Goal: Task Accomplishment & Management: Use online tool/utility

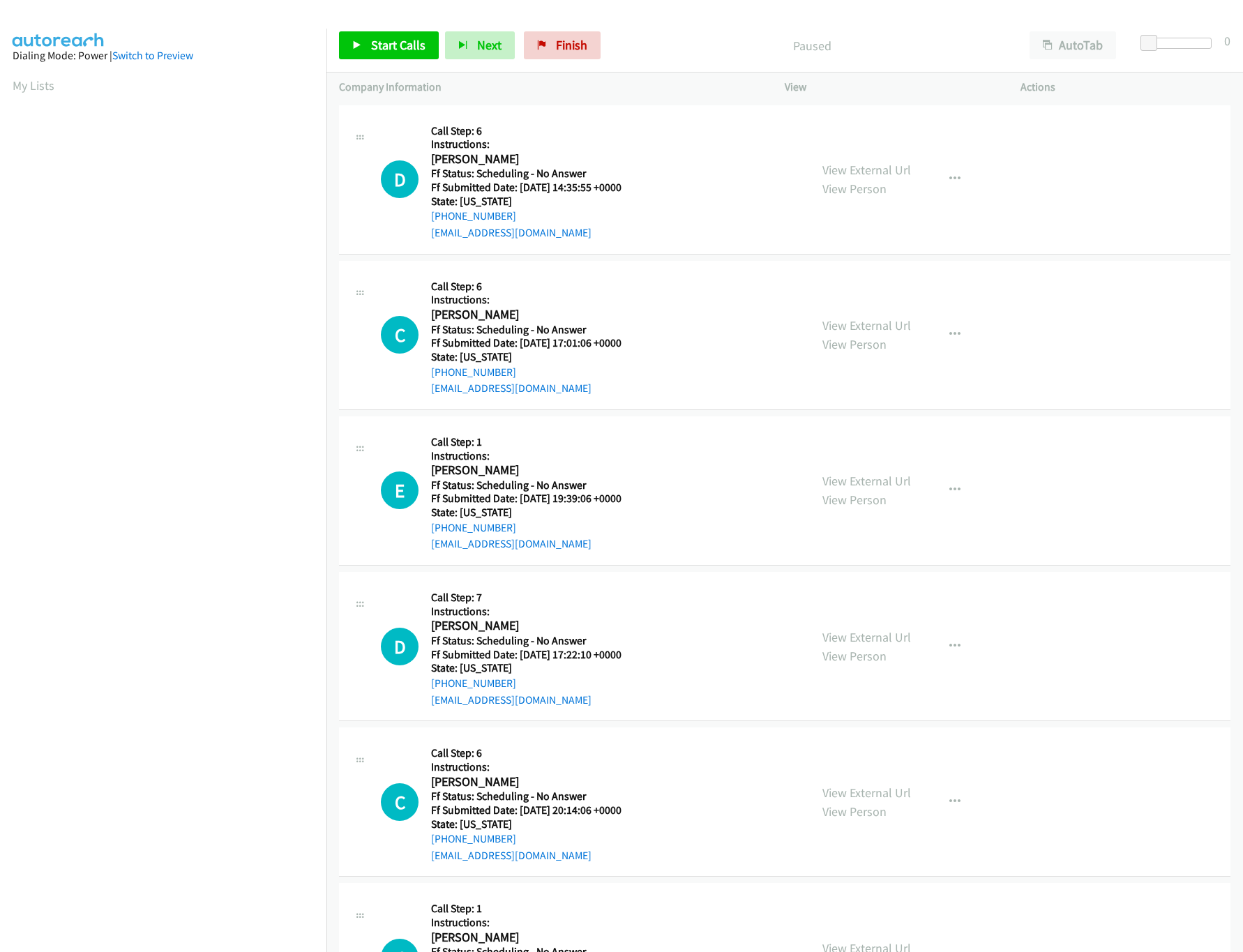
click at [913, 162] on div "View External Url View Person View External Url Email Schedule/Manage Callback …" at bounding box center [933, 179] width 248 height 124
click at [904, 170] on div "View External Url View Person View External Url Email Schedule/Manage Callback …" at bounding box center [933, 179] width 248 height 124
click at [883, 167] on link "View External Url" at bounding box center [867, 170] width 89 height 16
click at [830, 321] on link "View External Url" at bounding box center [867, 325] width 89 height 16
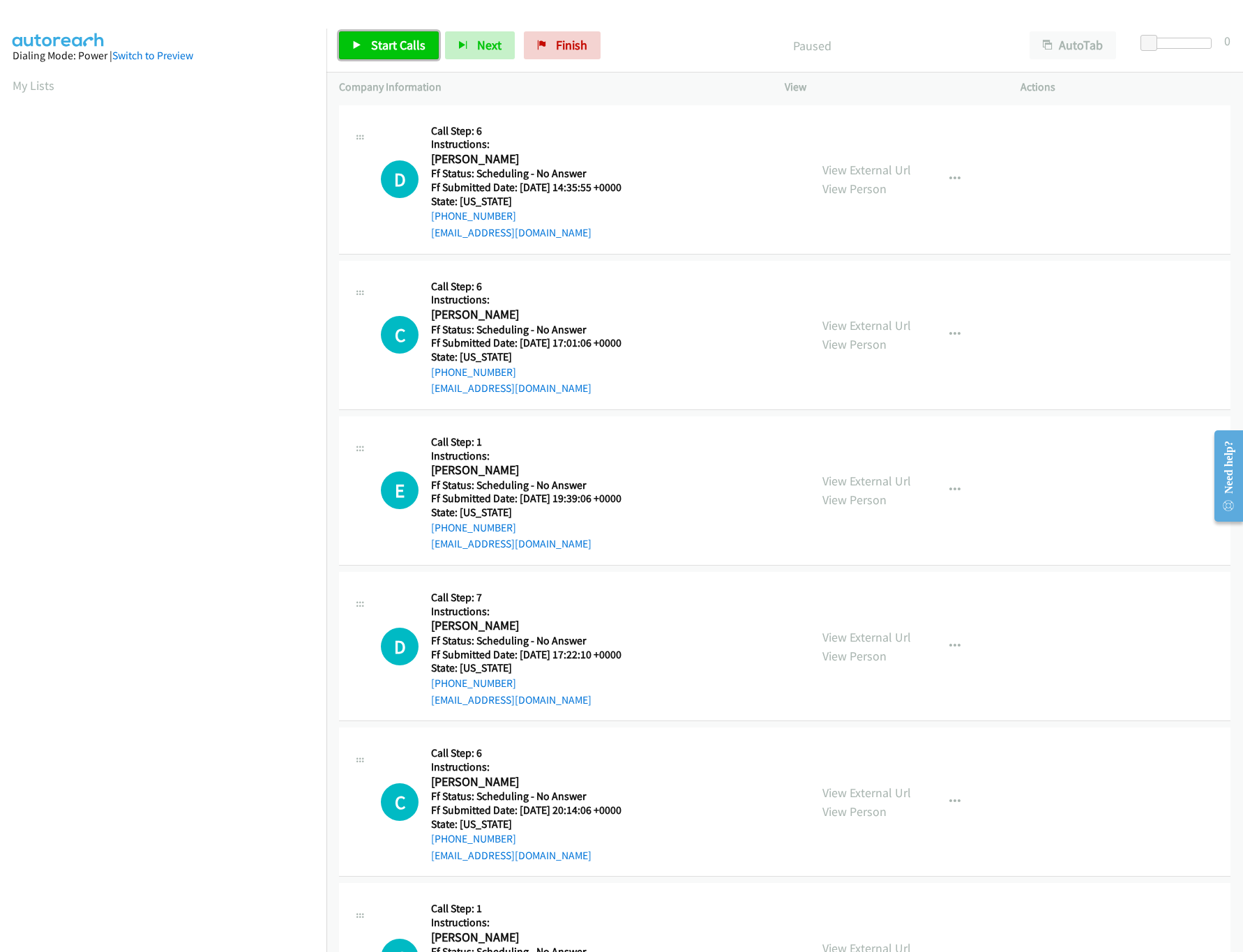
click at [414, 33] on link "Start Calls" at bounding box center [389, 45] width 100 height 28
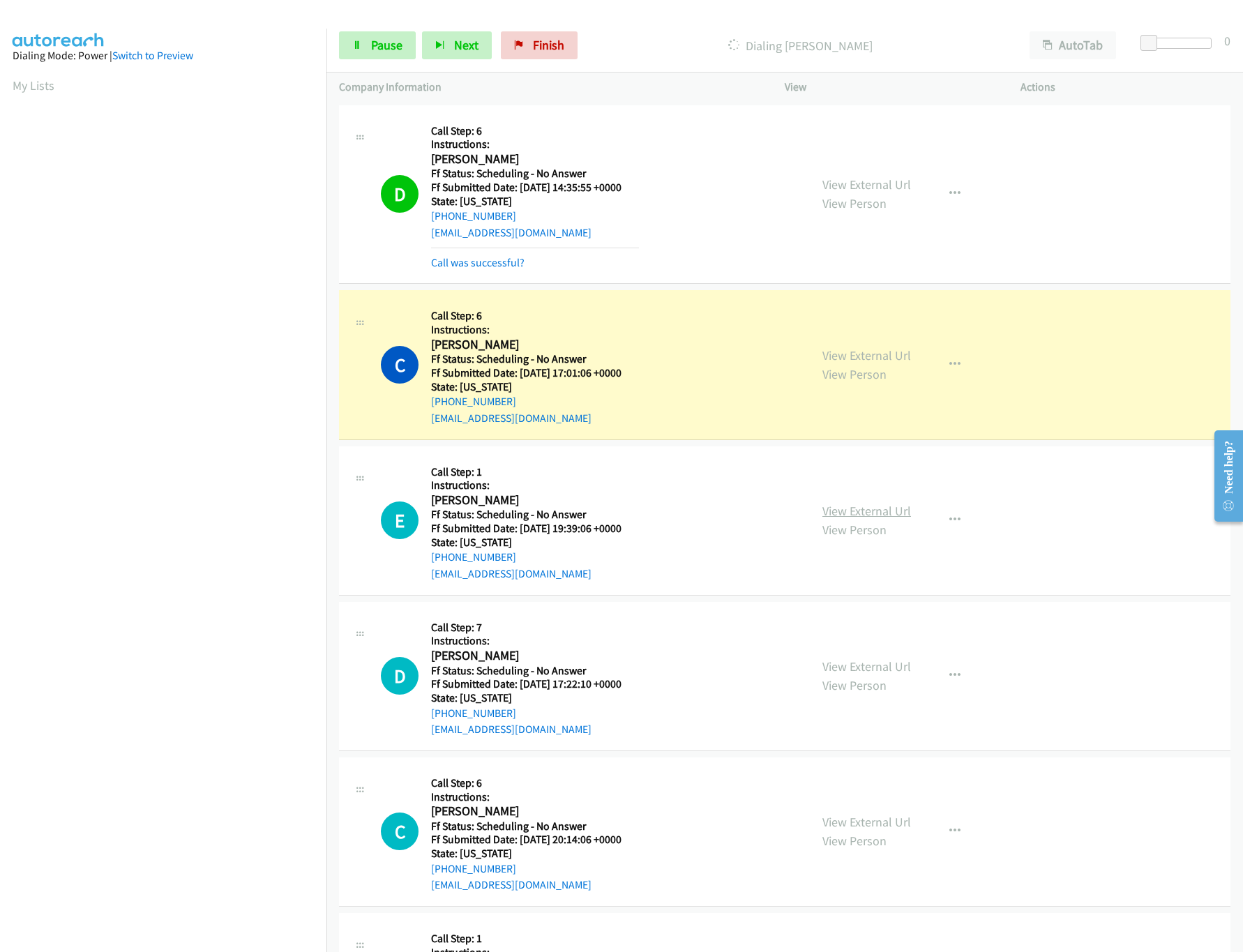
click at [867, 505] on link "View External Url" at bounding box center [867, 511] width 89 height 16
click at [831, 664] on link "View External Url" at bounding box center [867, 667] width 89 height 16
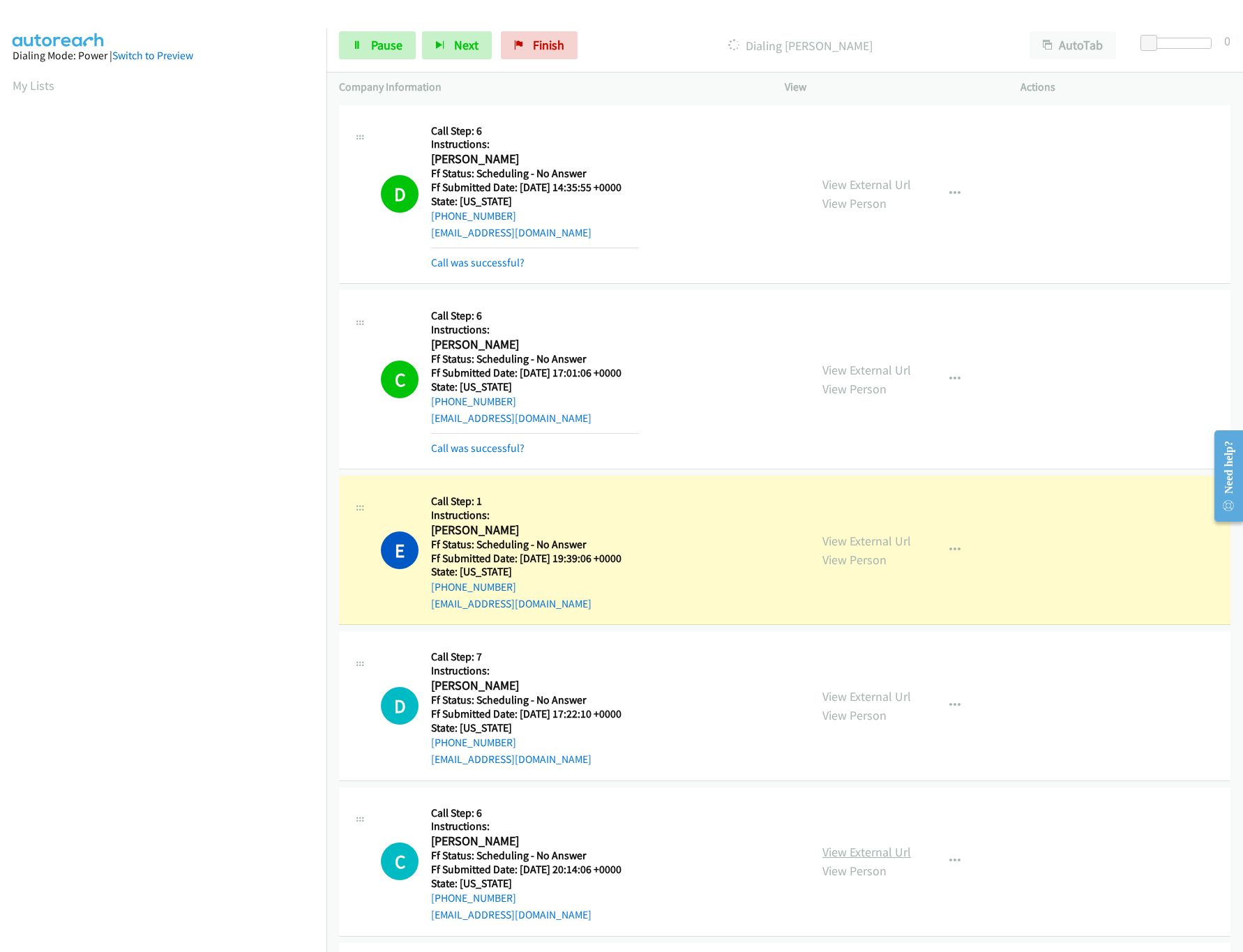
click at [873, 852] on link "View External Url" at bounding box center [867, 852] width 89 height 16
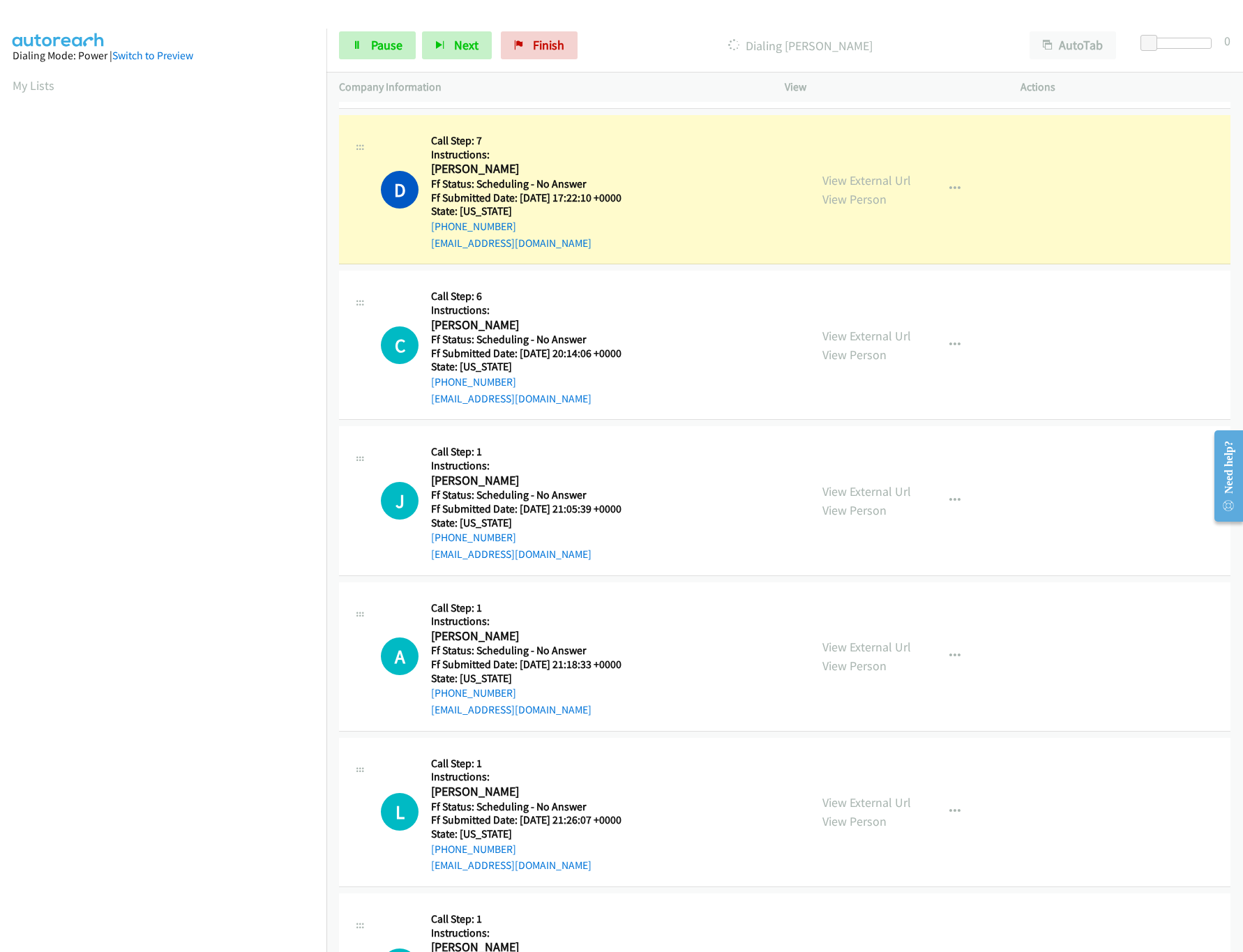
scroll to position [557, 0]
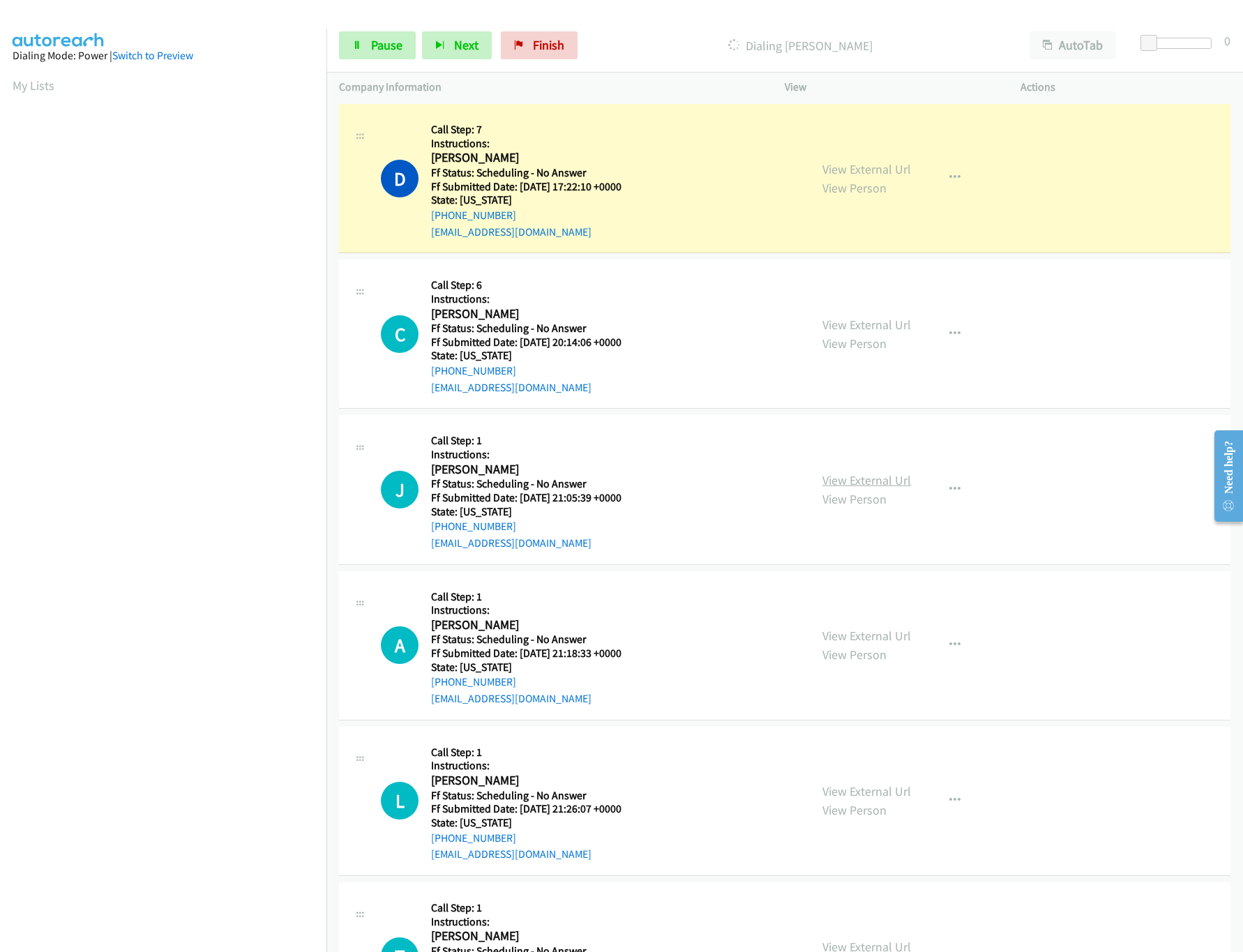
click at [850, 482] on link "View External Url" at bounding box center [867, 481] width 89 height 16
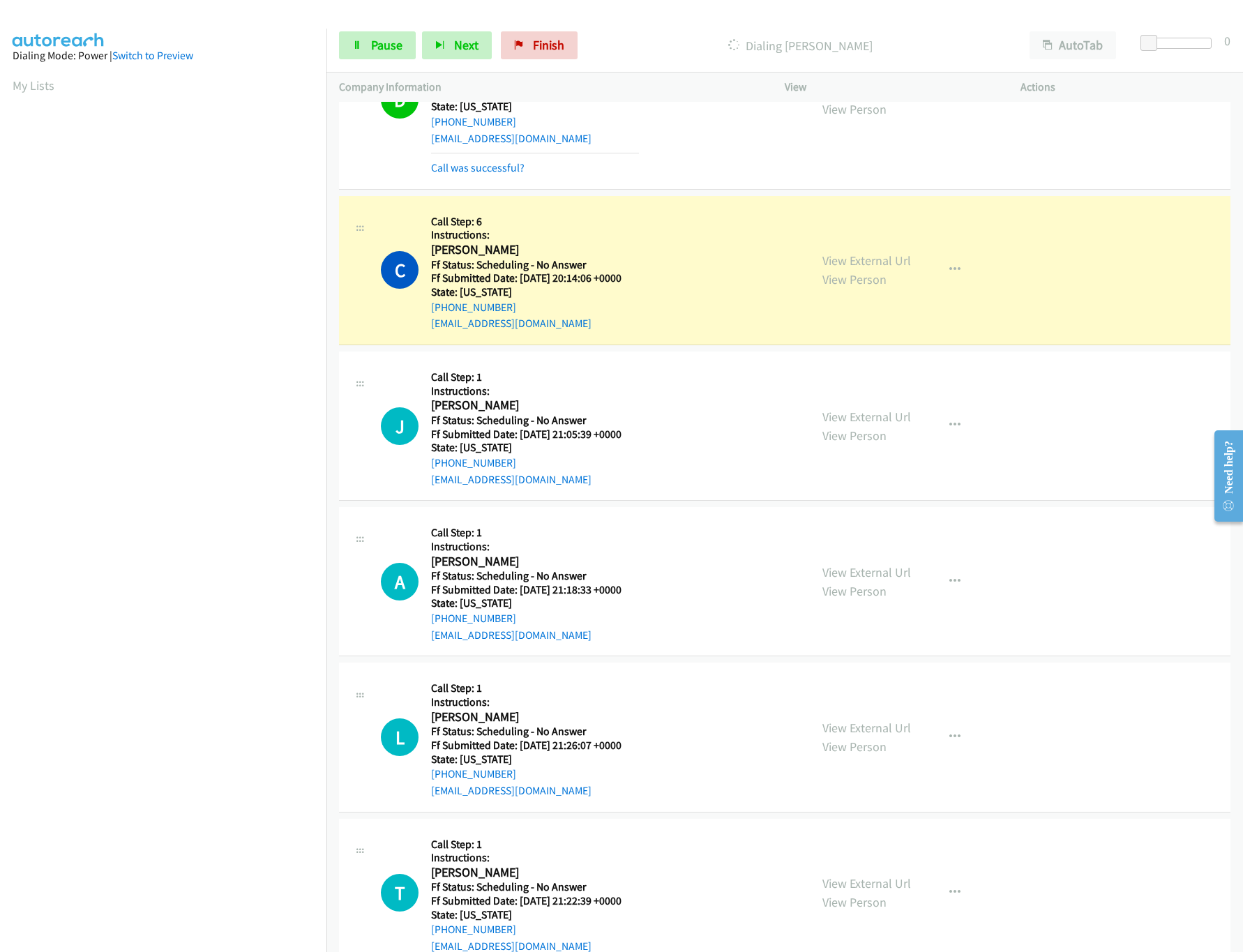
scroll to position [698, 0]
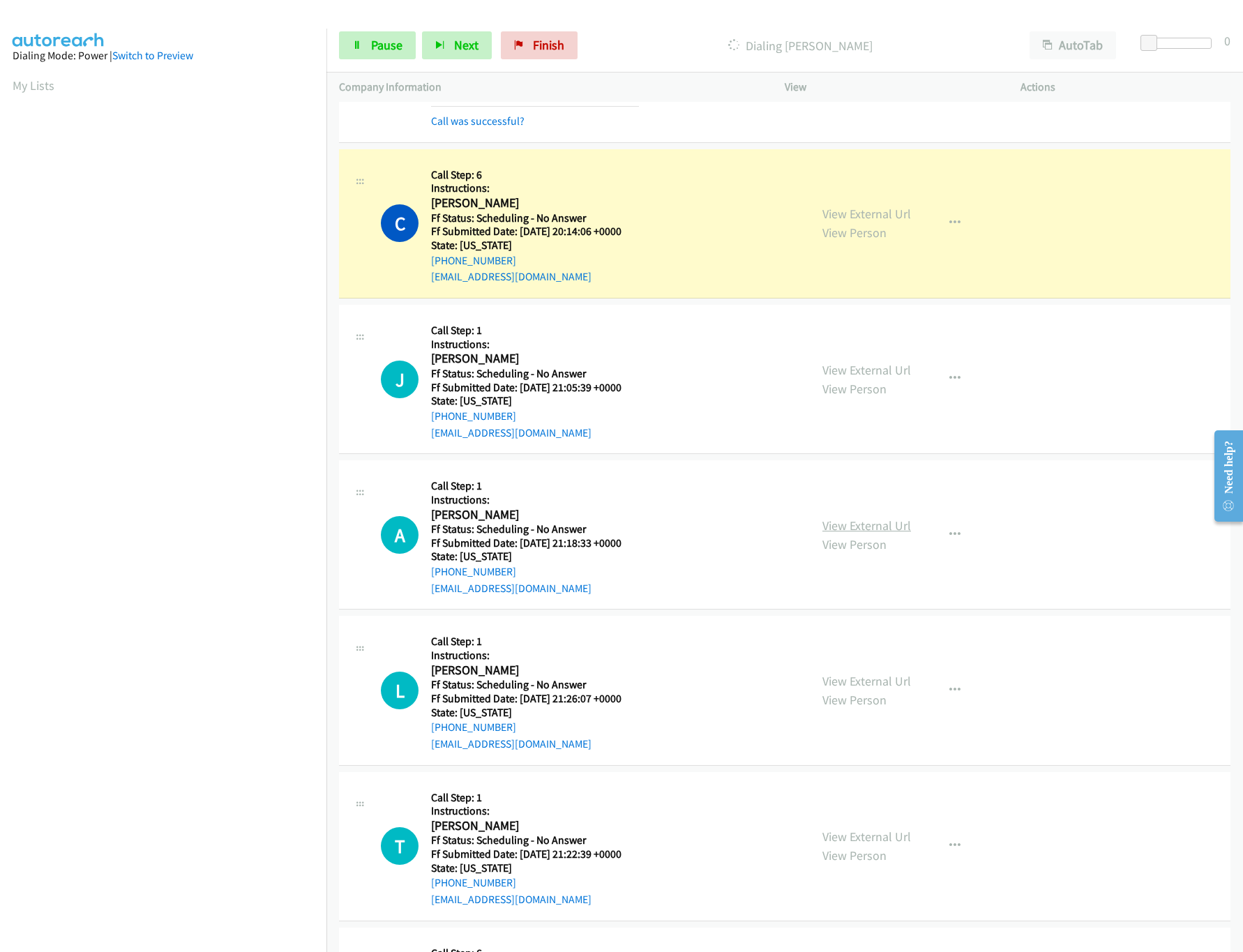
click at [884, 527] on link "View External Url" at bounding box center [867, 526] width 89 height 16
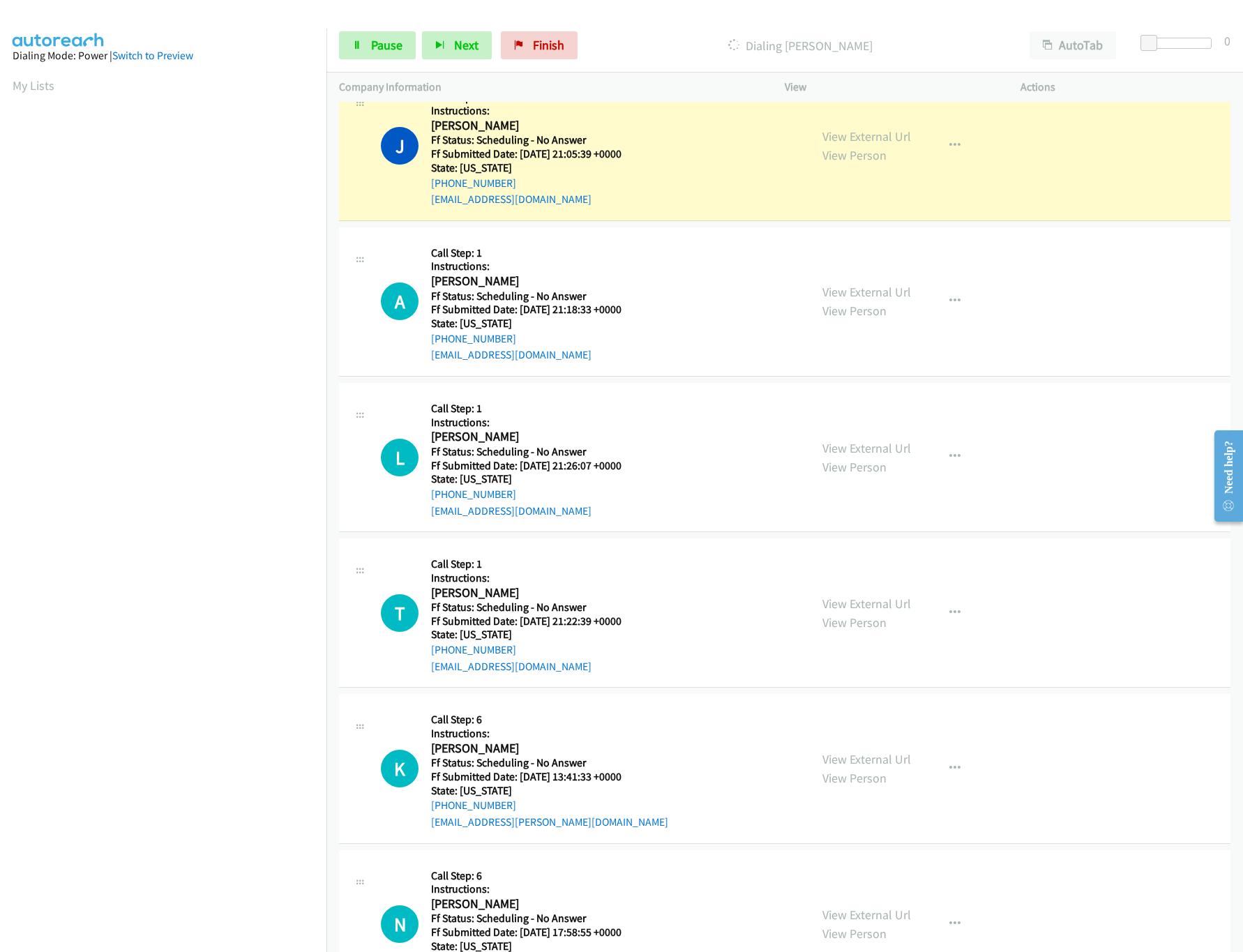
scroll to position [976, 0]
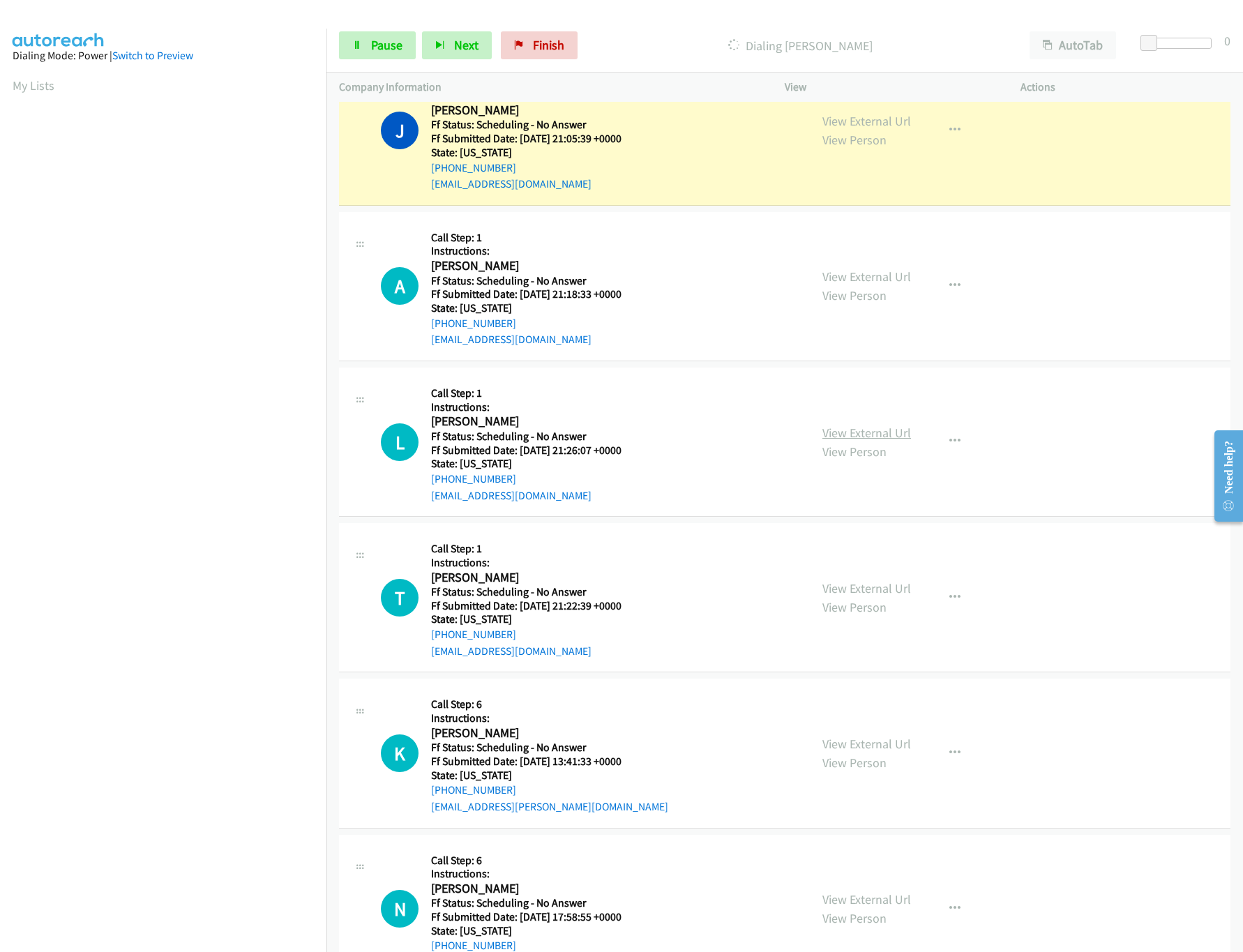
click at [845, 436] on link "View External Url" at bounding box center [867, 433] width 89 height 16
click at [854, 593] on link "View External Url" at bounding box center [867, 588] width 89 height 16
click at [852, 752] on link "View External Url" at bounding box center [867, 744] width 89 height 16
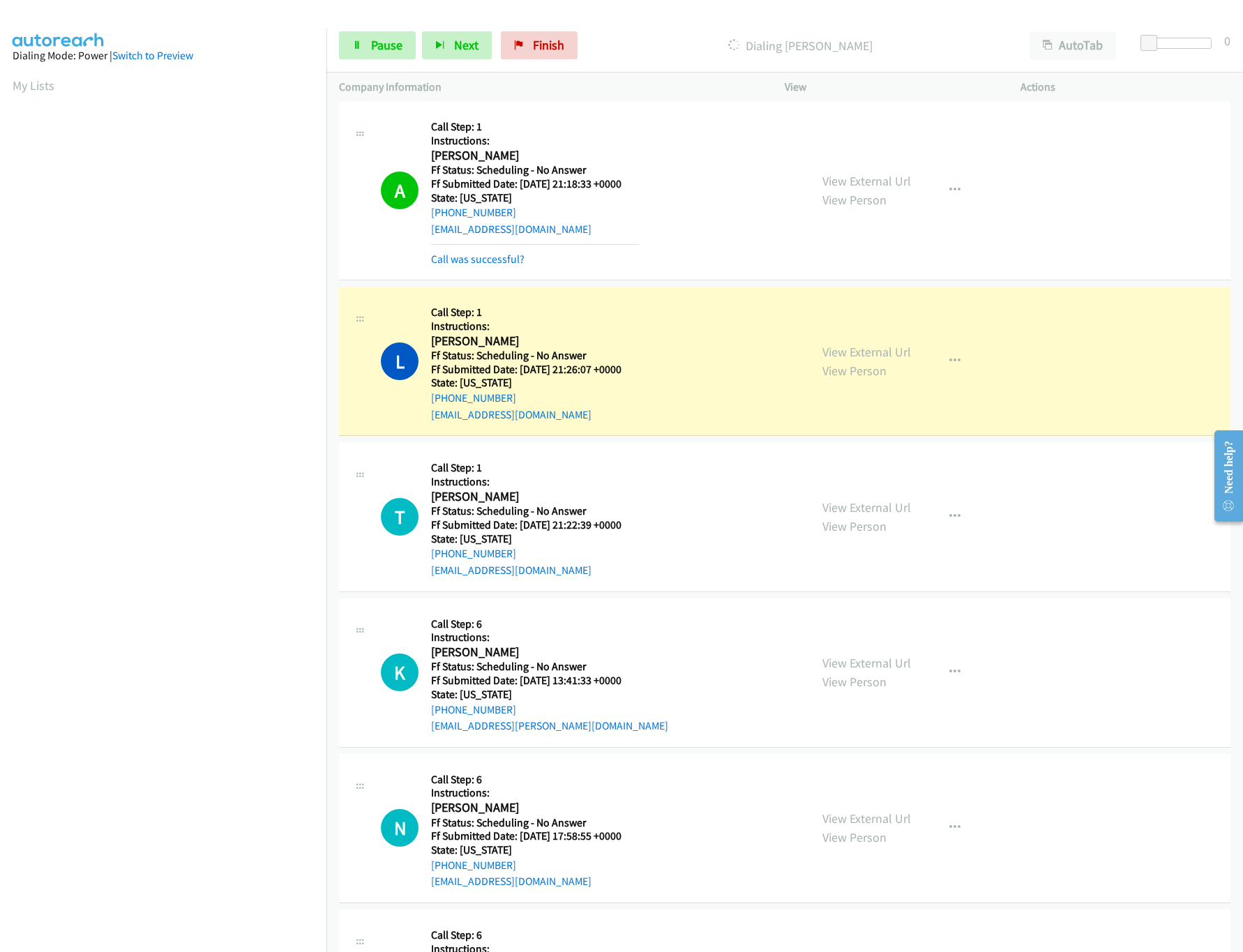
scroll to position [1256, 0]
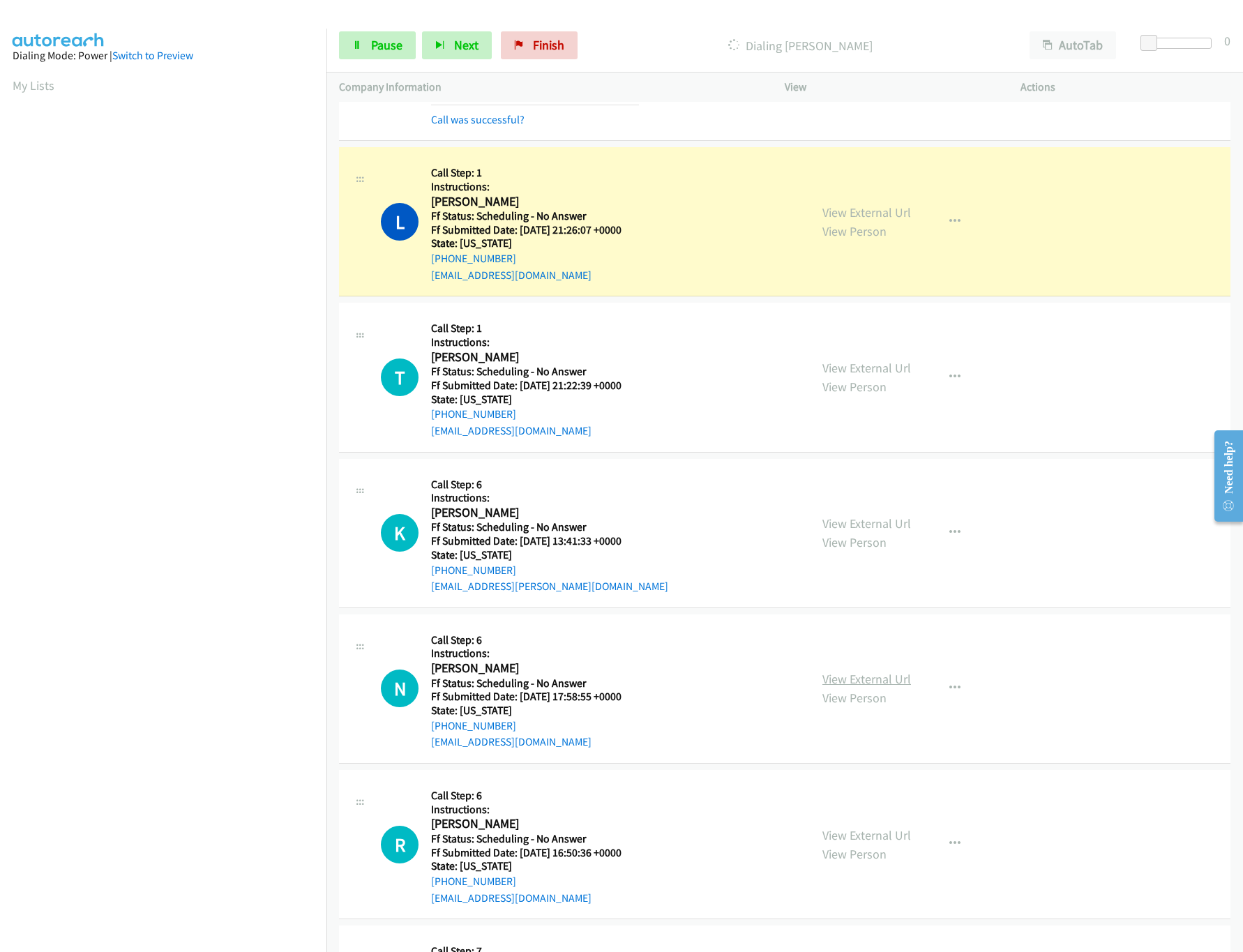
click at [892, 679] on link "View External Url" at bounding box center [867, 679] width 89 height 16
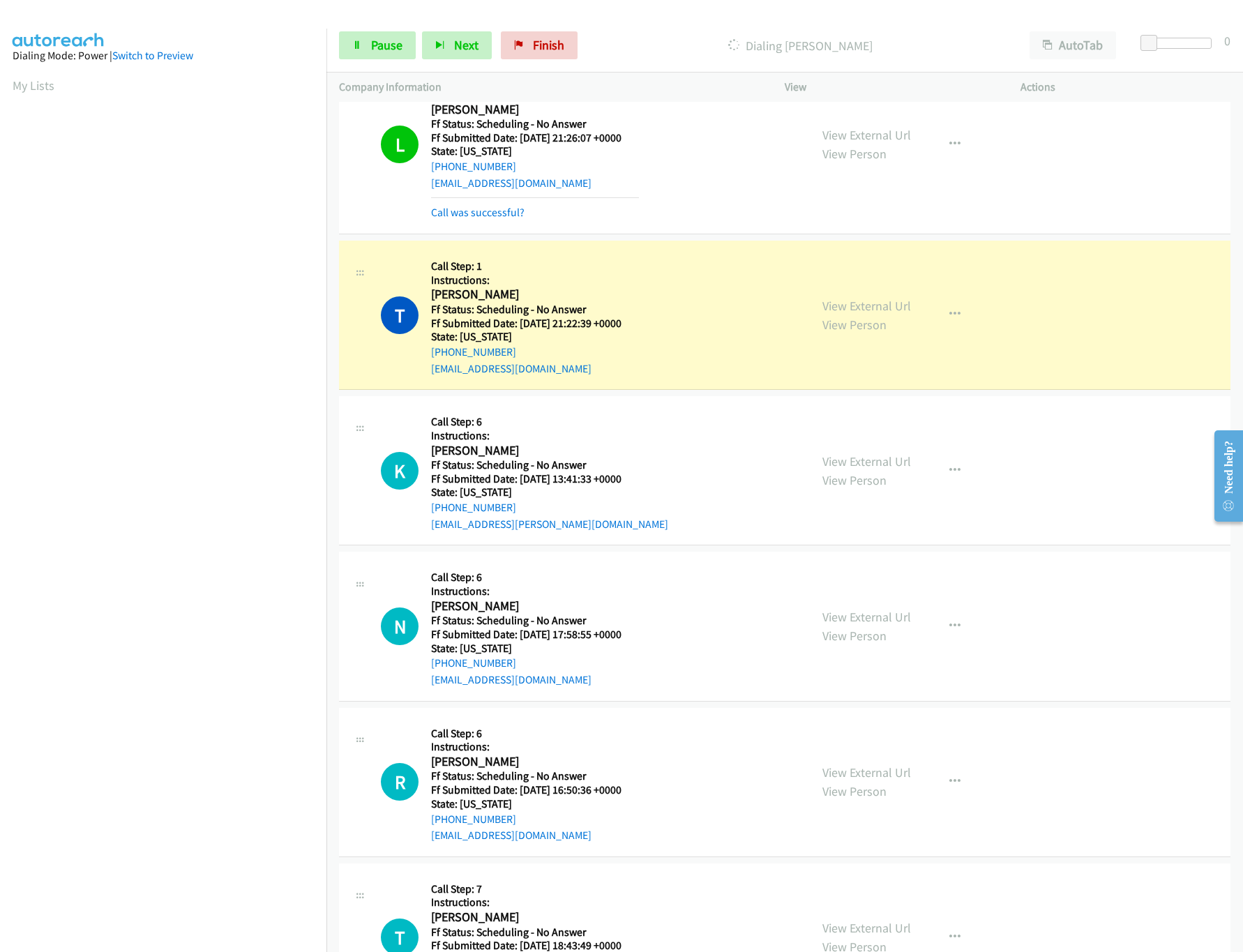
scroll to position [1394, 0]
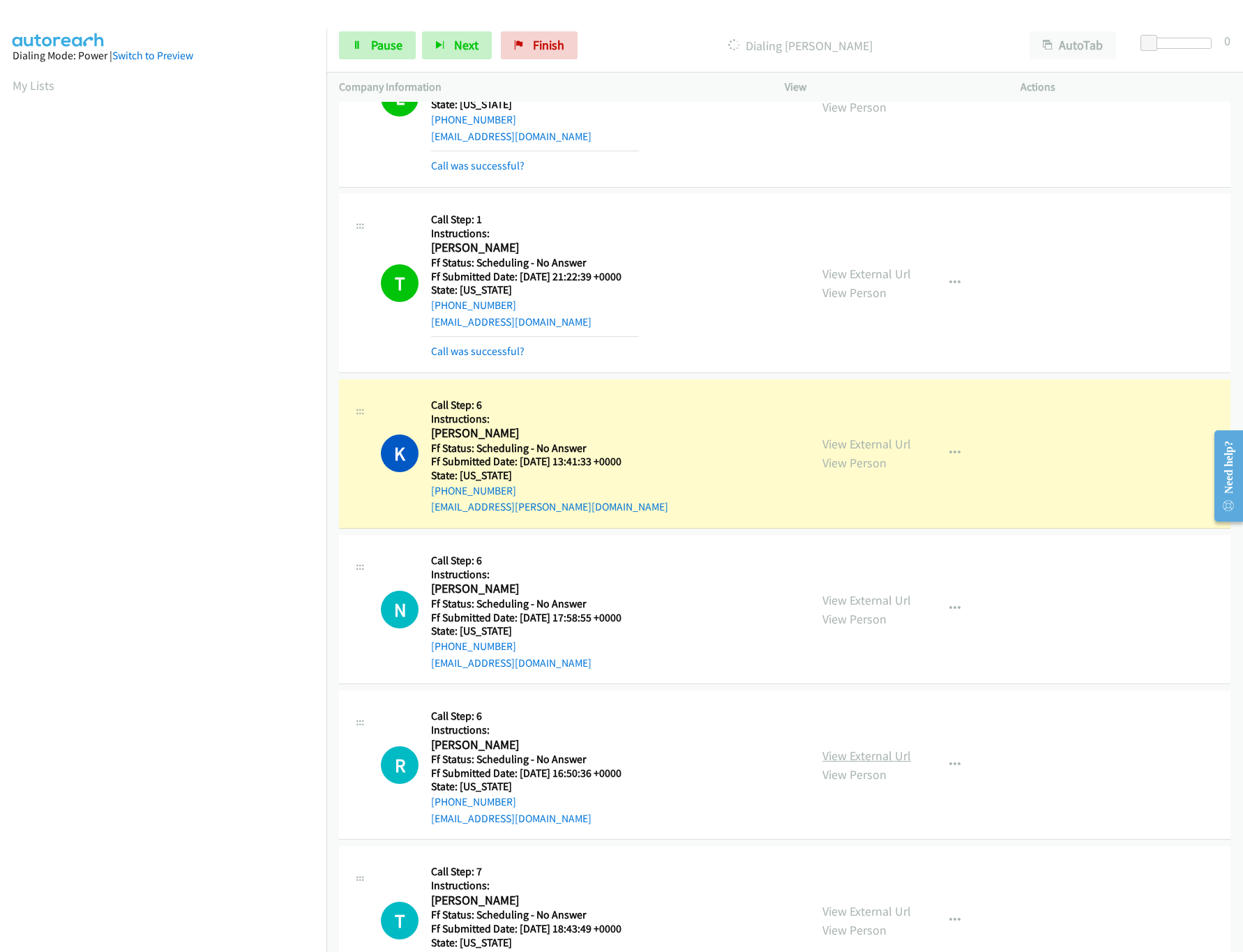
click at [883, 762] on link "View External Url" at bounding box center [867, 756] width 89 height 16
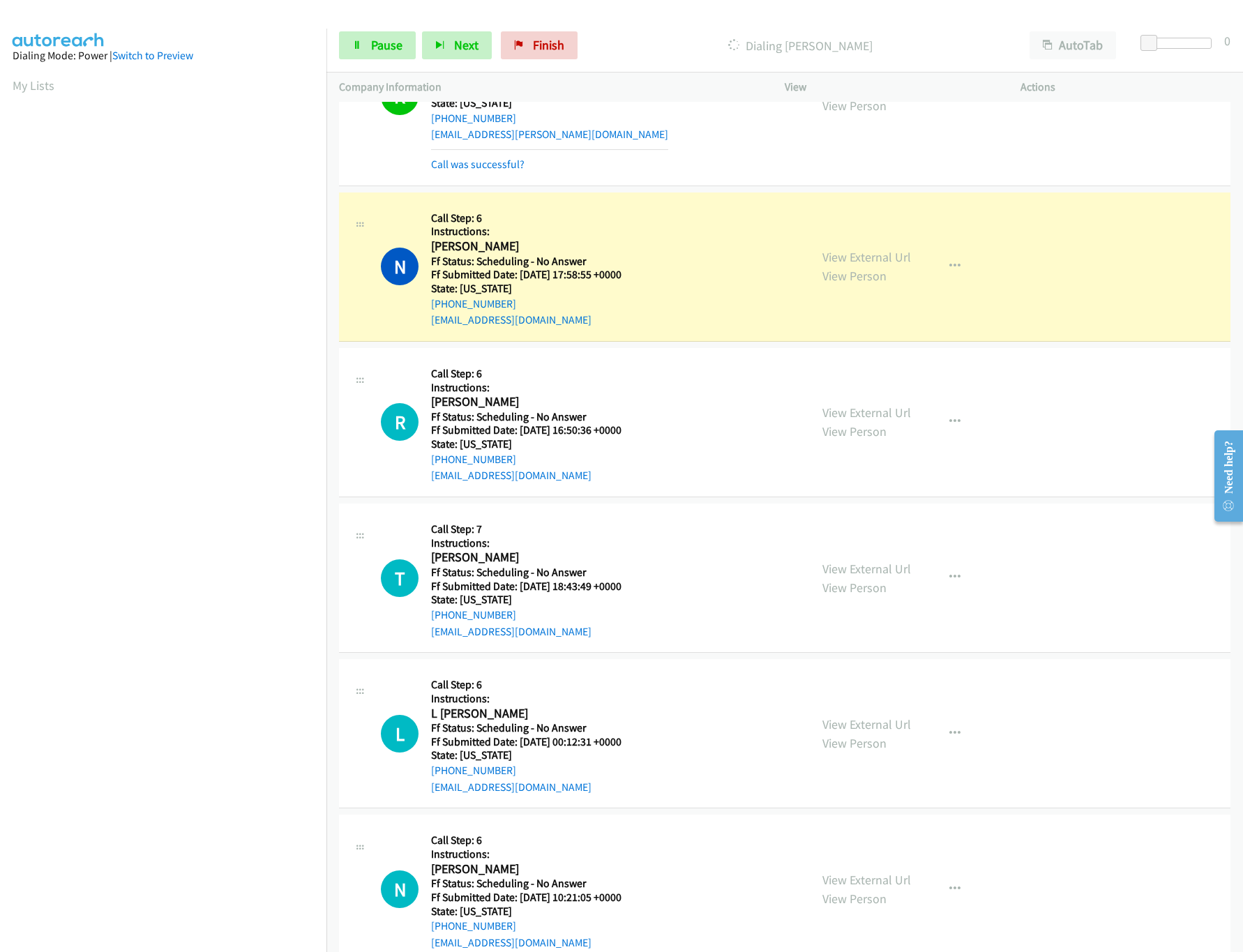
scroll to position [1813, 0]
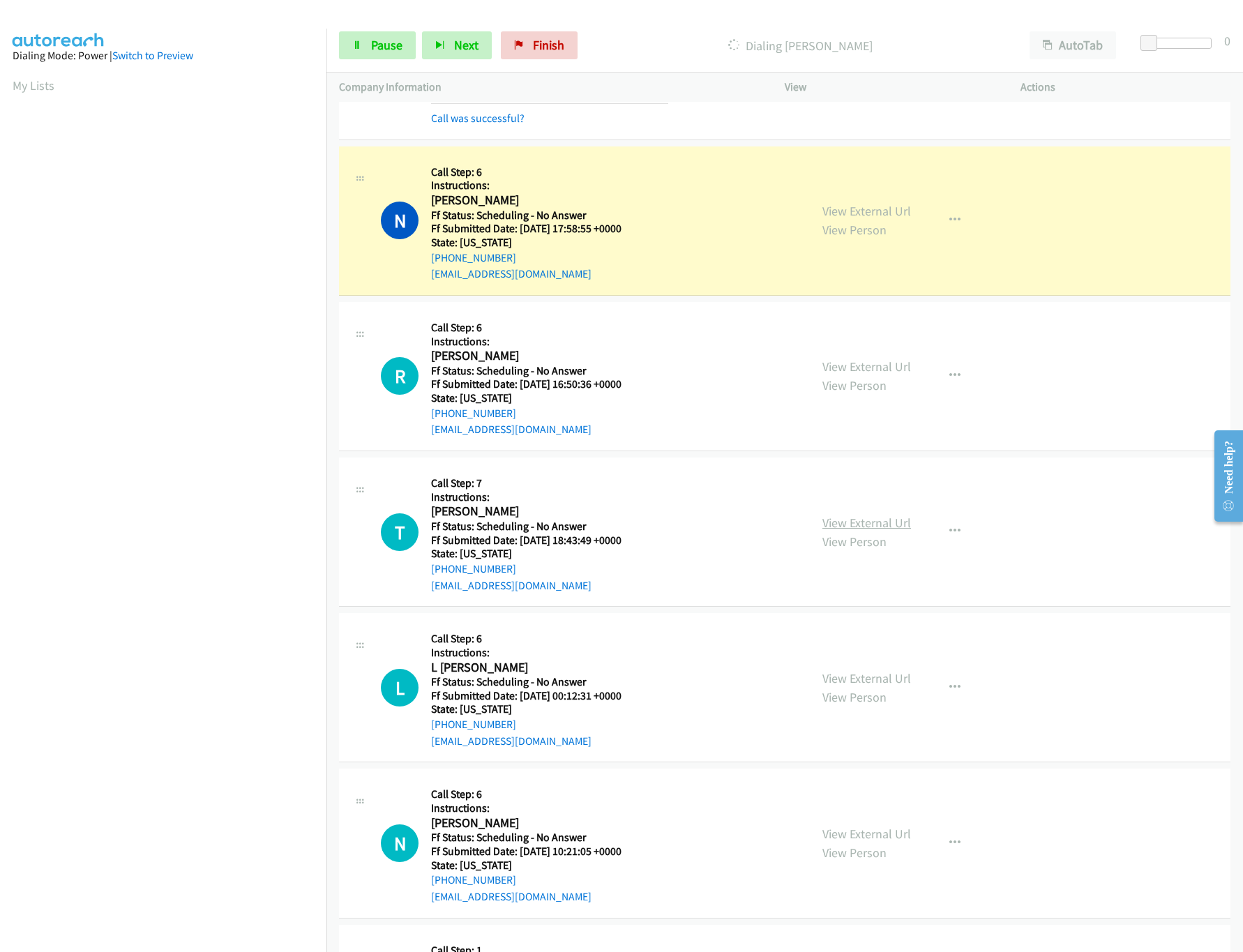
click at [873, 530] on link "View External Url" at bounding box center [867, 523] width 89 height 16
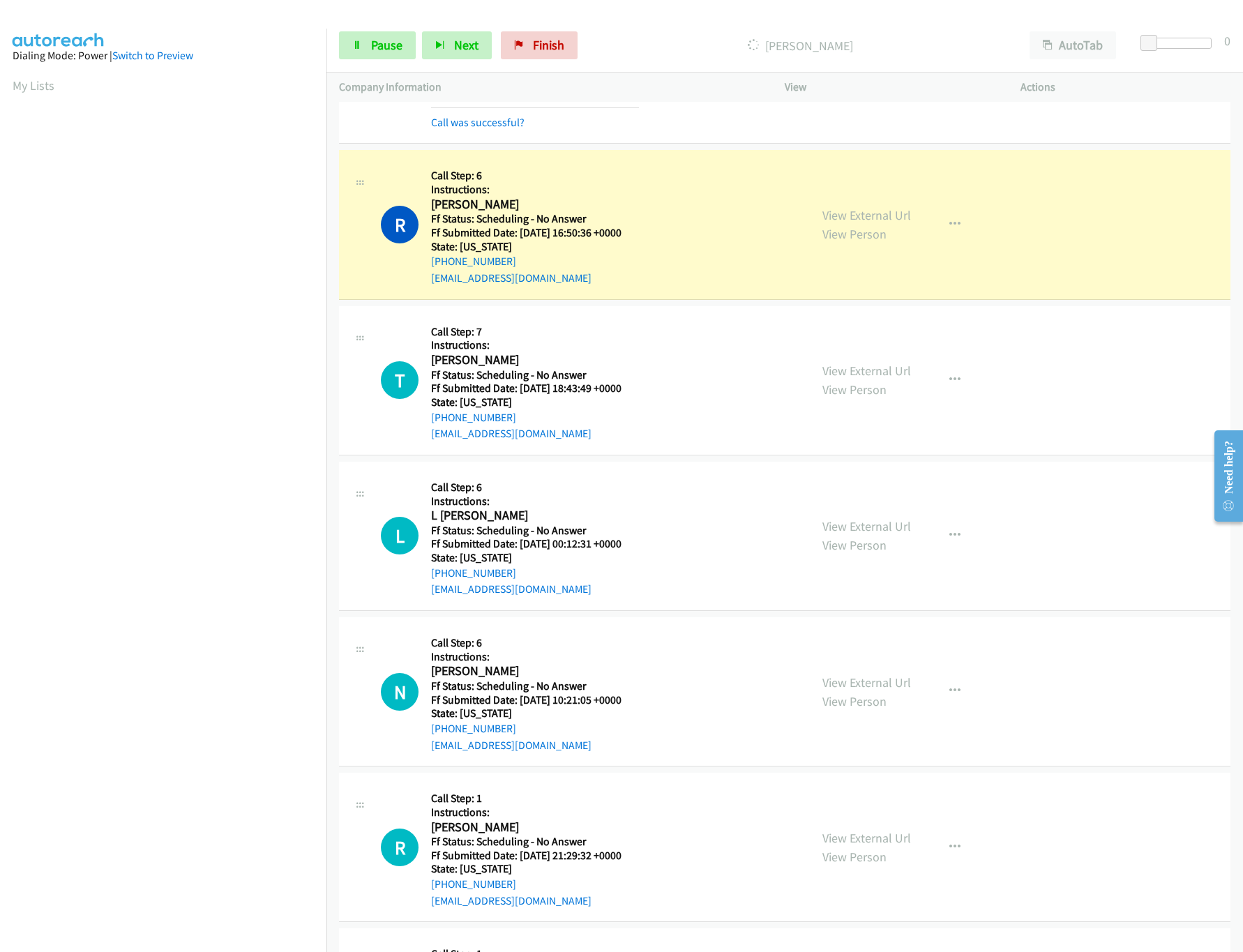
scroll to position [2231, 0]
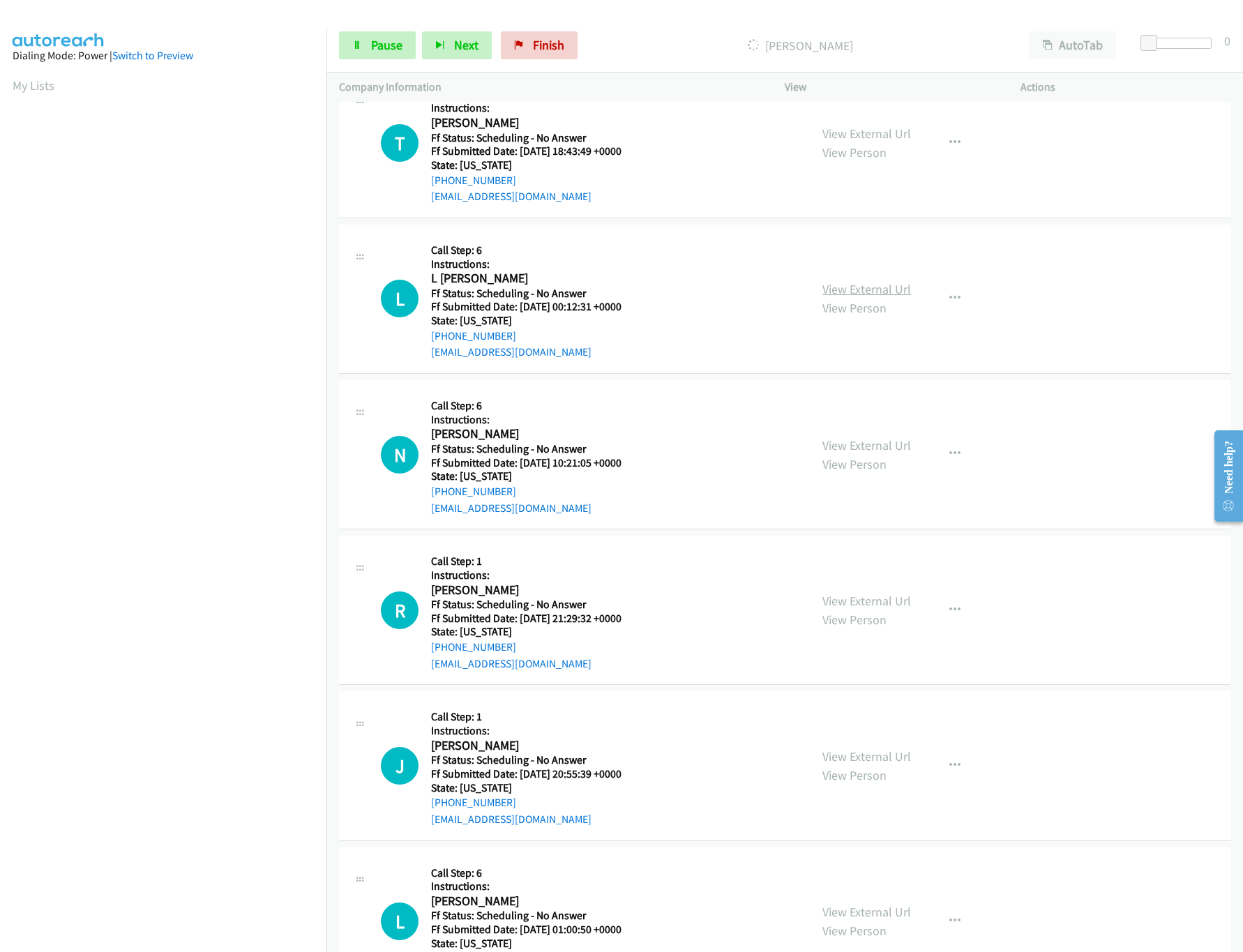
click at [839, 296] on link "View External Url" at bounding box center [867, 290] width 89 height 16
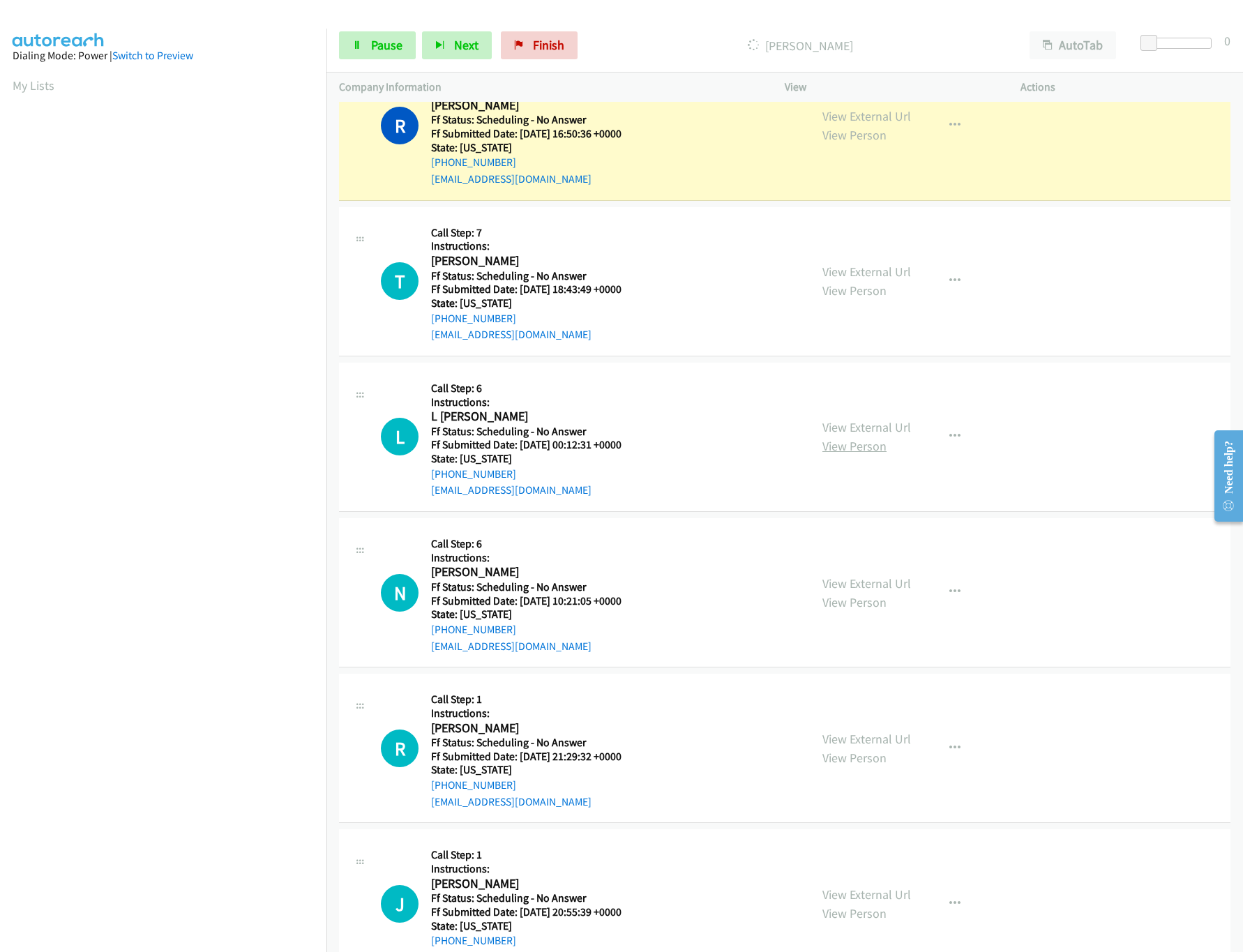
scroll to position [2093, 0]
click at [844, 579] on div "View External Url View Person View External Url Email Schedule/Manage Callback …" at bounding box center [933, 593] width 248 height 124
click at [844, 582] on div "View External Url View Person View External Url Email Schedule/Manage Callback …" at bounding box center [933, 593] width 248 height 124
click at [845, 591] on link "View External Url" at bounding box center [867, 585] width 89 height 16
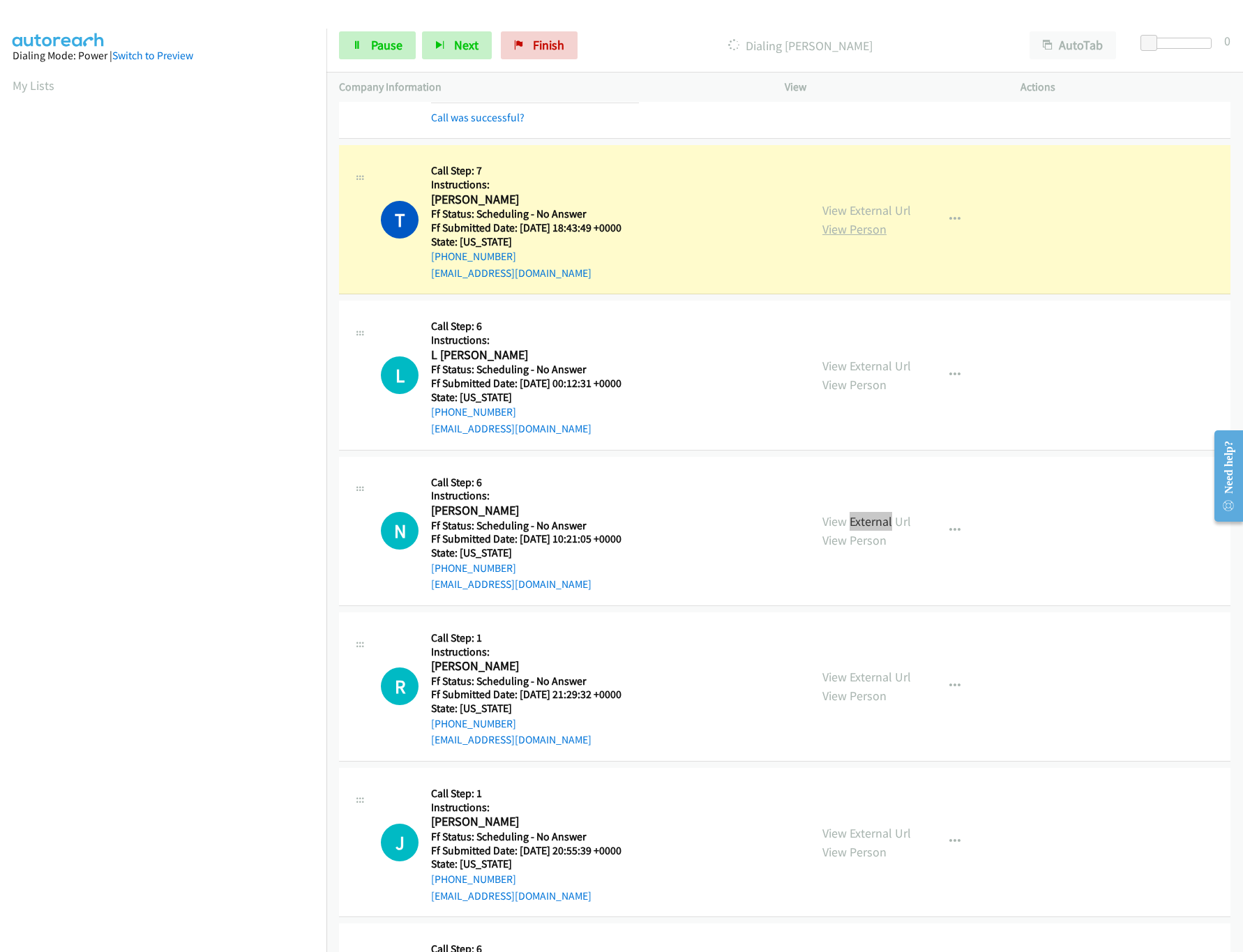
scroll to position [2231, 0]
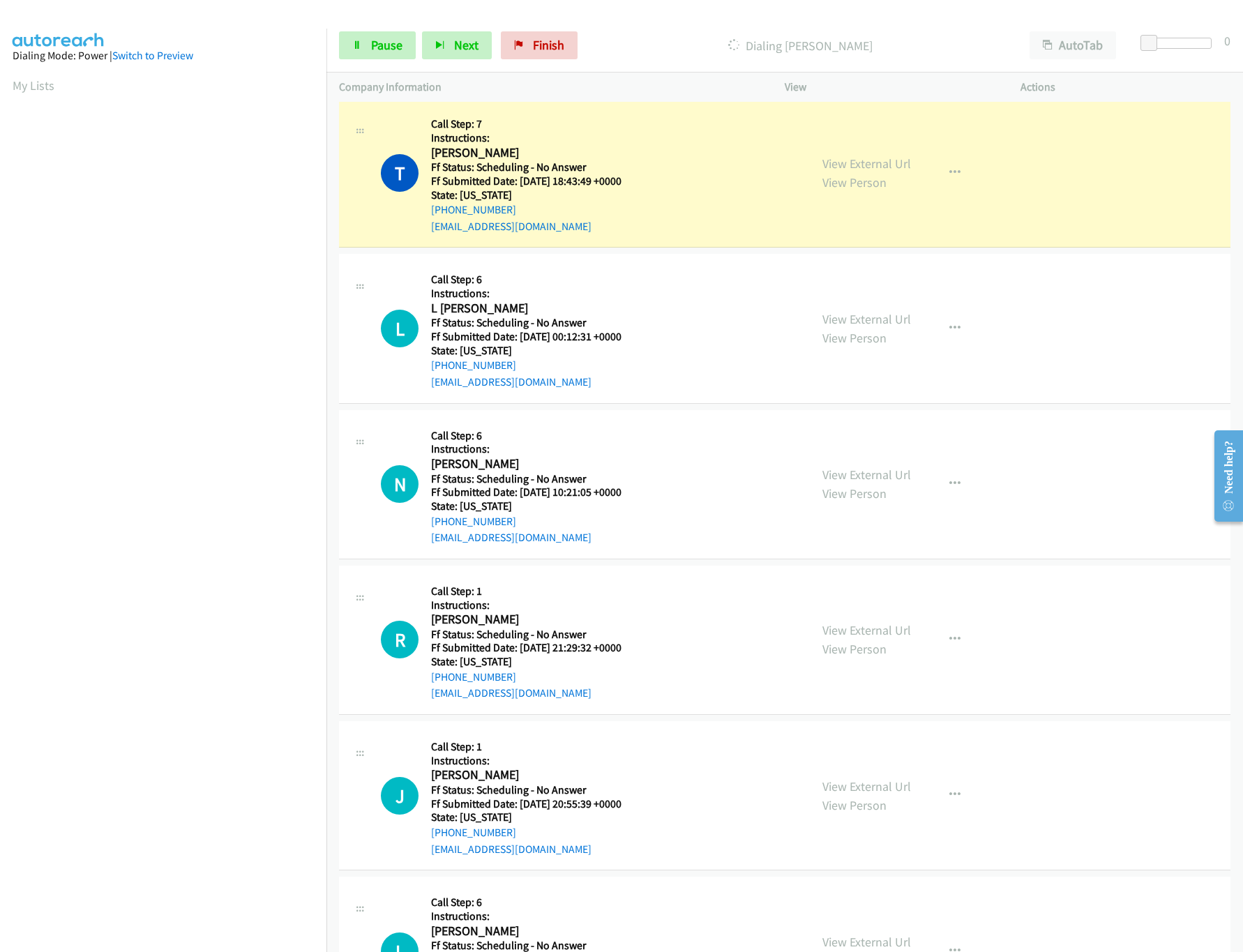
click at [1000, 562] on td "N Callback Scheduled Call Step: 6 Instructions: [PERSON_NAME] America/Los_Angel…" at bounding box center [784, 485] width 916 height 156
click at [871, 639] on link "View External Url" at bounding box center [867, 630] width 89 height 16
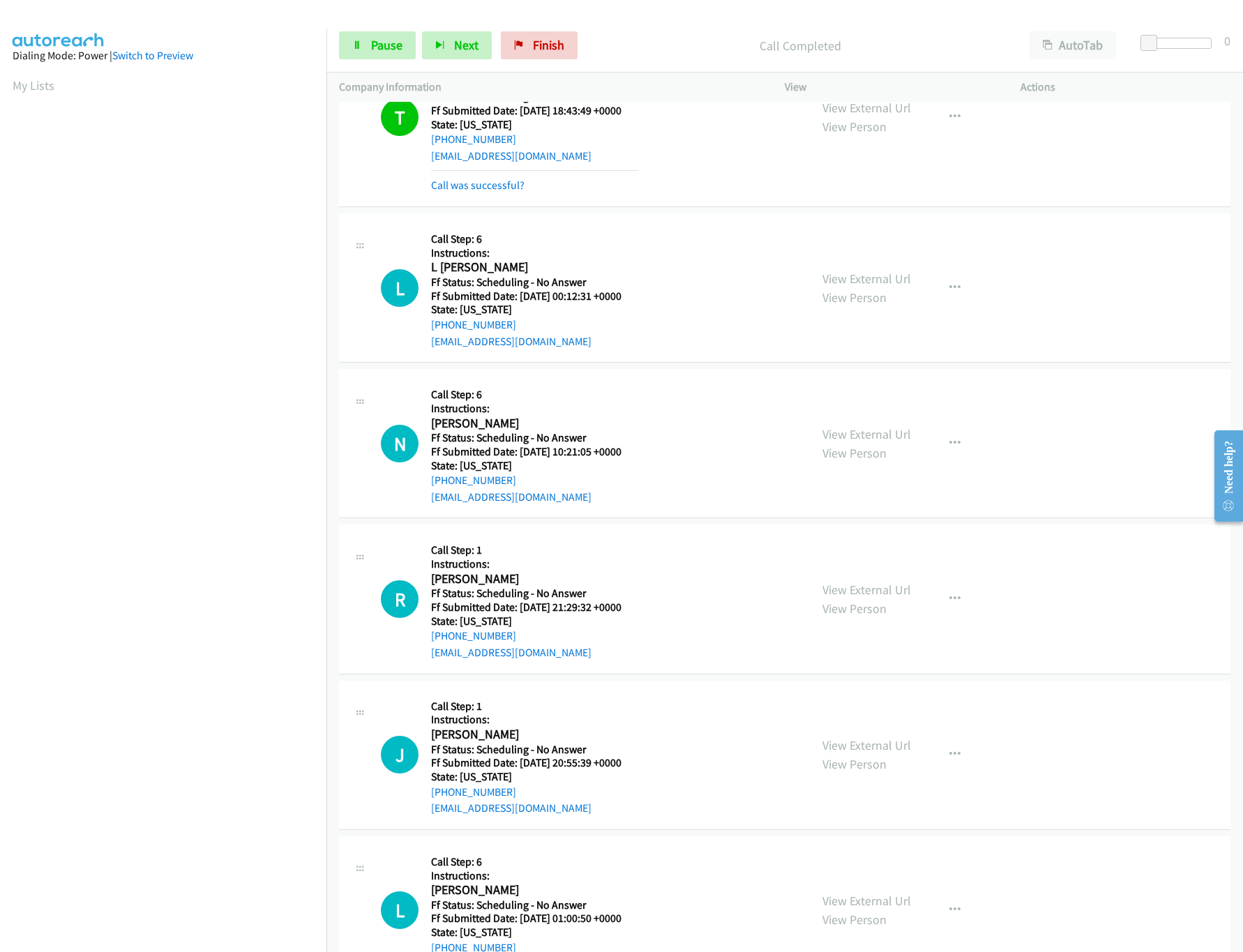
scroll to position [2512, 0]
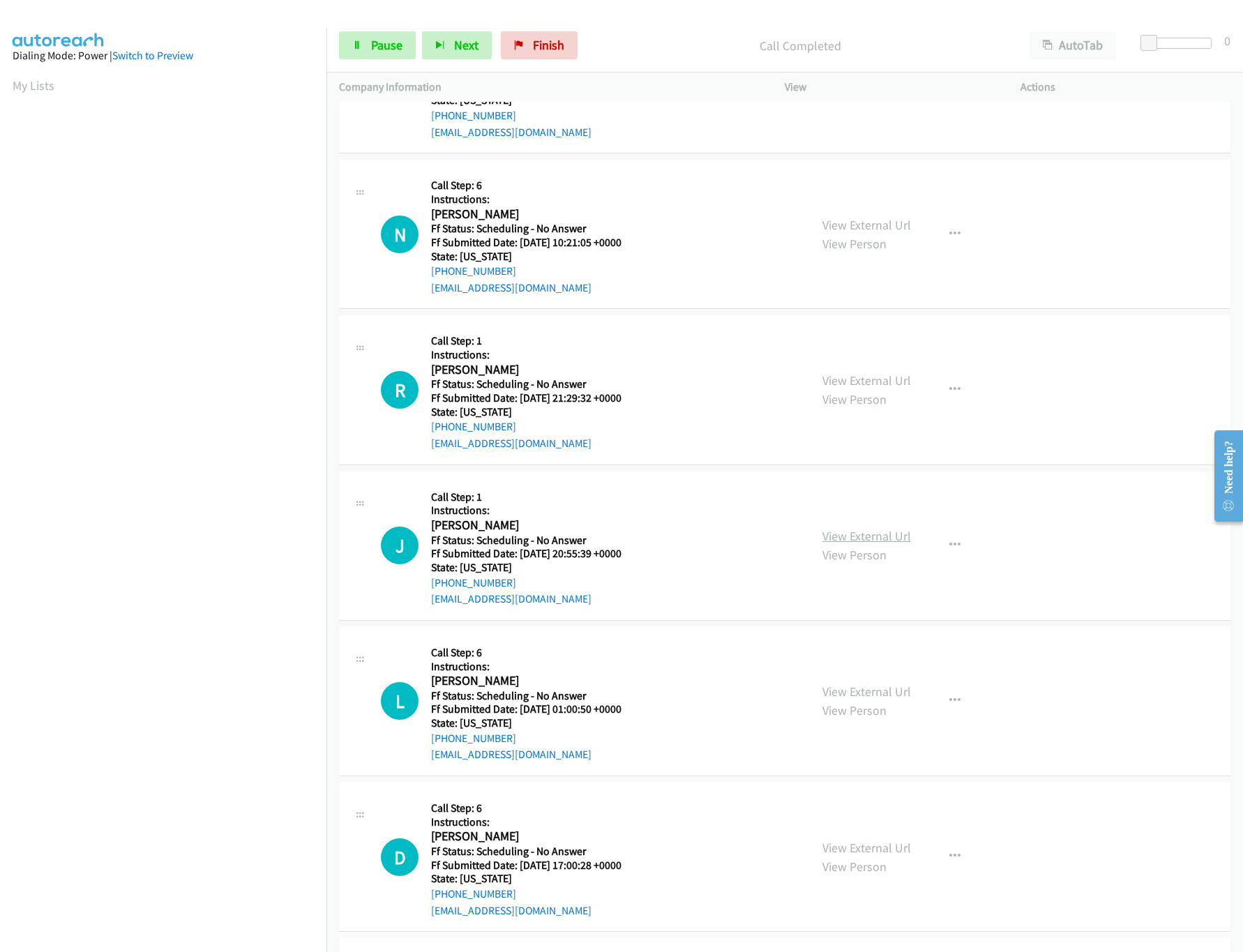
click at [899, 545] on link "View External Url" at bounding box center [867, 536] width 89 height 16
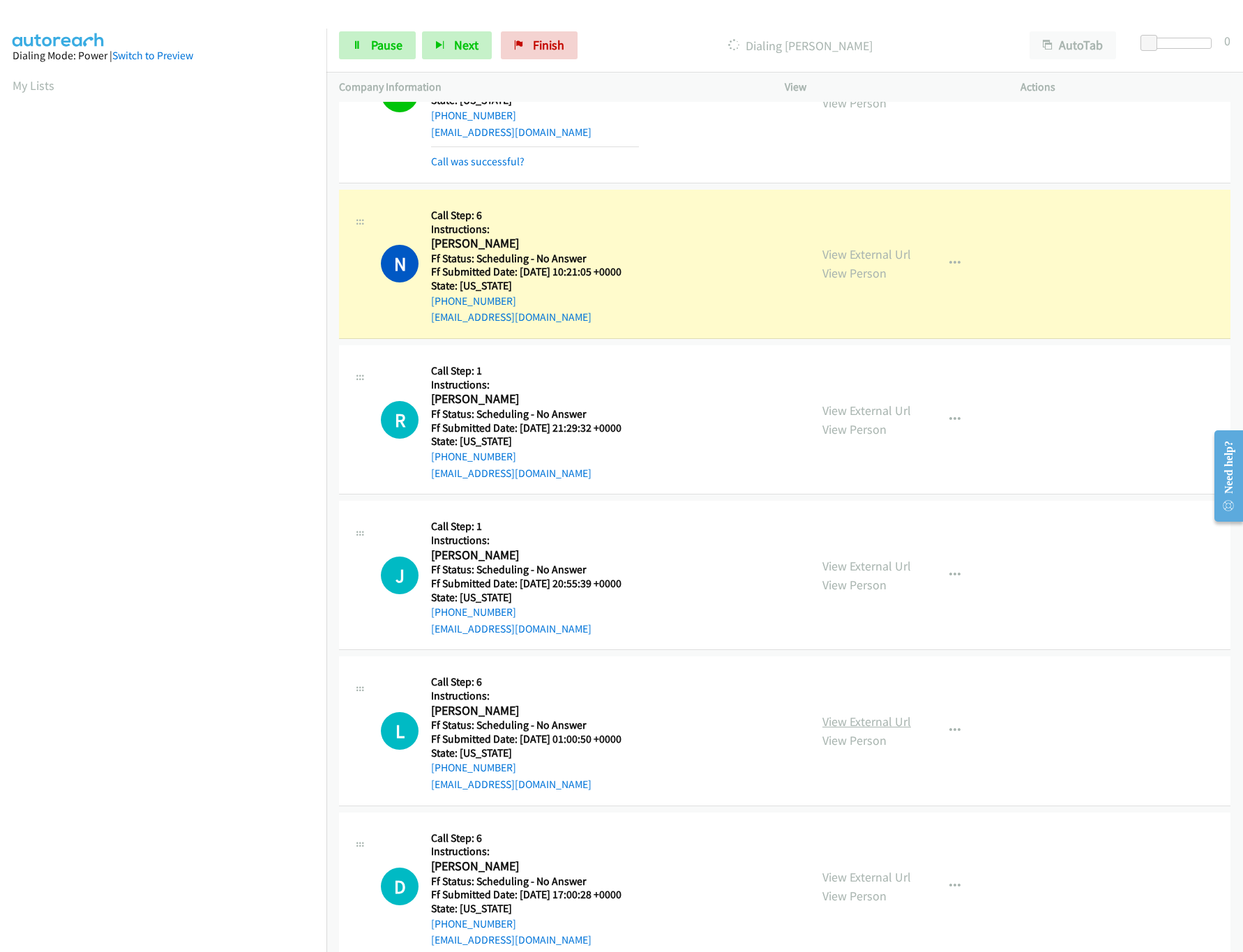
click at [875, 730] on link "View External Url" at bounding box center [867, 722] width 89 height 16
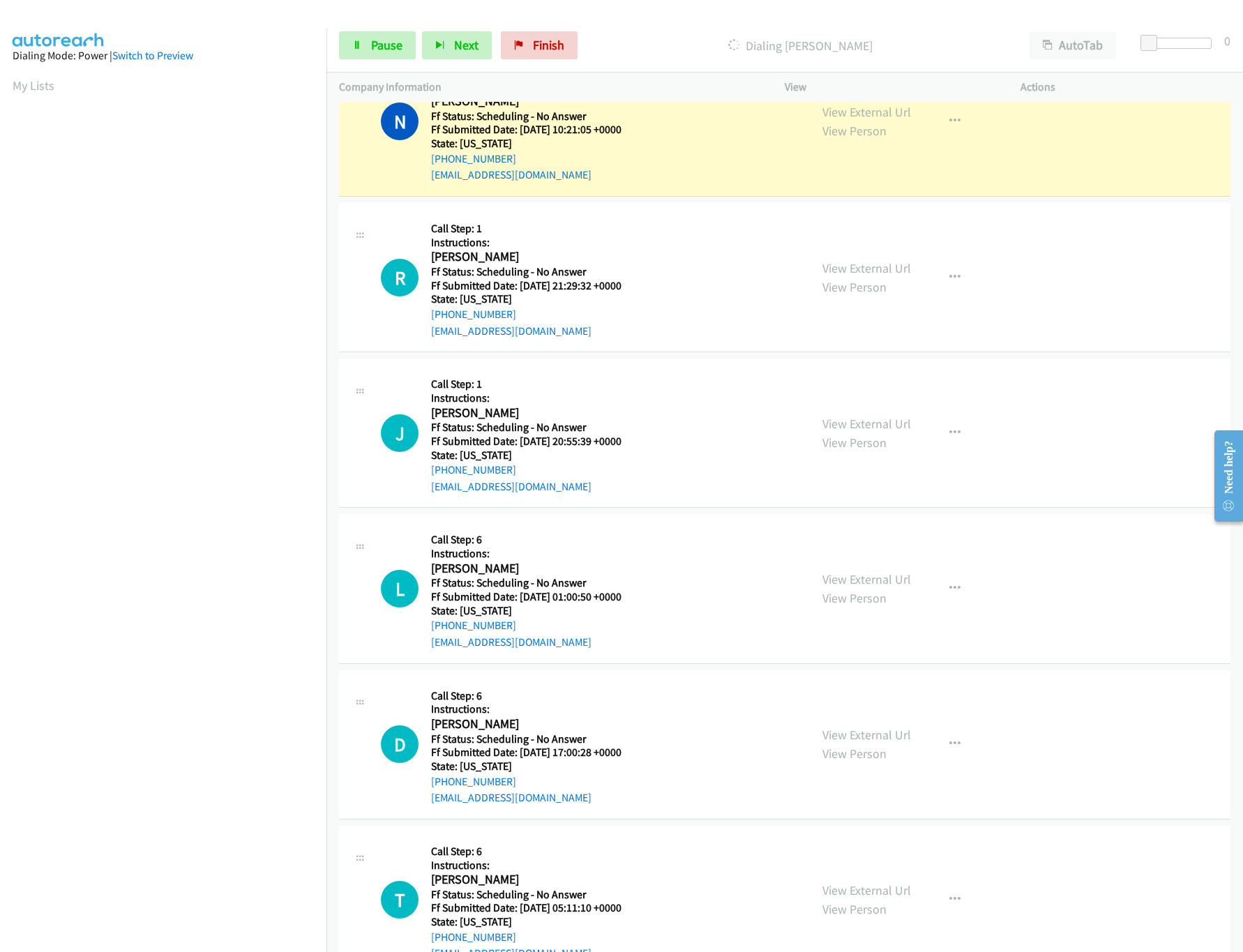
scroll to position [2791, 0]
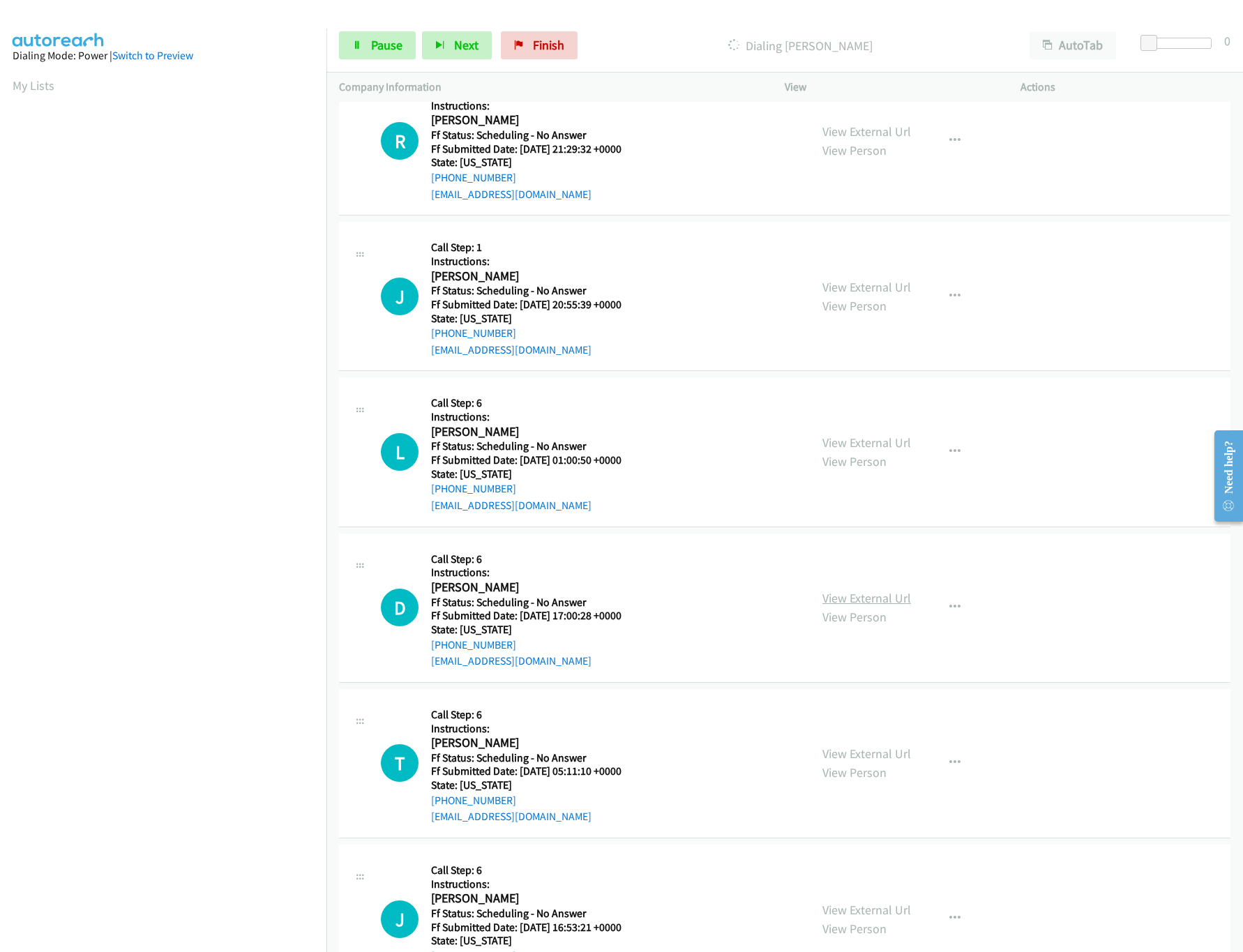
click at [871, 606] on link "View External Url" at bounding box center [867, 599] width 89 height 16
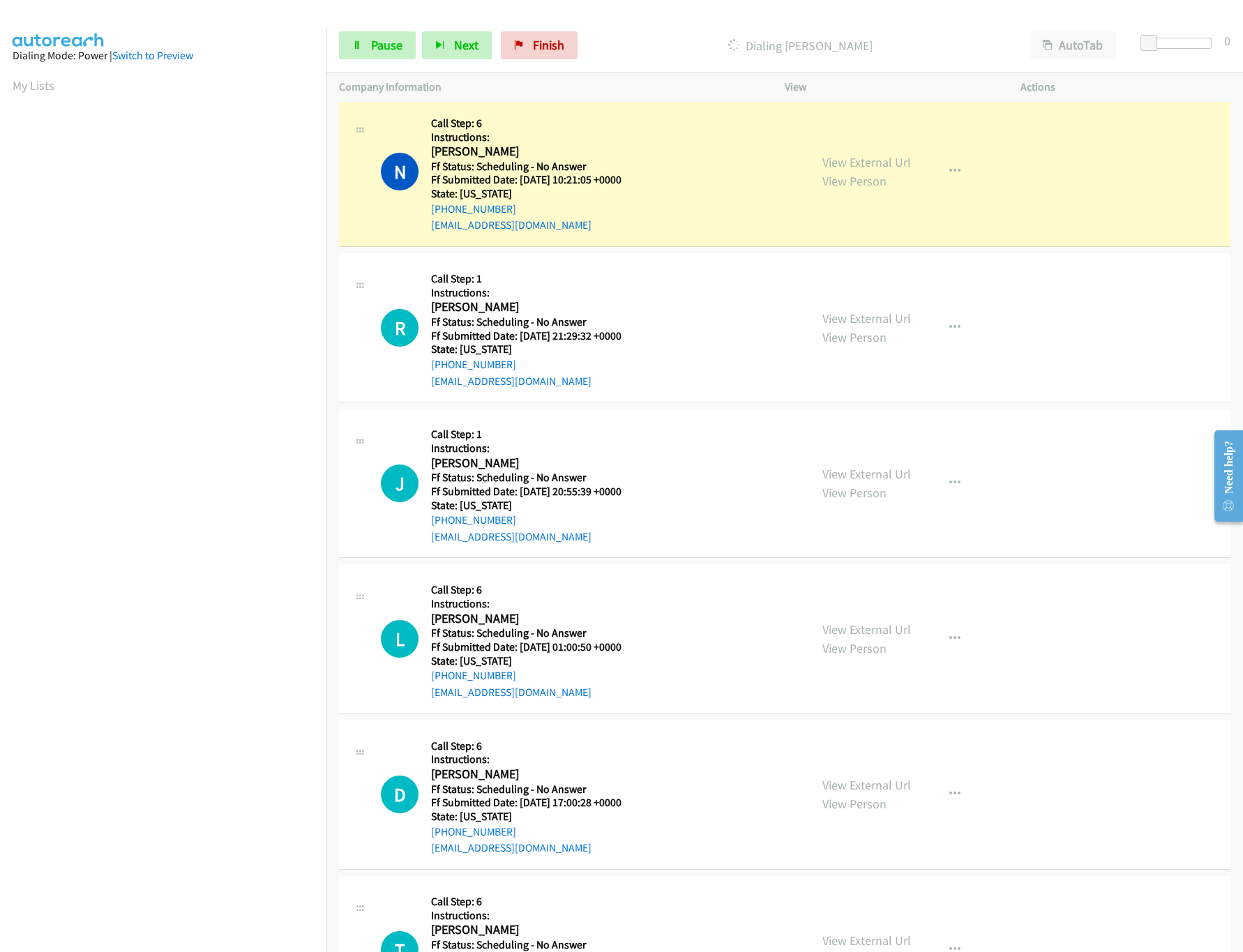
scroll to position [2650, 0]
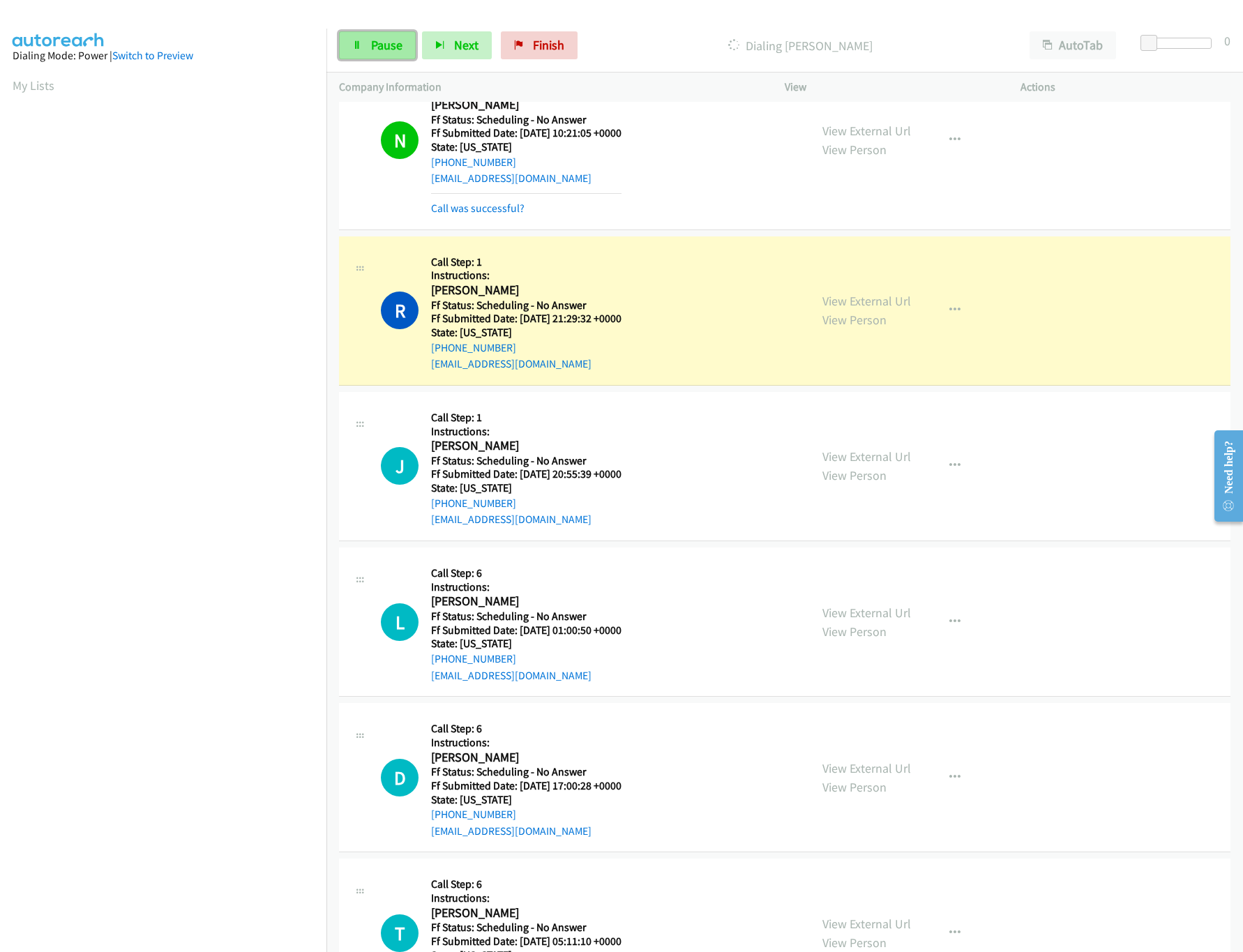
click at [359, 48] on icon at bounding box center [357, 46] width 10 height 10
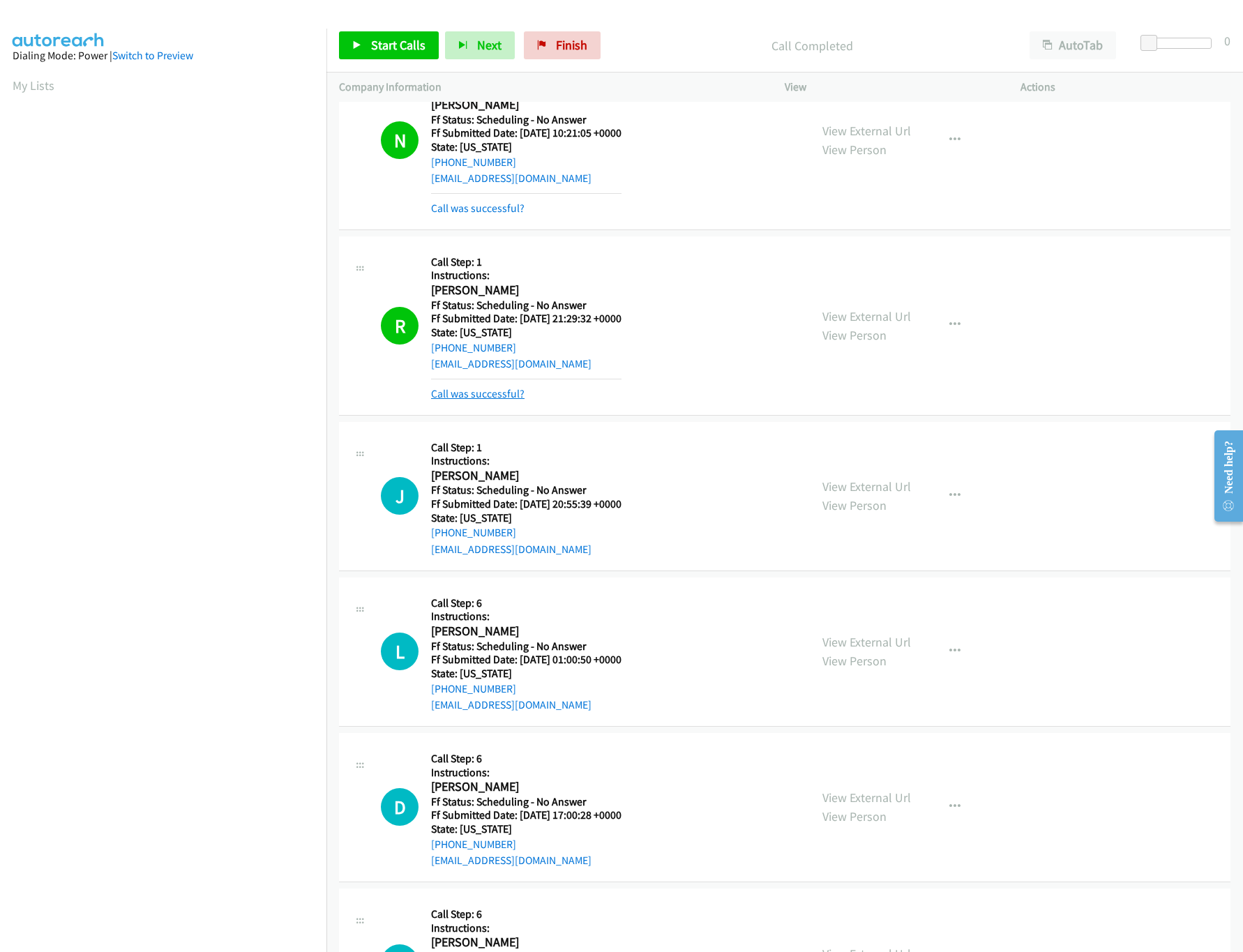
click at [486, 401] on link "Call was successful?" at bounding box center [478, 394] width 93 height 13
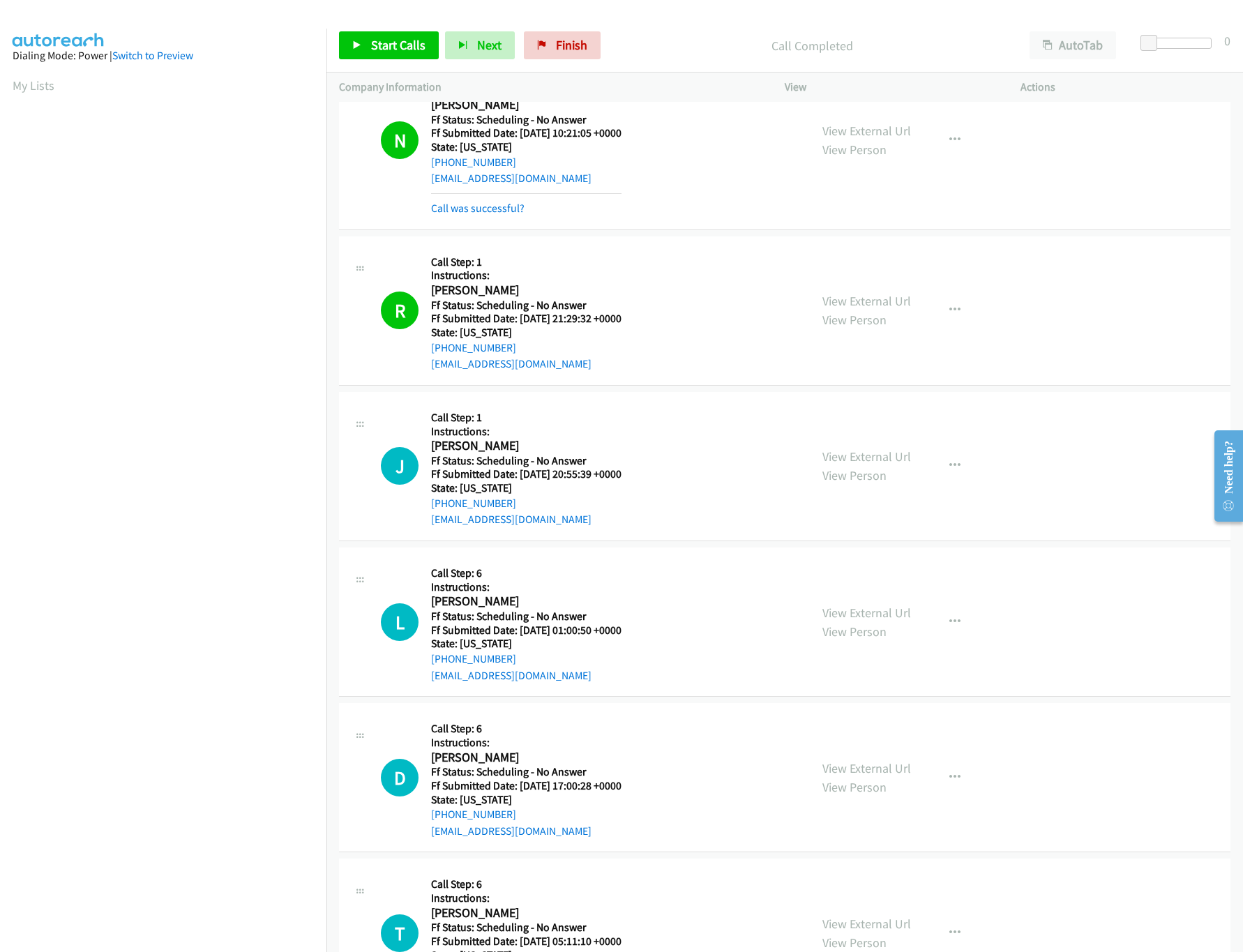
click at [392, 26] on div "Start Calls Pause Next Finish Call Completed AutoTab AutoTab 0" at bounding box center [784, 45] width 916 height 54
click at [387, 48] on span "Start Calls" at bounding box center [398, 45] width 54 height 16
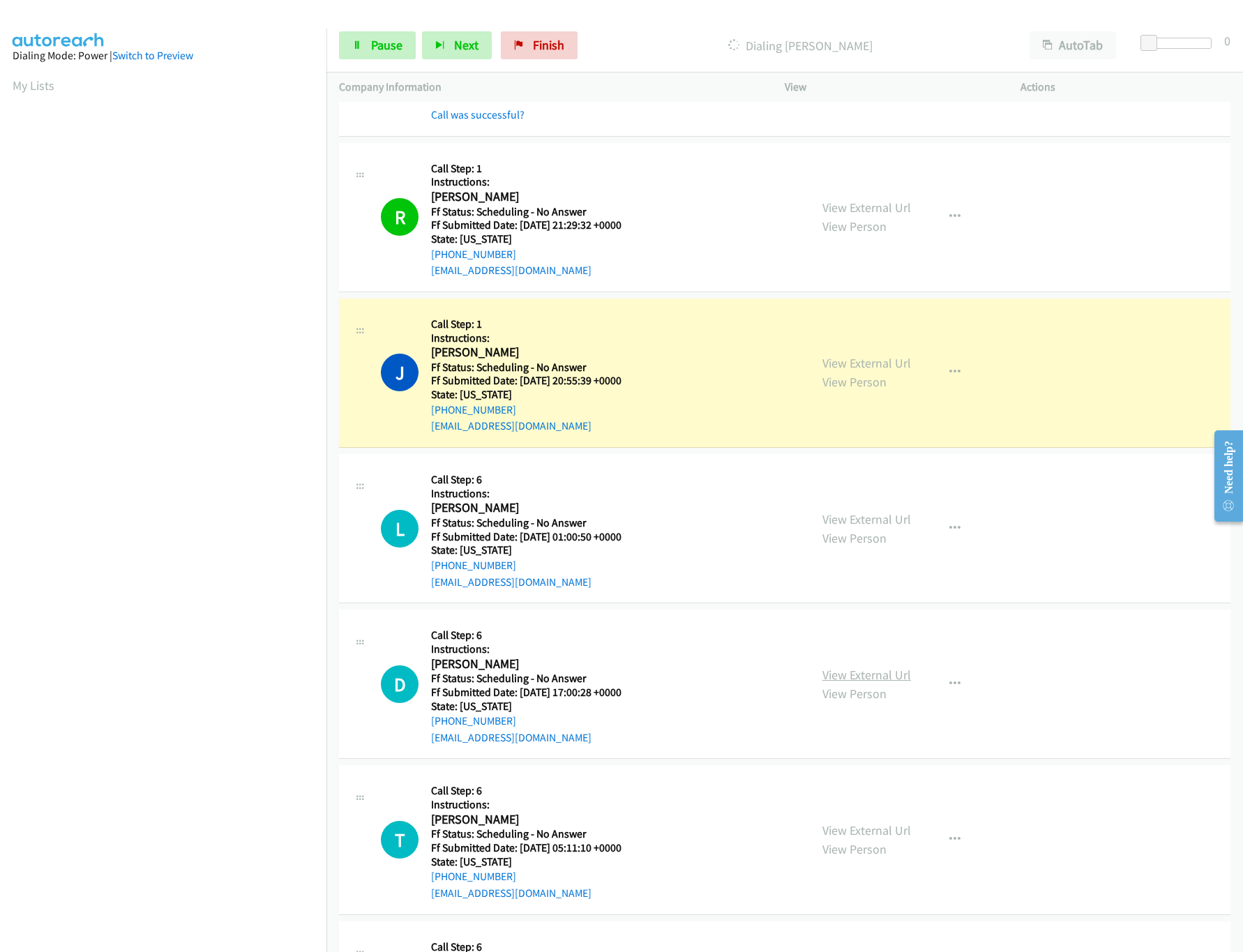
scroll to position [2791, 0]
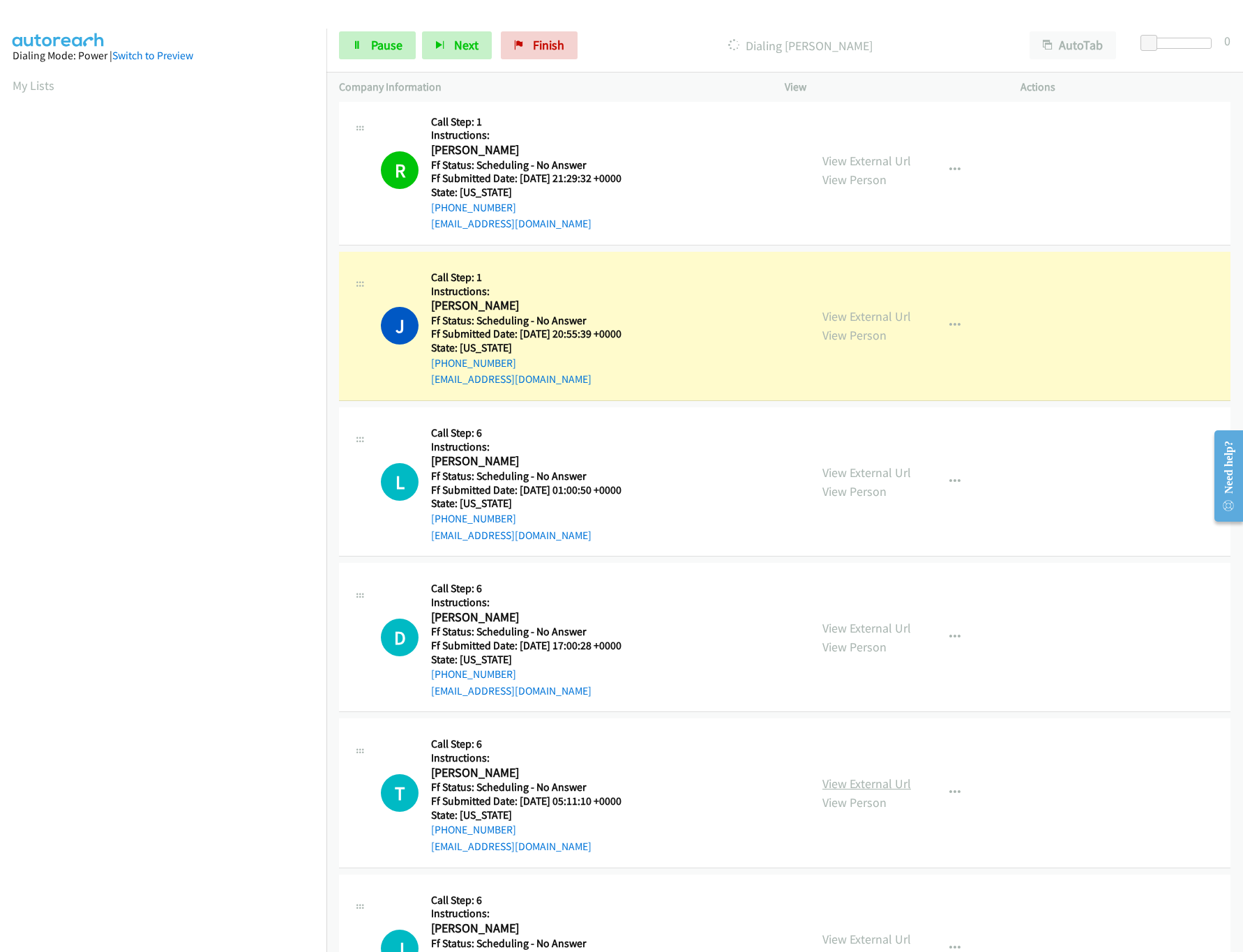
click at [859, 792] on link "View External Url" at bounding box center [867, 784] width 89 height 16
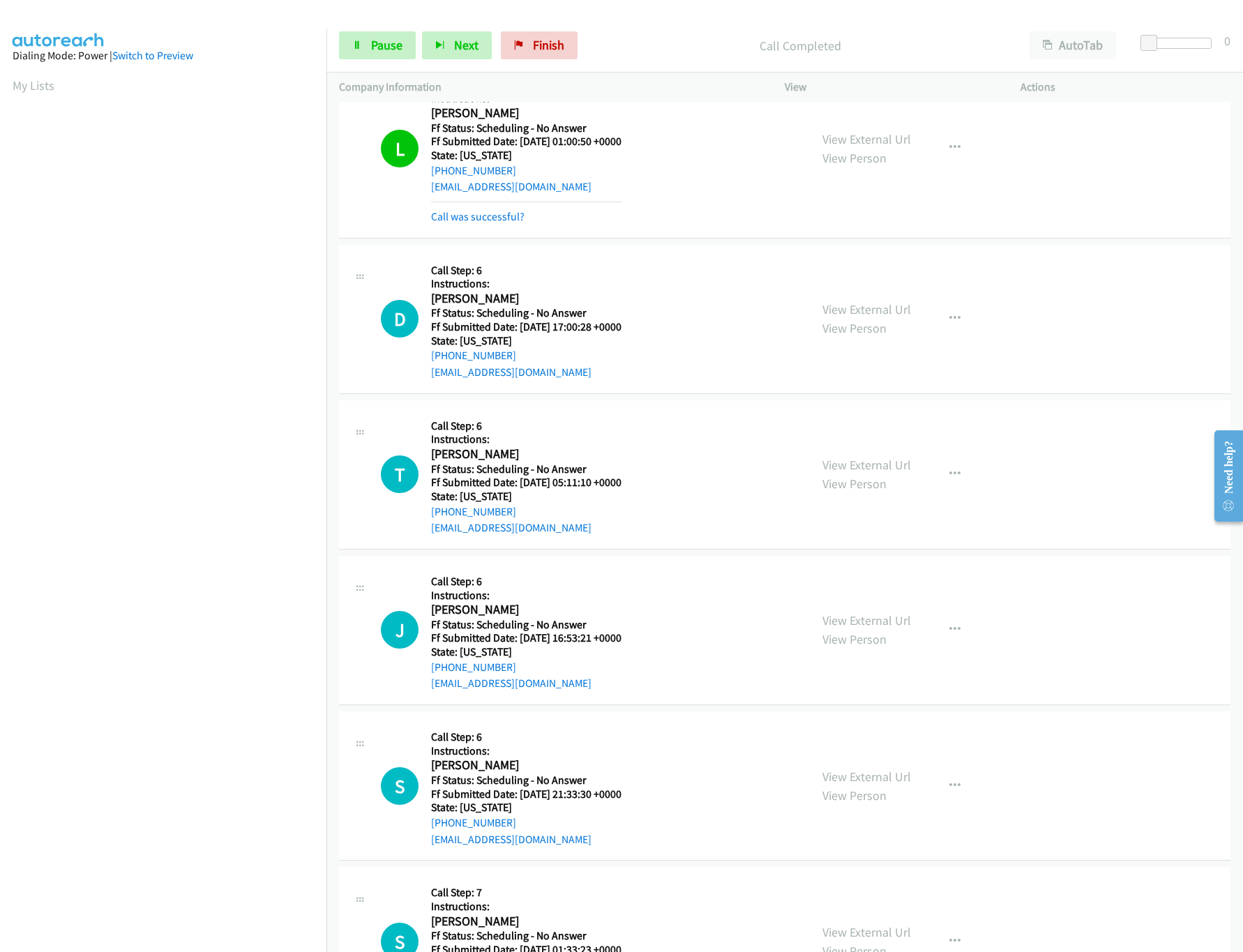
scroll to position [3209, 0]
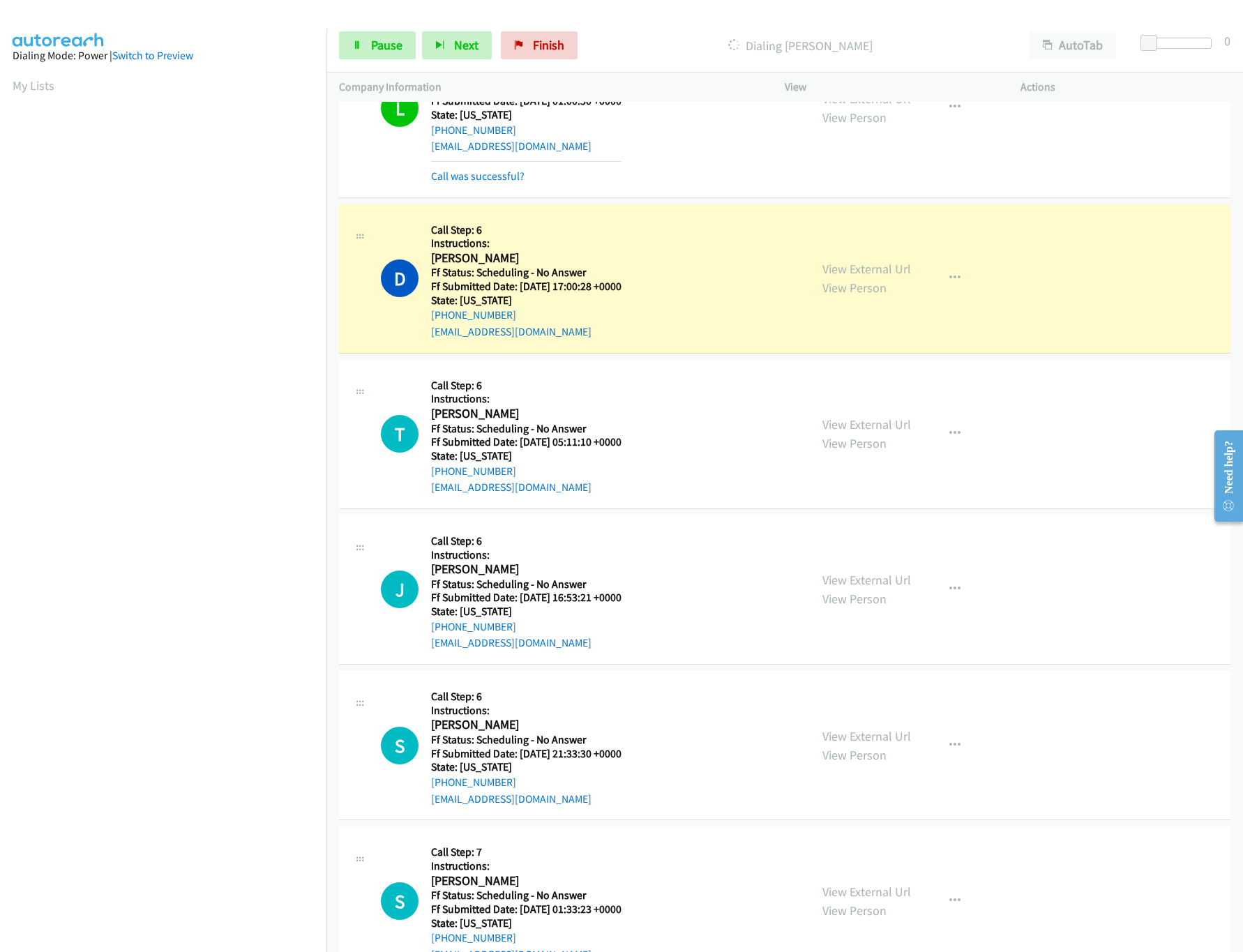
drag, startPoint x: 853, startPoint y: 591, endPoint x: 852, endPoint y: 582, distance: 9.1
click at [853, 588] on link "View External Url" at bounding box center [867, 580] width 89 height 16
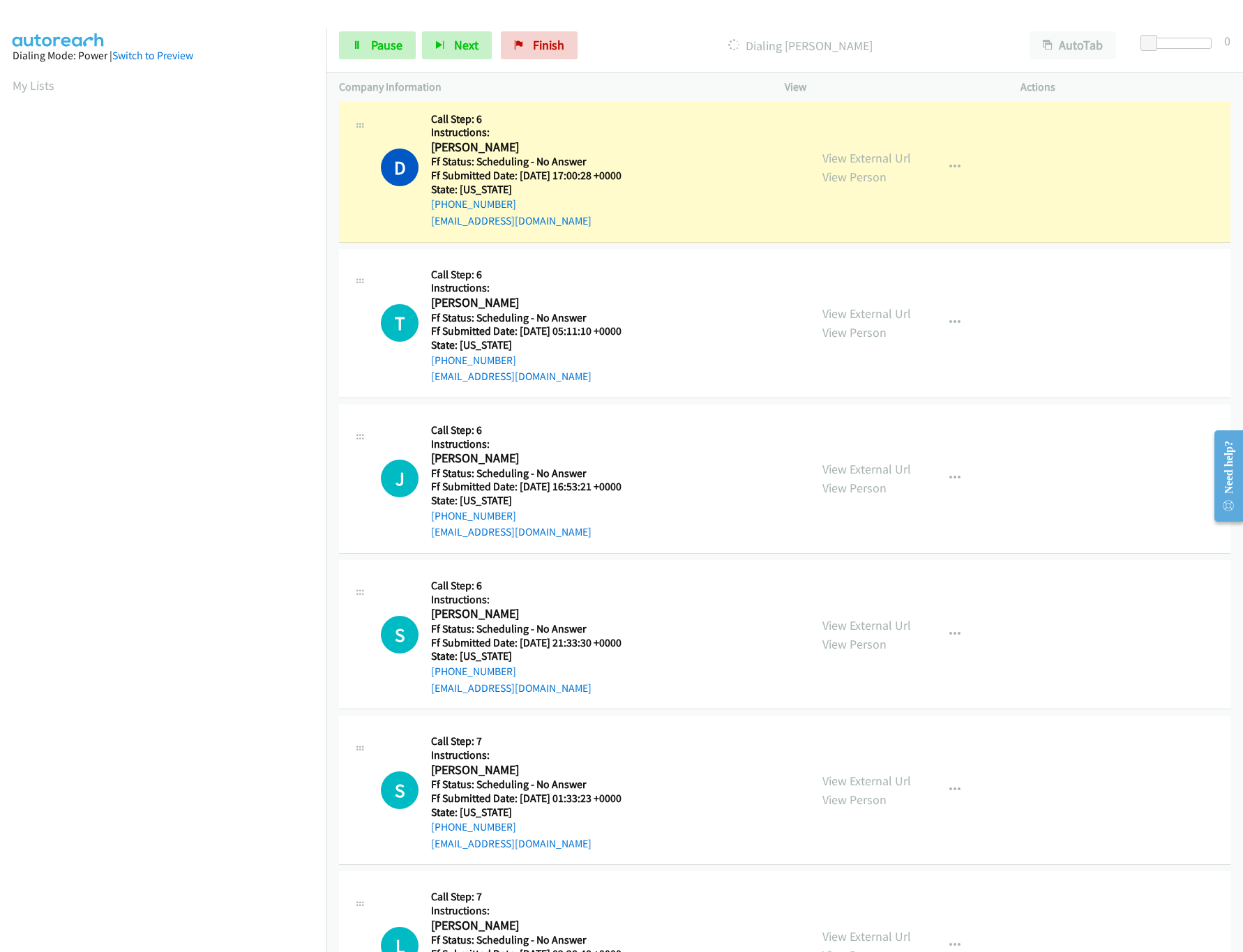
scroll to position [3488, 0]
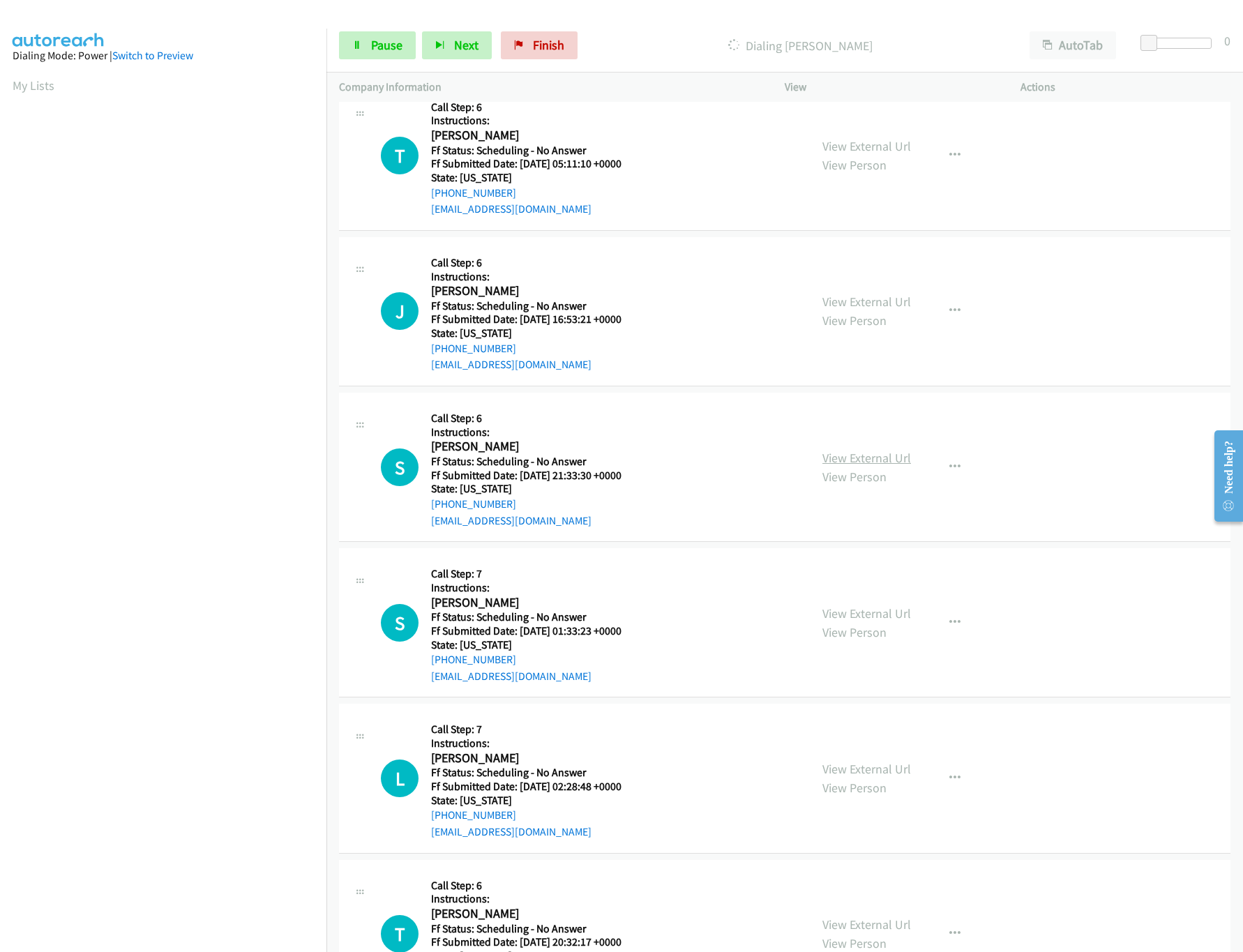
click at [848, 465] on link "View External Url" at bounding box center [867, 458] width 89 height 16
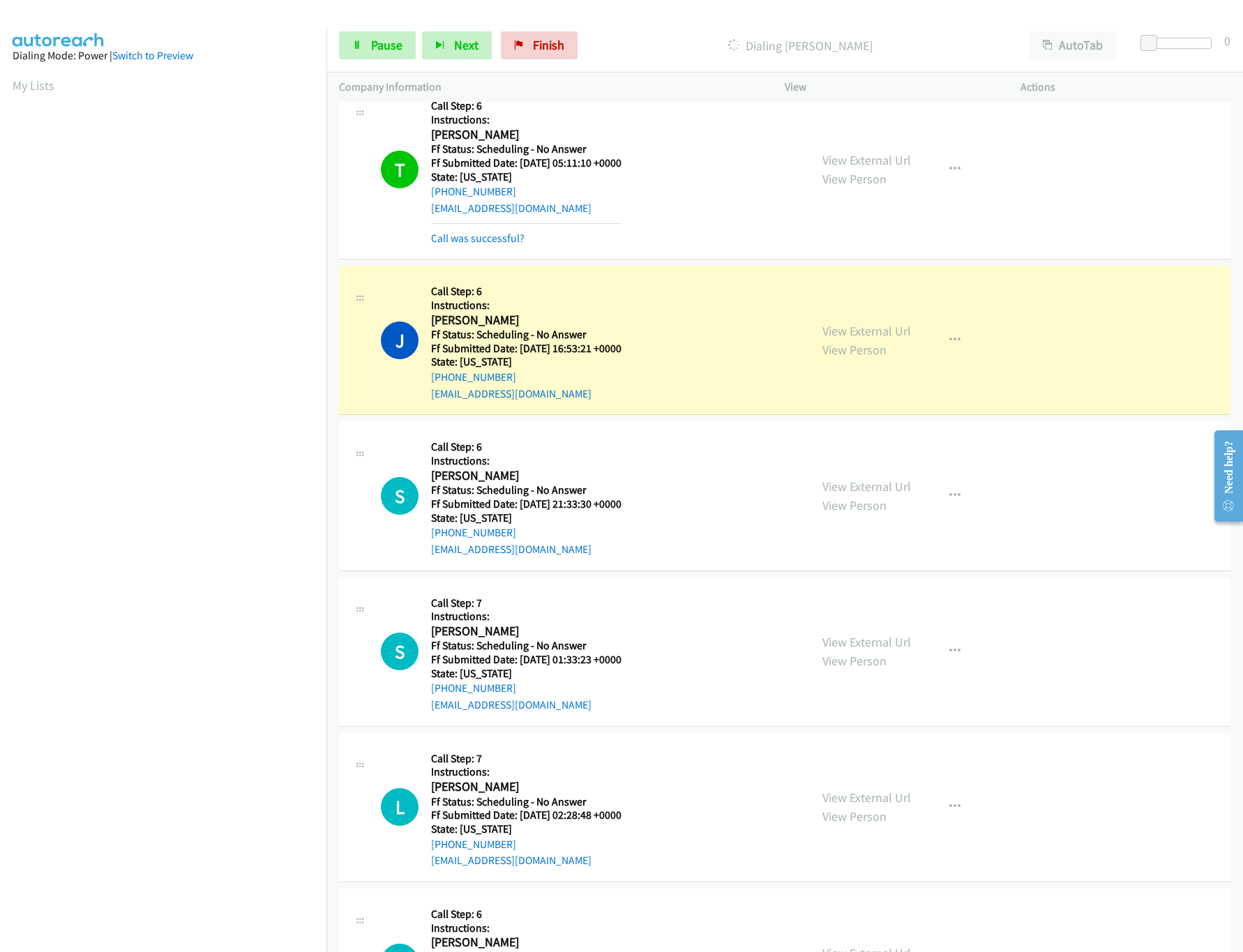
scroll to position [3658, 0]
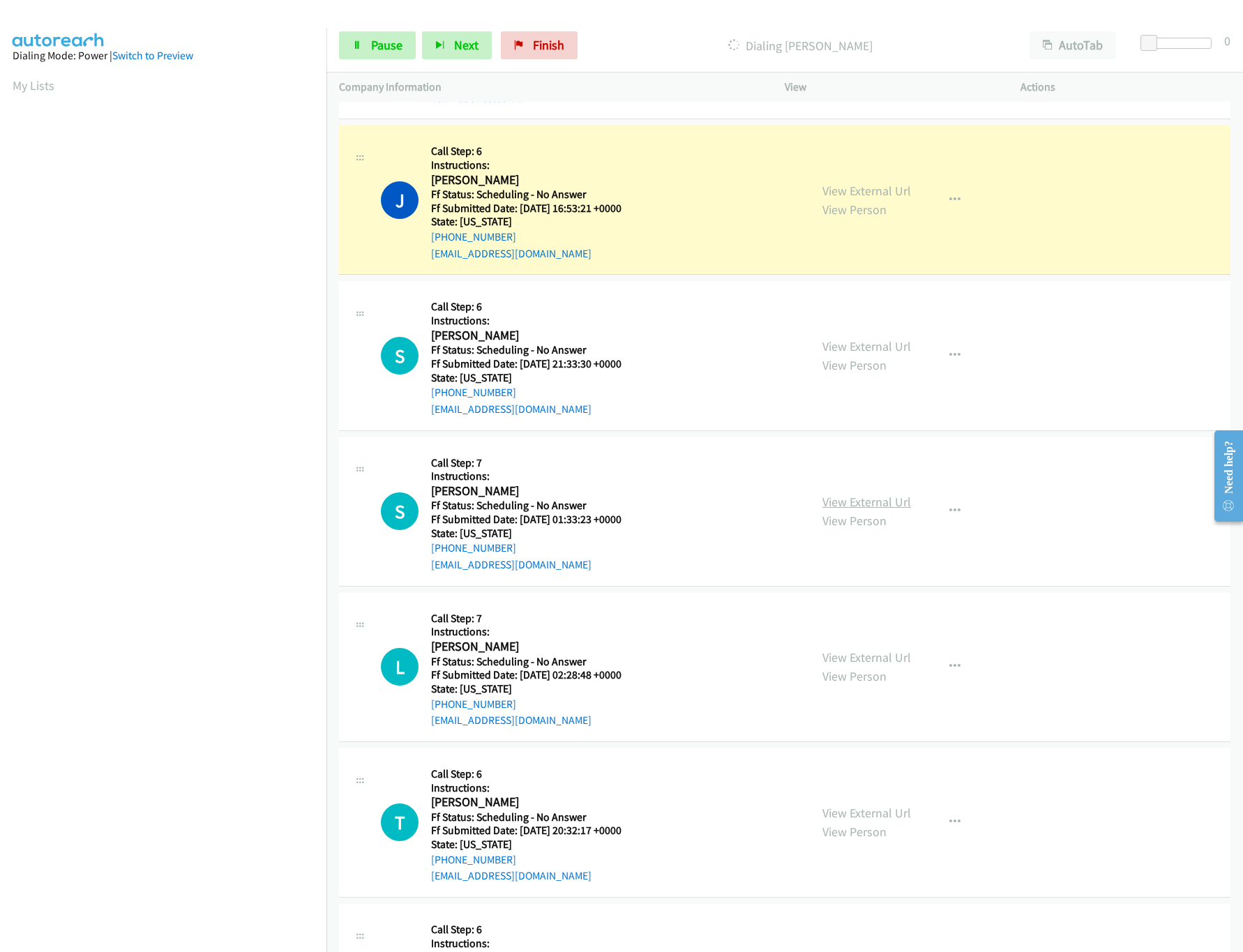
click at [831, 510] on link "View External Url" at bounding box center [867, 502] width 89 height 16
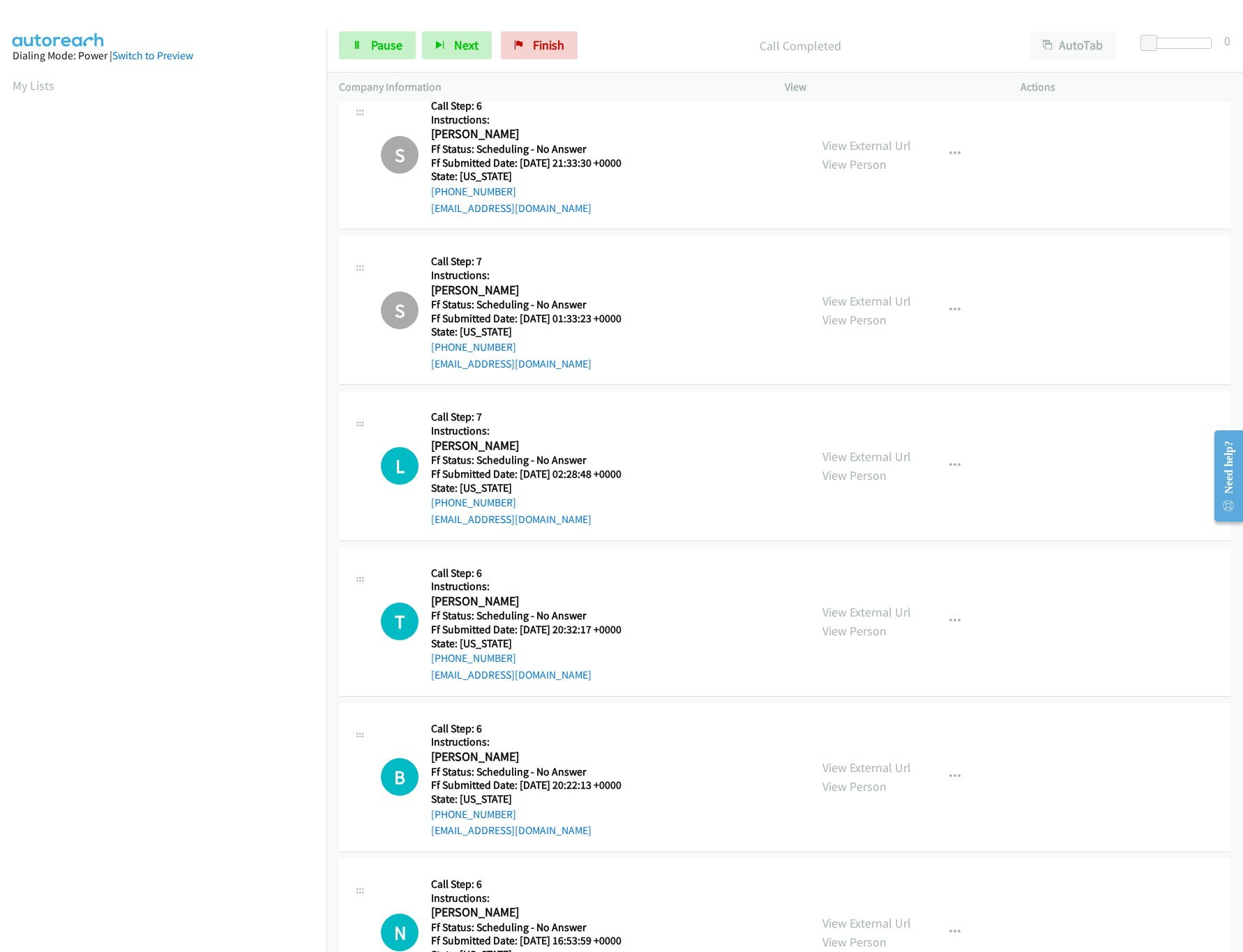
scroll to position [3937, 0]
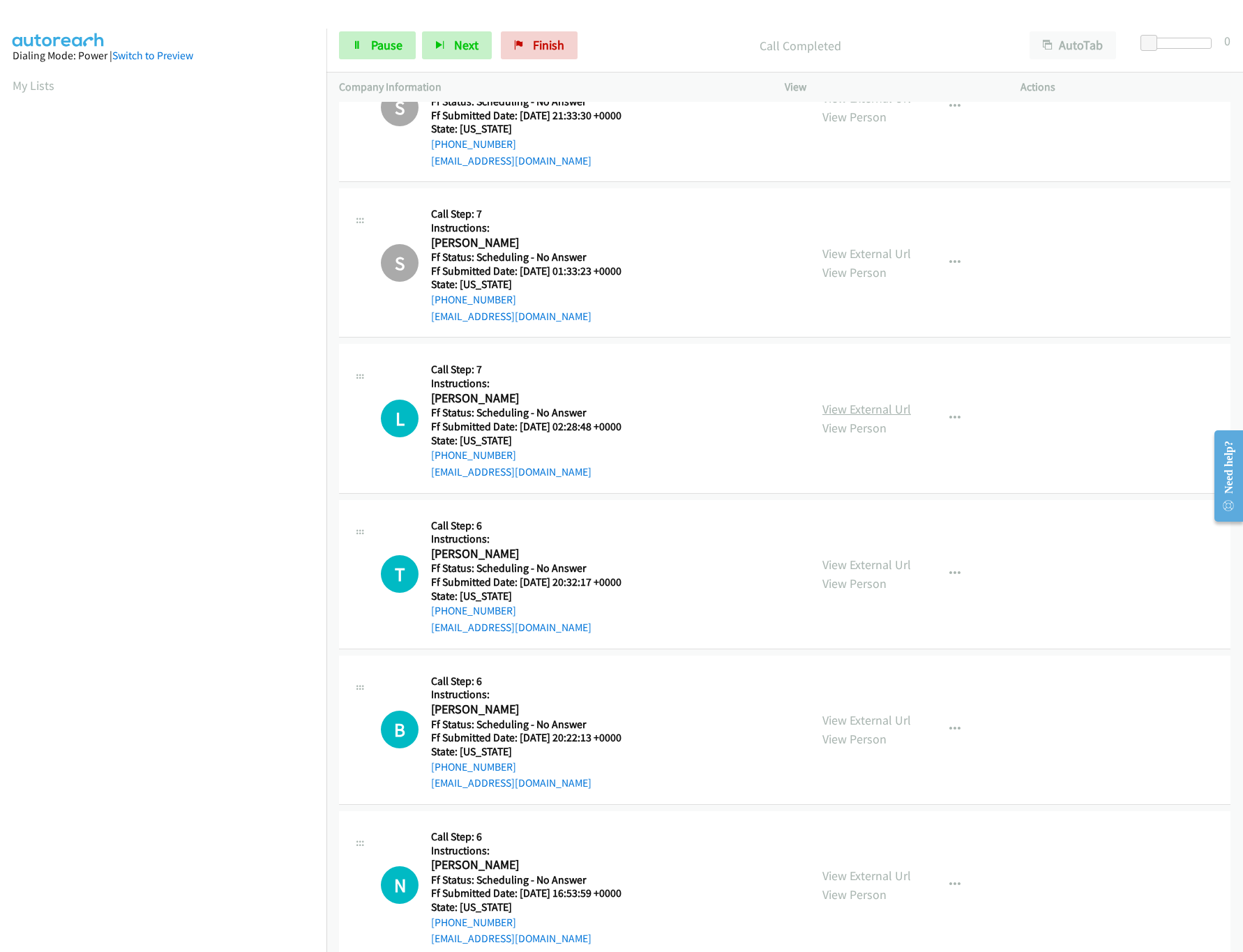
click at [840, 417] on link "View External Url" at bounding box center [867, 409] width 89 height 16
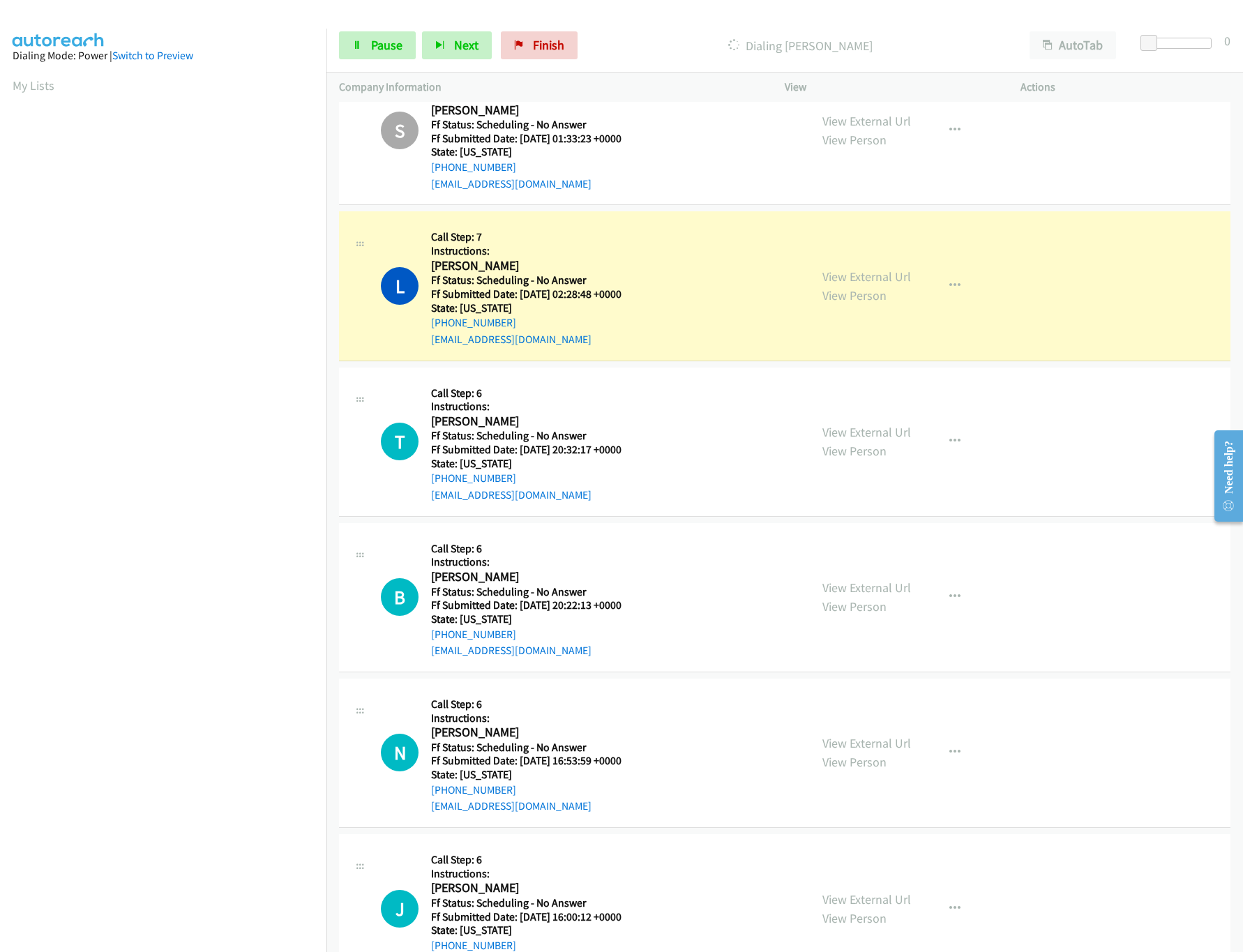
scroll to position [4216, 0]
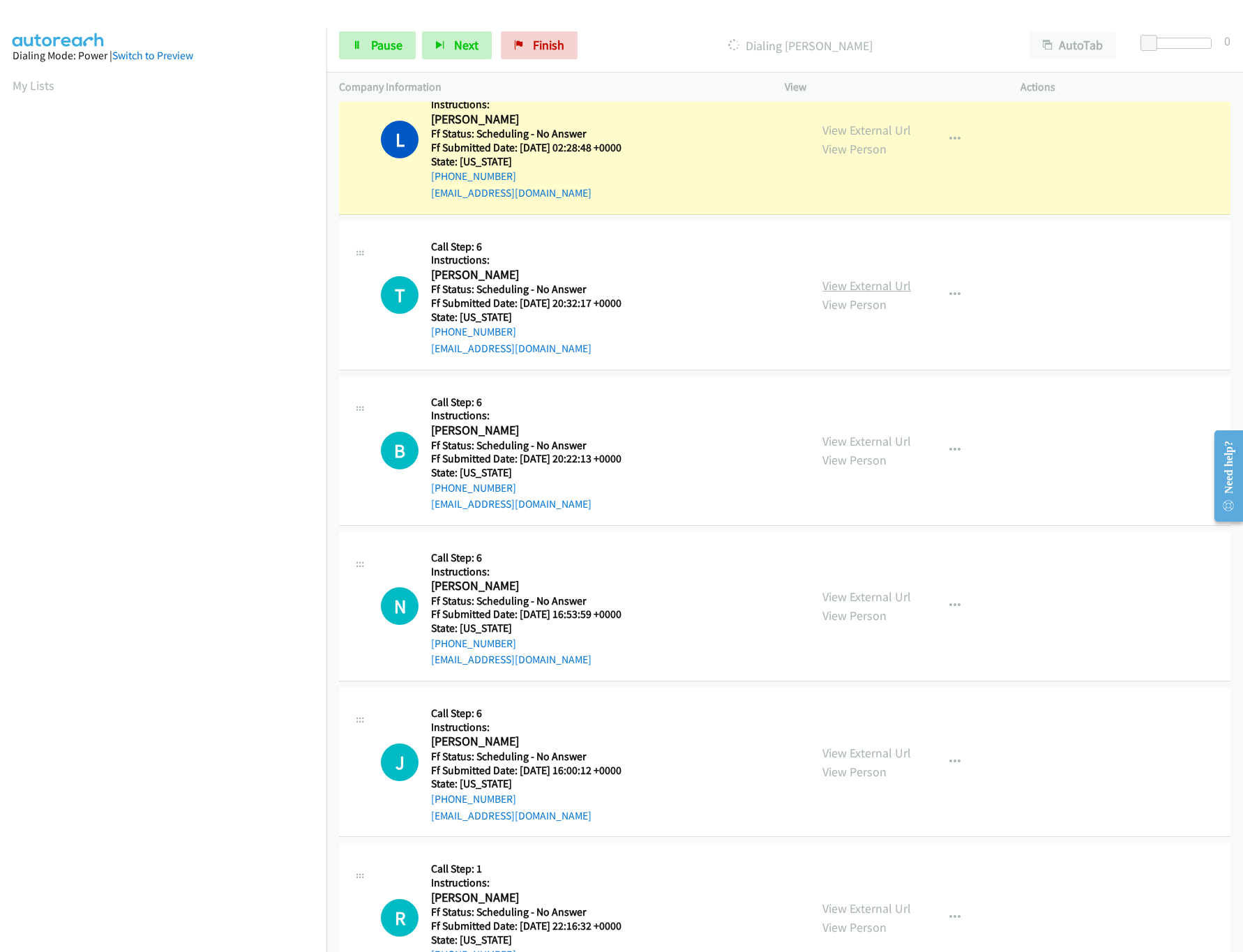
click at [844, 293] on link "View External Url" at bounding box center [867, 286] width 89 height 16
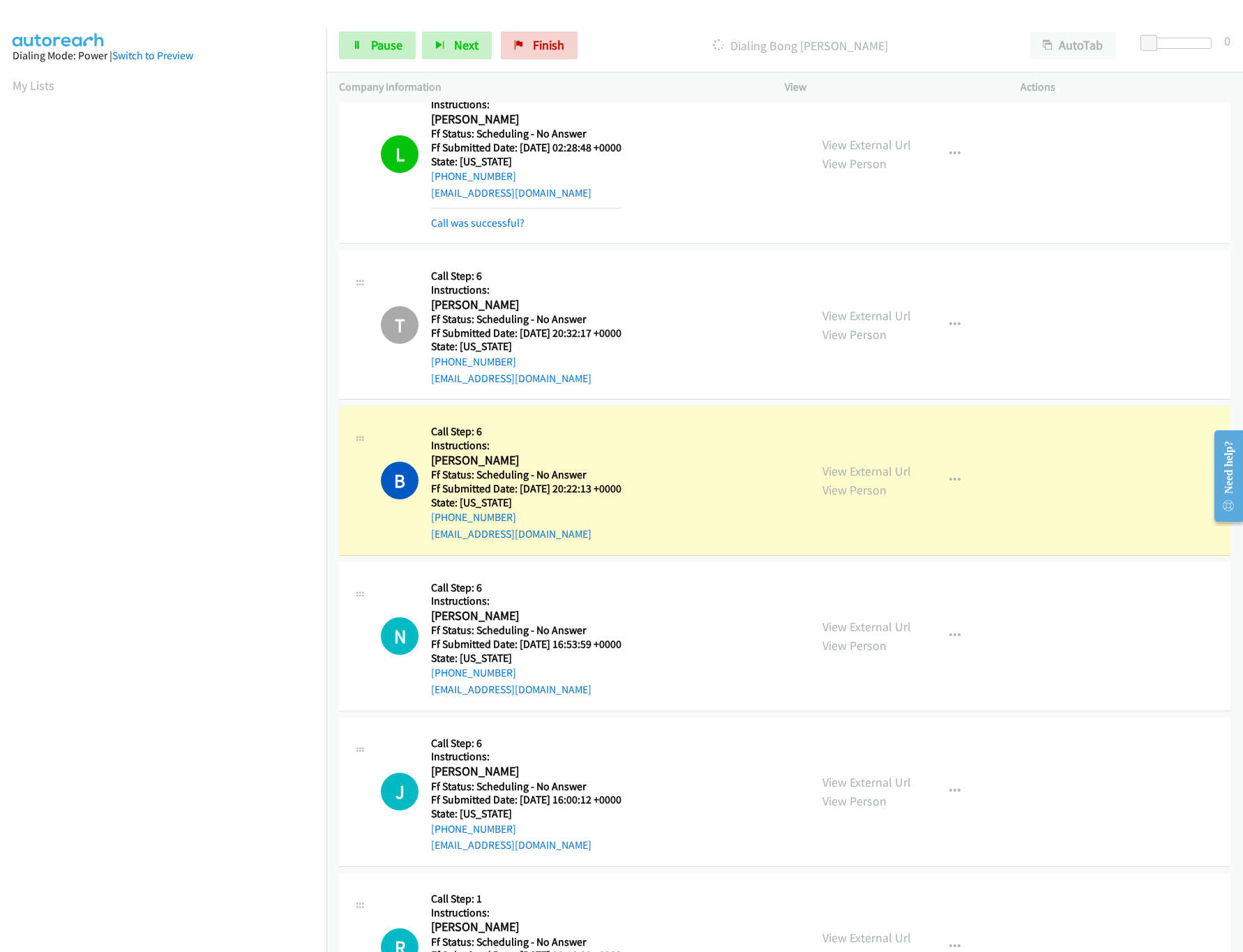
drag, startPoint x: 867, startPoint y: 482, endPoint x: 845, endPoint y: 448, distance: 40.5
click at [867, 479] on link "View External Url" at bounding box center [867, 471] width 89 height 16
click at [873, 635] on link "View External Url" at bounding box center [867, 627] width 89 height 16
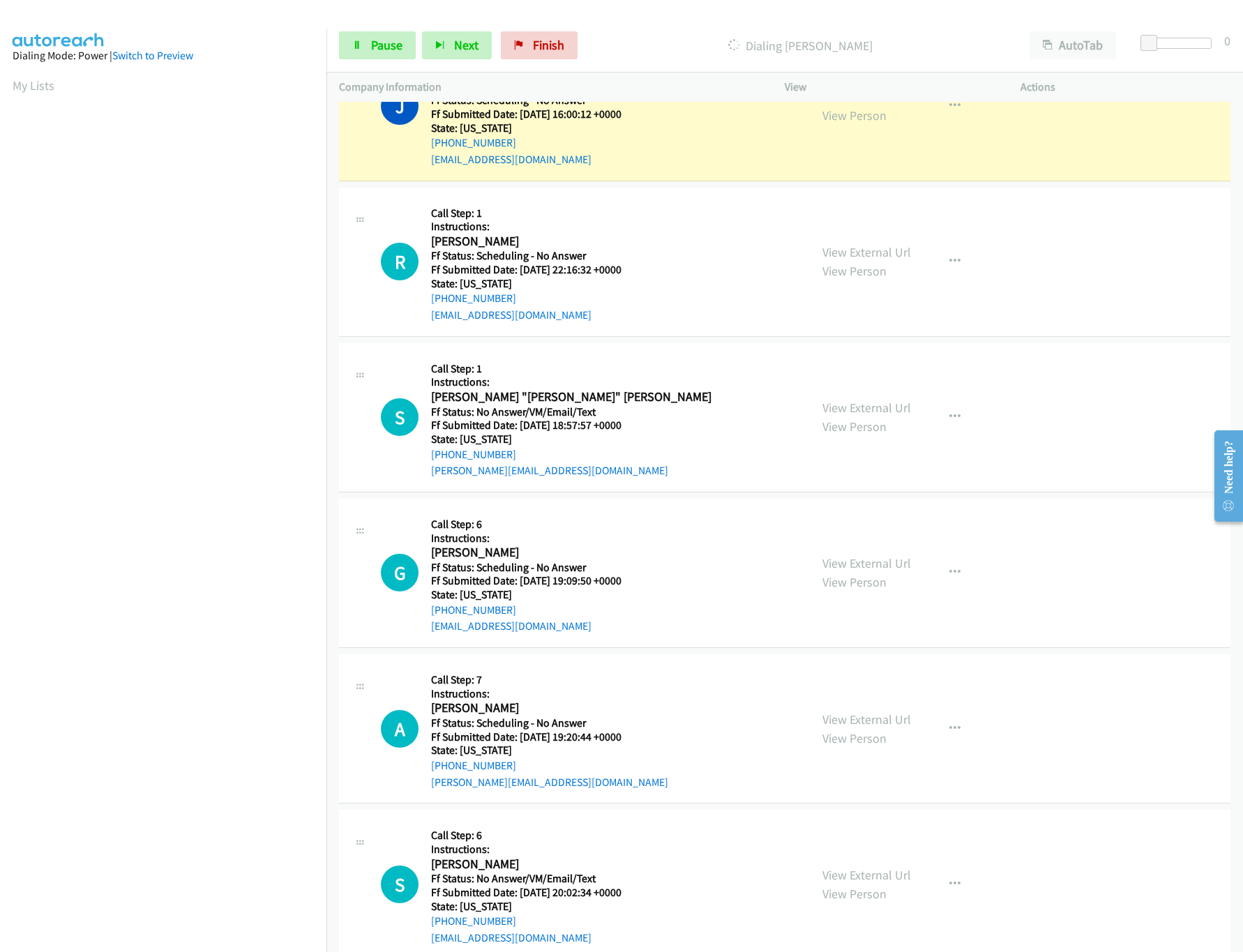
scroll to position [4774, 0]
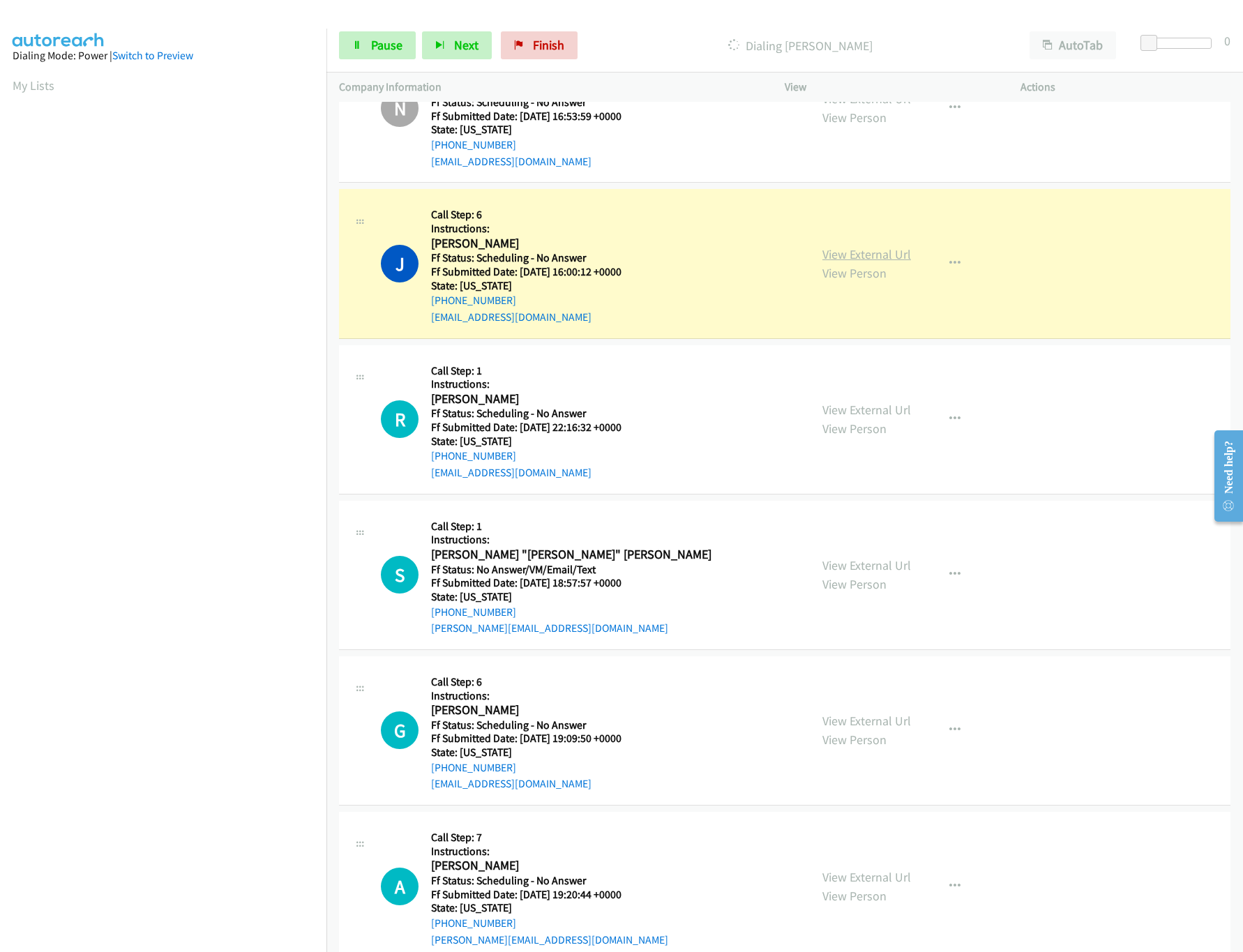
click at [839, 262] on link "View External Url" at bounding box center [867, 254] width 89 height 16
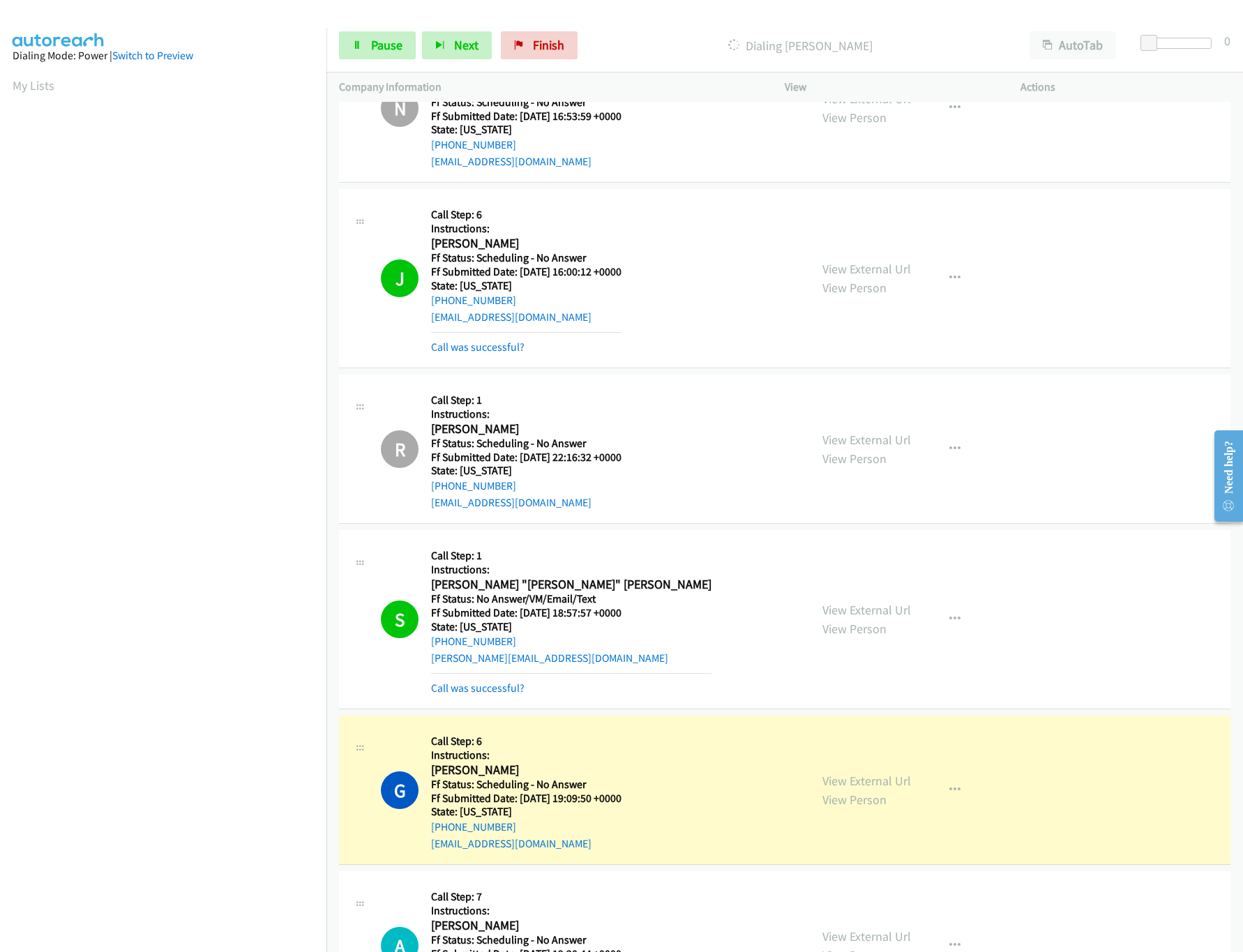
click at [486, 354] on mb0 "Call was successful?" at bounding box center [526, 344] width 190 height 24
click at [486, 353] on link "Call was successful?" at bounding box center [478, 347] width 93 height 13
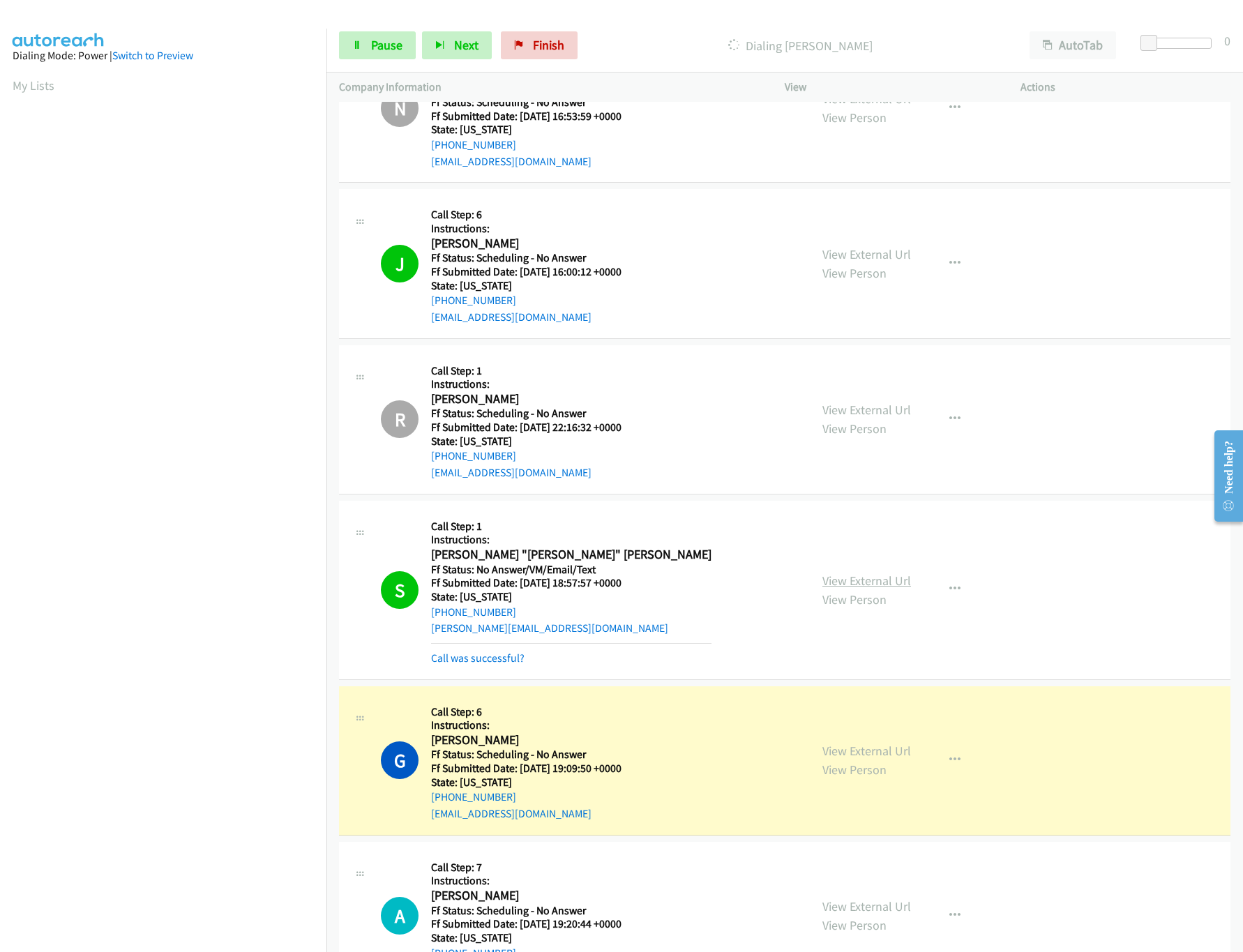
click at [890, 589] on link "View External Url" at bounding box center [867, 581] width 89 height 16
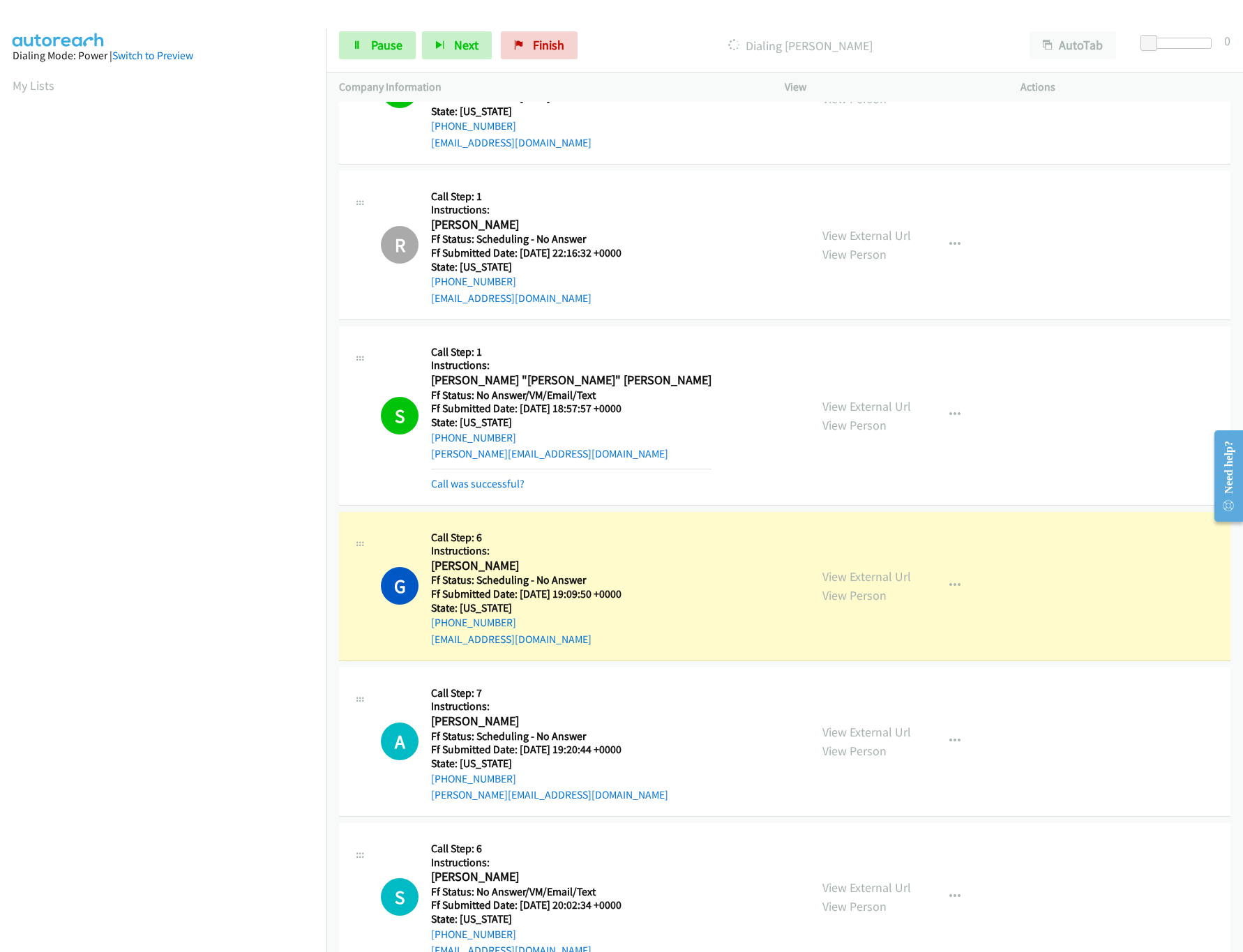
scroll to position [5053, 0]
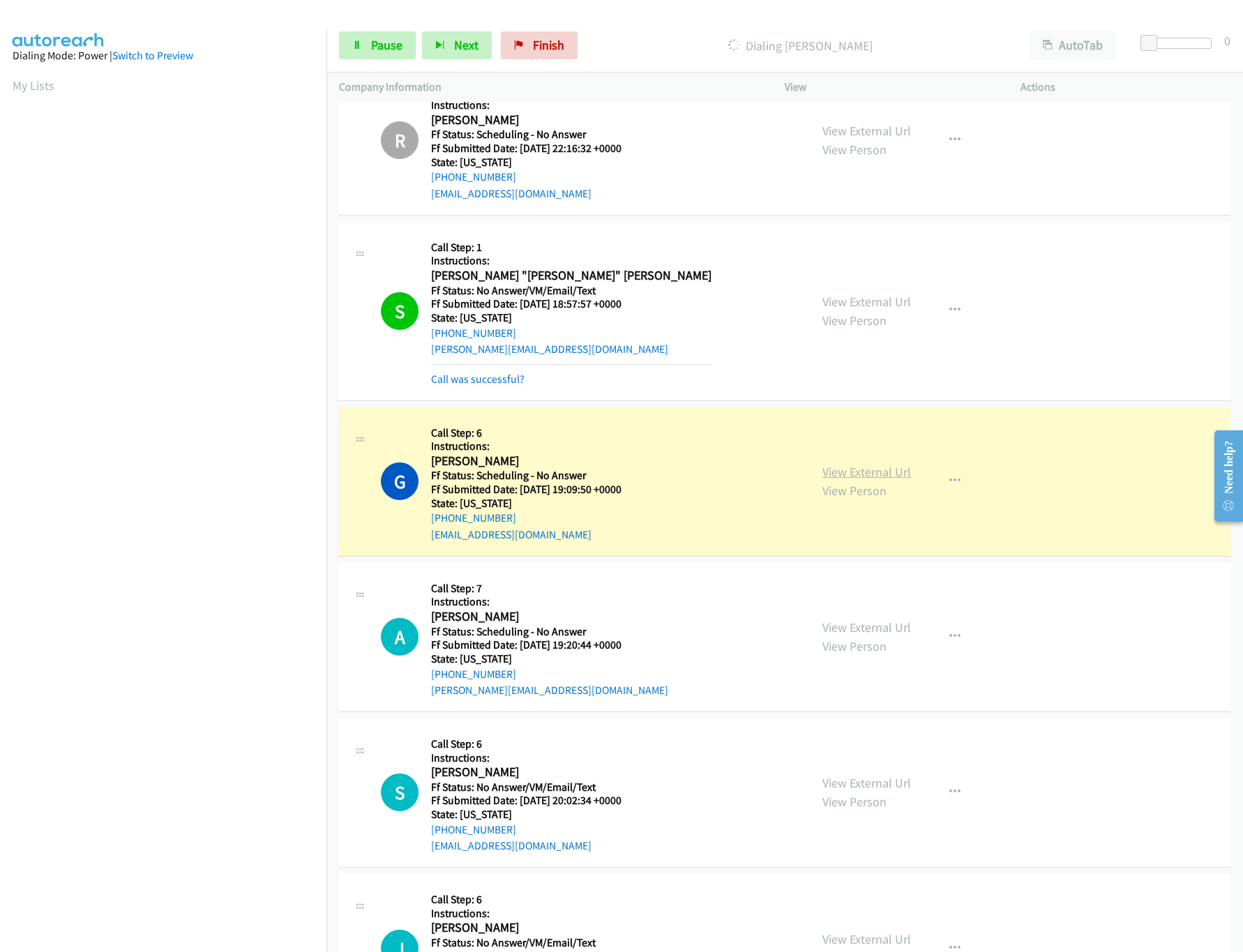
click at [852, 480] on link "View External Url" at bounding box center [867, 472] width 89 height 16
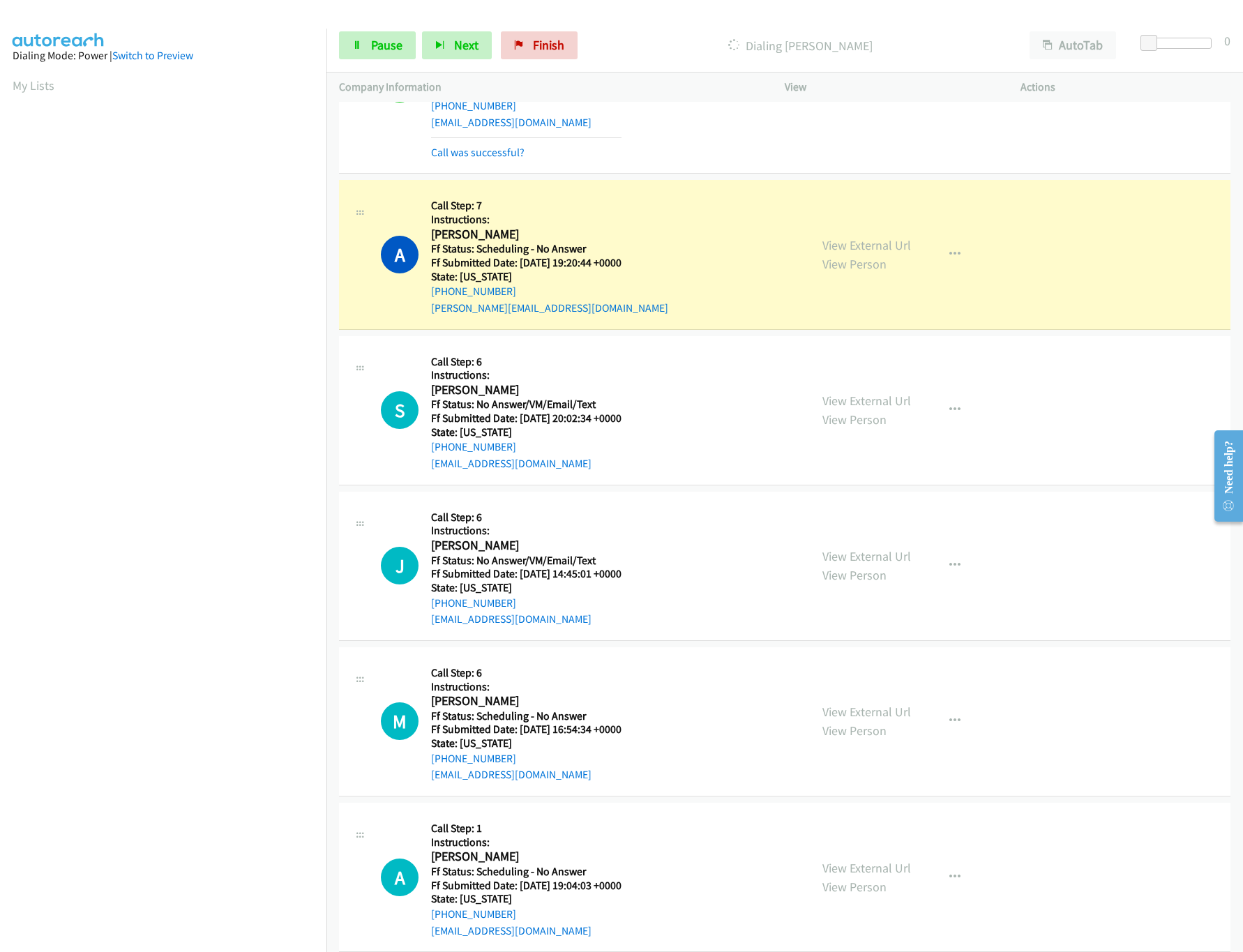
scroll to position [5472, 0]
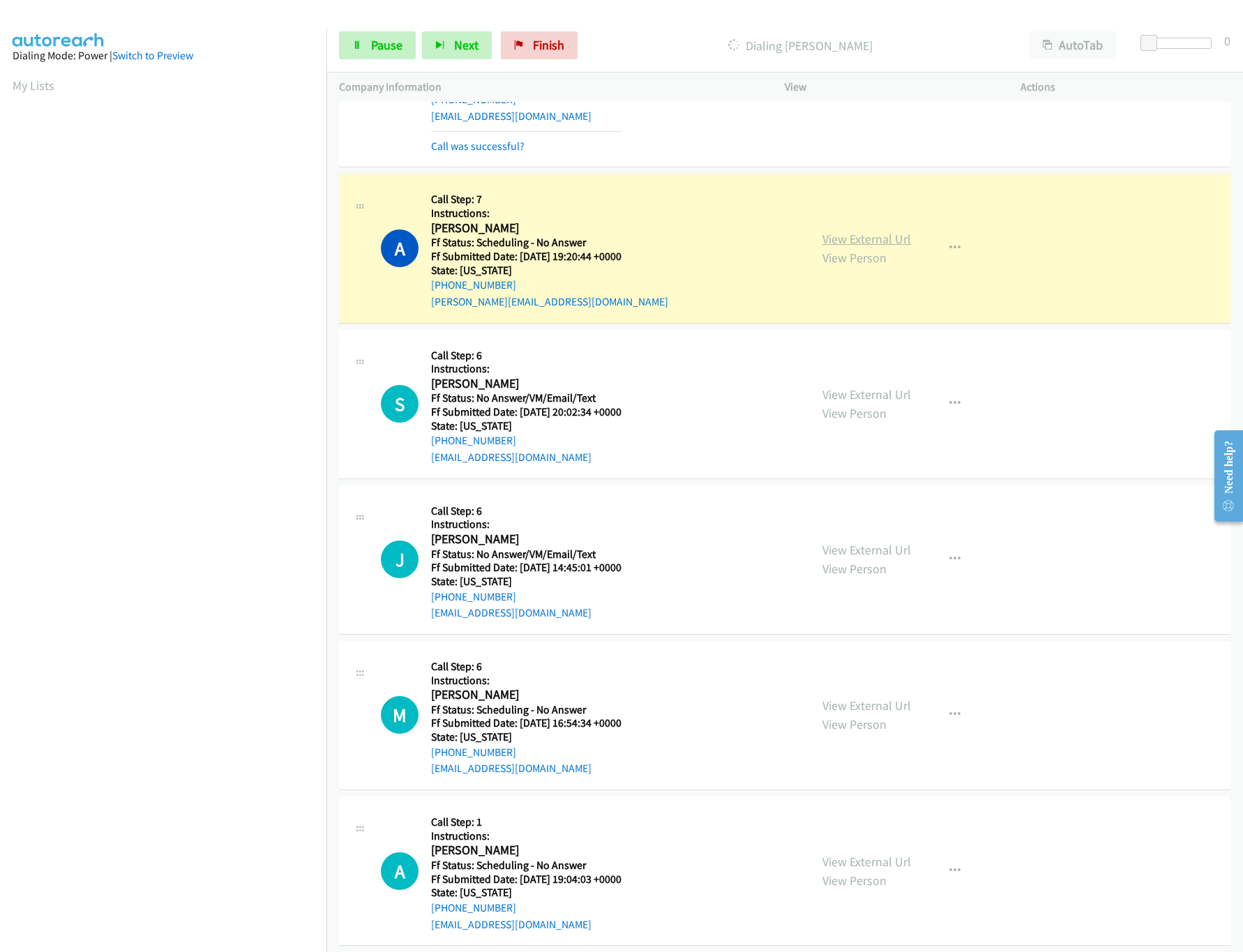
click at [867, 247] on link "View External Url" at bounding box center [867, 239] width 89 height 16
click at [867, 402] on link "View External Url" at bounding box center [867, 395] width 89 height 16
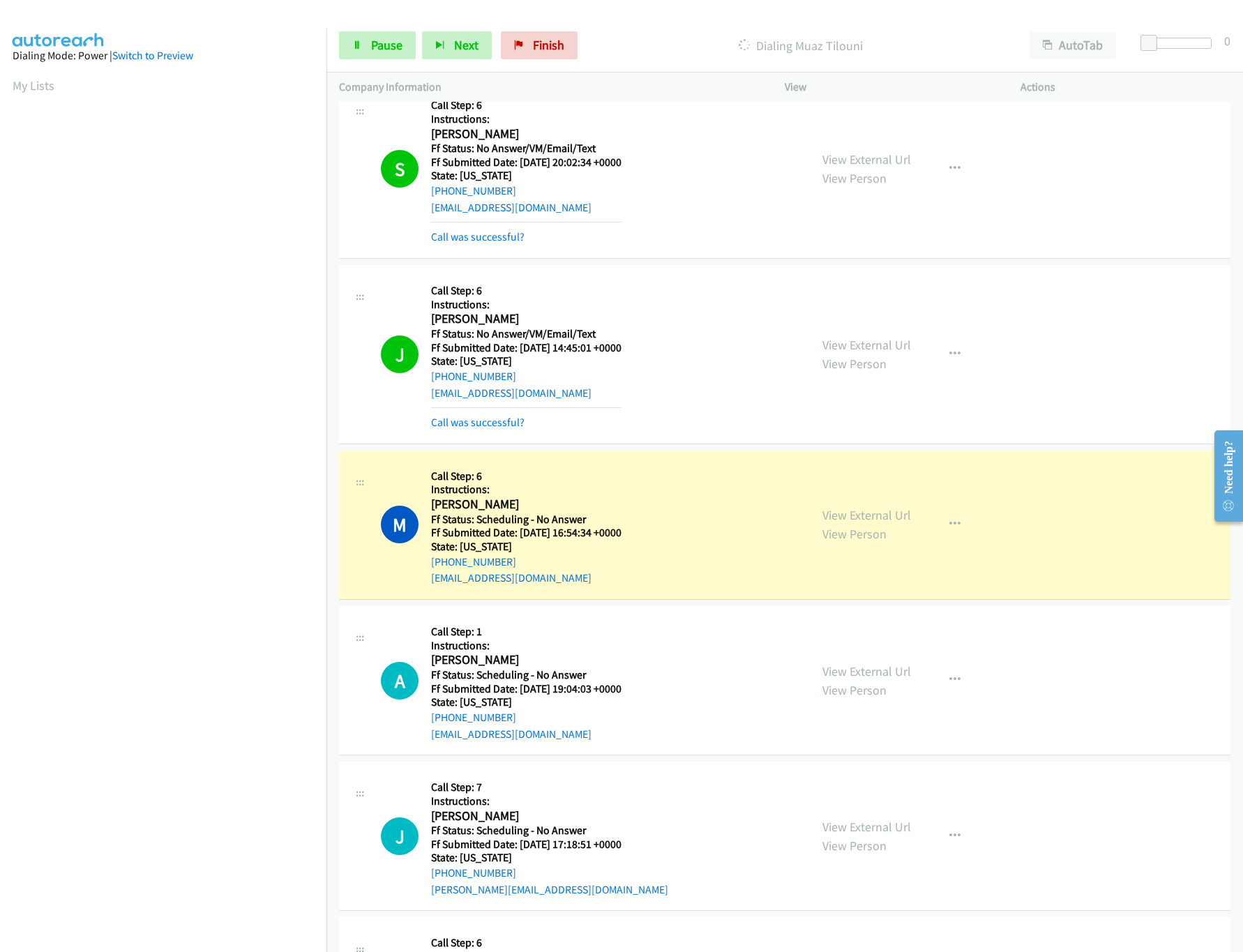
scroll to position [5891, 0]
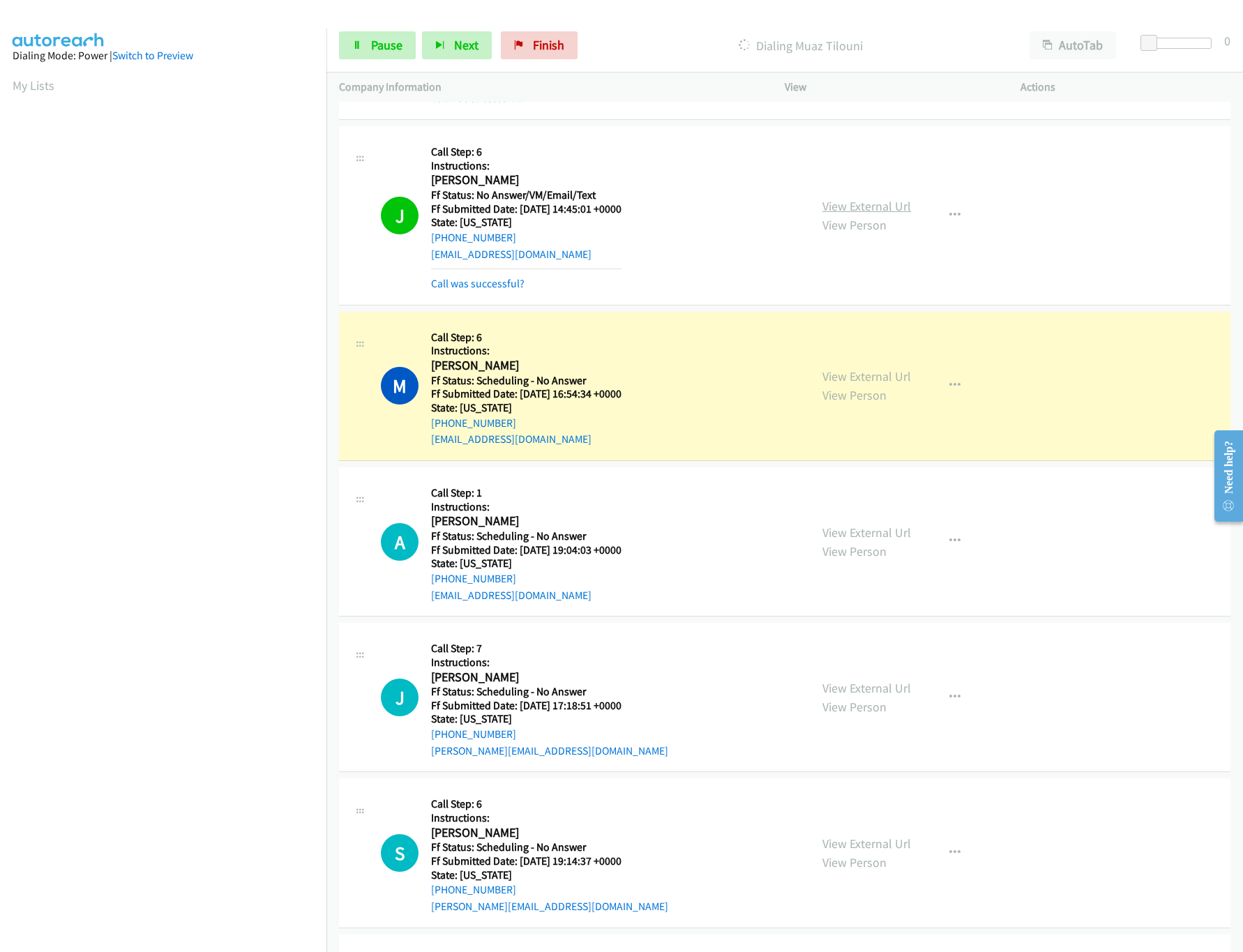
click at [856, 214] on link "View External Url" at bounding box center [867, 206] width 89 height 16
click at [867, 385] on link "View External Url" at bounding box center [867, 376] width 89 height 16
click at [846, 696] on link "View External Url" at bounding box center [867, 688] width 89 height 16
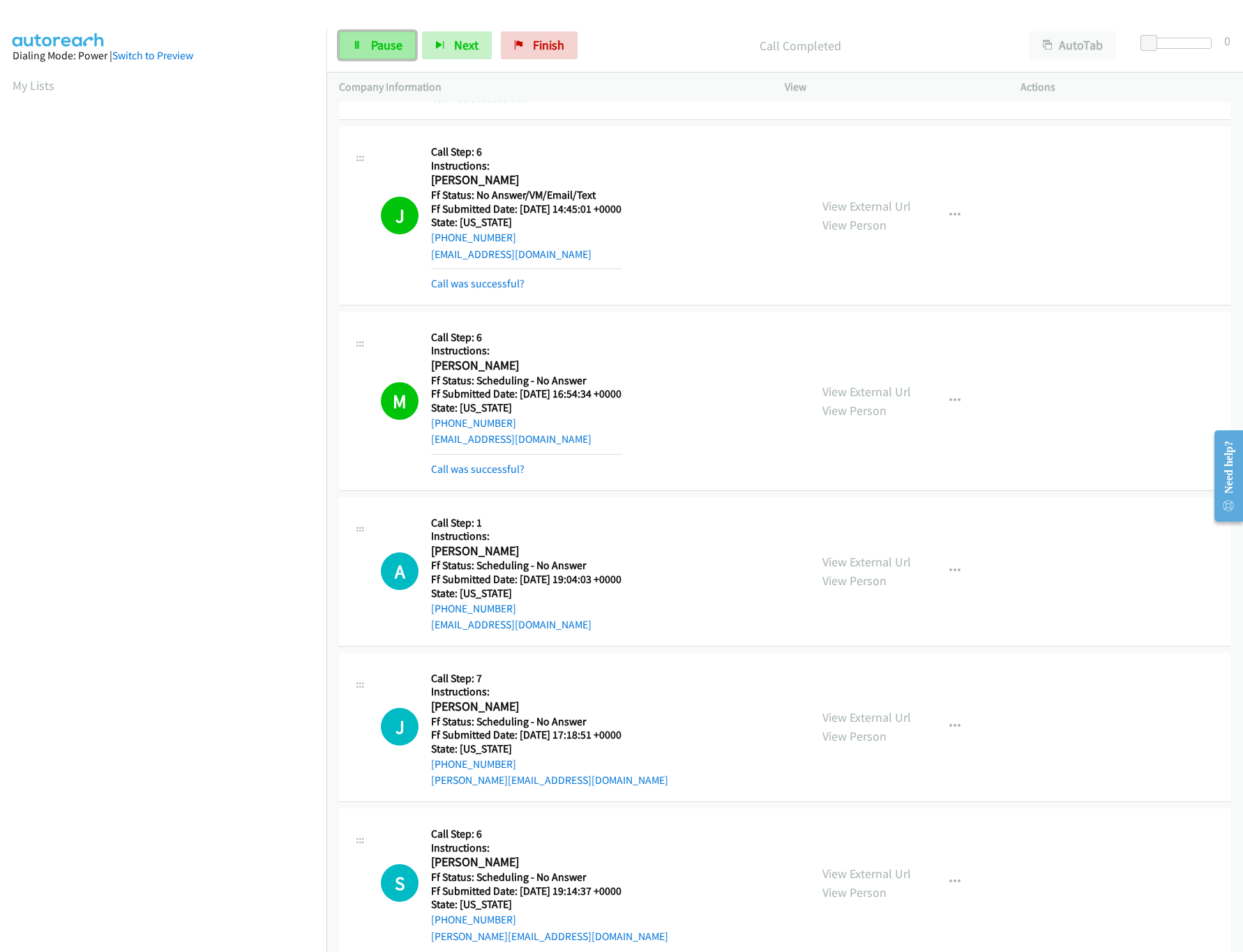
click at [385, 50] on span "Pause" at bounding box center [387, 45] width 31 height 16
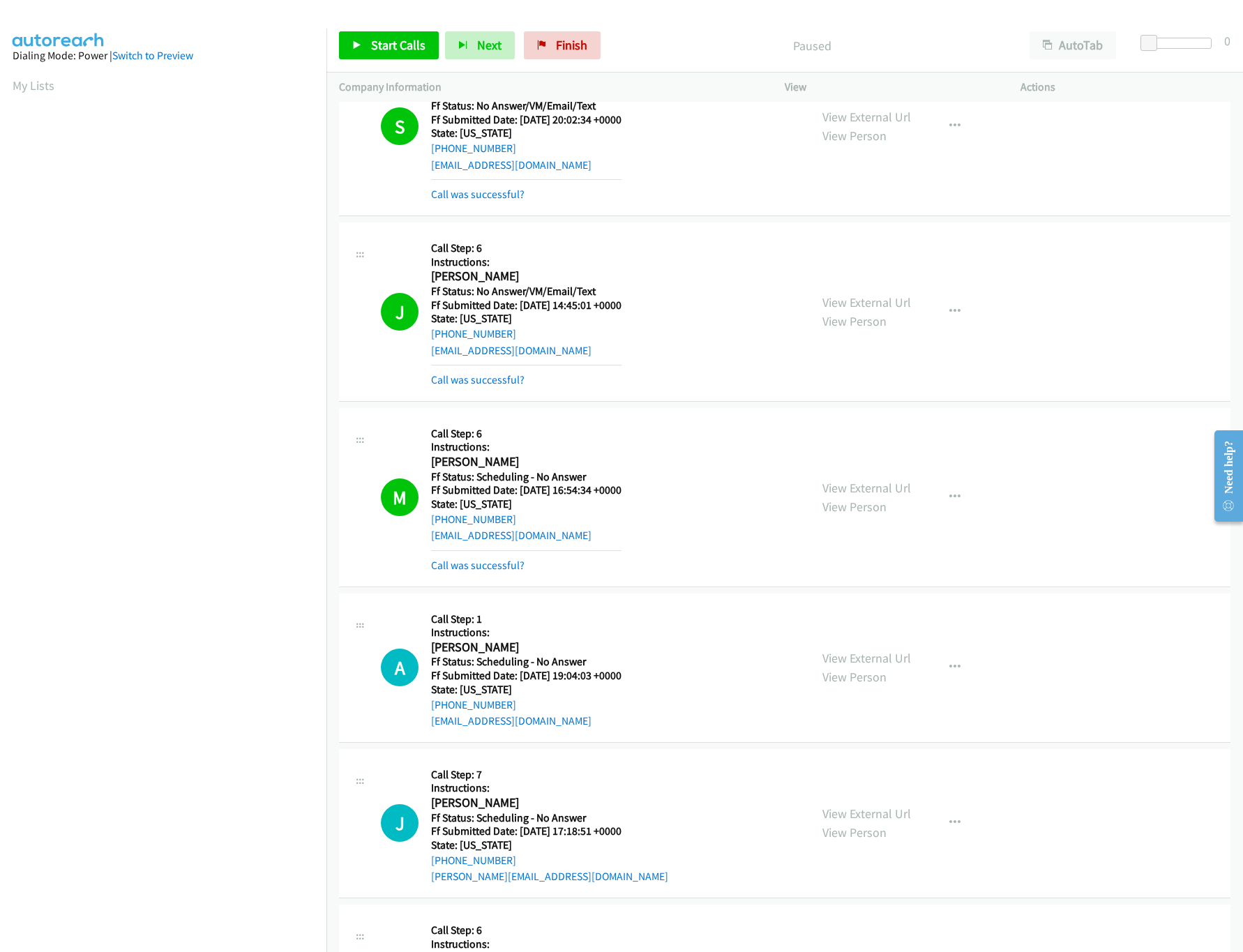
scroll to position [5751, 0]
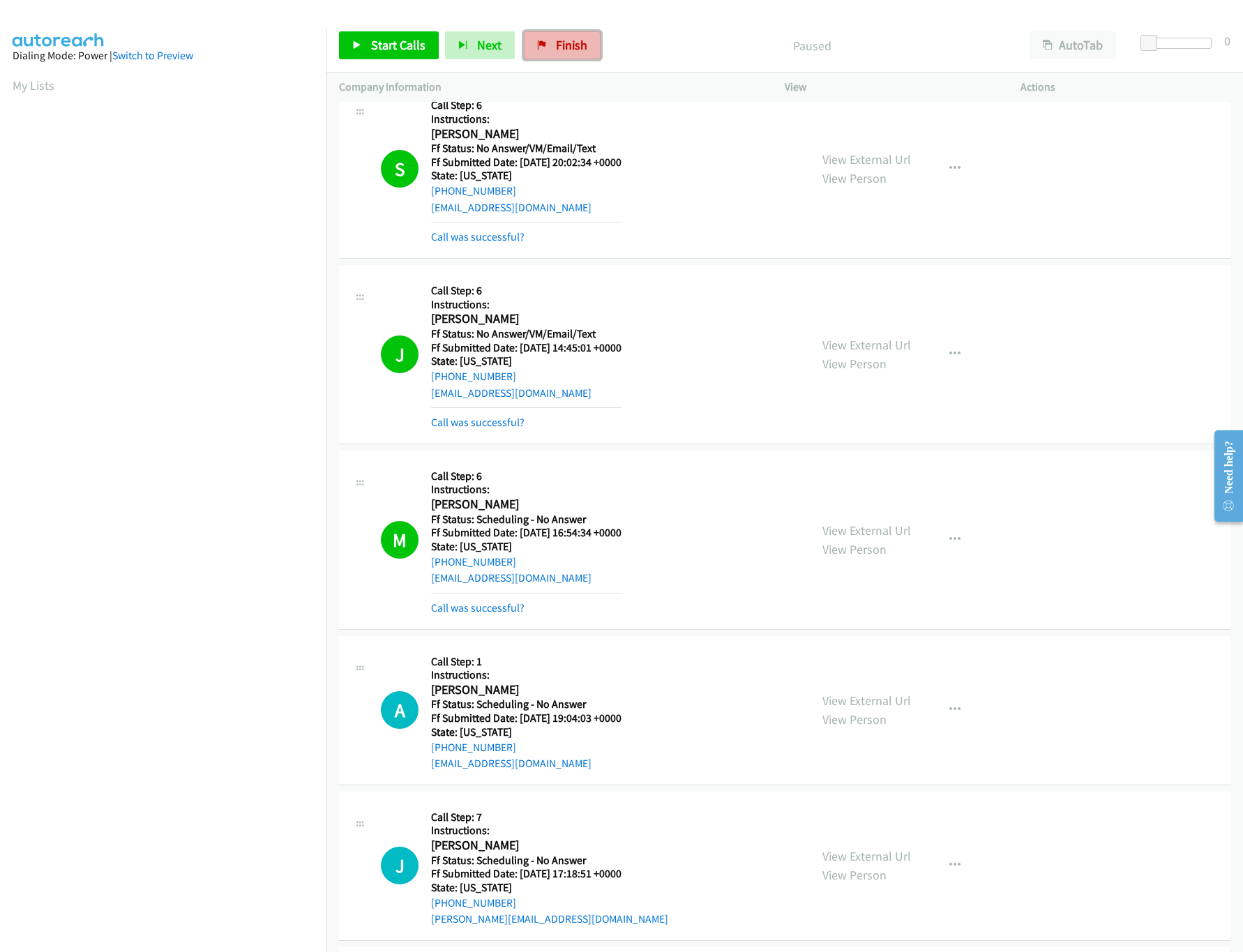
click at [593, 50] on link "Finish" at bounding box center [562, 45] width 77 height 28
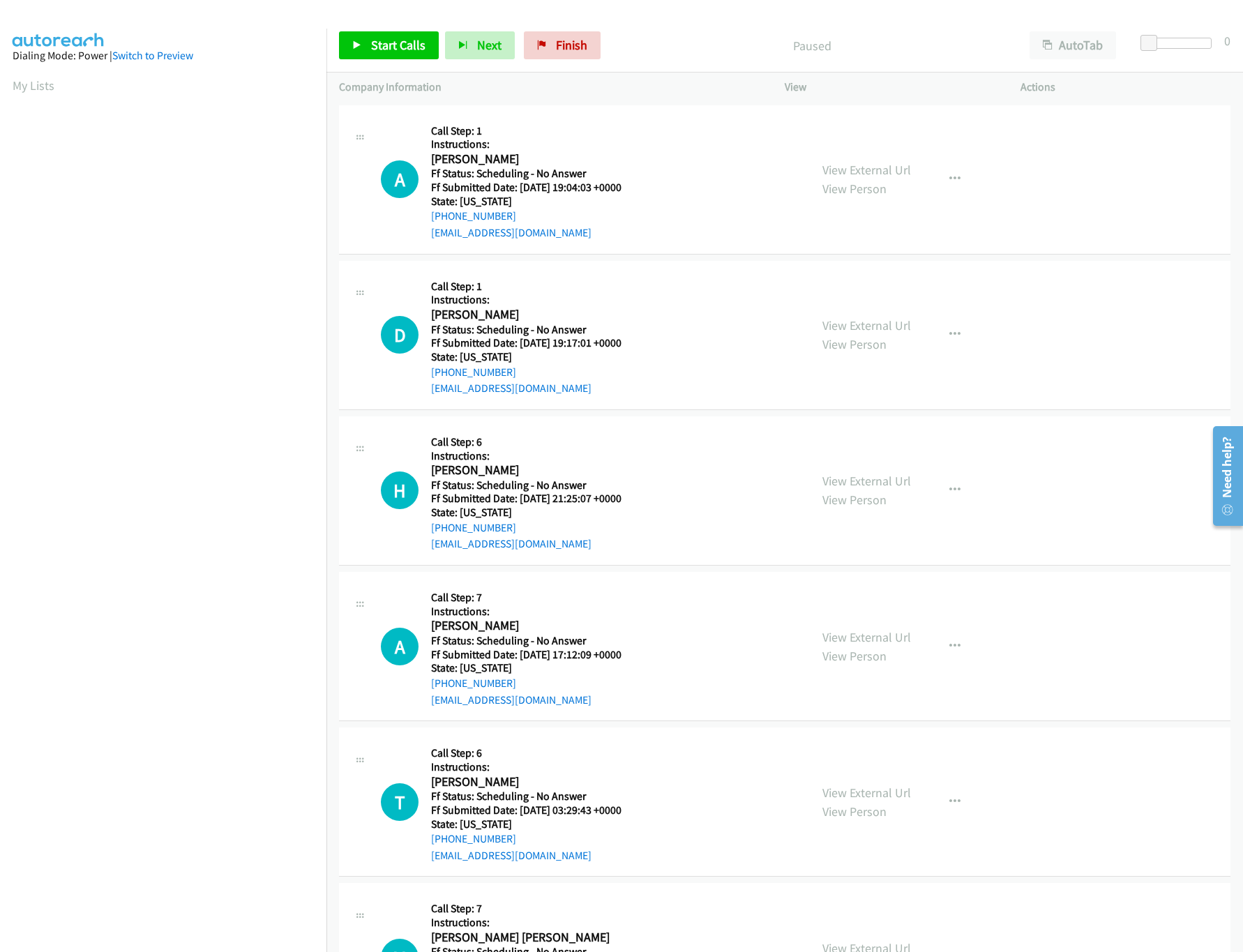
scroll to position [0, 5]
click at [373, 53] on link "Start Calls" at bounding box center [389, 45] width 100 height 28
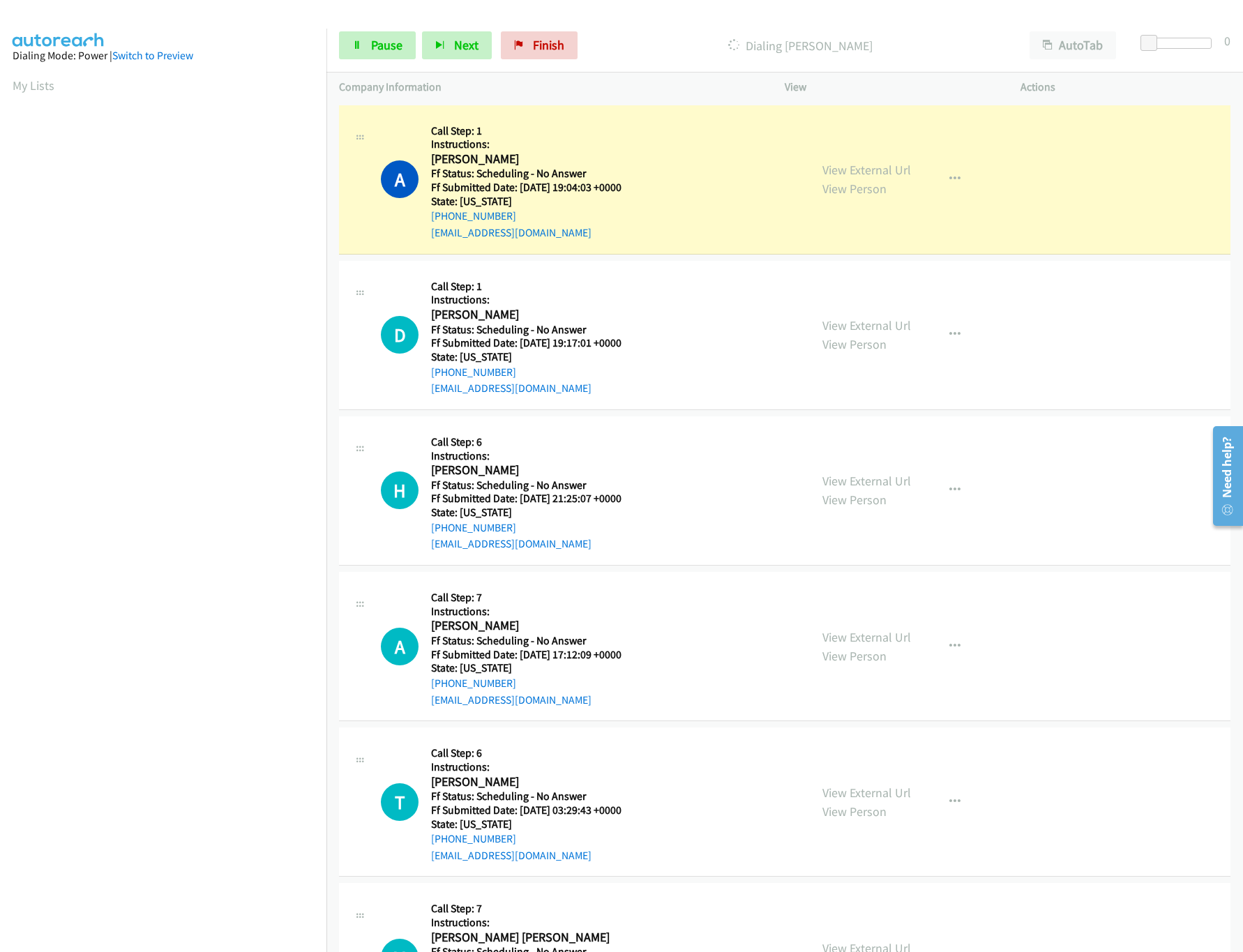
drag, startPoint x: 804, startPoint y: 71, endPoint x: 896, endPoint y: 88, distance: 93.6
click at [804, 71] on div "Start Calls Pause Next Finish Dialing Amanda Ayers AutoTab AutoTab 0" at bounding box center [784, 45] width 916 height 54
drag, startPoint x: 1150, startPoint y: 47, endPoint x: 1235, endPoint y: 49, distance: 85.0
click at [1235, 49] on body "Start Calls Pause Next Finish Dialing Amanda Ayers AutoTab AutoTab 30 Company I…" at bounding box center [622, 33] width 1243 height 66
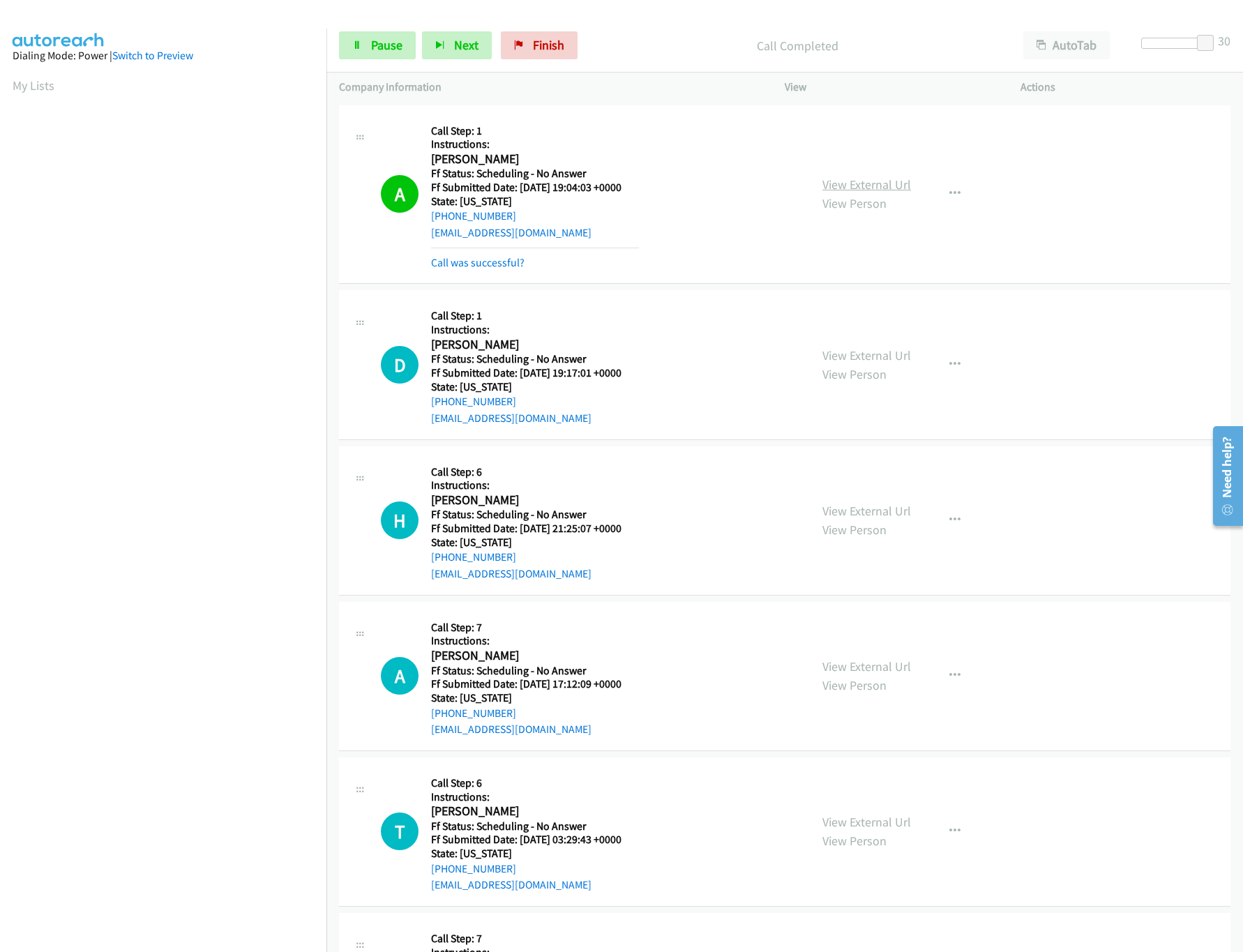
click at [886, 181] on link "View External Url" at bounding box center [867, 184] width 89 height 16
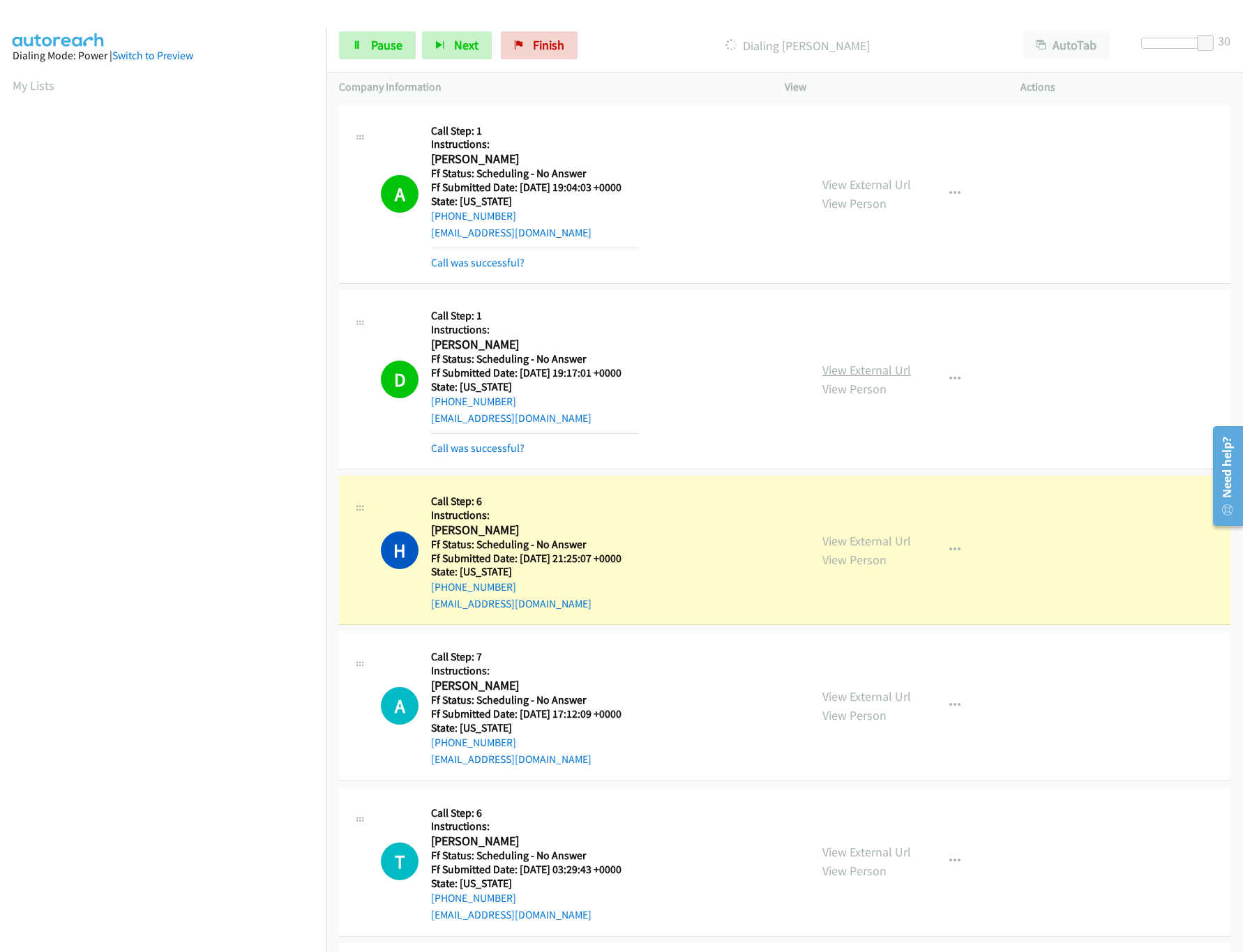
click at [890, 371] on link "View External Url" at bounding box center [867, 370] width 89 height 16
click at [890, 540] on link "View External Url" at bounding box center [867, 541] width 89 height 16
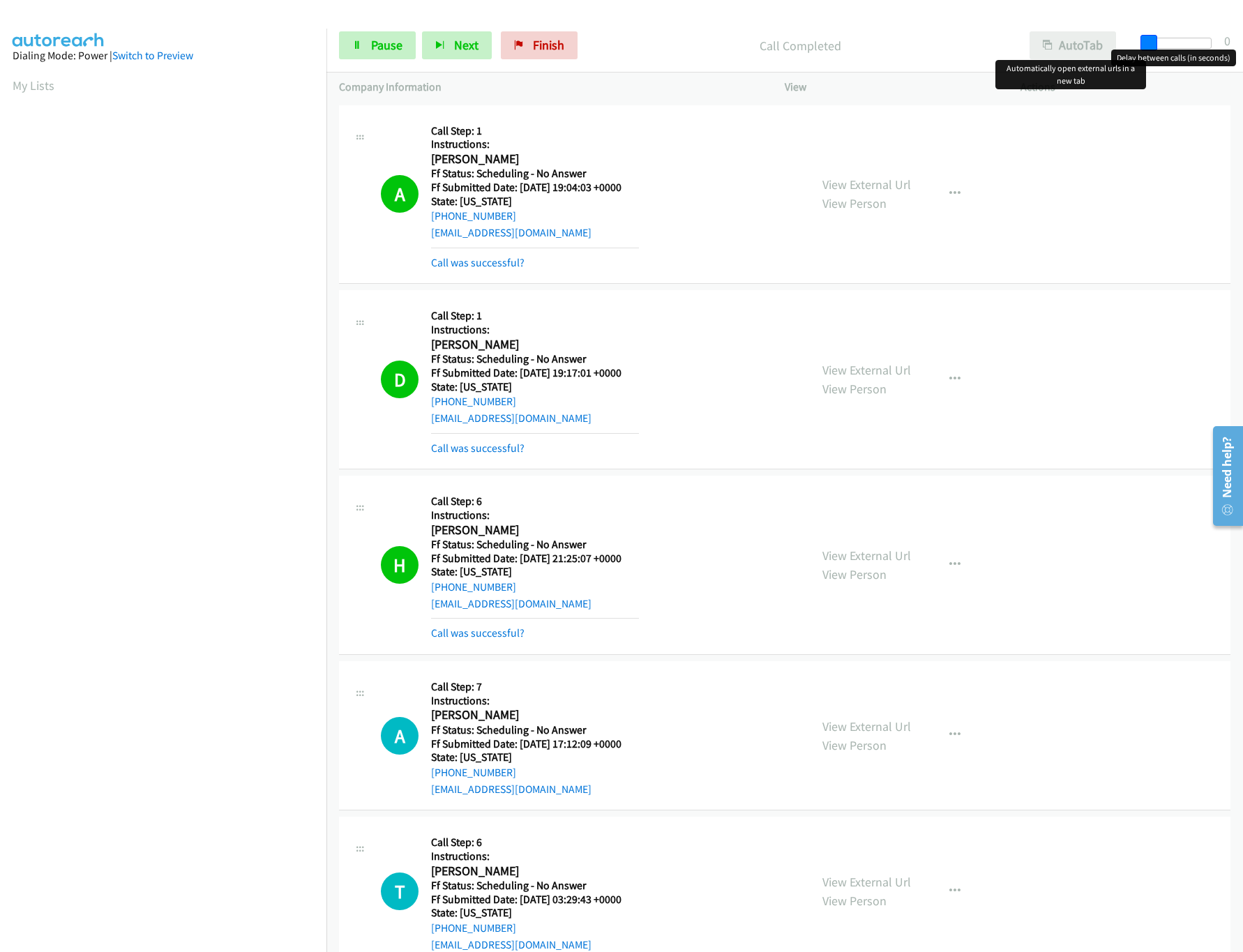
drag, startPoint x: 1210, startPoint y: 38, endPoint x: 1059, endPoint y: 34, distance: 151.1
click at [1059, 34] on div "Start Calls Pause Next Finish Call Completed AutoTab AutoTab 0" at bounding box center [784, 45] width 916 height 54
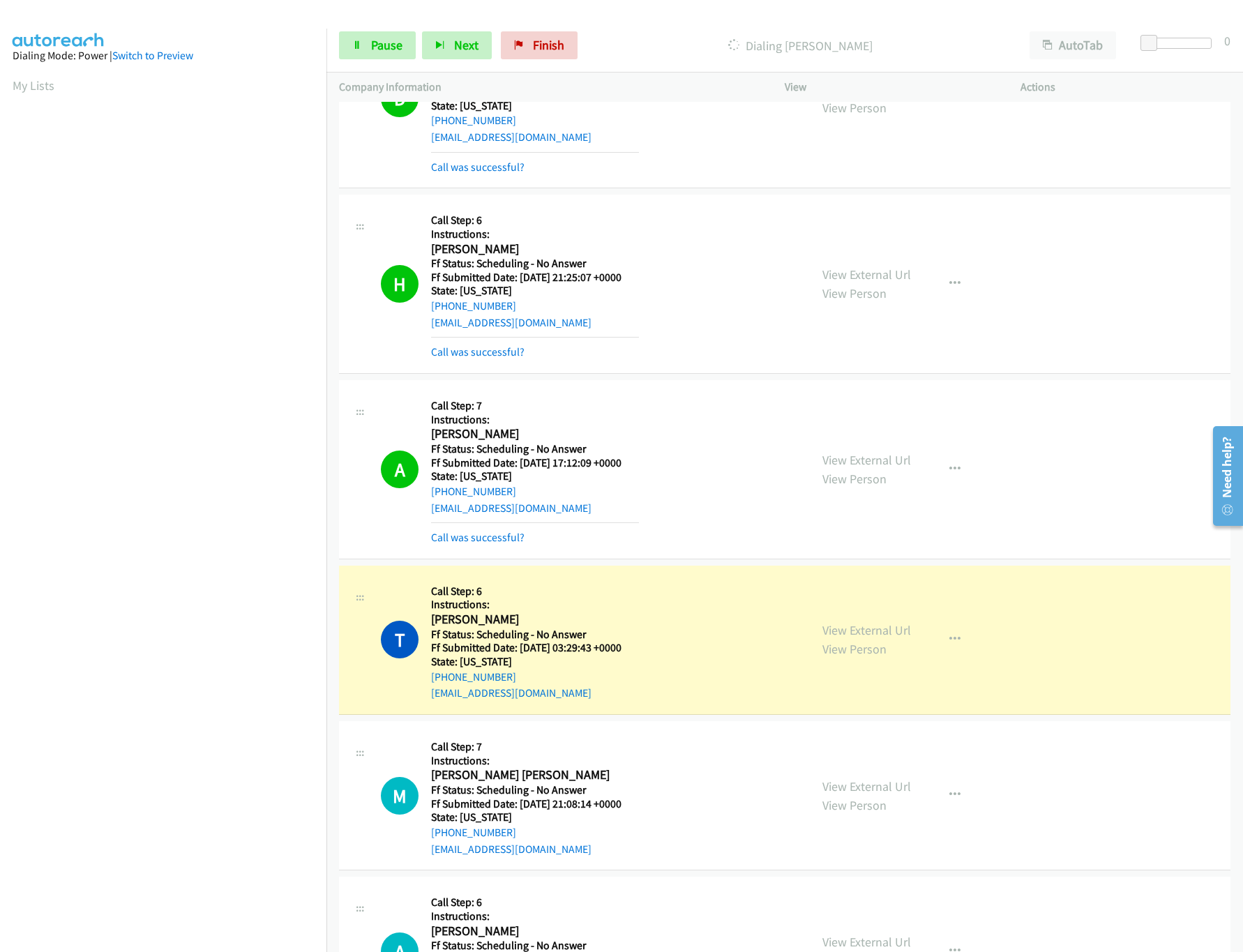
scroll to position [419, 0]
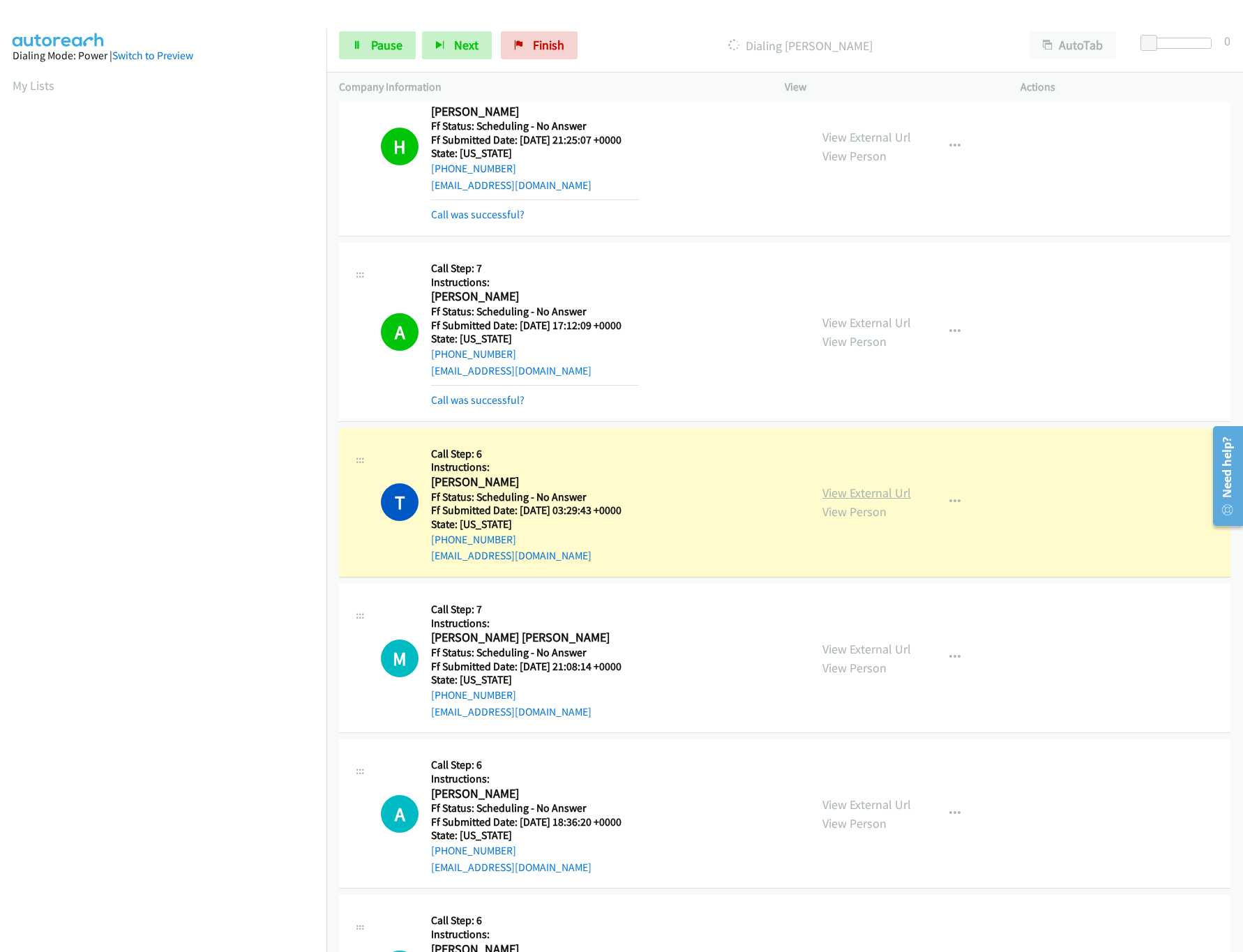
click at [829, 495] on link "View External Url" at bounding box center [867, 493] width 89 height 16
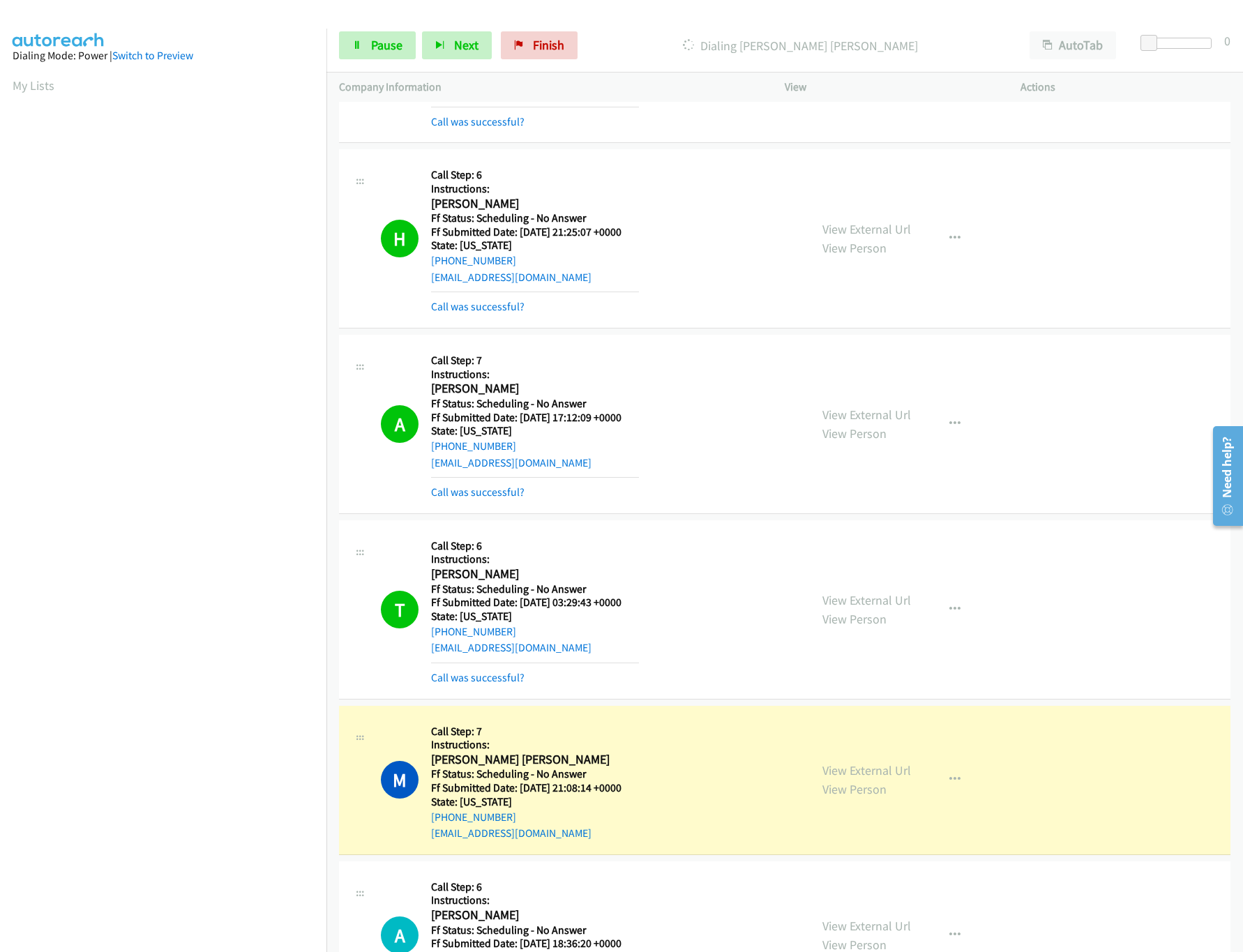
scroll to position [279, 0]
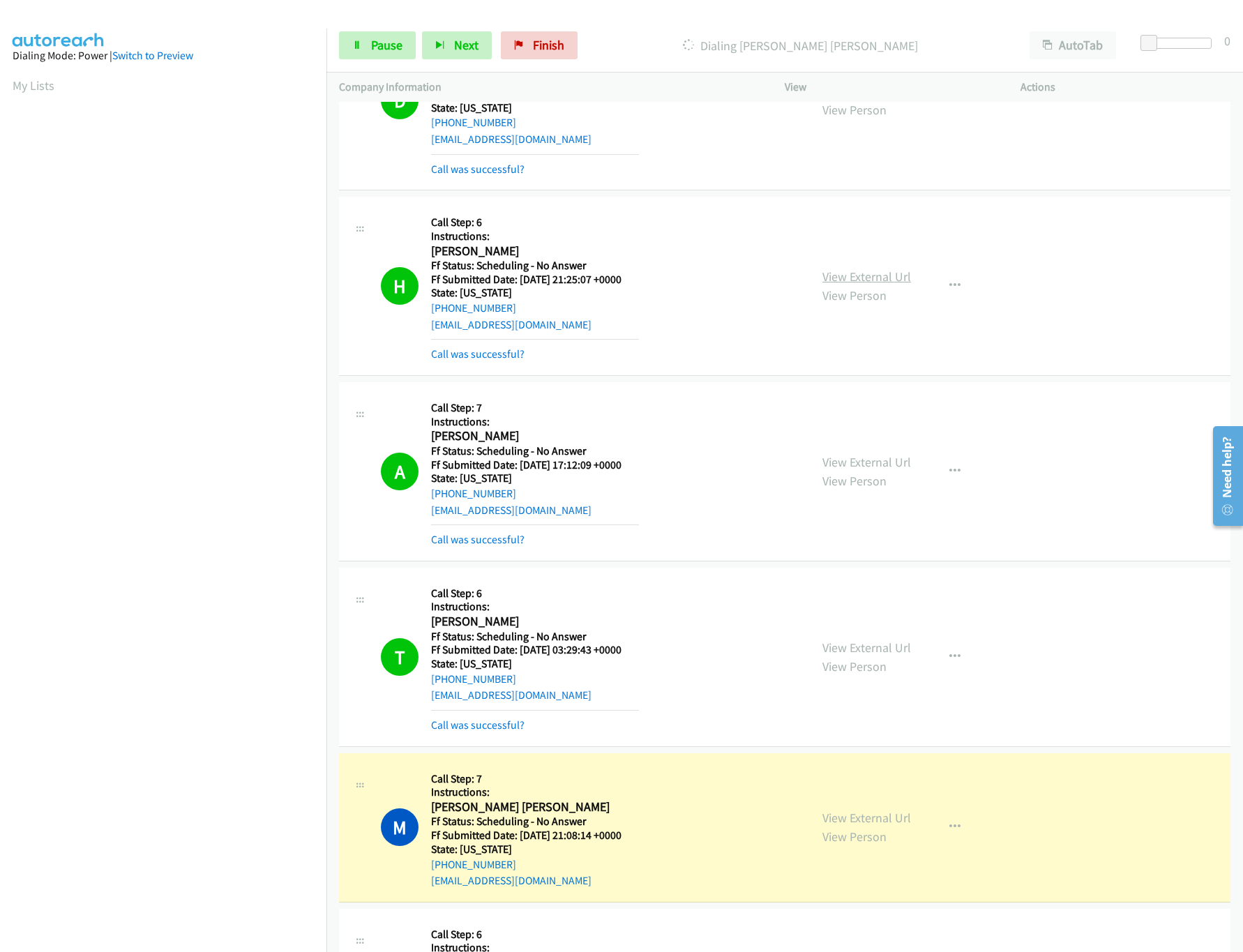
click at [858, 270] on link "View External Url" at bounding box center [867, 277] width 89 height 16
click at [833, 463] on link "View External Url" at bounding box center [867, 462] width 89 height 16
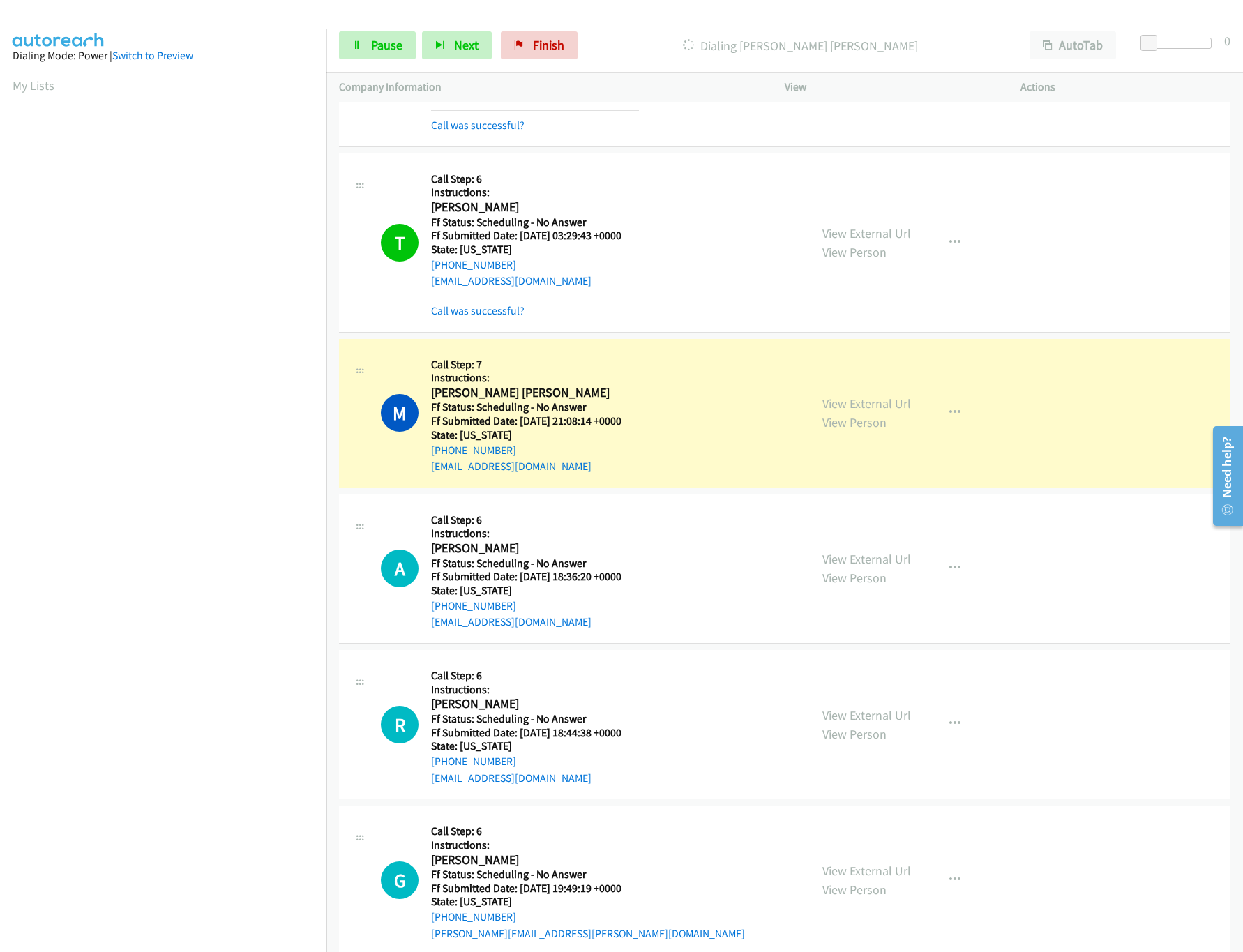
scroll to position [698, 0]
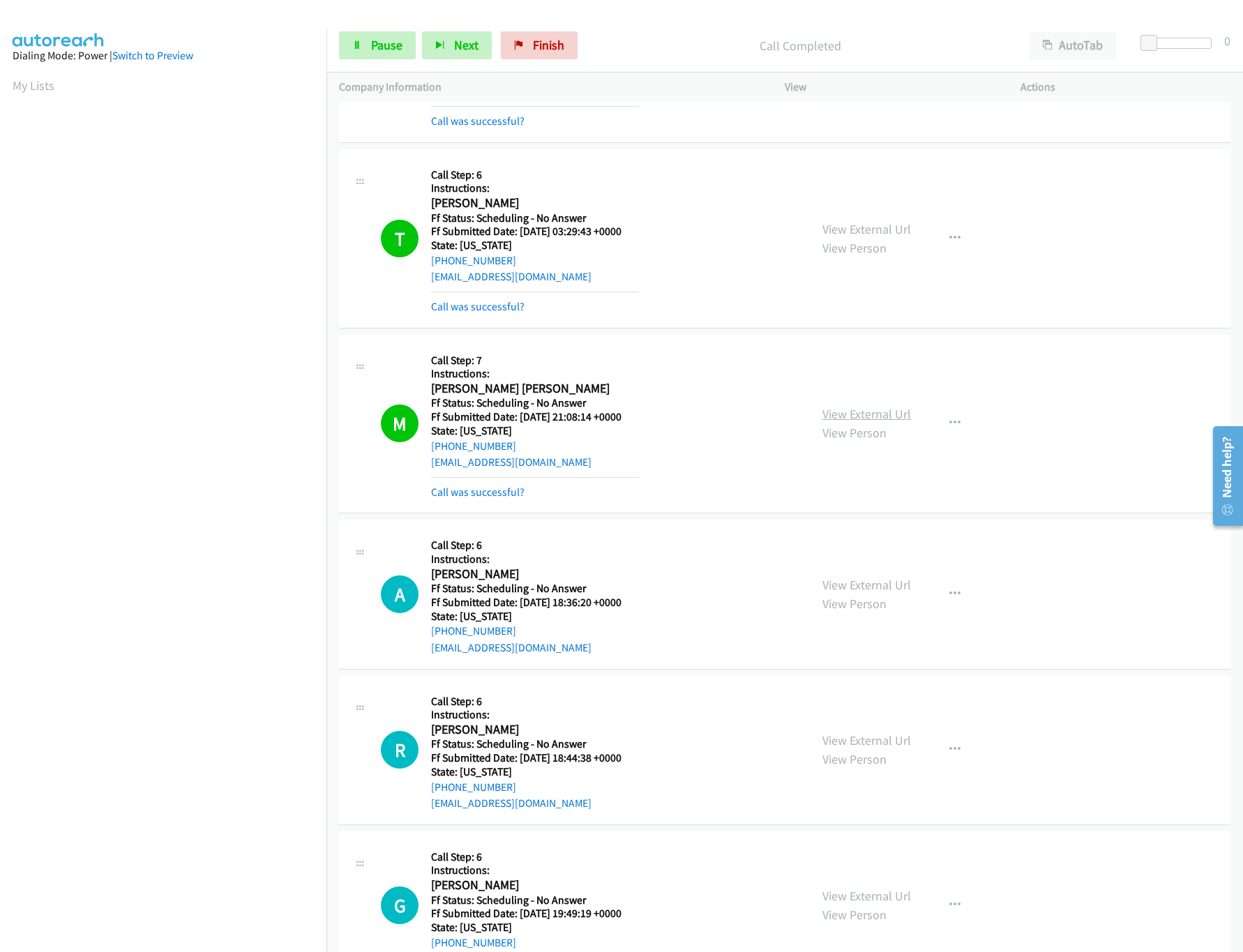
click at [850, 421] on link "View External Url" at bounding box center [867, 414] width 89 height 16
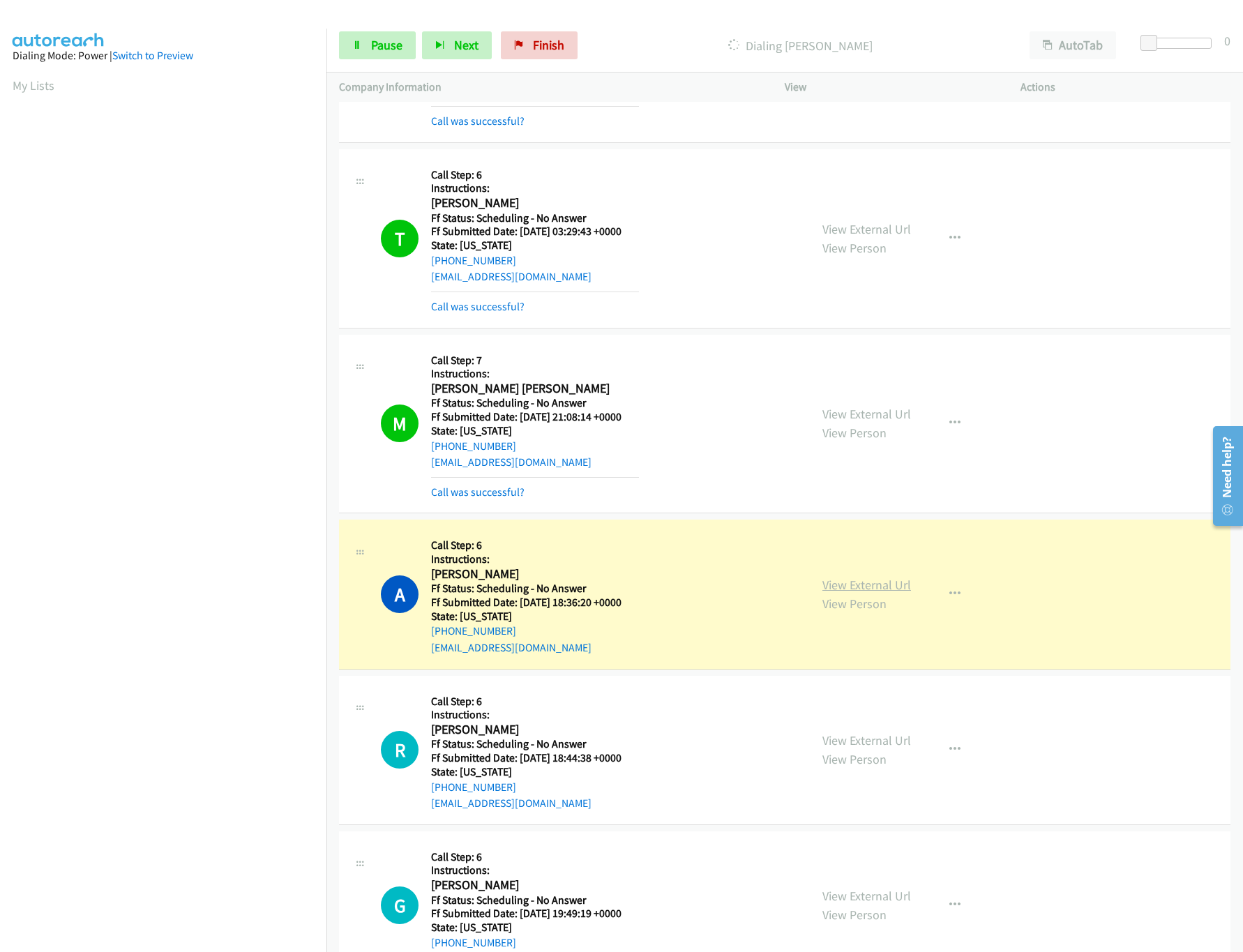
click at [850, 582] on link "View External Url" at bounding box center [867, 585] width 89 height 16
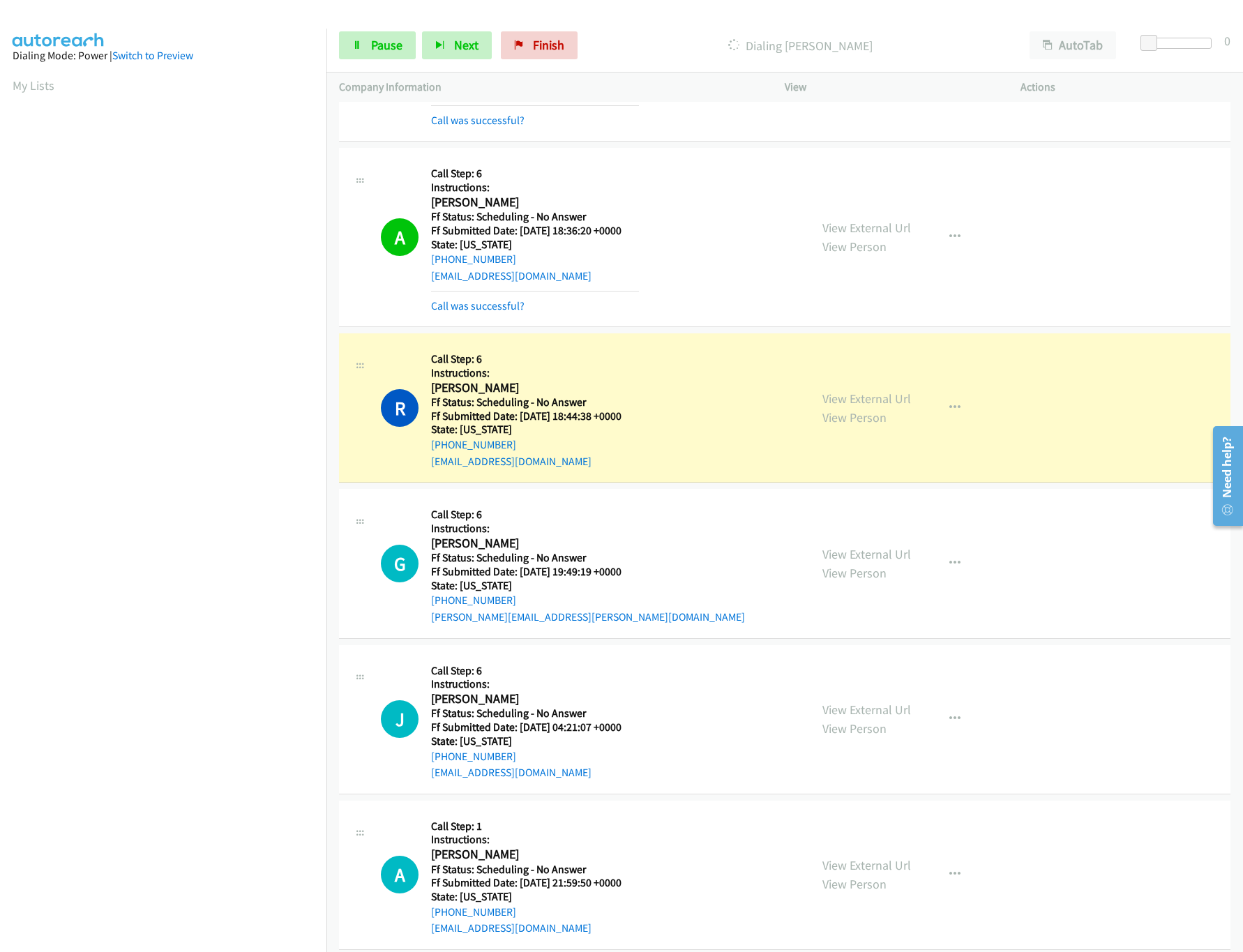
scroll to position [1116, 0]
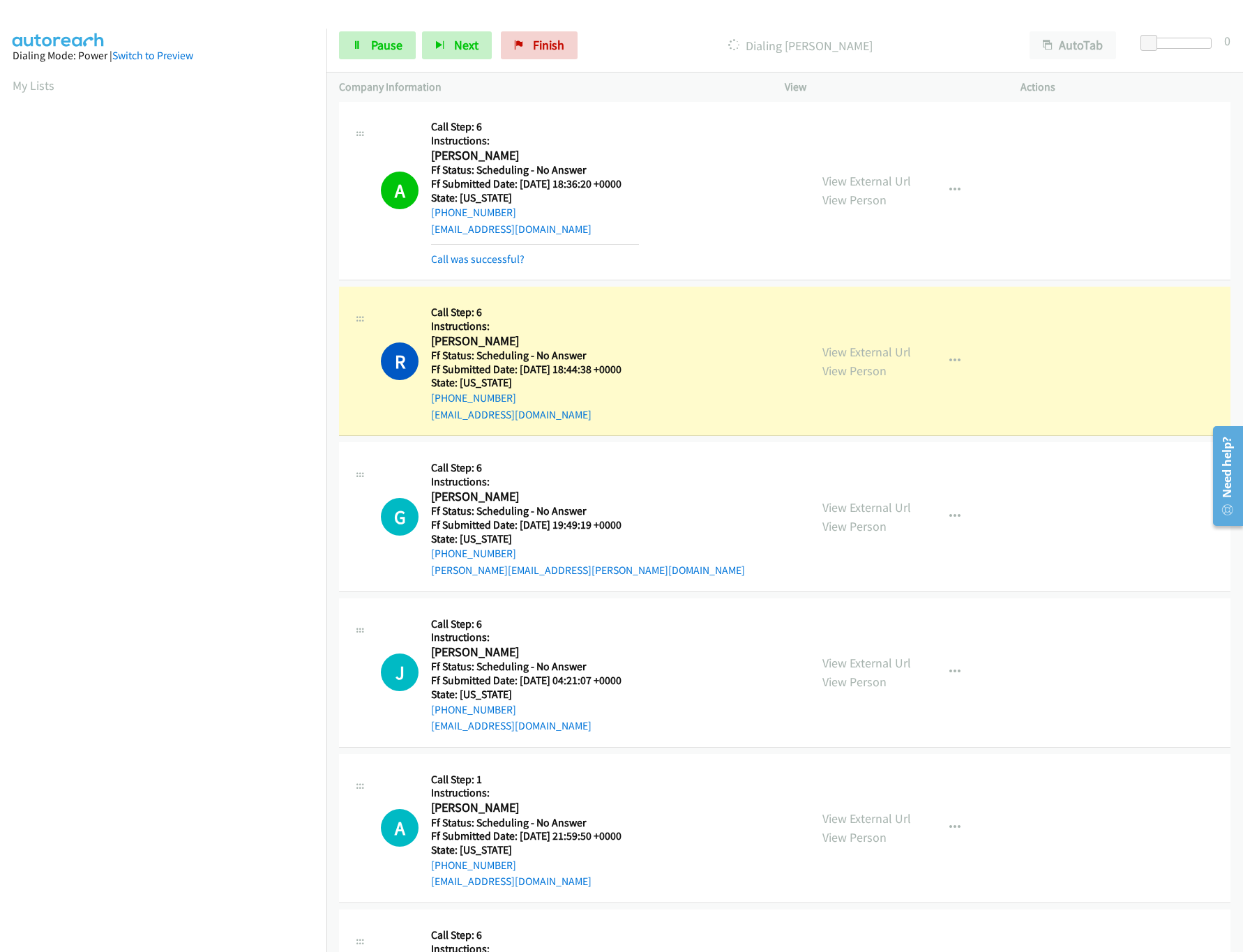
click at [893, 365] on div "View External Url View Person" at bounding box center [867, 361] width 89 height 38
click at [890, 356] on link "View External Url" at bounding box center [867, 352] width 89 height 16
click at [848, 510] on link "View External Url" at bounding box center [867, 507] width 89 height 16
click at [876, 670] on link "View External Url" at bounding box center [867, 663] width 89 height 16
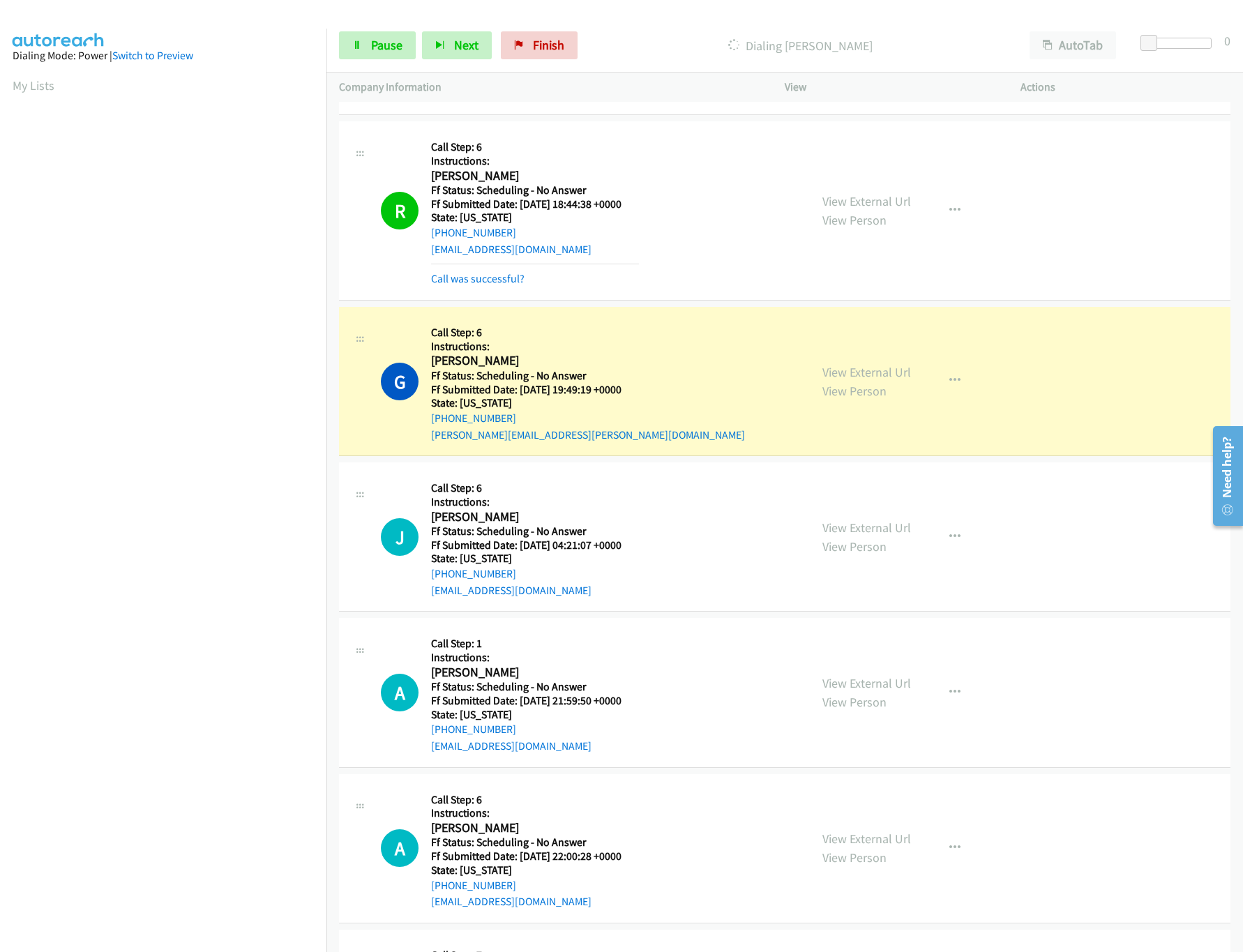
scroll to position [1394, 0]
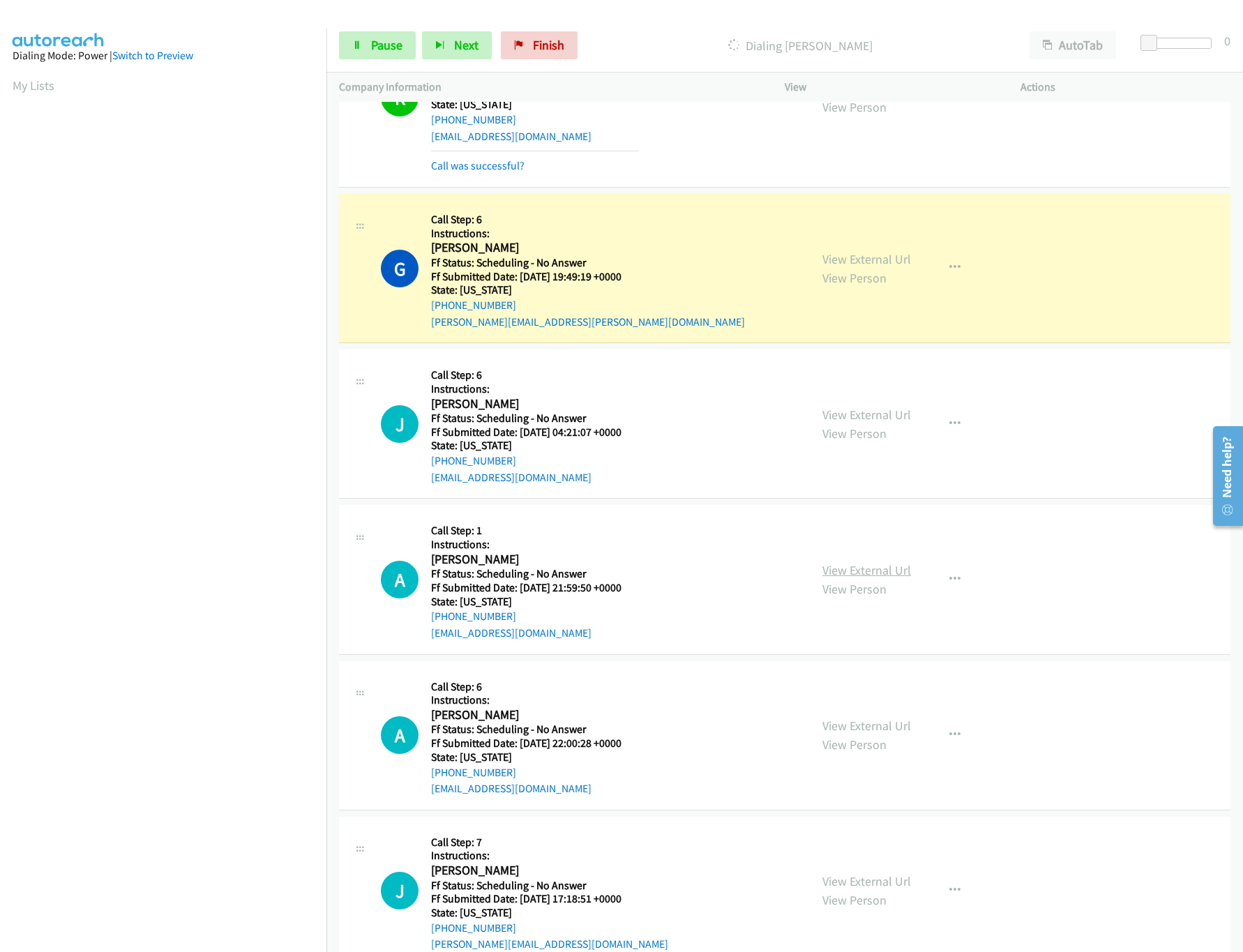
click at [856, 576] on link "View External Url" at bounding box center [867, 570] width 89 height 16
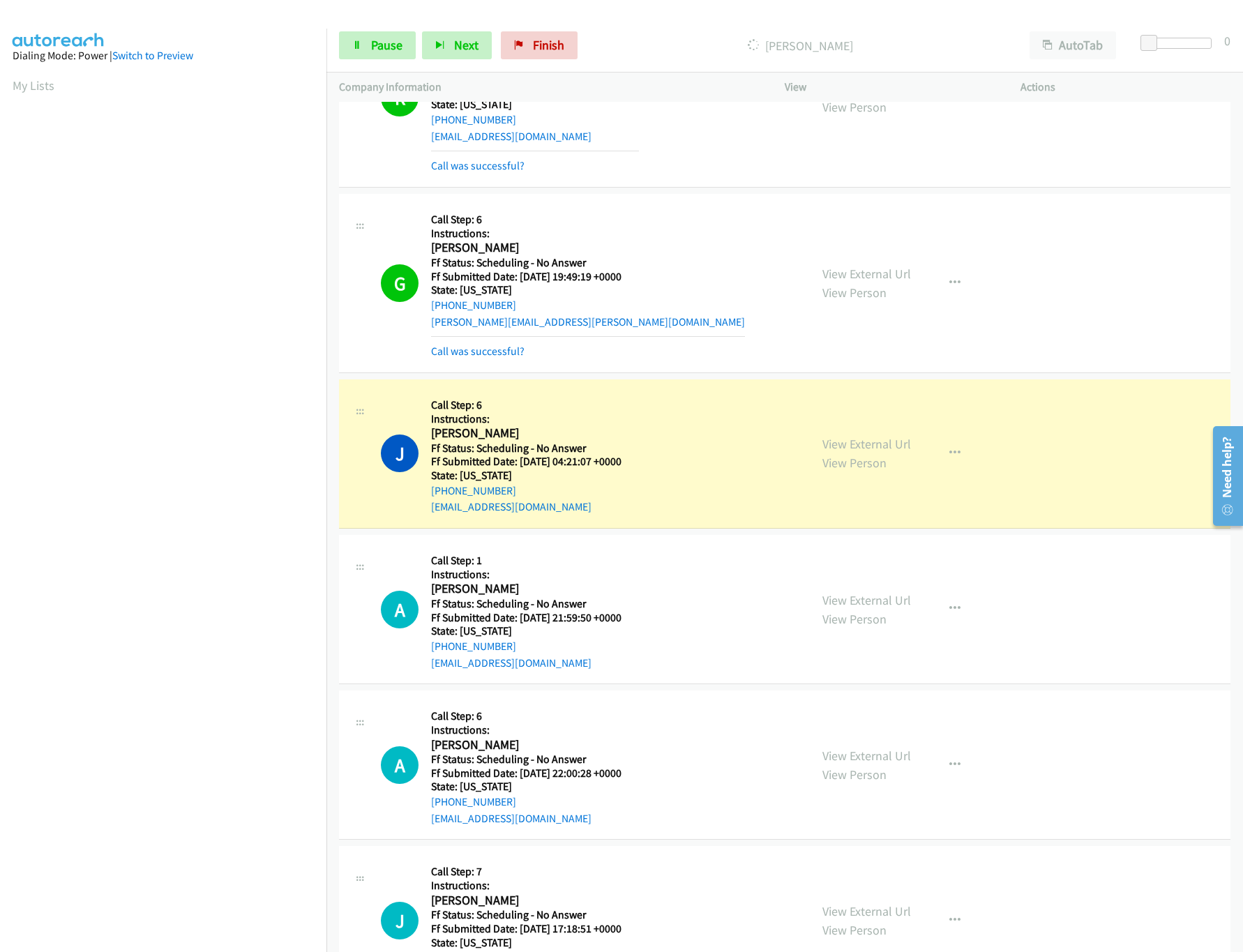
scroll to position [1535, 0]
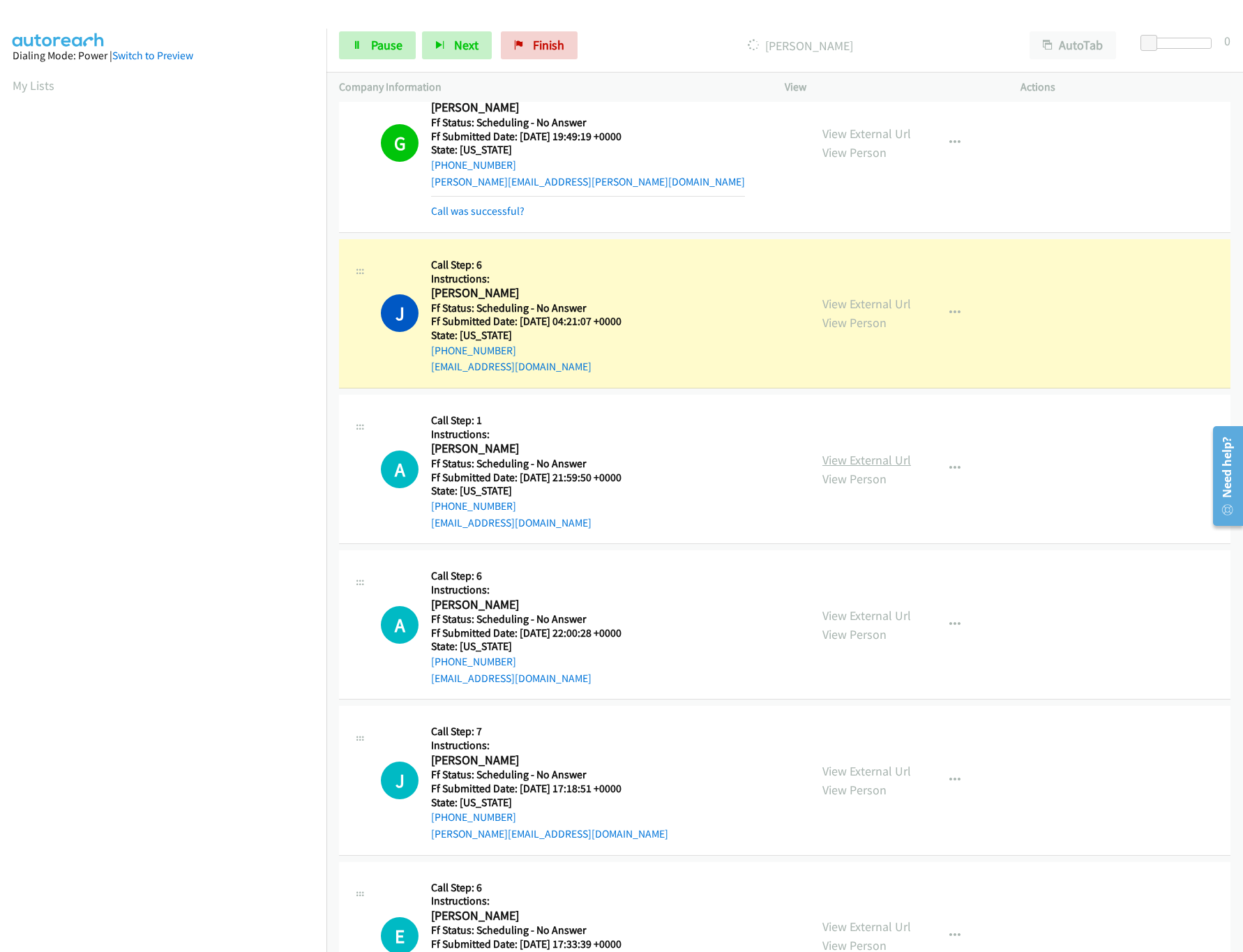
click at [853, 468] on link "View External Url" at bounding box center [867, 460] width 89 height 16
click at [860, 622] on link "View External Url" at bounding box center [867, 616] width 89 height 16
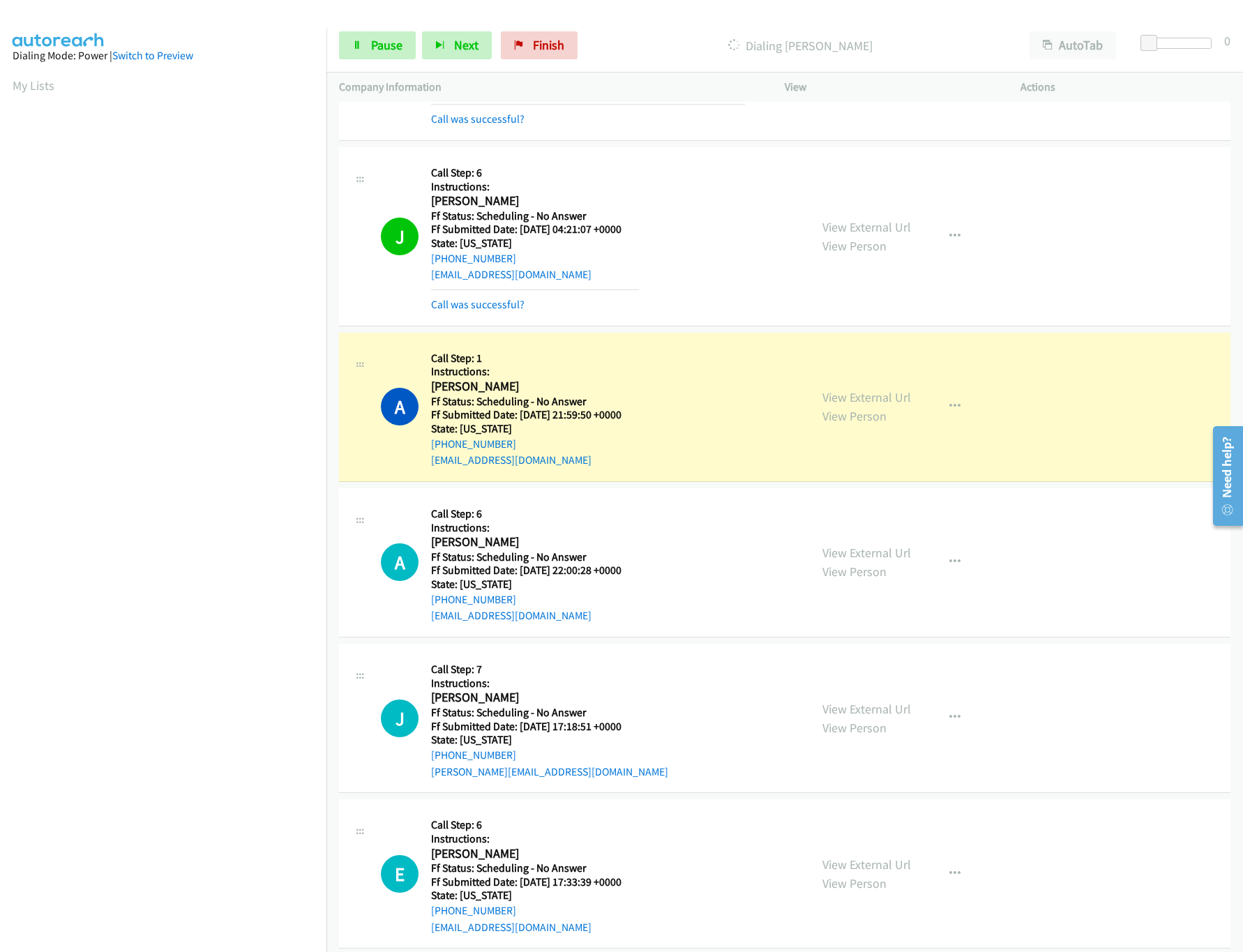
scroll to position [1674, 0]
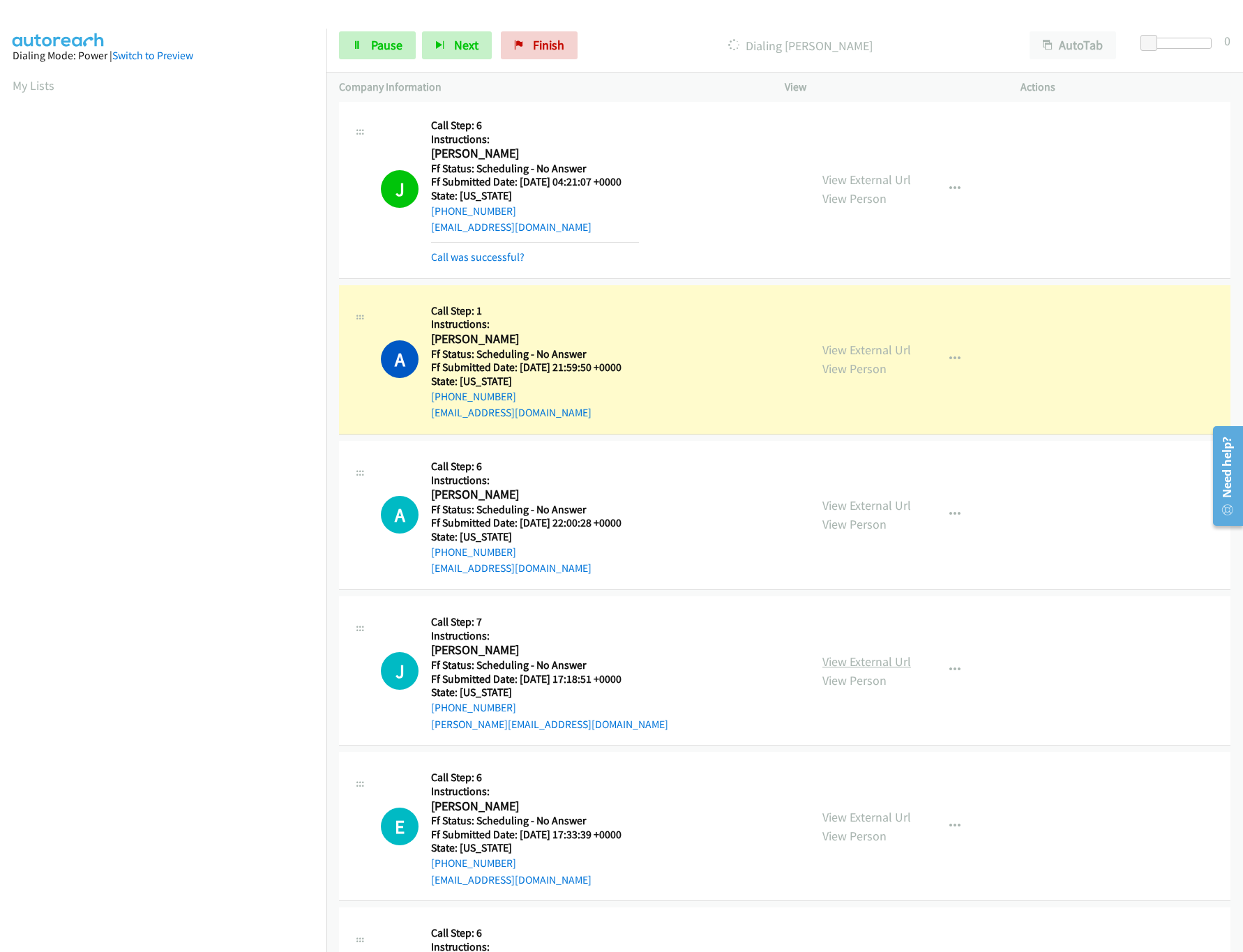
click at [883, 660] on link "View External Url" at bounding box center [867, 662] width 89 height 16
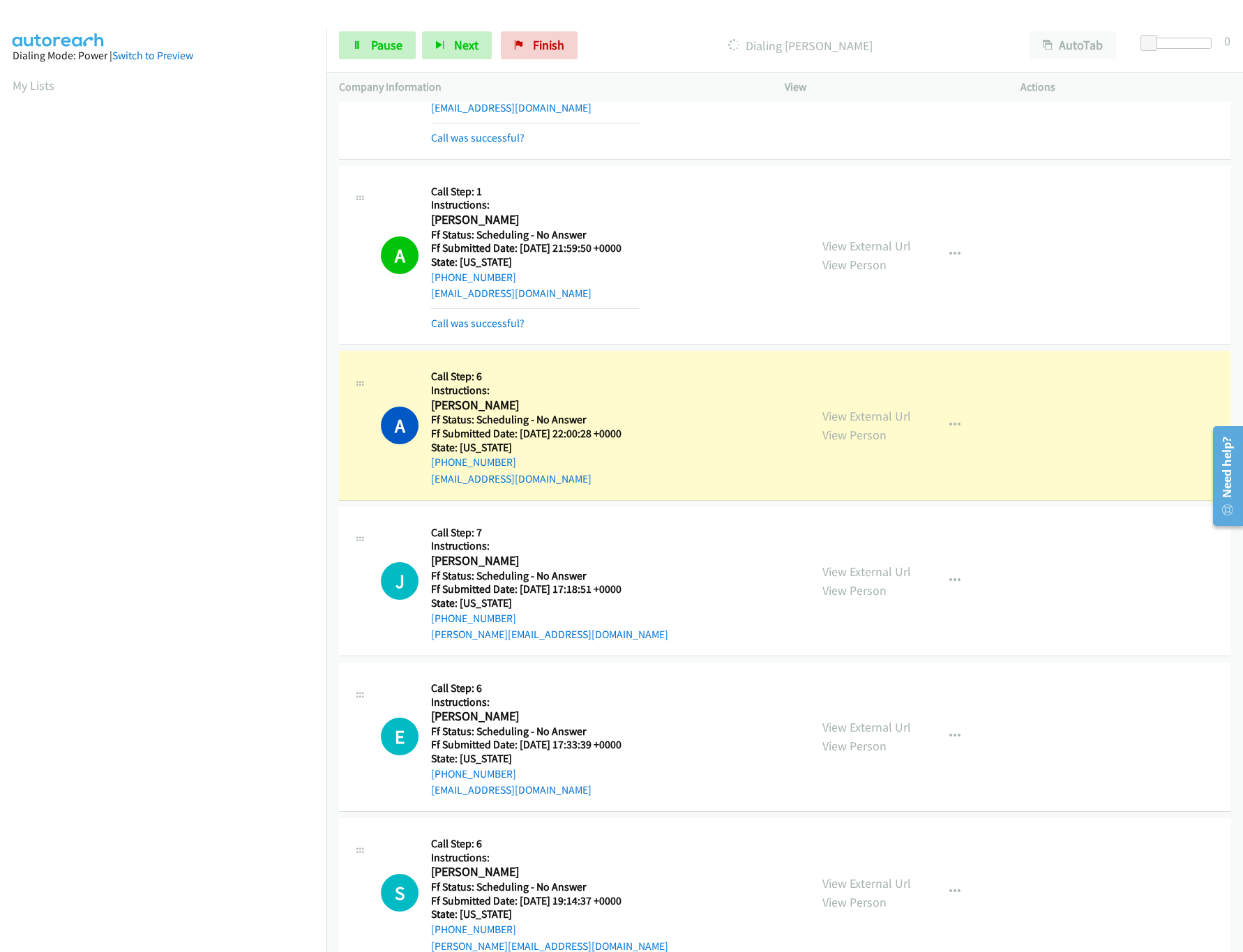
scroll to position [1954, 0]
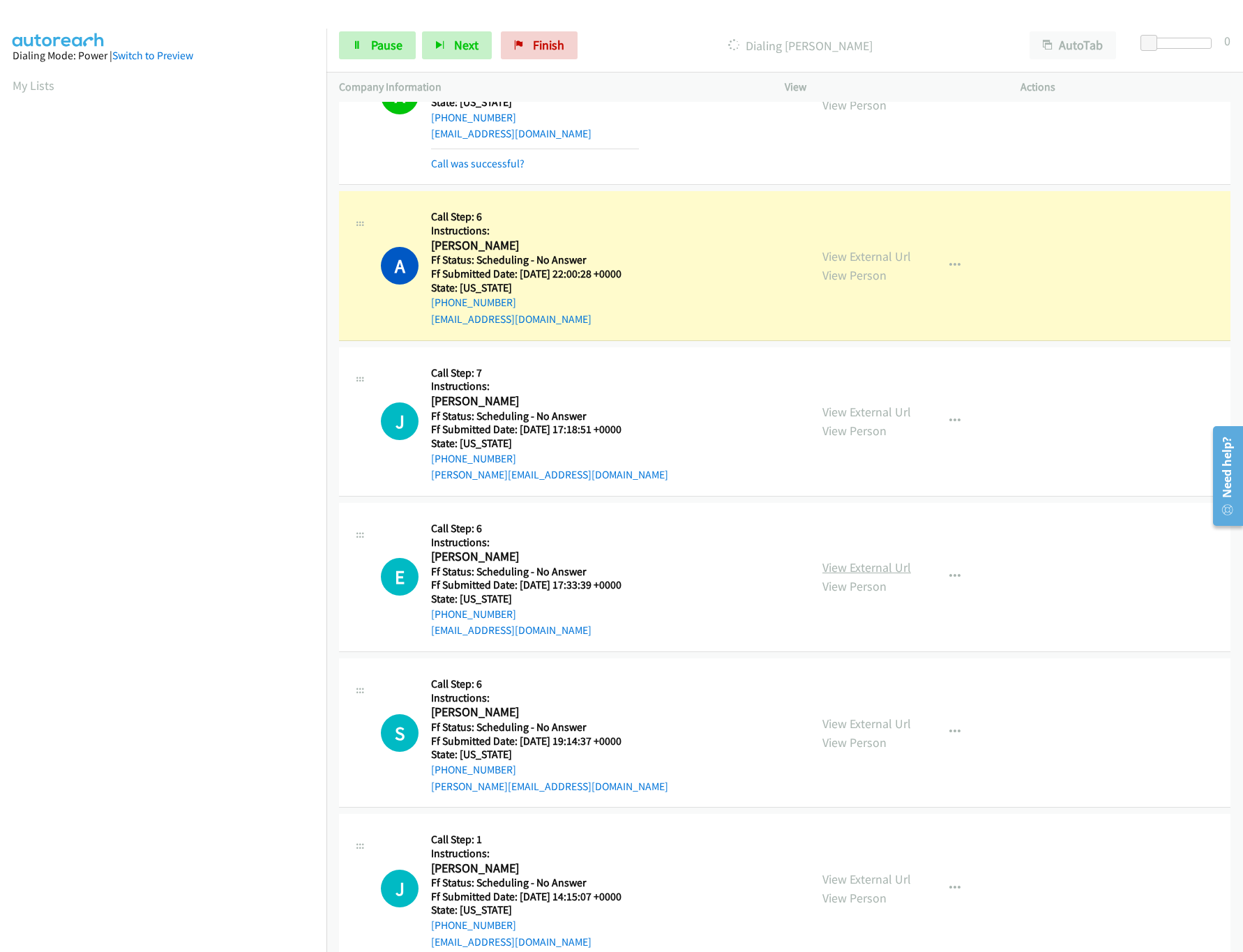
click at [870, 569] on link "View External Url" at bounding box center [867, 567] width 89 height 16
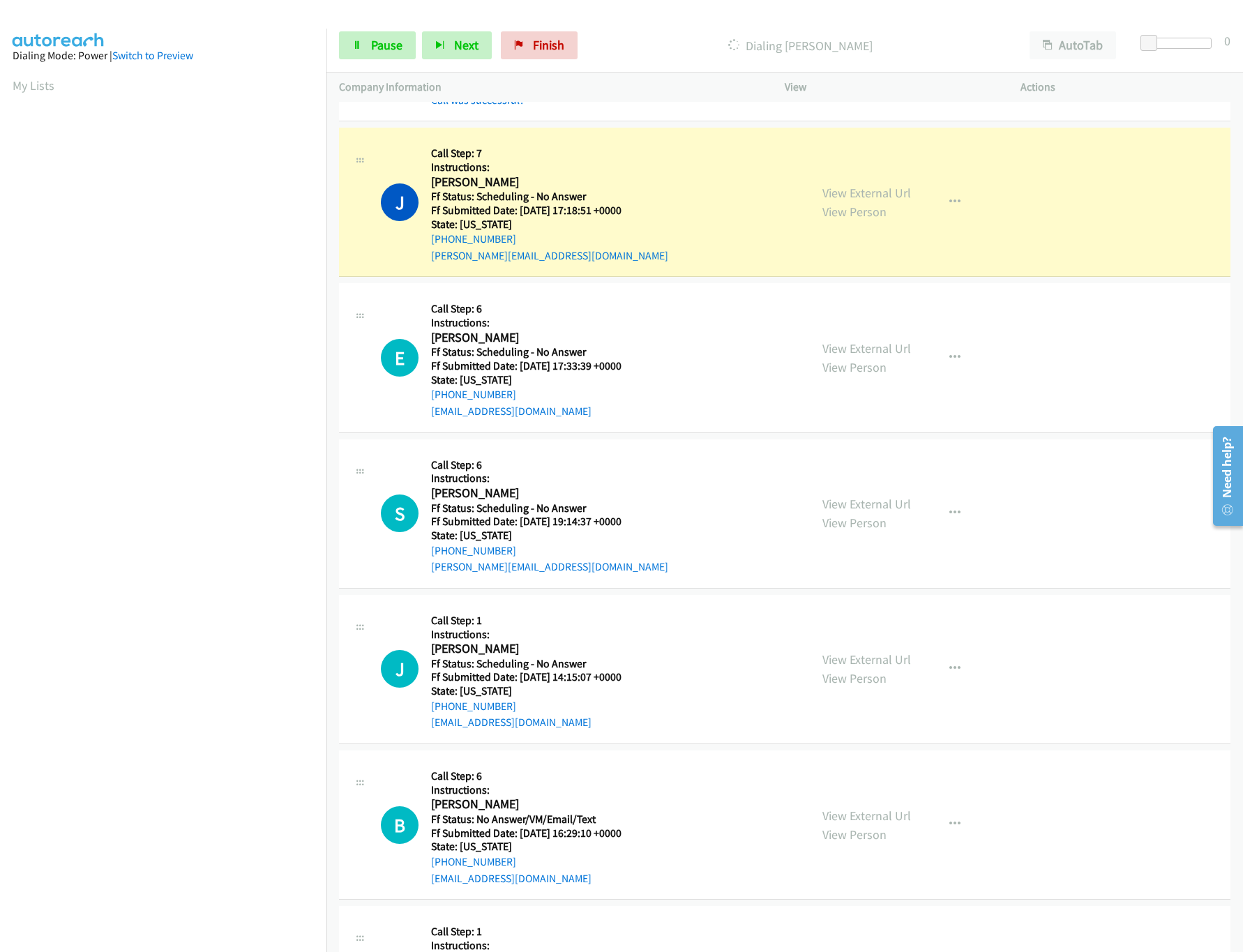
scroll to position [2231, 0]
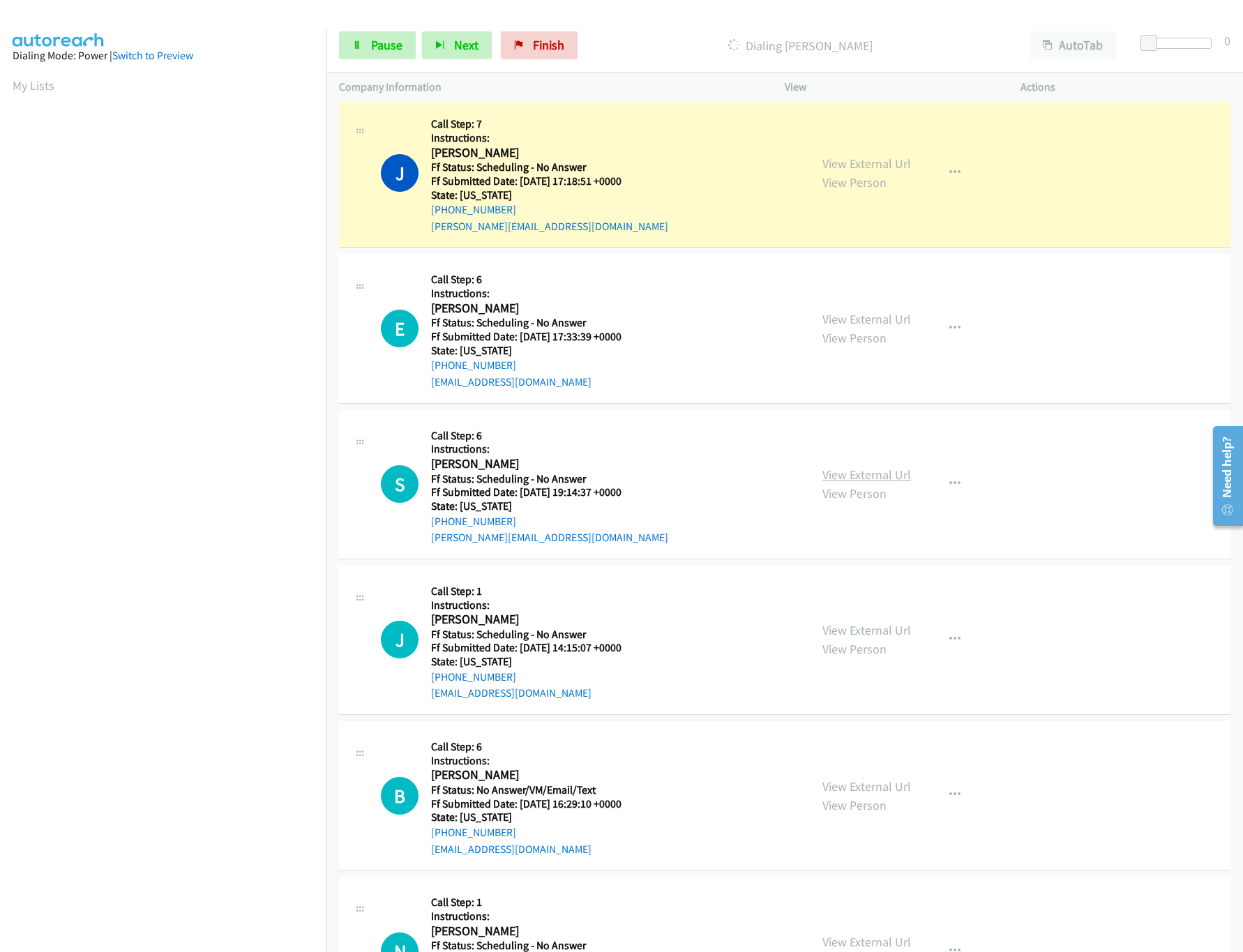
click at [867, 483] on link "View External Url" at bounding box center [867, 475] width 89 height 16
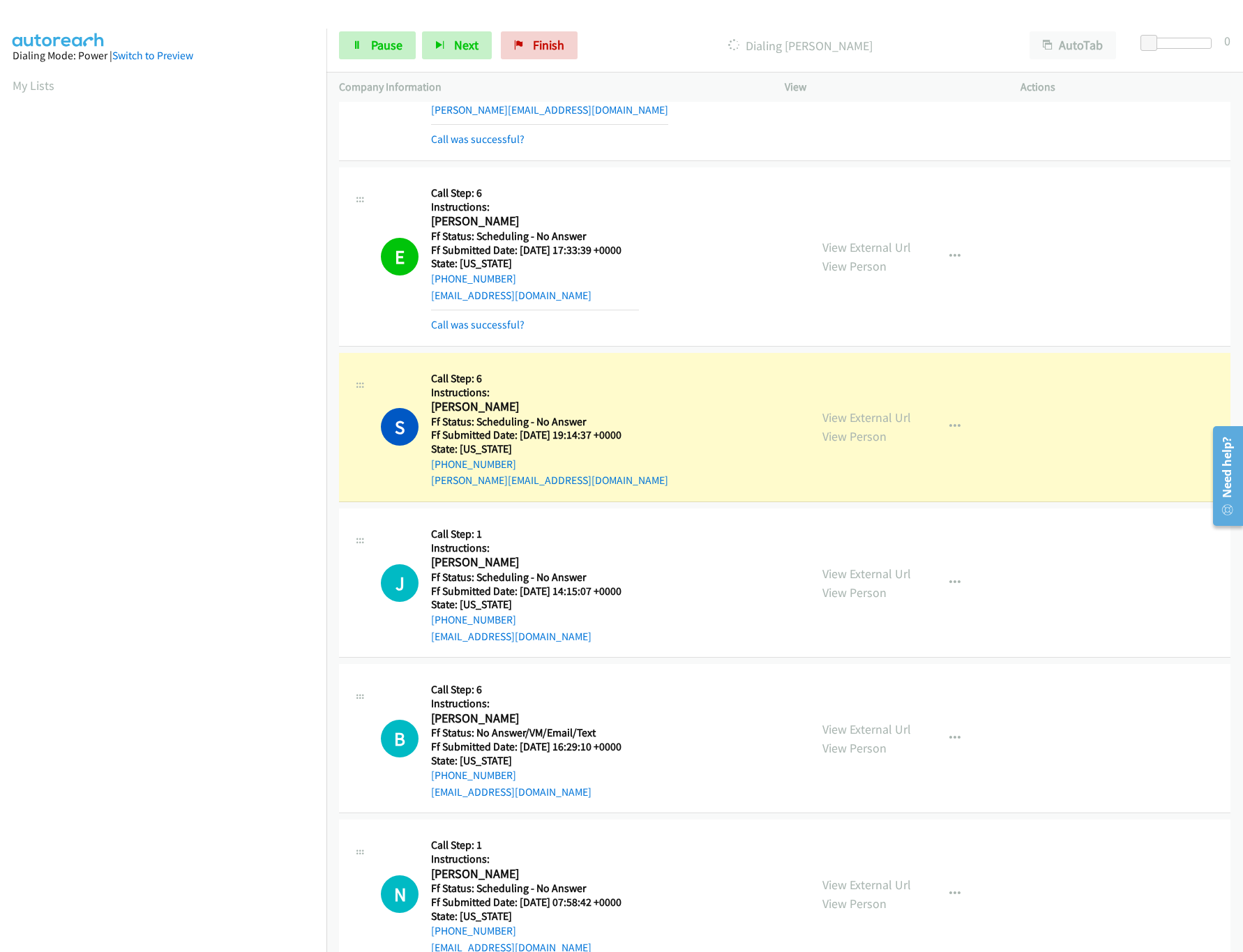
scroll to position [2512, 0]
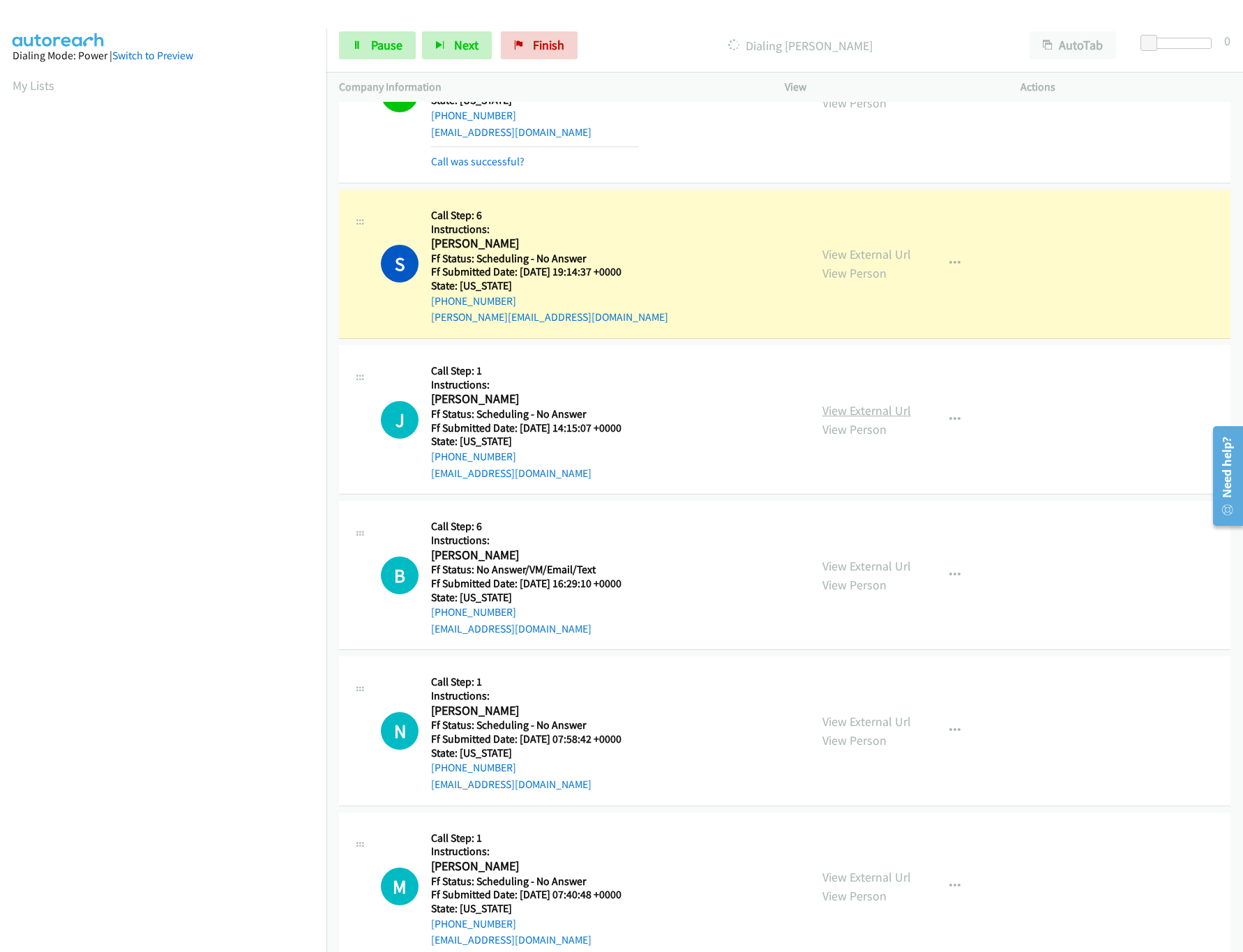
click at [833, 419] on link "View External Url" at bounding box center [867, 410] width 89 height 16
click at [835, 571] on link "View External Url" at bounding box center [867, 566] width 89 height 16
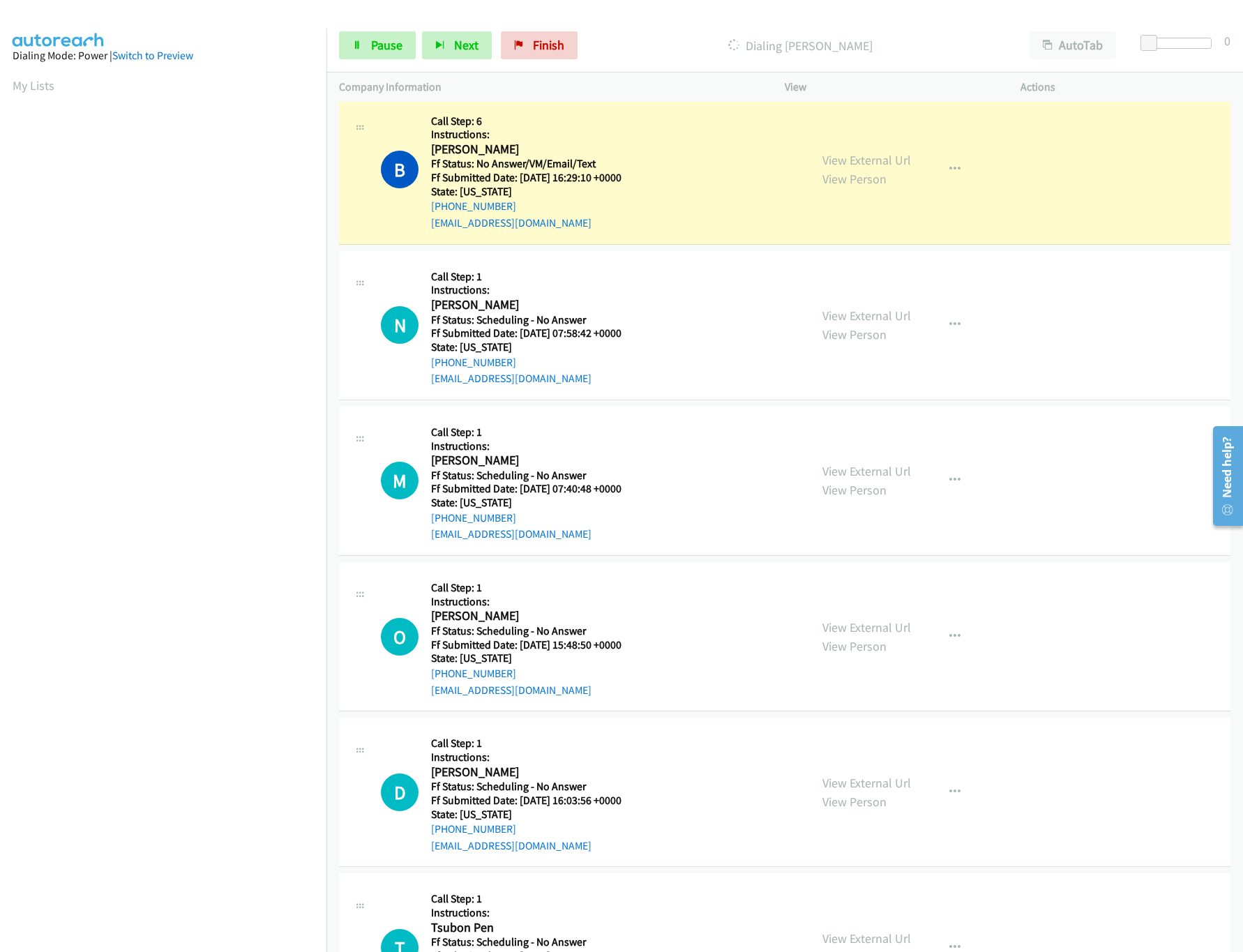
scroll to position [2930, 0]
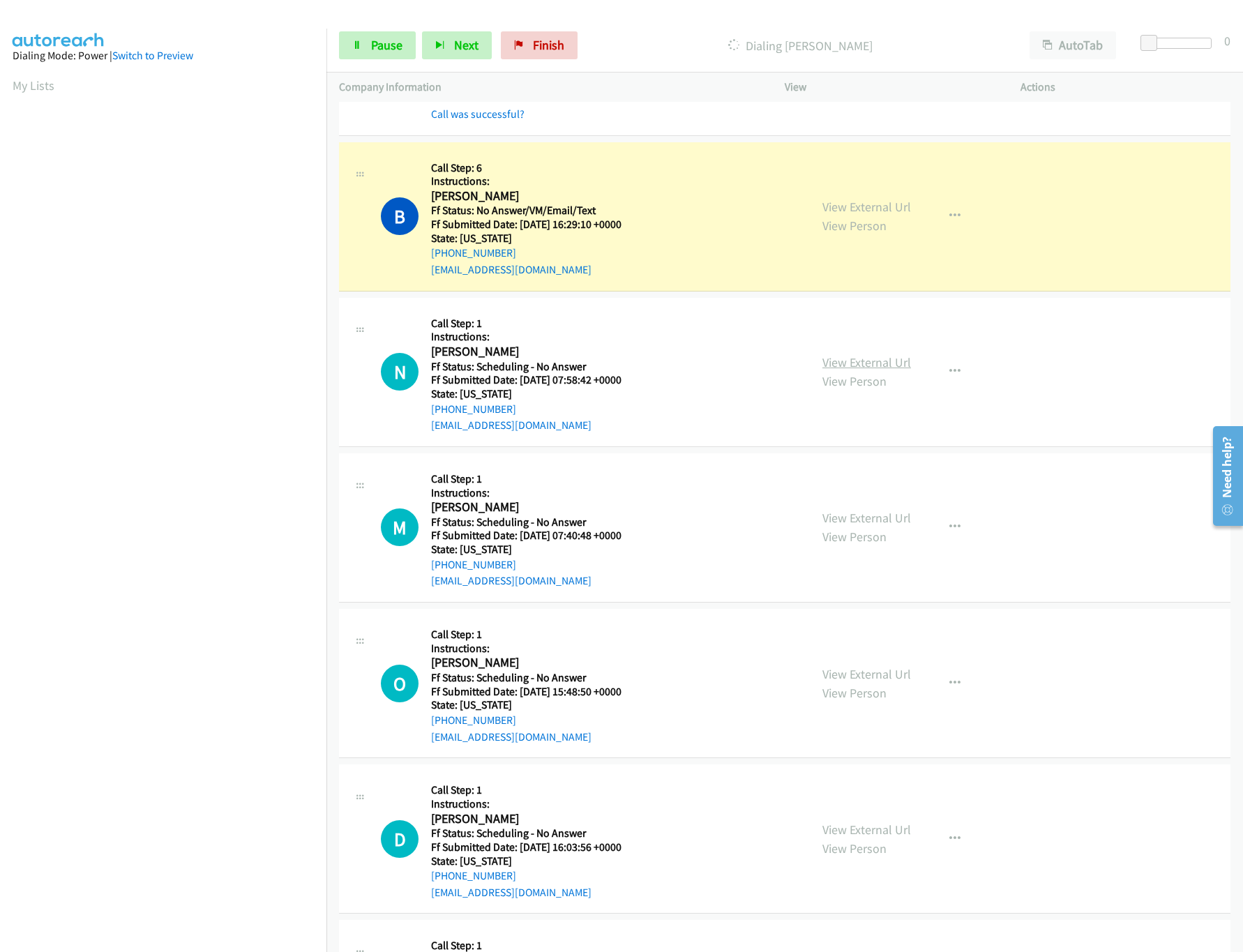
click at [848, 370] on link "View External Url" at bounding box center [867, 362] width 89 height 16
drag, startPoint x: 833, startPoint y: 539, endPoint x: 844, endPoint y: 518, distance: 23.7
click at [833, 539] on div "View External Url View Person" at bounding box center [867, 527] width 89 height 38
click at [845, 515] on div "View External Url View Person View External Url Email Schedule/Manage Callback …" at bounding box center [933, 527] width 248 height 124
click at [847, 521] on link "View External Url" at bounding box center [867, 518] width 89 height 16
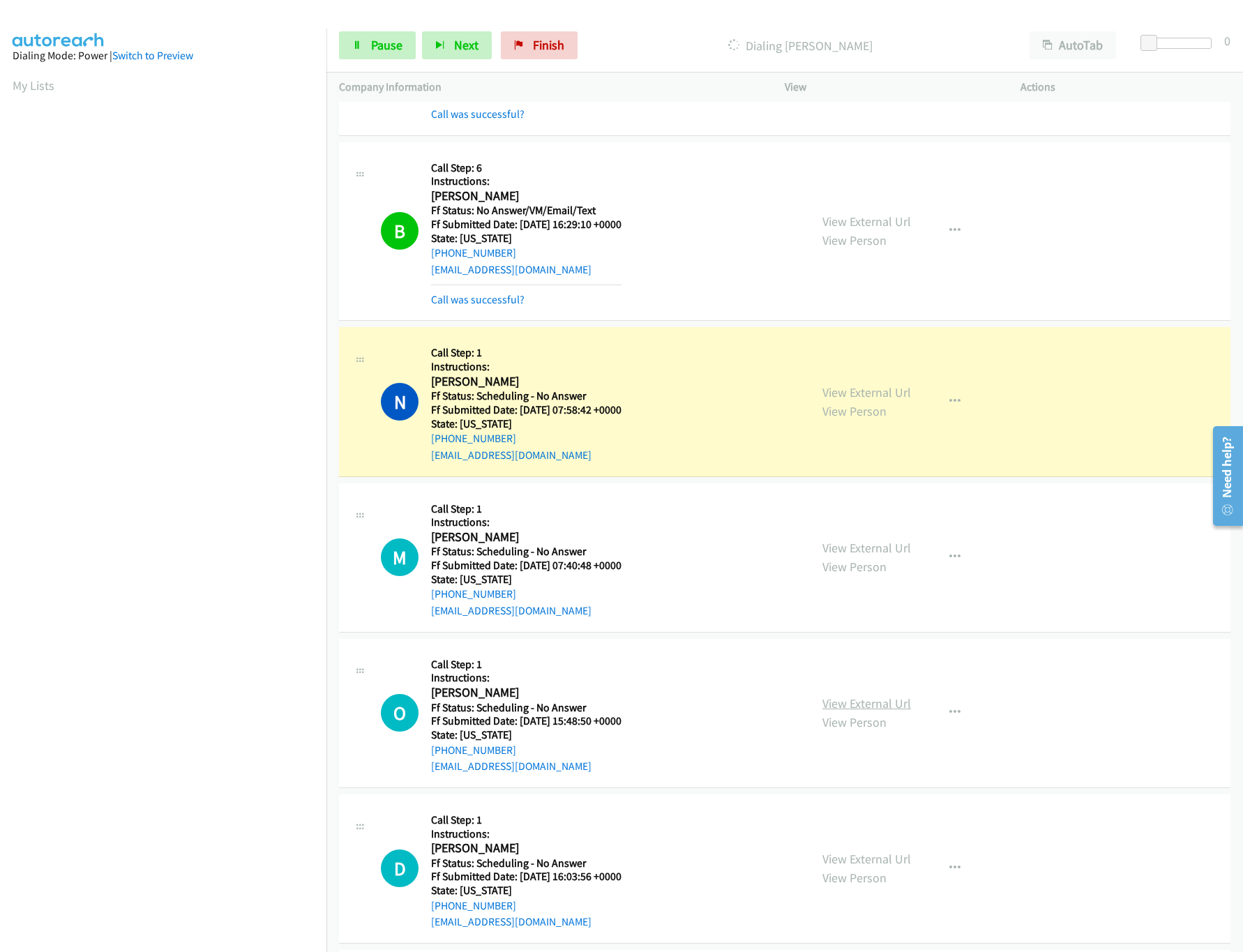
click at [863, 708] on link "View External Url" at bounding box center [867, 704] width 89 height 16
click at [856, 868] on link "View External Url" at bounding box center [867, 859] width 89 height 16
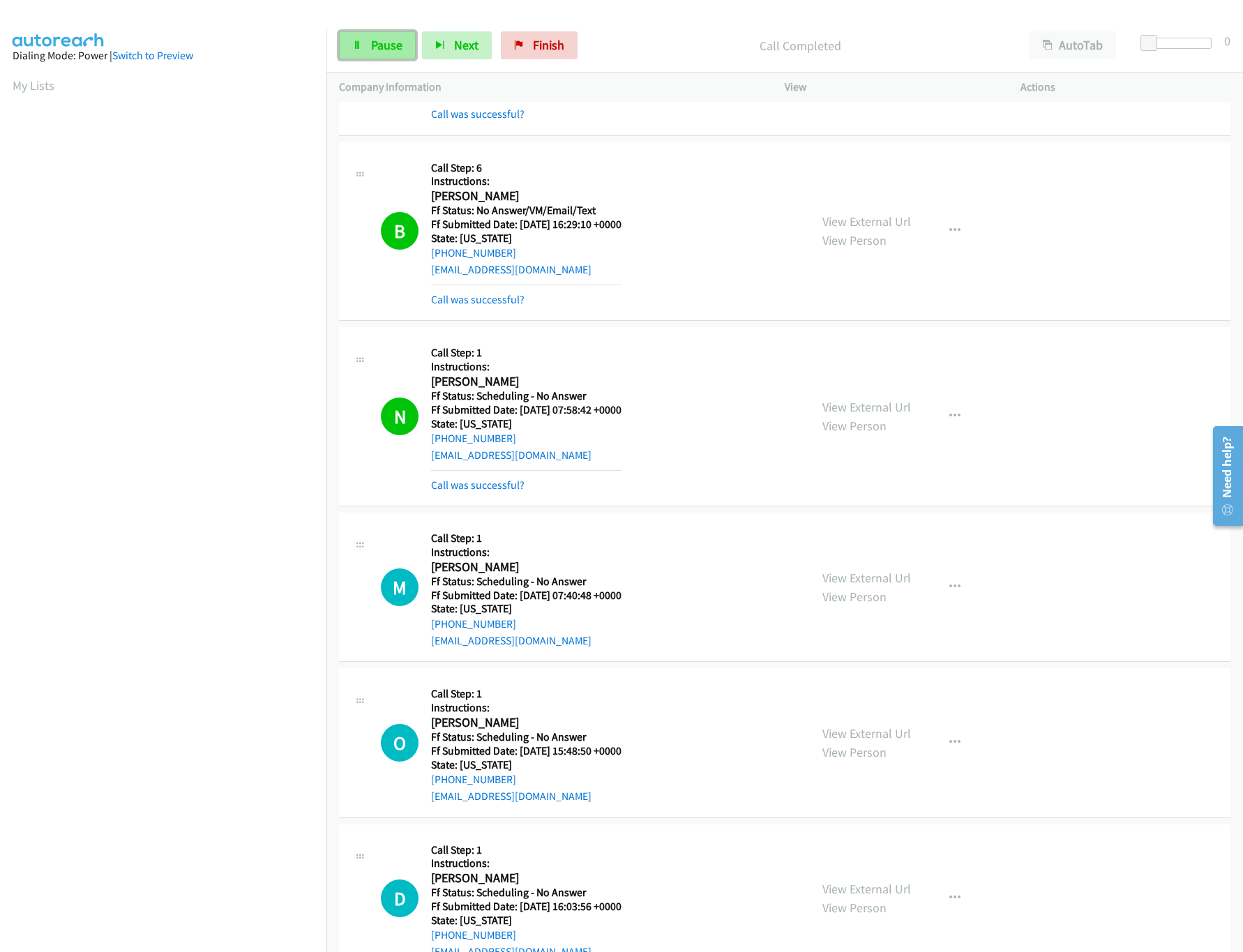
click at [394, 59] on link "Pause" at bounding box center [378, 45] width 77 height 28
click at [371, 42] on span "Start Calls" at bounding box center [398, 45] width 54 height 16
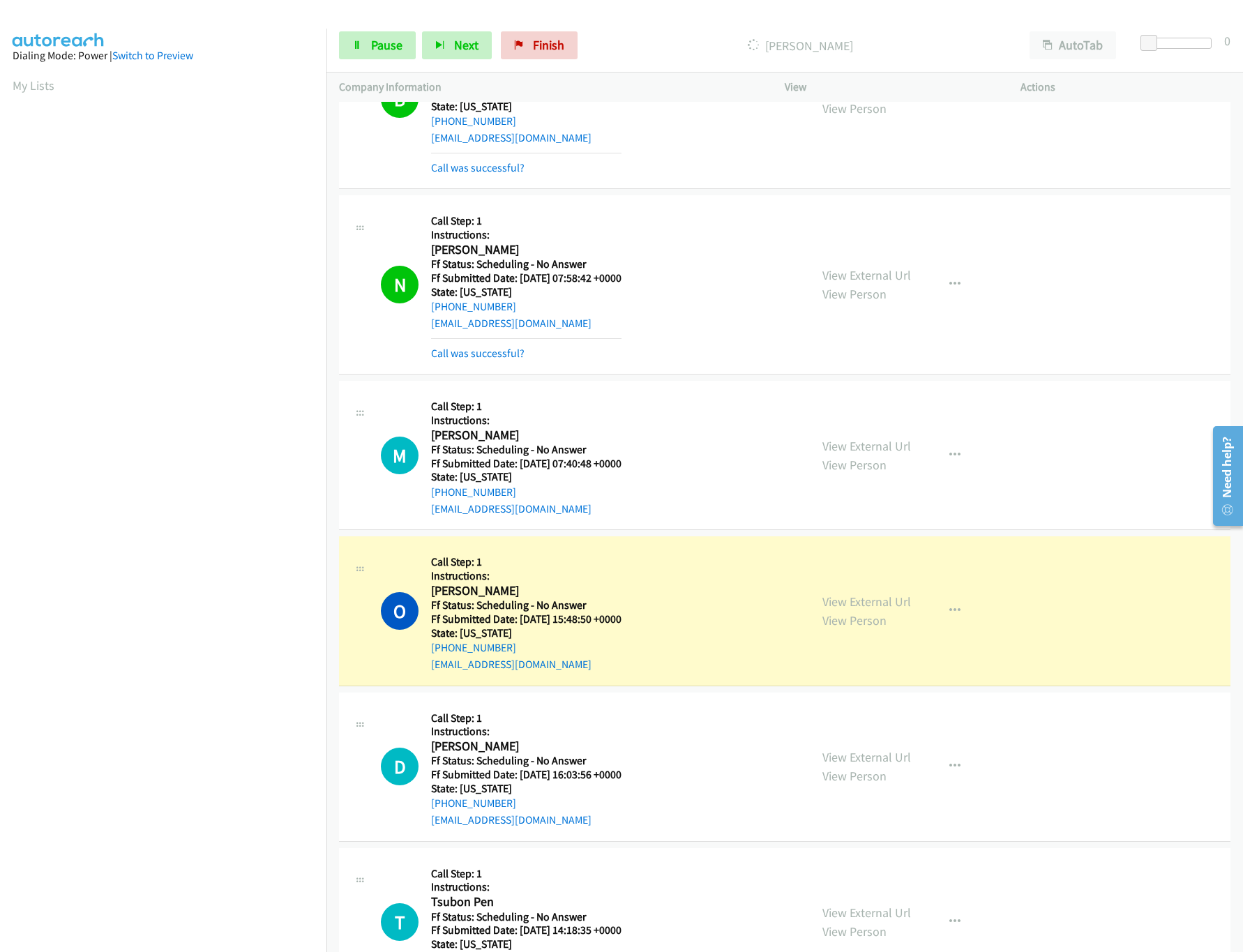
scroll to position [3209, 0]
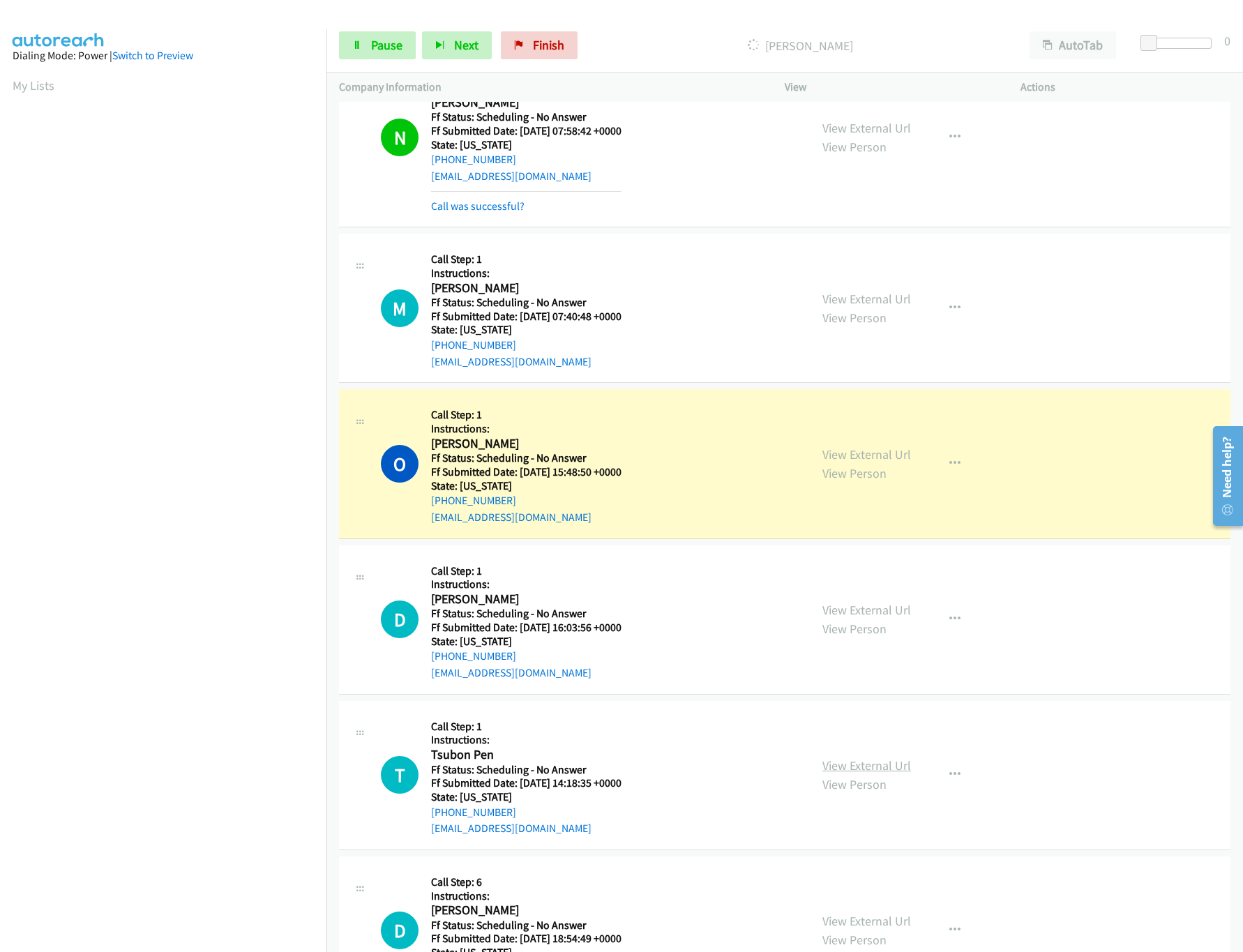
click at [862, 773] on link "View External Url" at bounding box center [867, 766] width 89 height 16
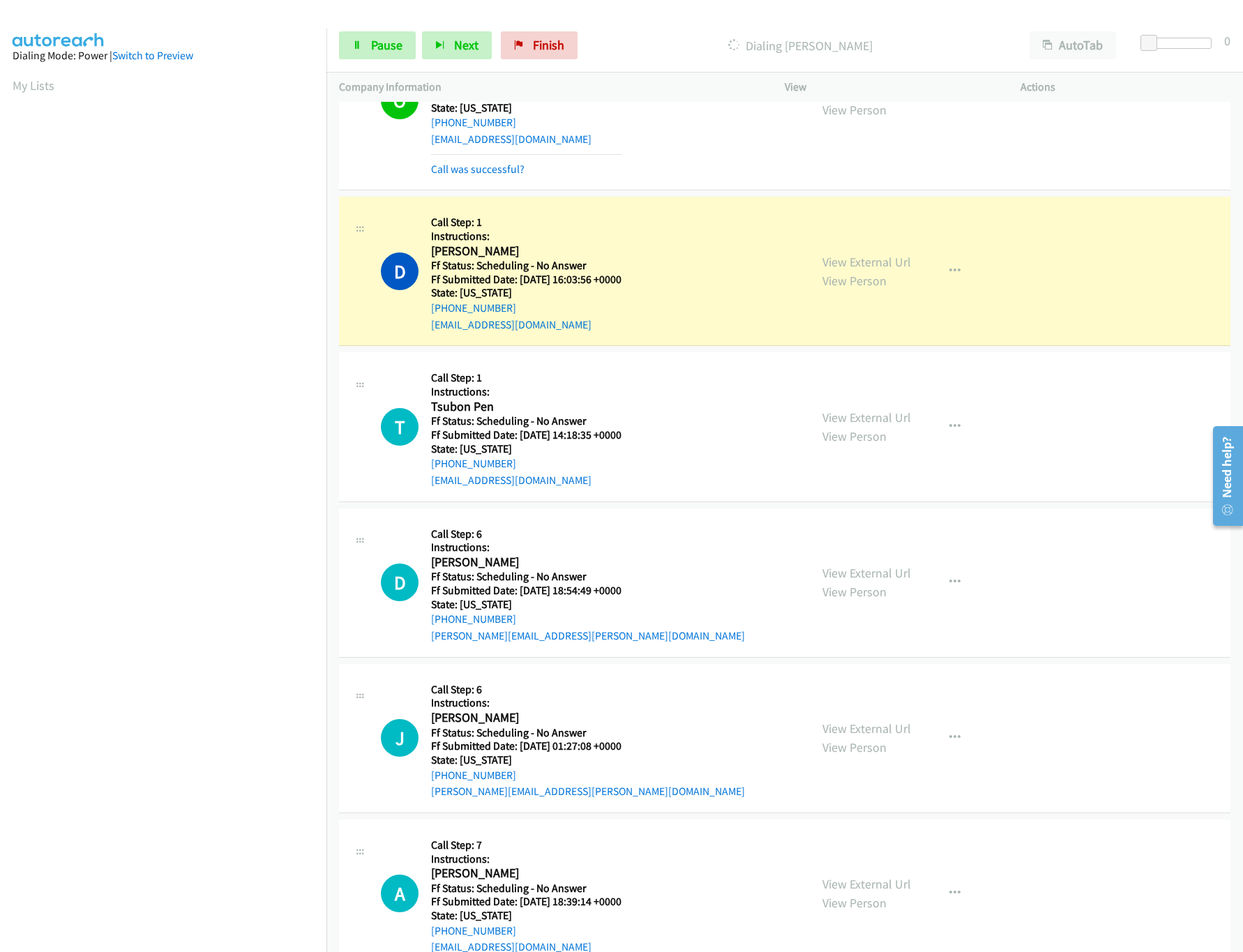
scroll to position [3628, 0]
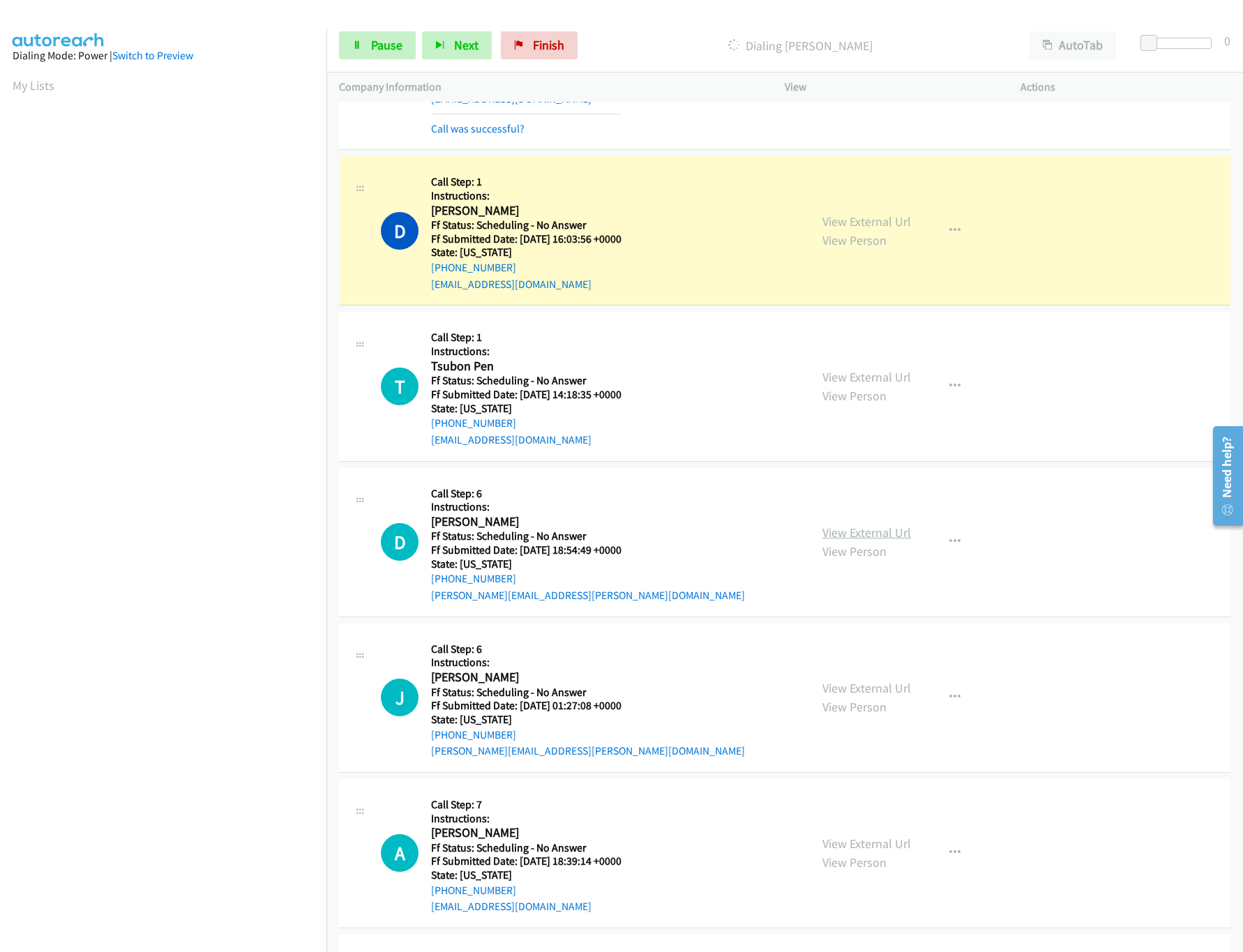
click at [865, 541] on link "View External Url" at bounding box center [867, 533] width 89 height 16
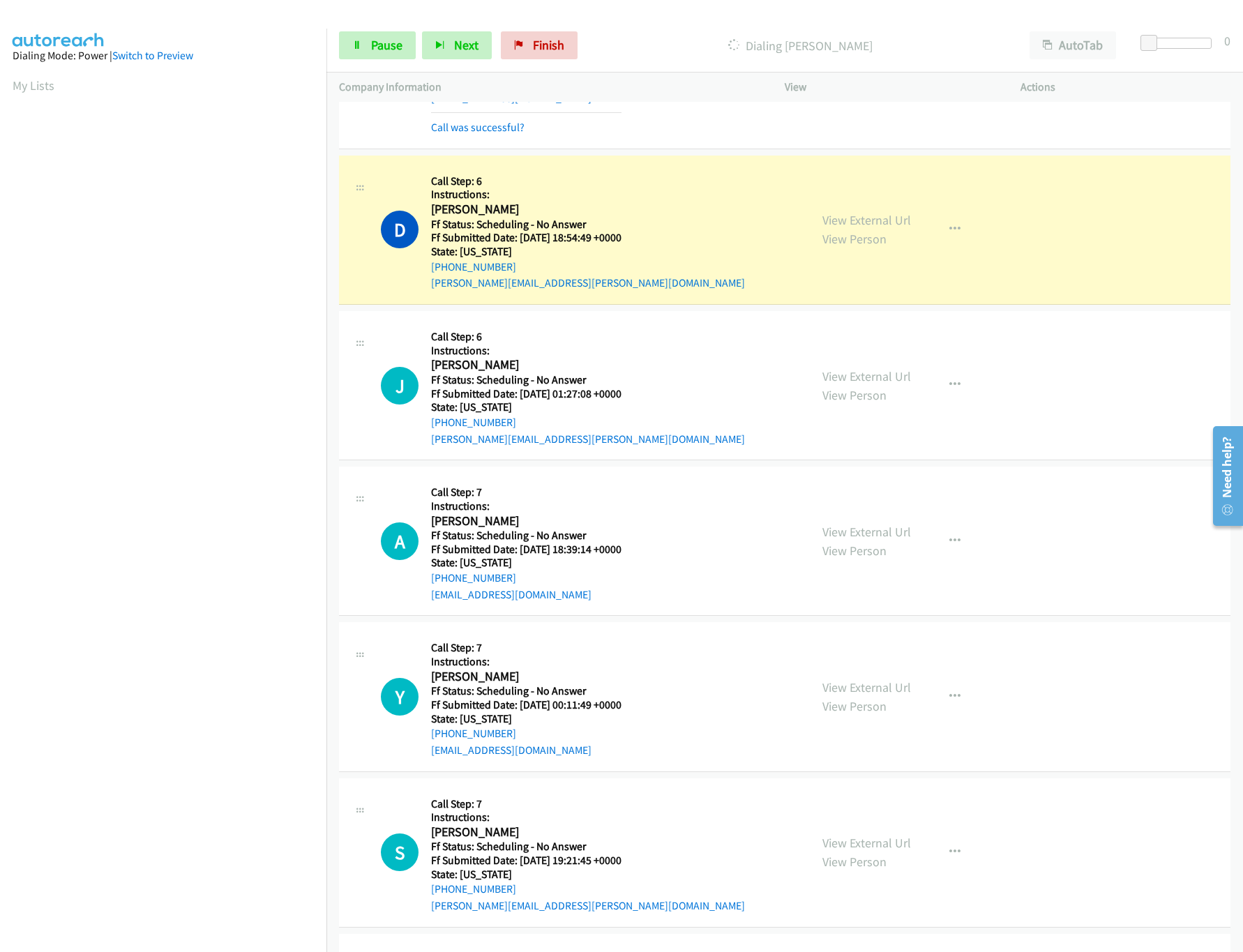
scroll to position [4047, 0]
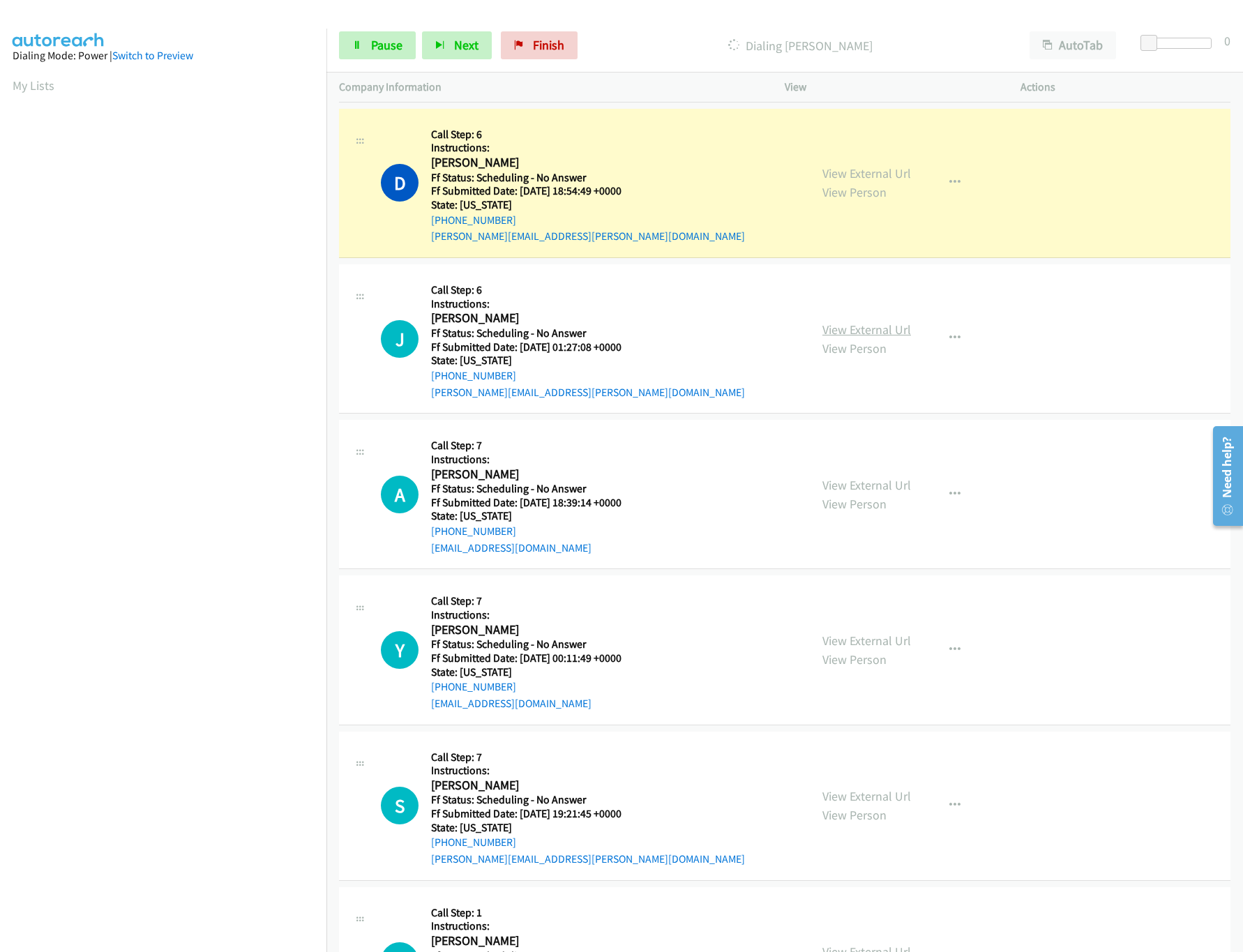
click at [862, 338] on link "View External Url" at bounding box center [867, 330] width 89 height 16
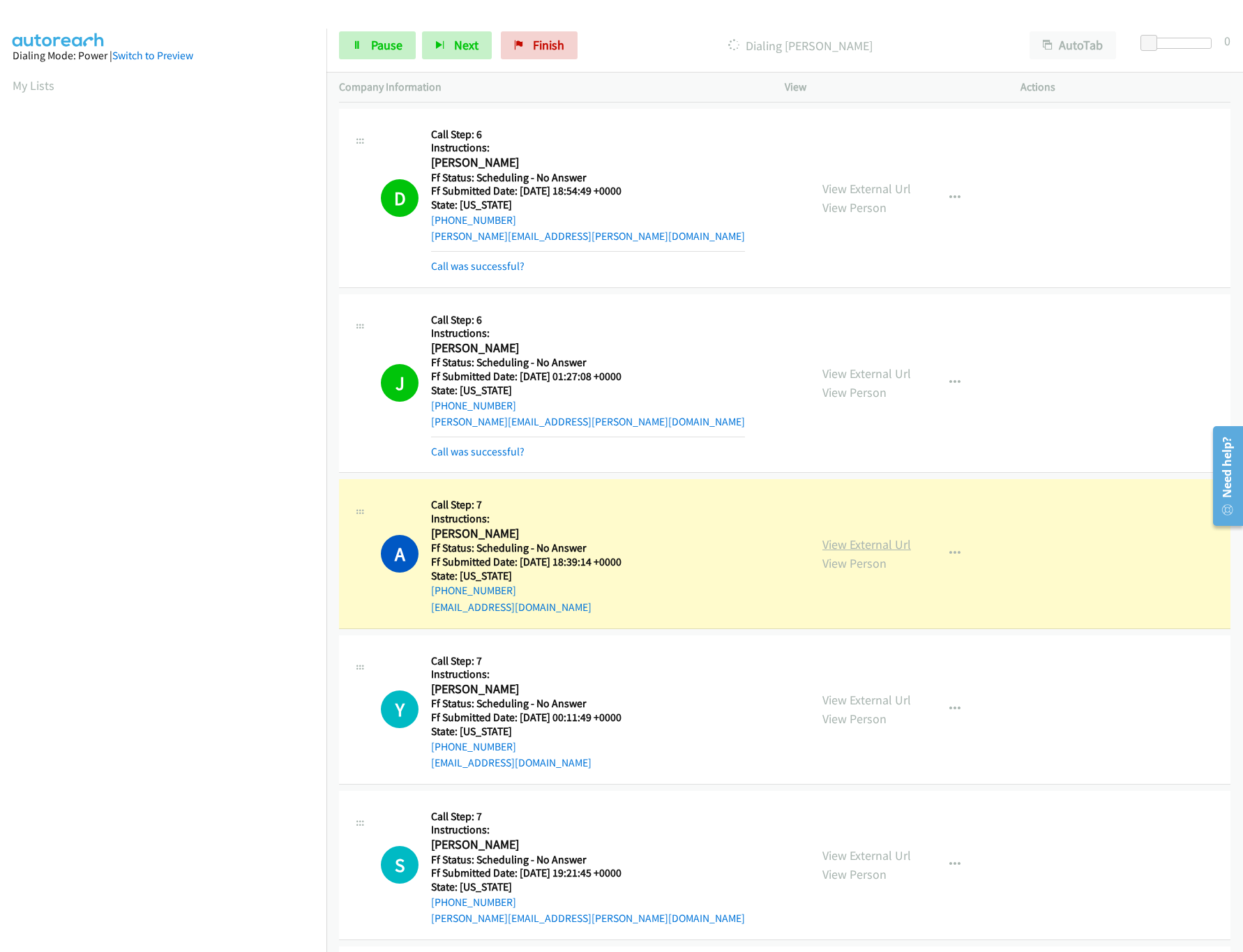
click at [898, 553] on link "View External Url" at bounding box center [867, 545] width 89 height 16
click at [860, 724] on div "View External Url View Person" at bounding box center [867, 709] width 89 height 38
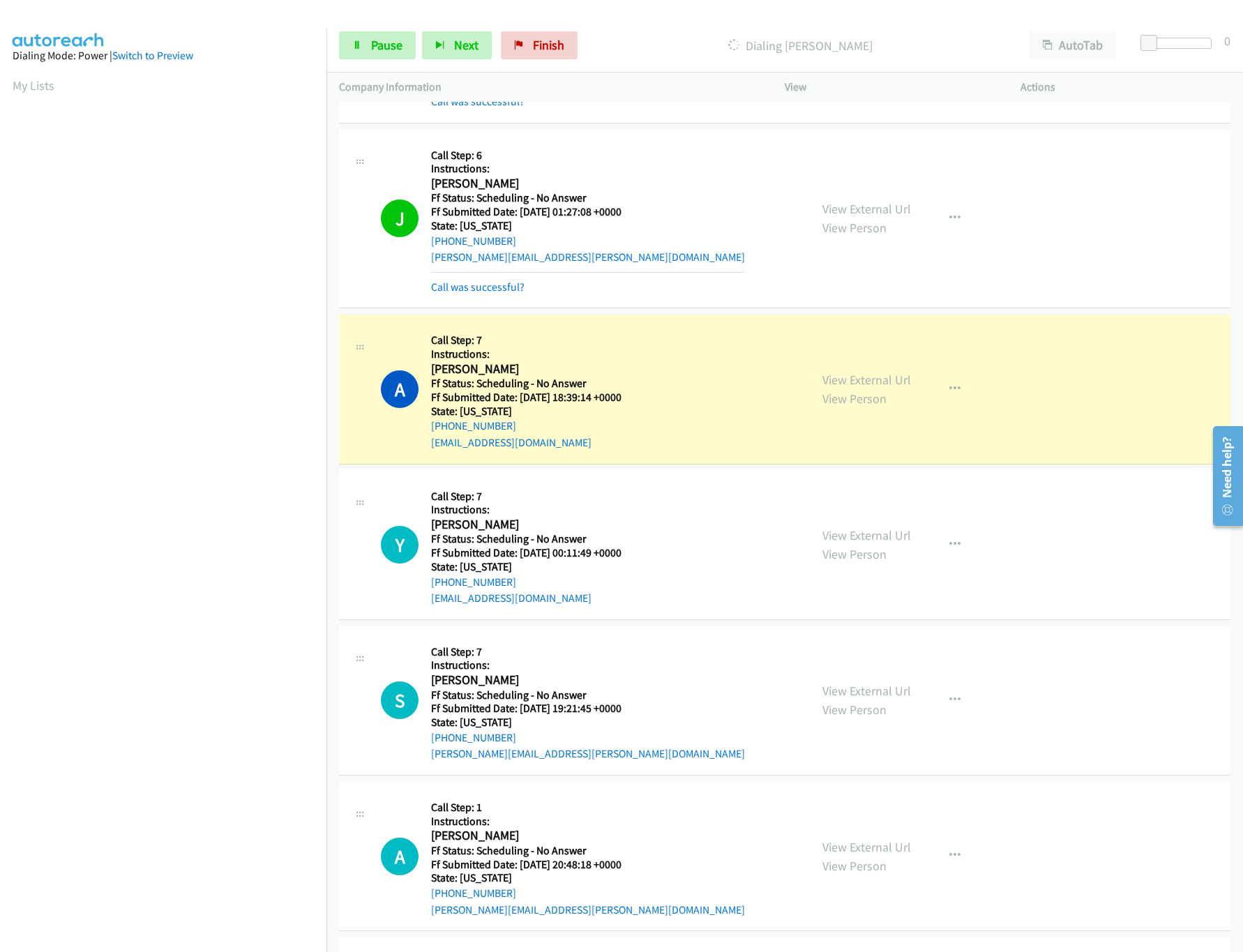
scroll to position [4325, 0]
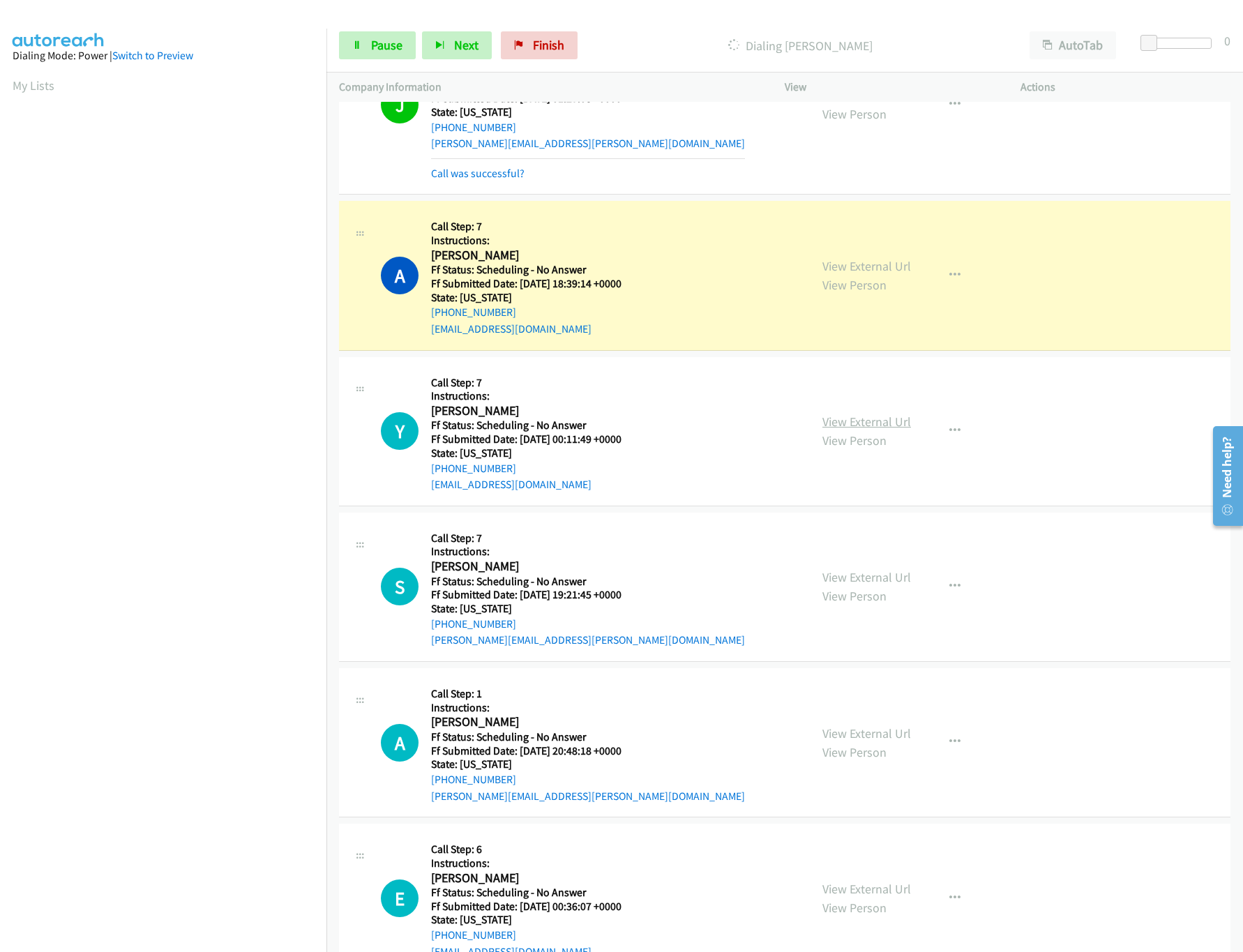
click at [896, 430] on link "View External Url" at bounding box center [867, 422] width 89 height 16
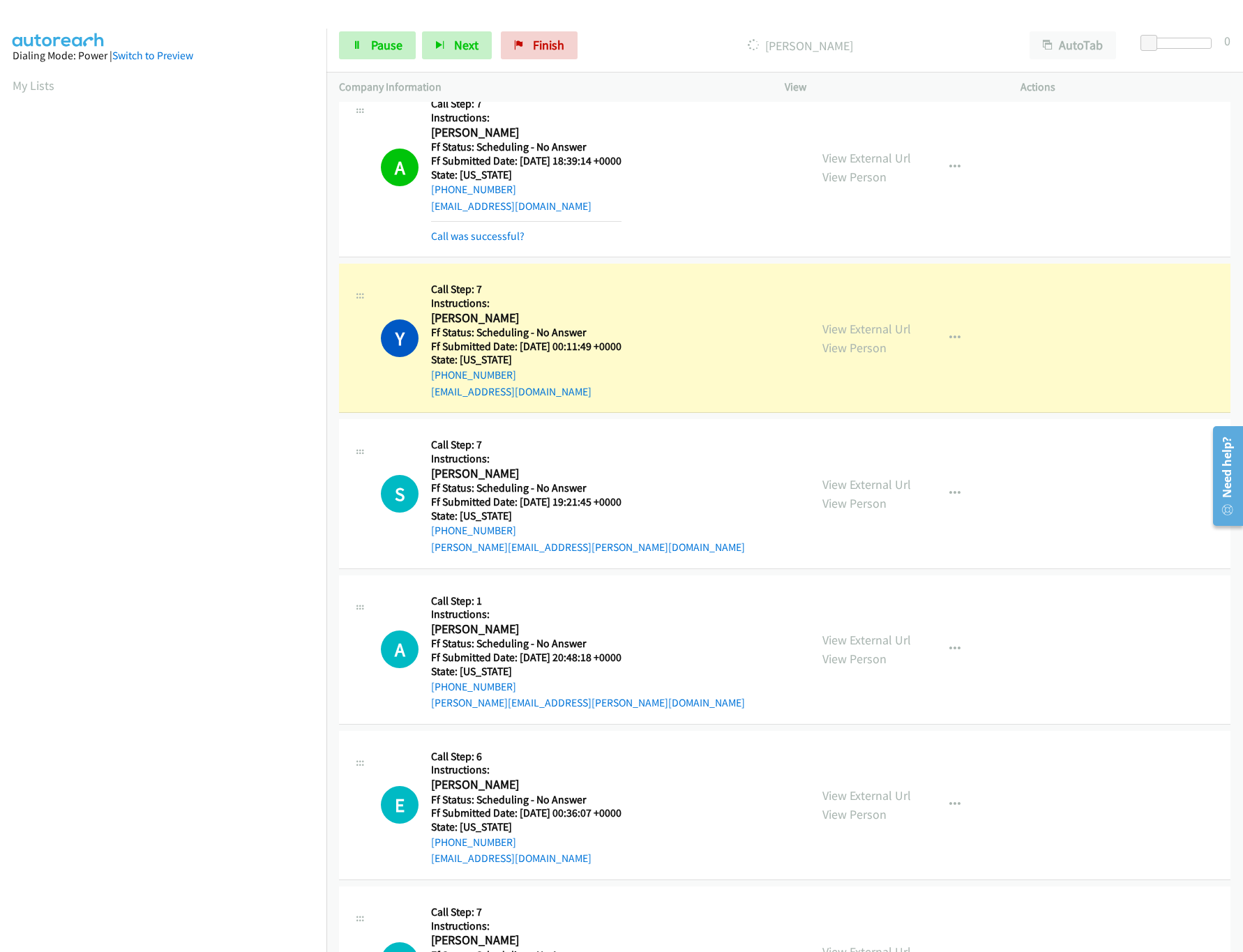
scroll to position [4604, 0]
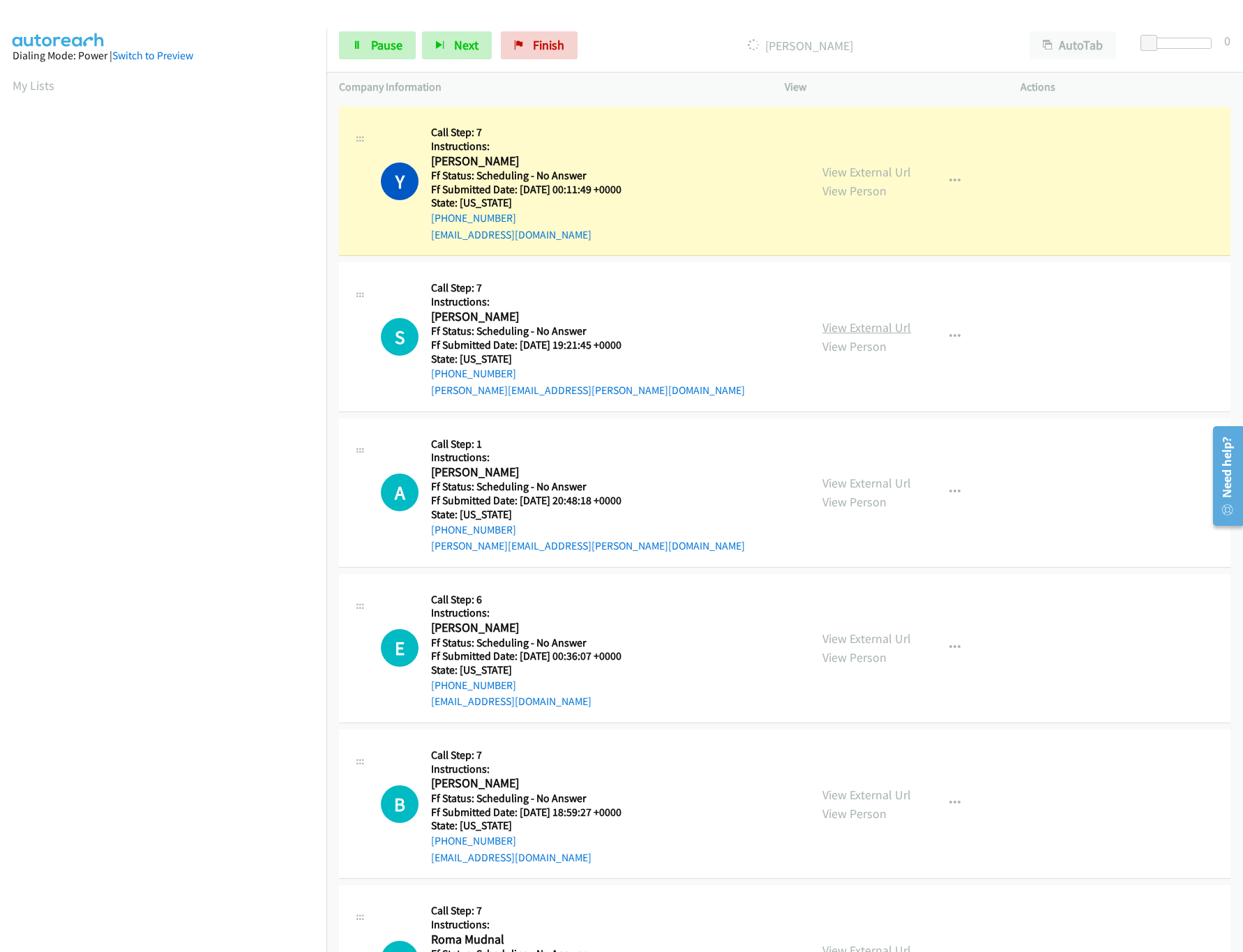
click at [844, 336] on link "View External Url" at bounding box center [867, 327] width 89 height 16
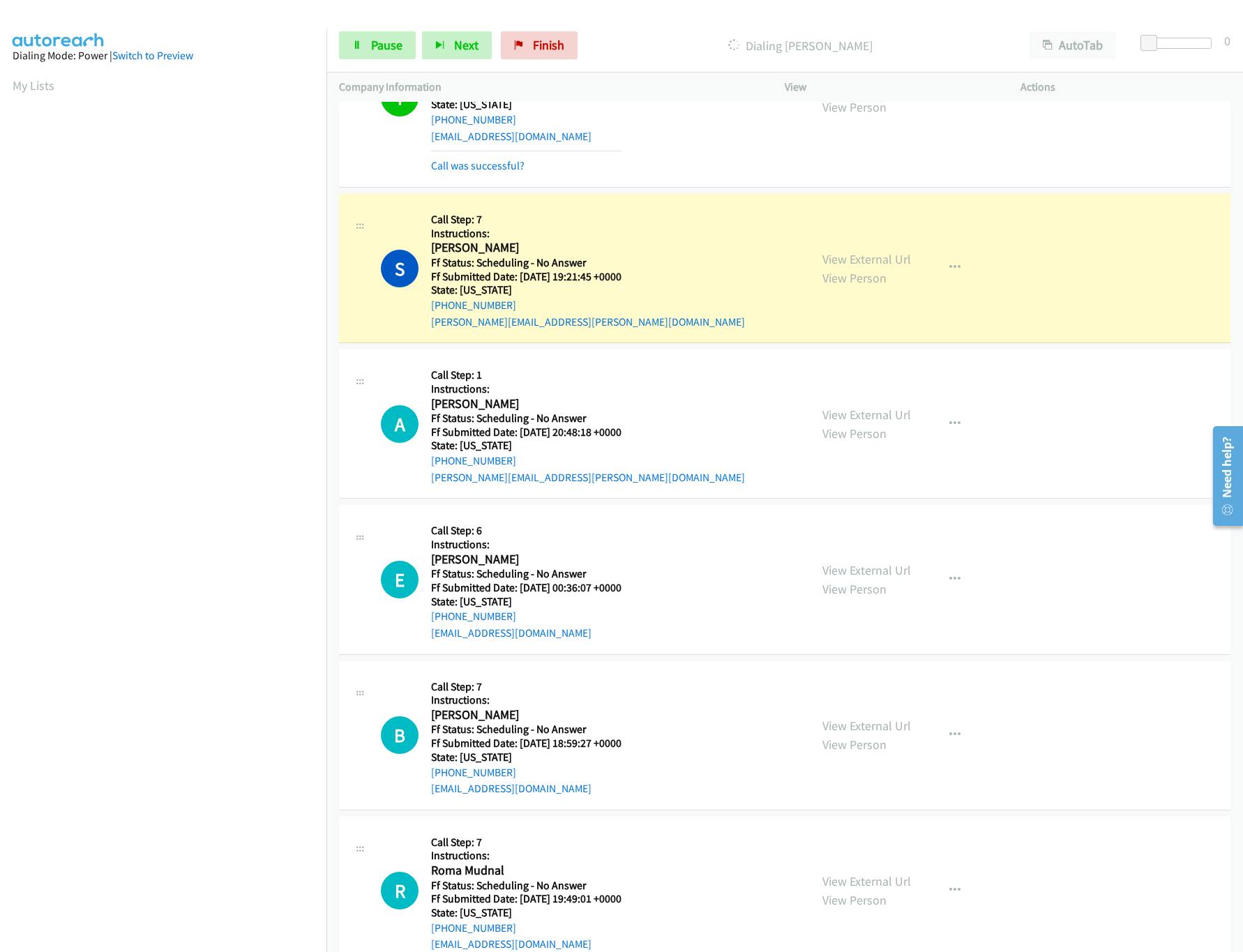
scroll to position [4744, 0]
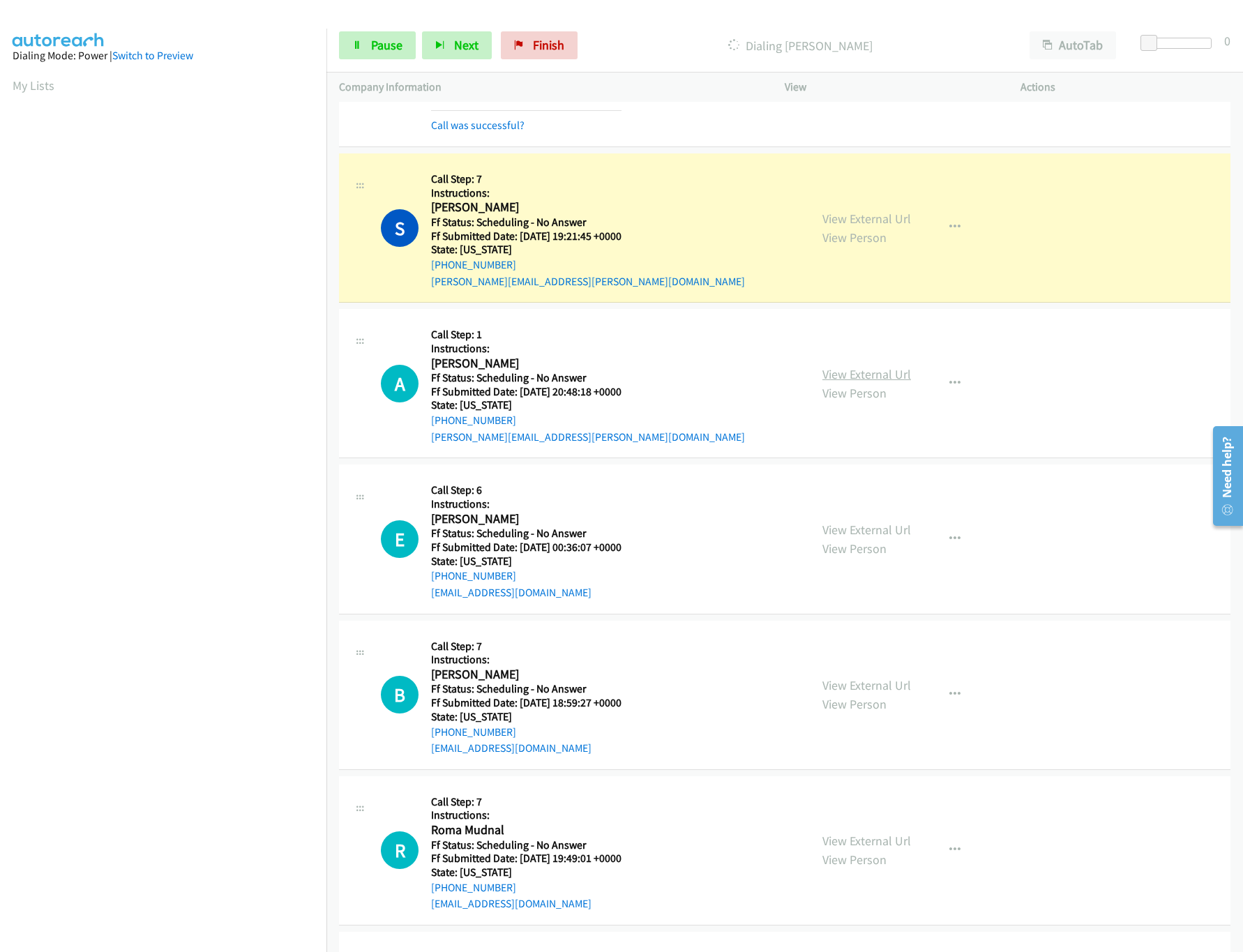
click at [846, 382] on link "View External Url" at bounding box center [867, 374] width 89 height 16
click at [861, 538] on link "View External Url" at bounding box center [867, 530] width 89 height 16
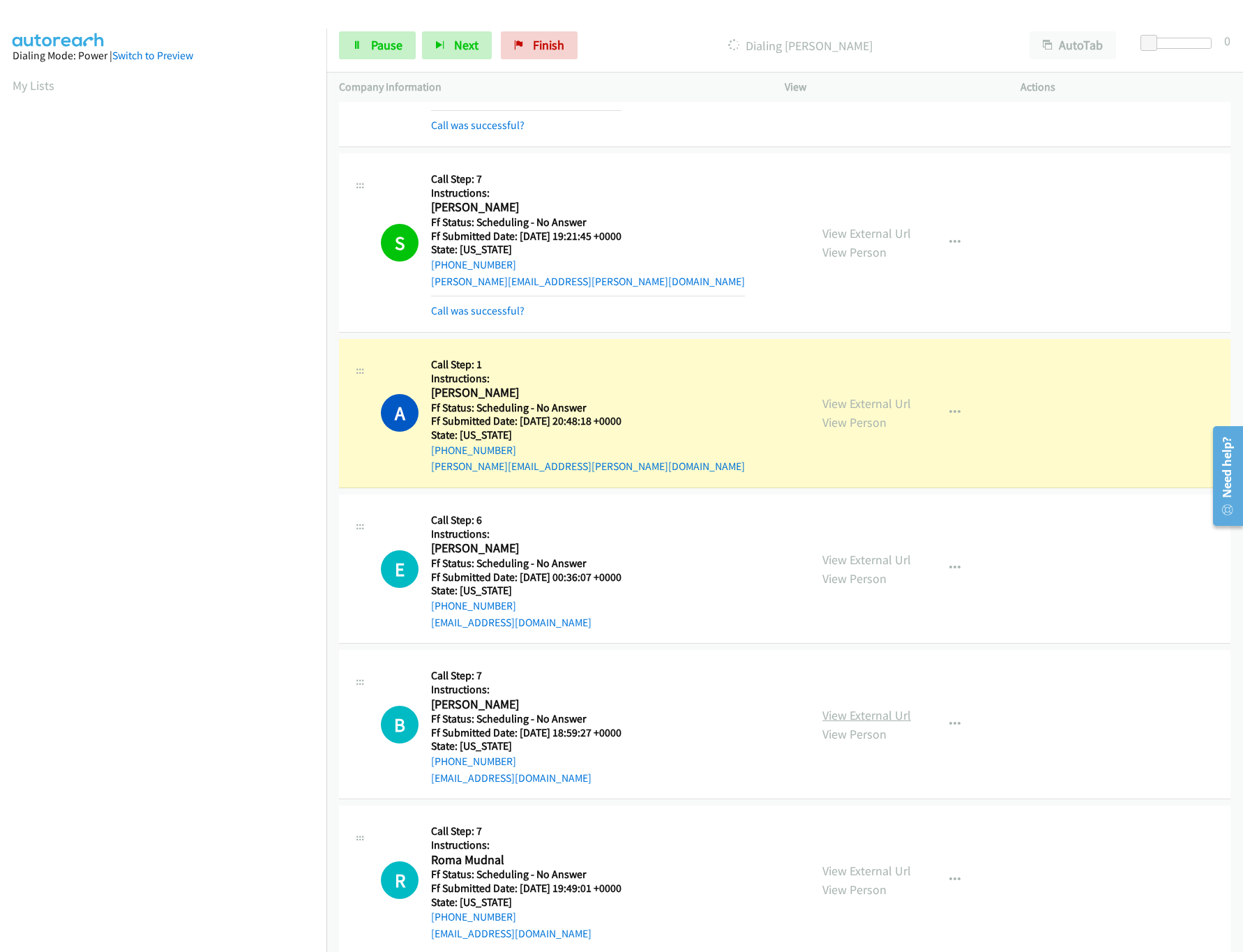
click at [847, 724] on link "View External Url" at bounding box center [867, 716] width 89 height 16
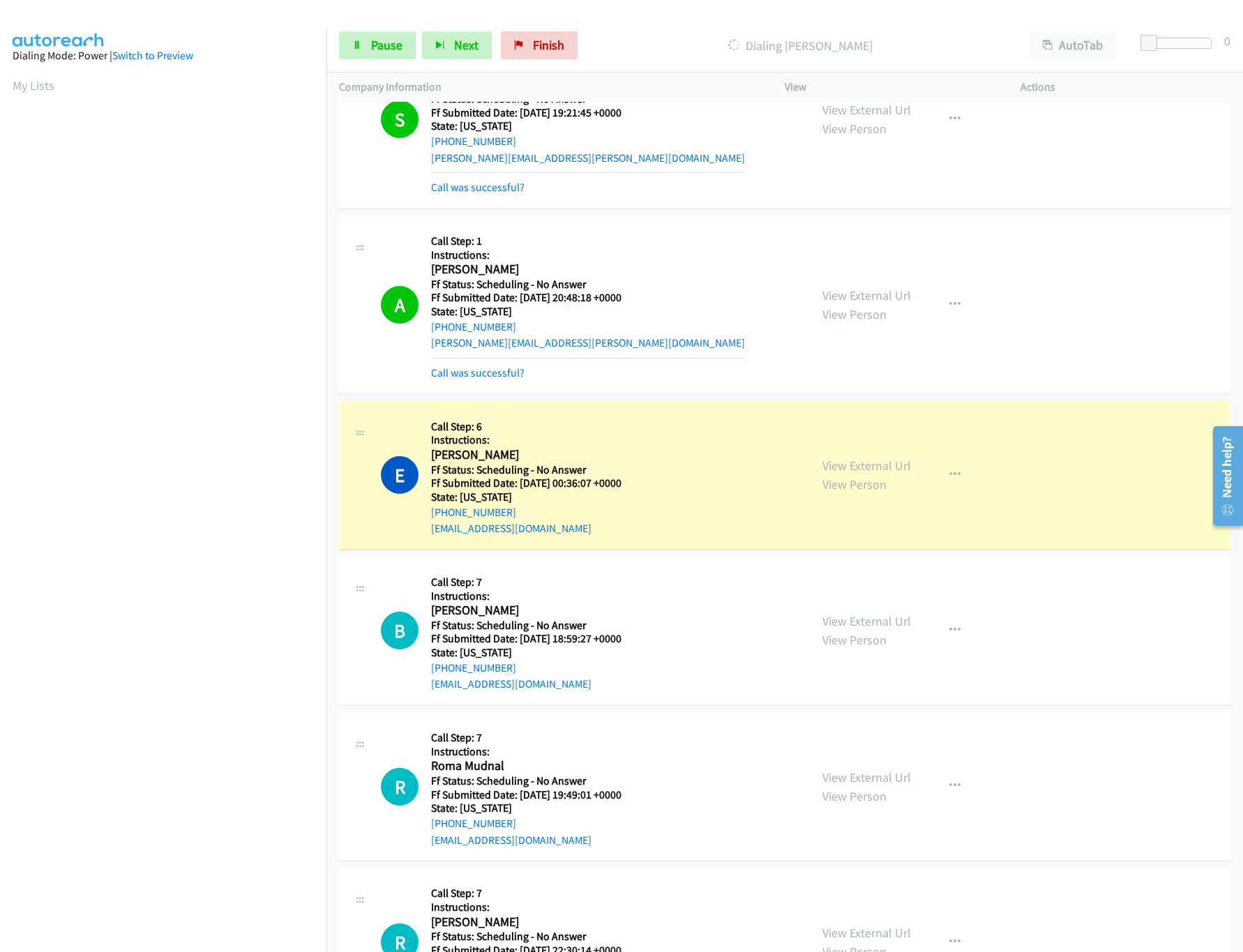
scroll to position [5023, 0]
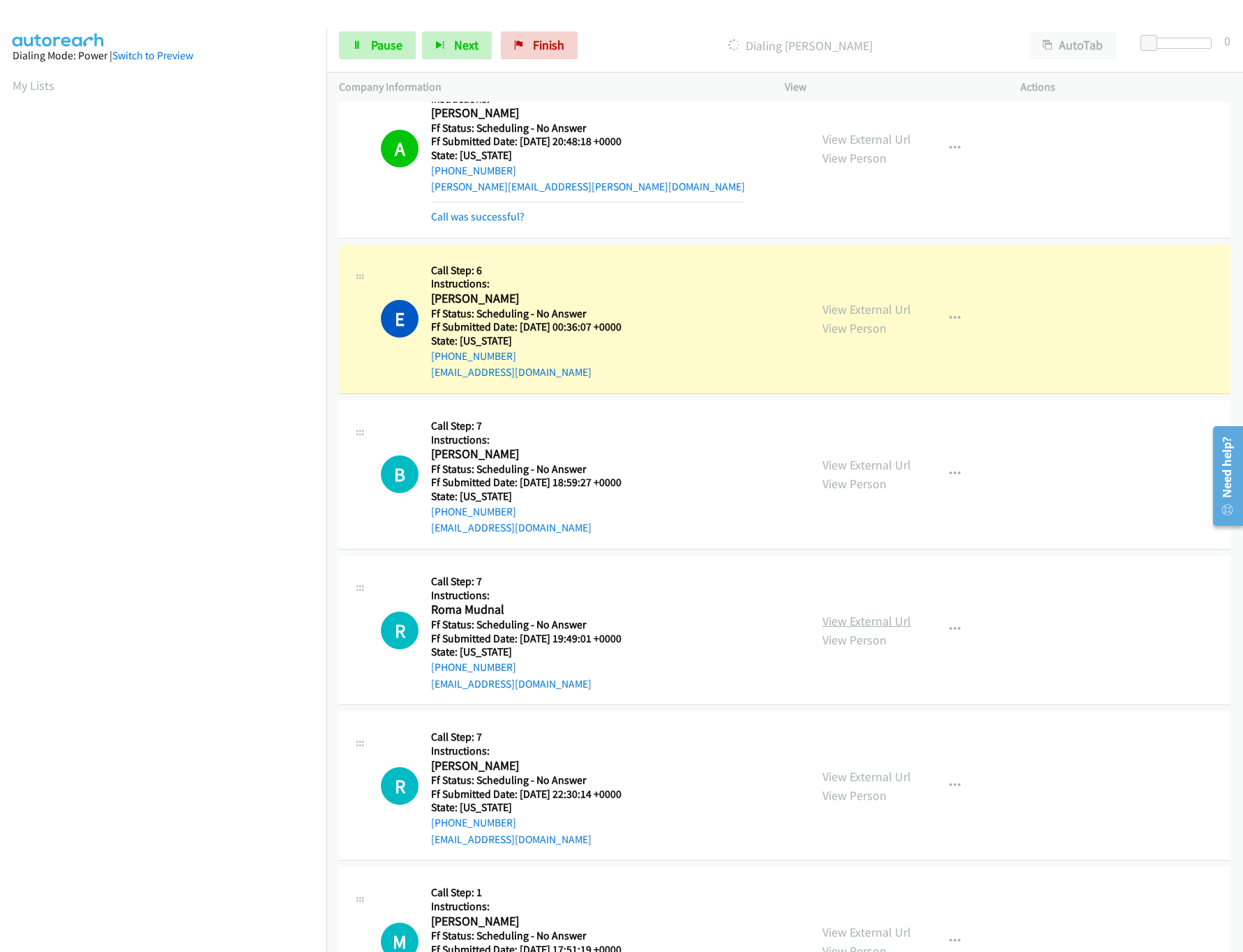
click at [864, 629] on link "View External Url" at bounding box center [867, 622] width 89 height 16
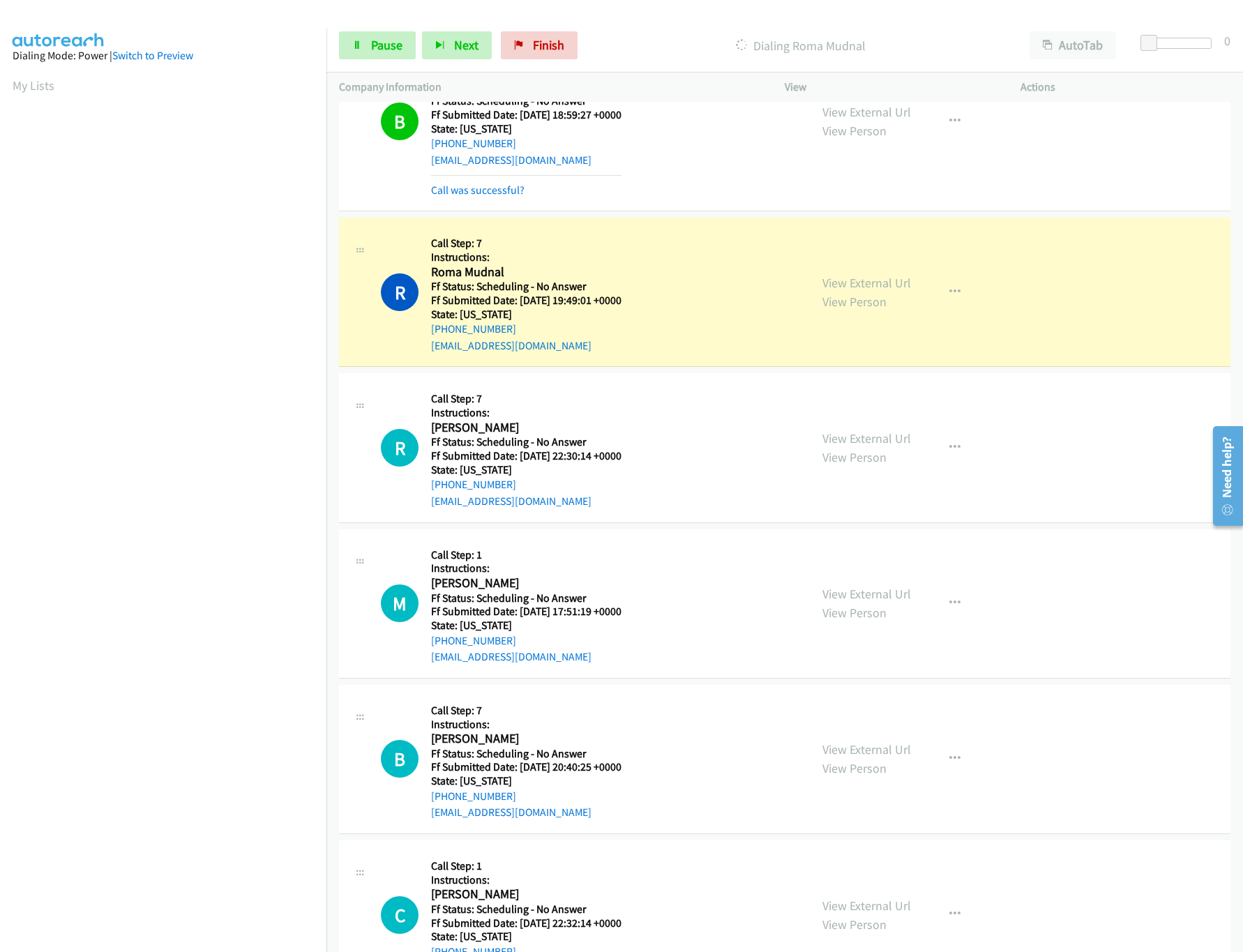
scroll to position [5442, 0]
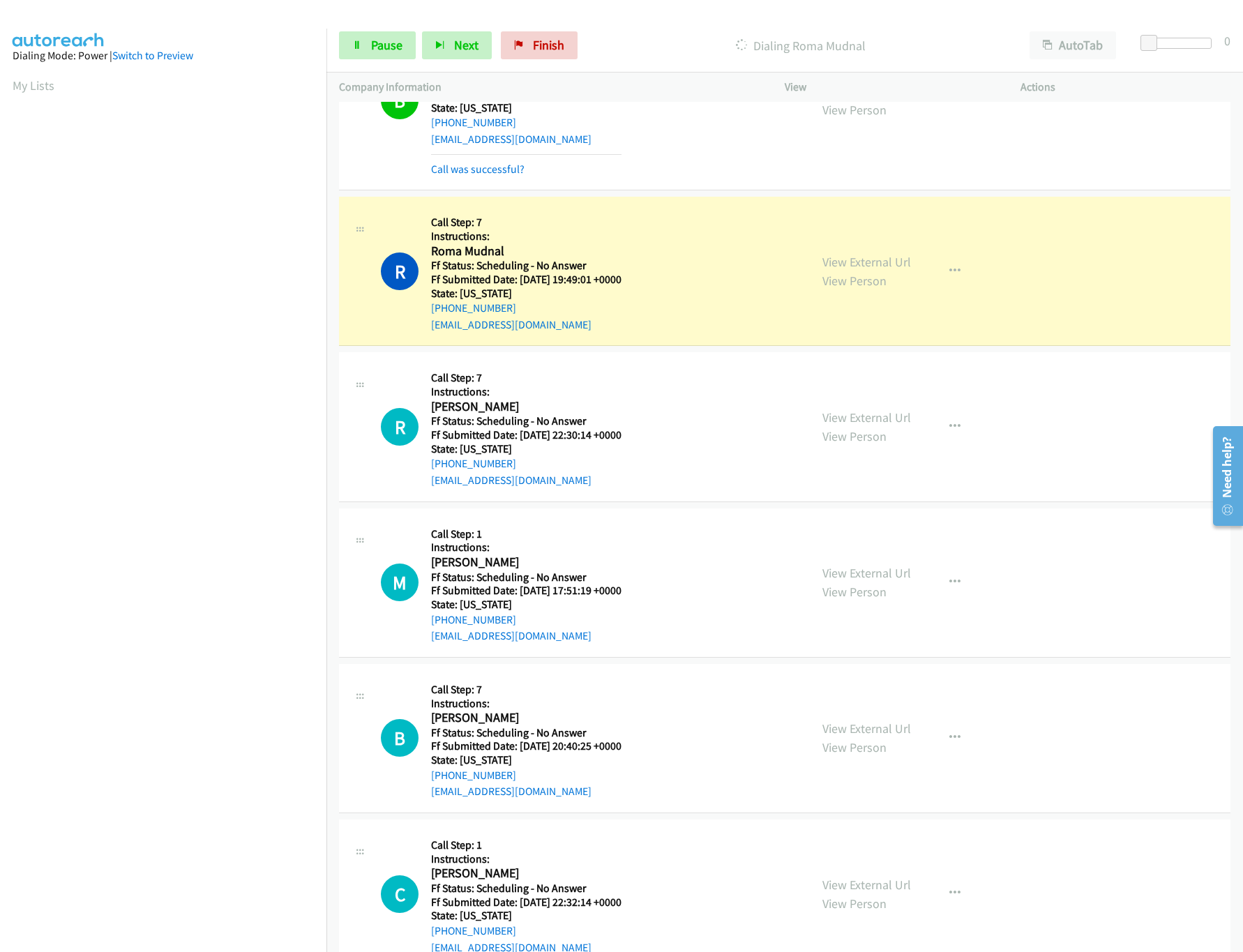
click at [888, 427] on div "View External Url View Person View External Url Email Schedule/Manage Callback …" at bounding box center [933, 427] width 248 height 124
click at [886, 425] on link "View External Url" at bounding box center [867, 418] width 89 height 16
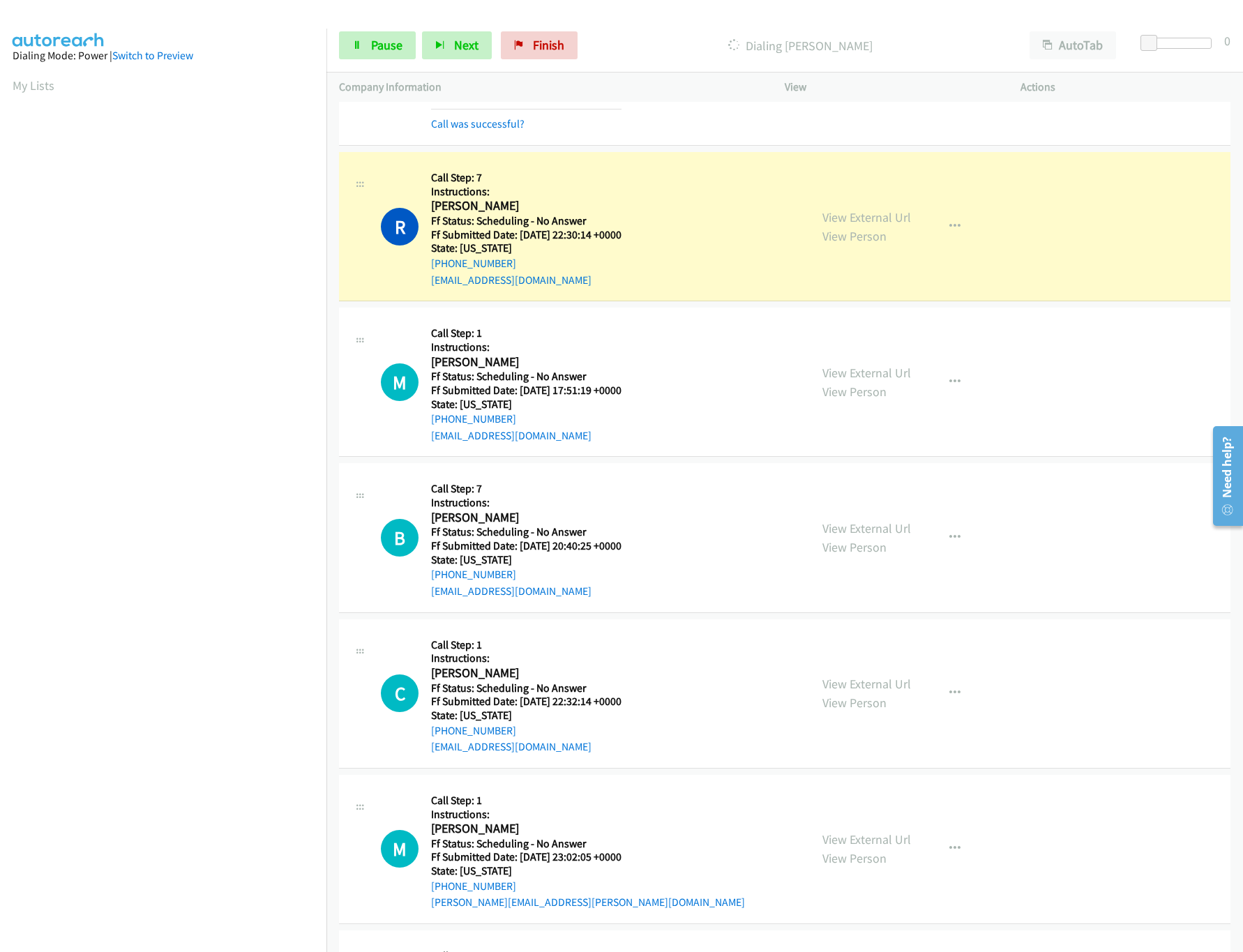
scroll to position [5721, 0]
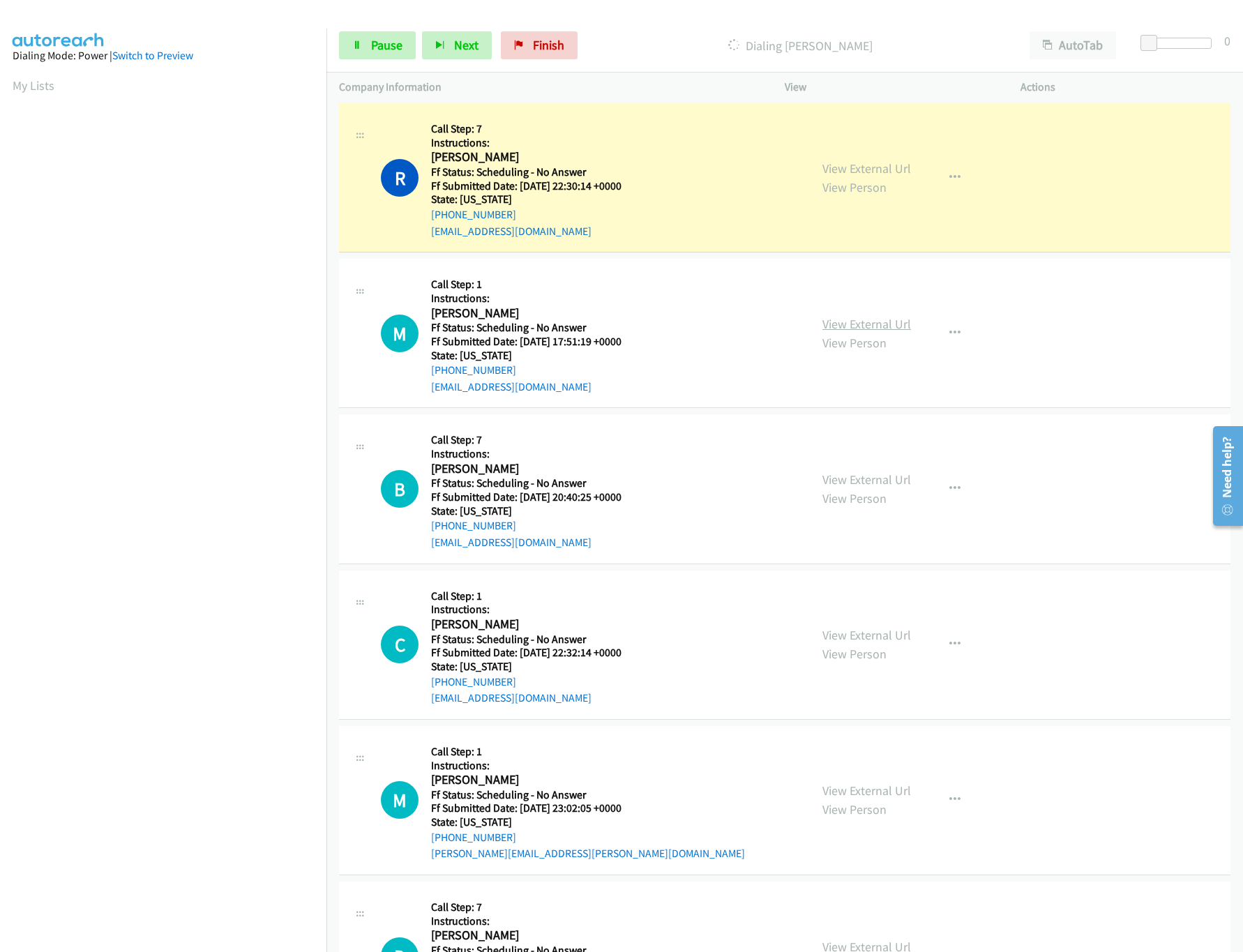
click at [859, 332] on link "View External Url" at bounding box center [867, 324] width 89 height 16
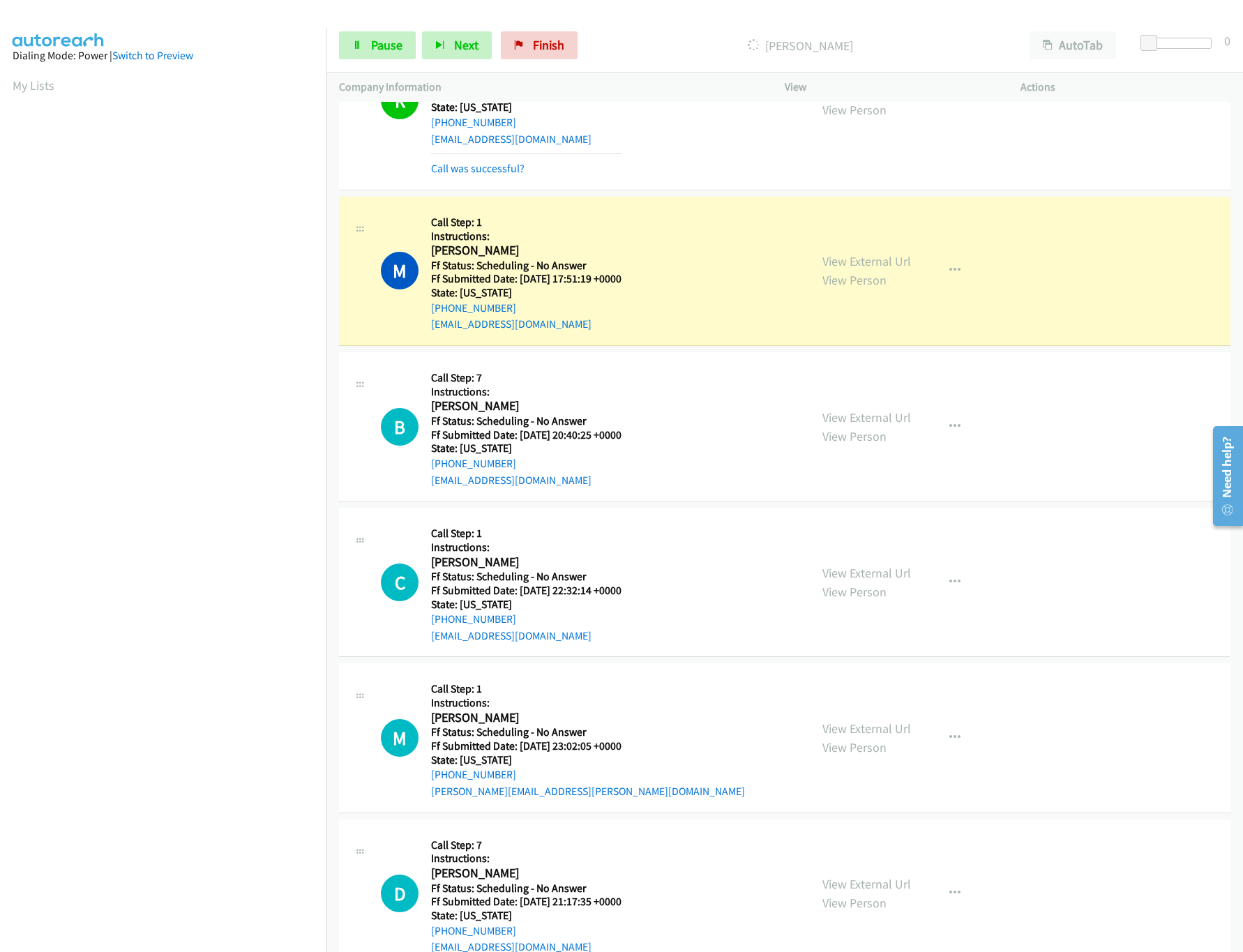
scroll to position [5860, 0]
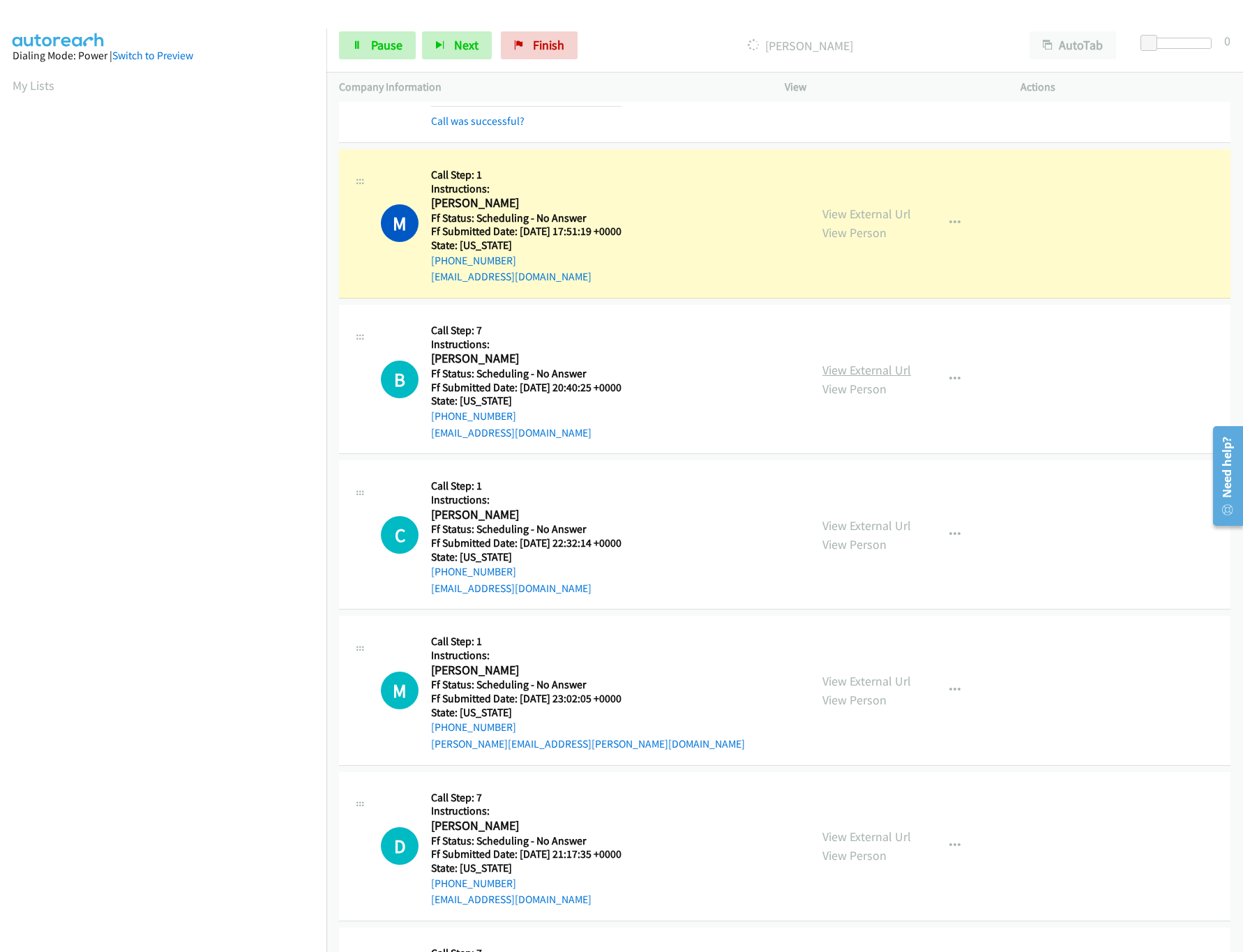
click at [863, 378] on link "View External Url" at bounding box center [867, 370] width 89 height 16
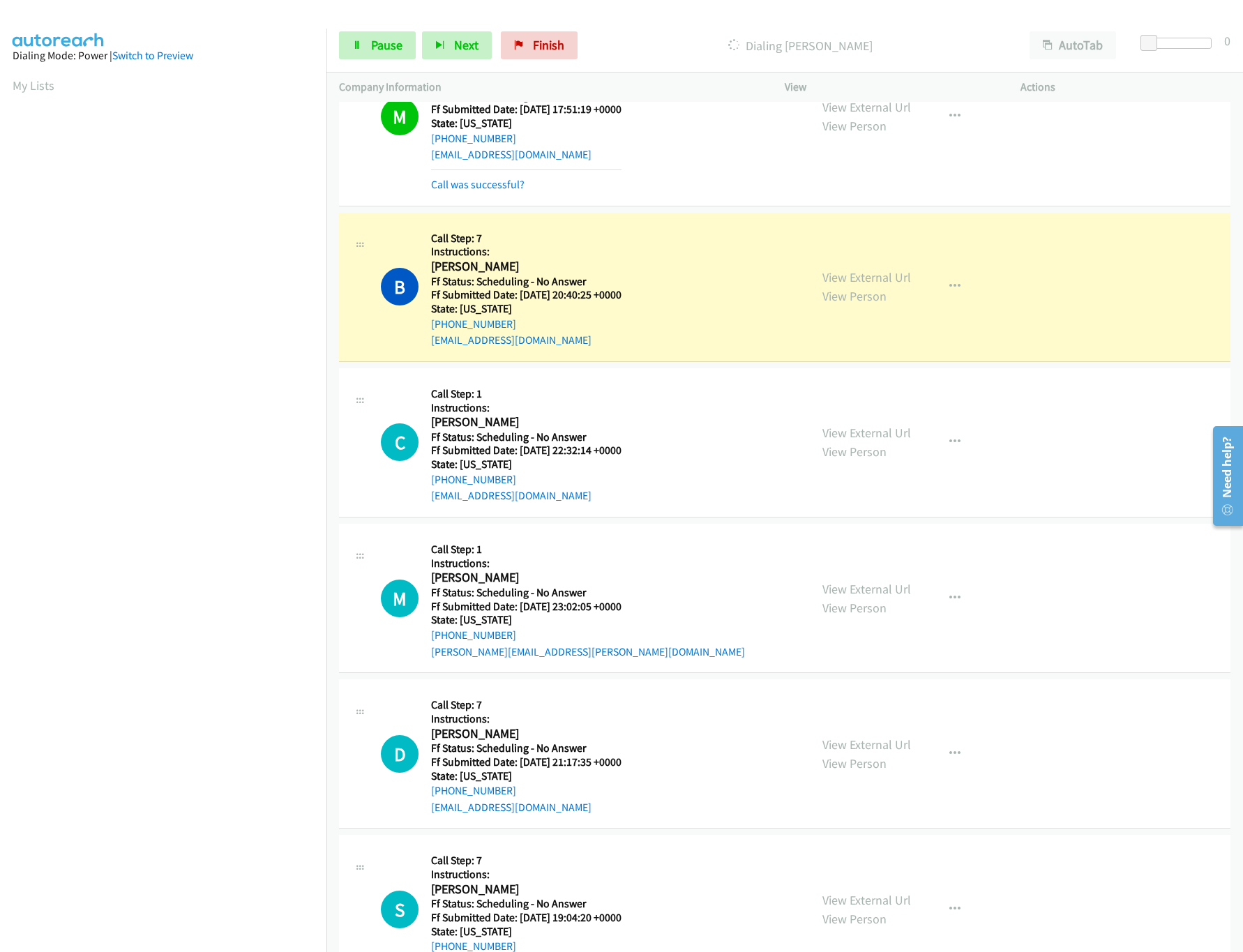
scroll to position [6139, 0]
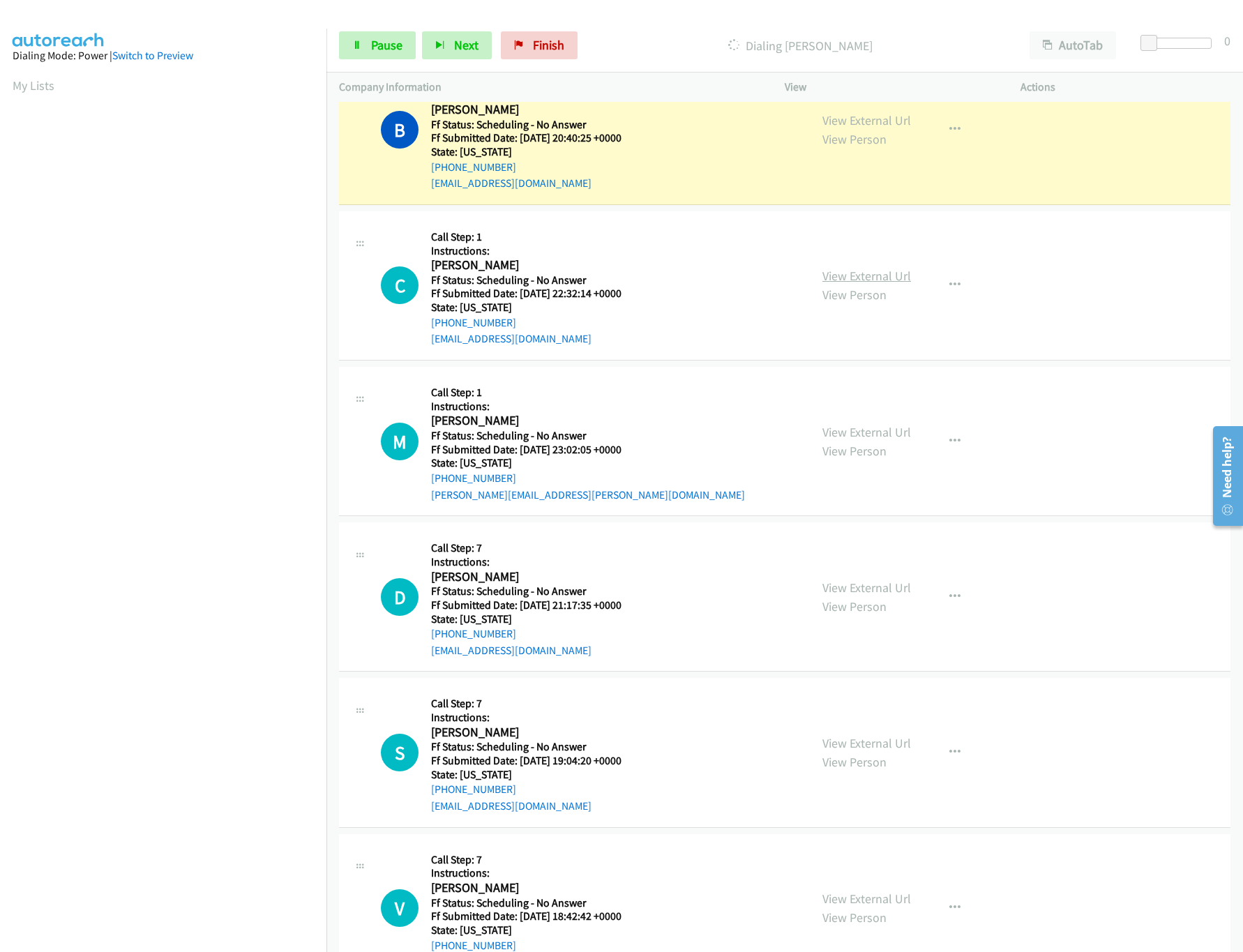
click at [842, 284] on link "View External Url" at bounding box center [867, 276] width 89 height 16
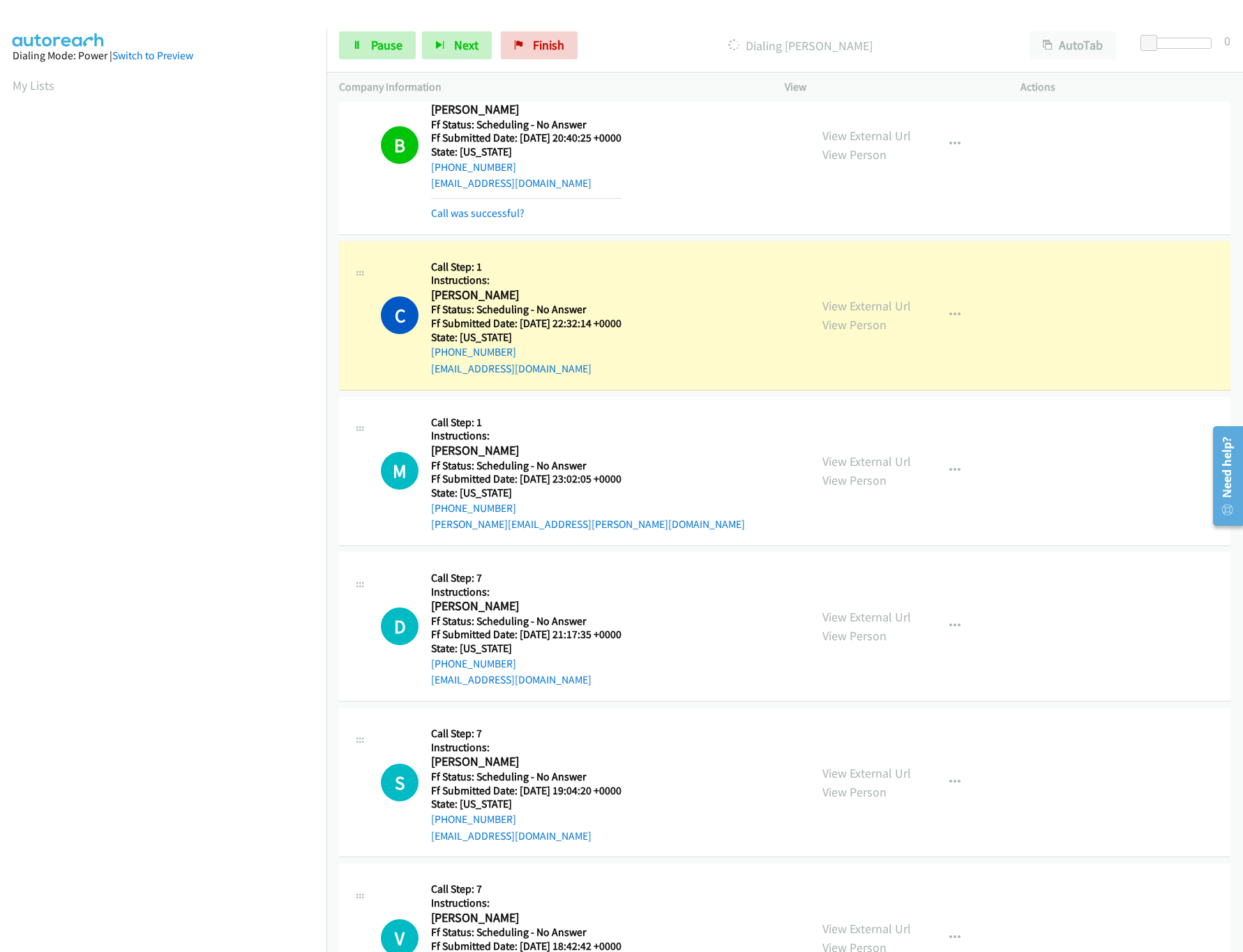
scroll to position [6279, 0]
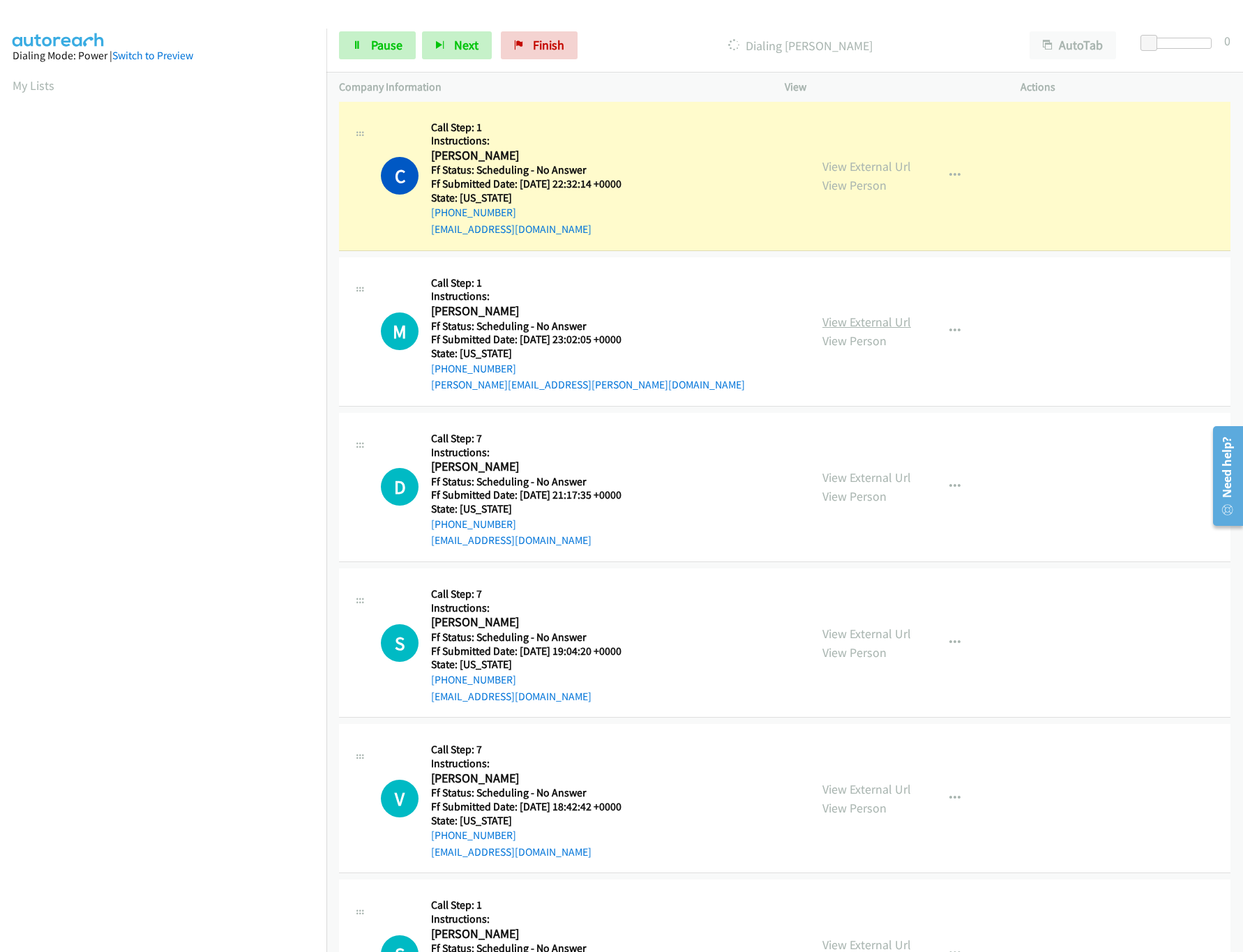
click at [869, 330] on link "View External Url" at bounding box center [867, 322] width 89 height 16
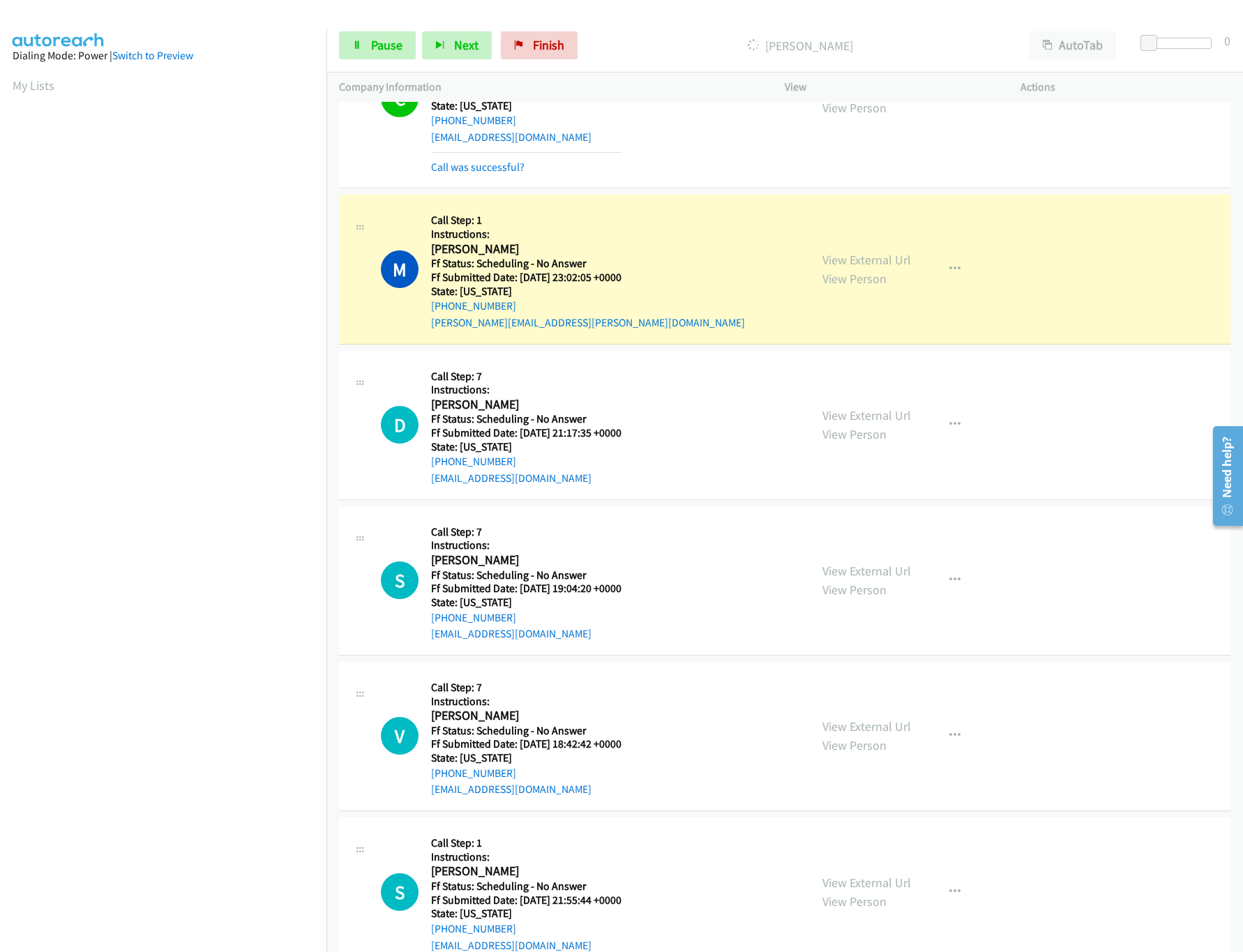
scroll to position [6418, 0]
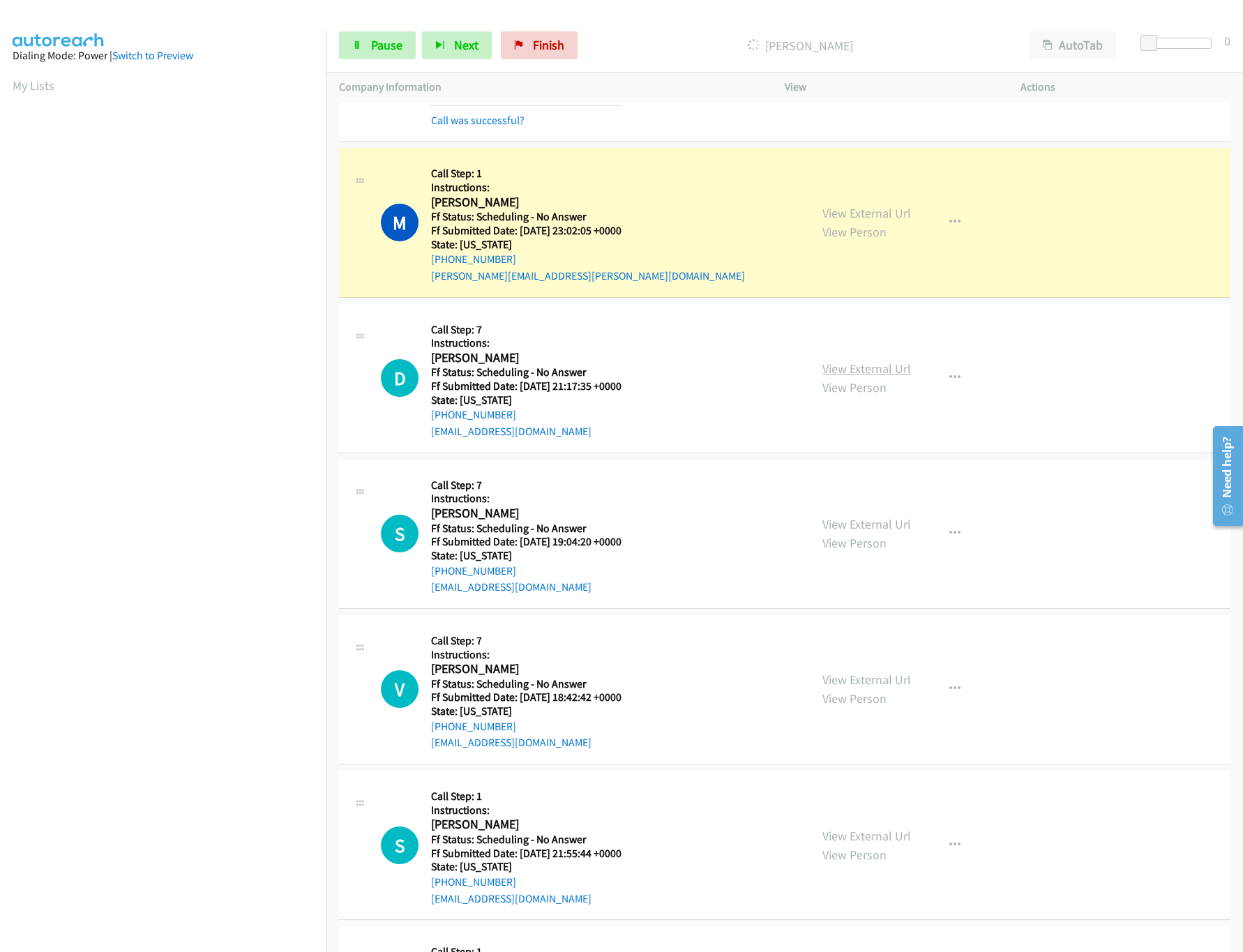
click at [873, 377] on link "View External Url" at bounding box center [867, 369] width 89 height 16
click at [886, 553] on div "View External Url View Person" at bounding box center [867, 533] width 89 height 38
click at [882, 533] on link "View External Url" at bounding box center [867, 525] width 89 height 16
click at [850, 688] on link "View External Url" at bounding box center [867, 680] width 89 height 16
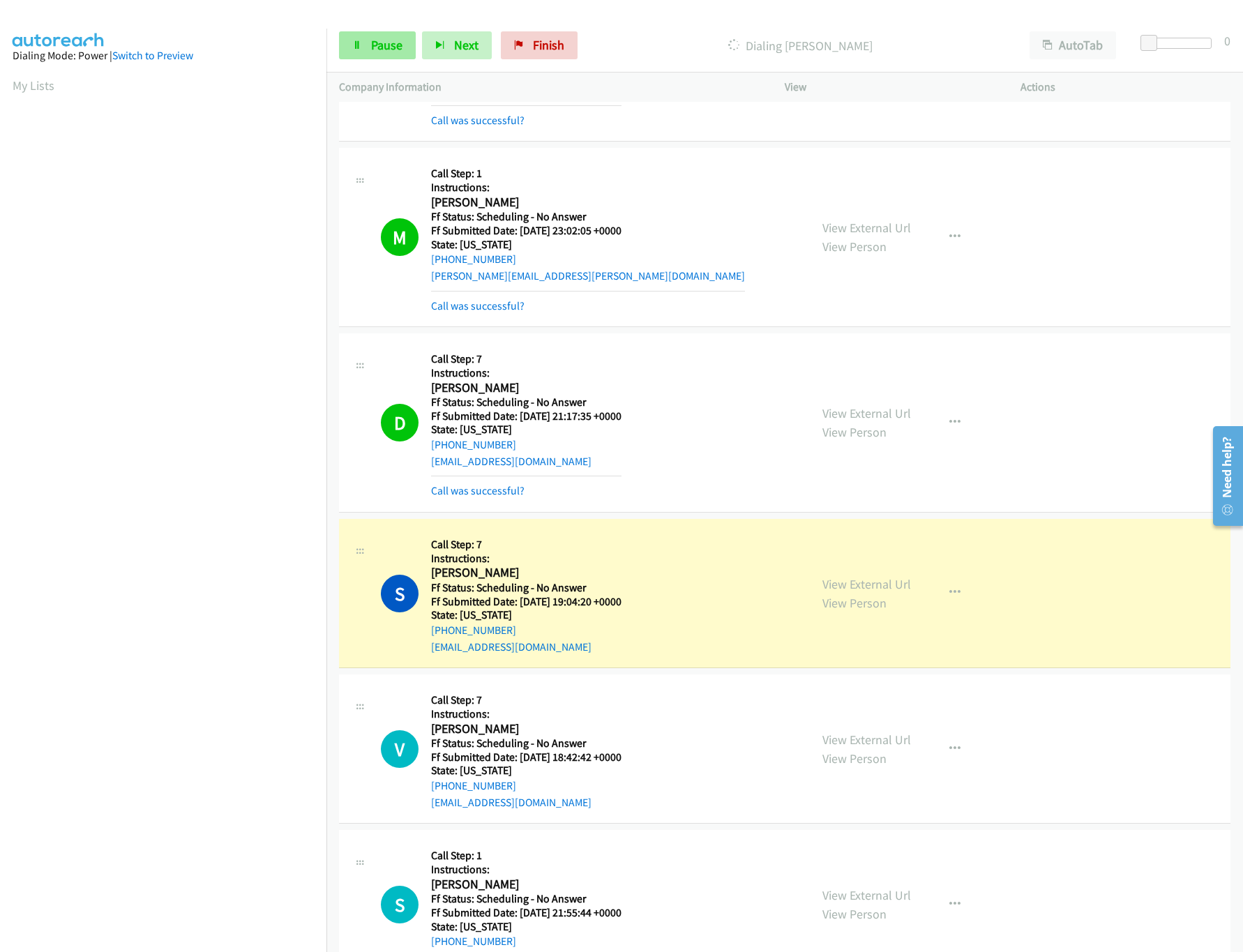
drag, startPoint x: 381, startPoint y: 66, endPoint x: 385, endPoint y: 53, distance: 13.6
click at [381, 66] on div "Start Calls Pause Next Finish Dialing Saundra Heimbigner AutoTab AutoTab 0" at bounding box center [784, 45] width 916 height 54
click at [385, 51] on span "Pause" at bounding box center [387, 45] width 31 height 16
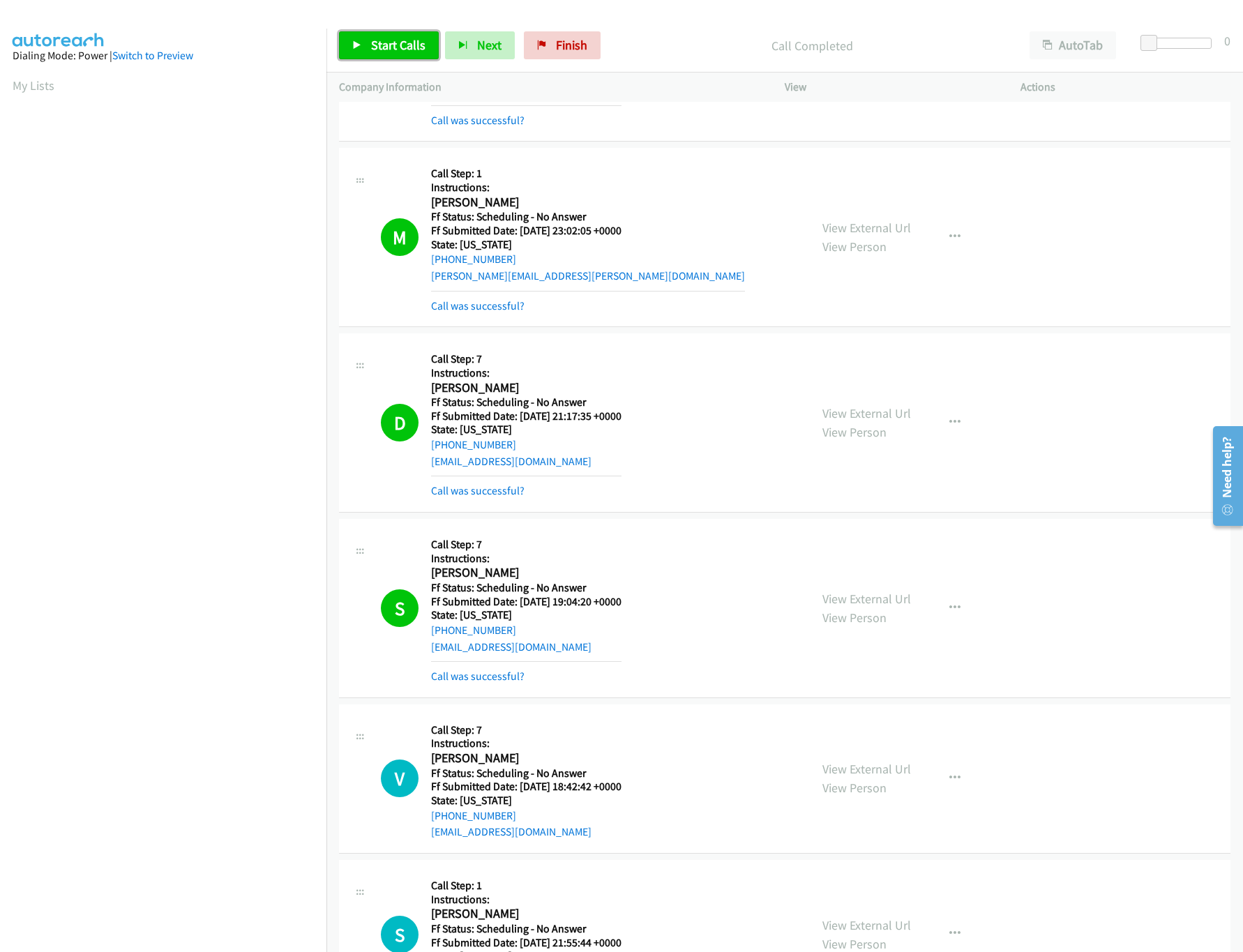
click at [391, 53] on link "Start Calls" at bounding box center [389, 45] width 100 height 28
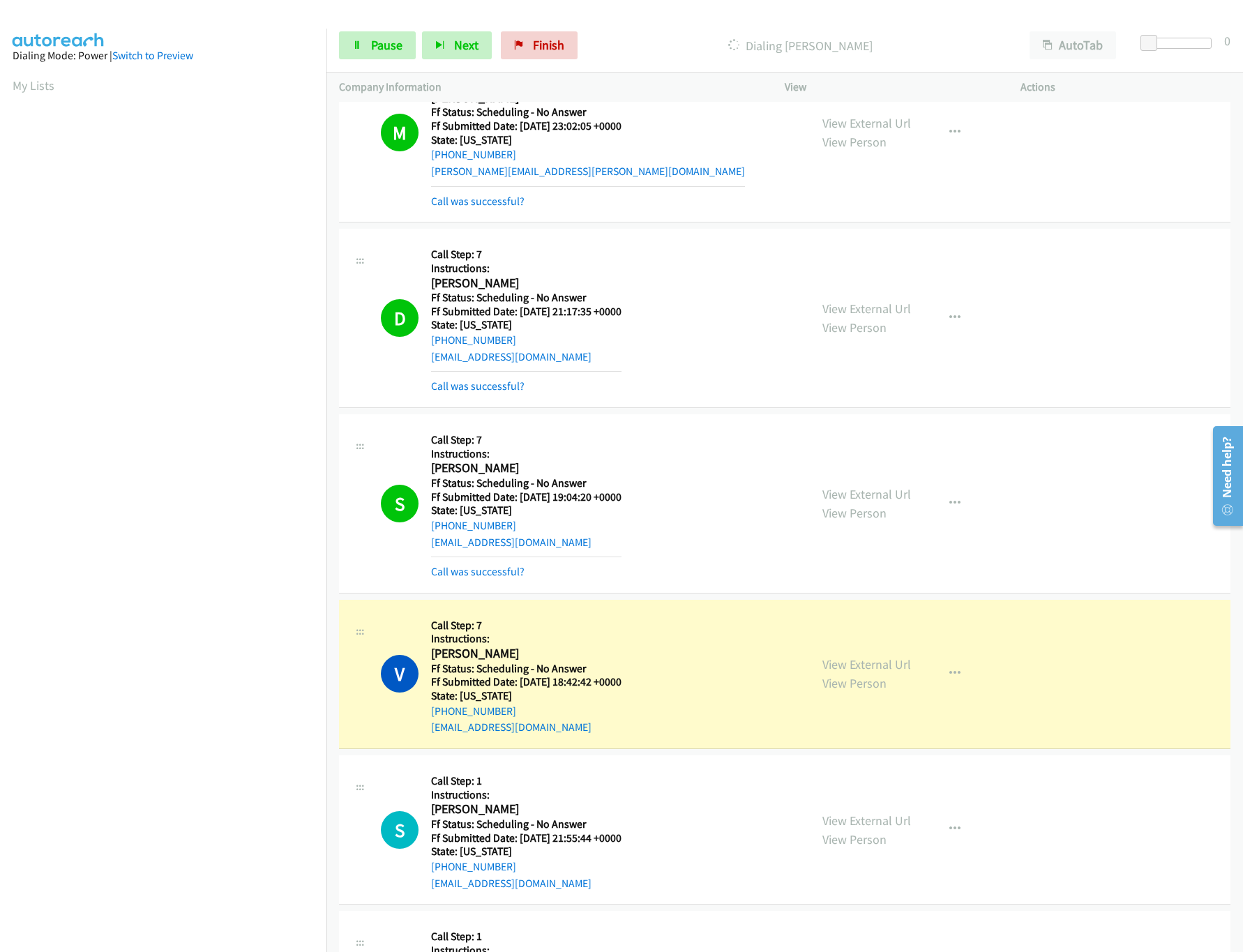
scroll to position [6697, 0]
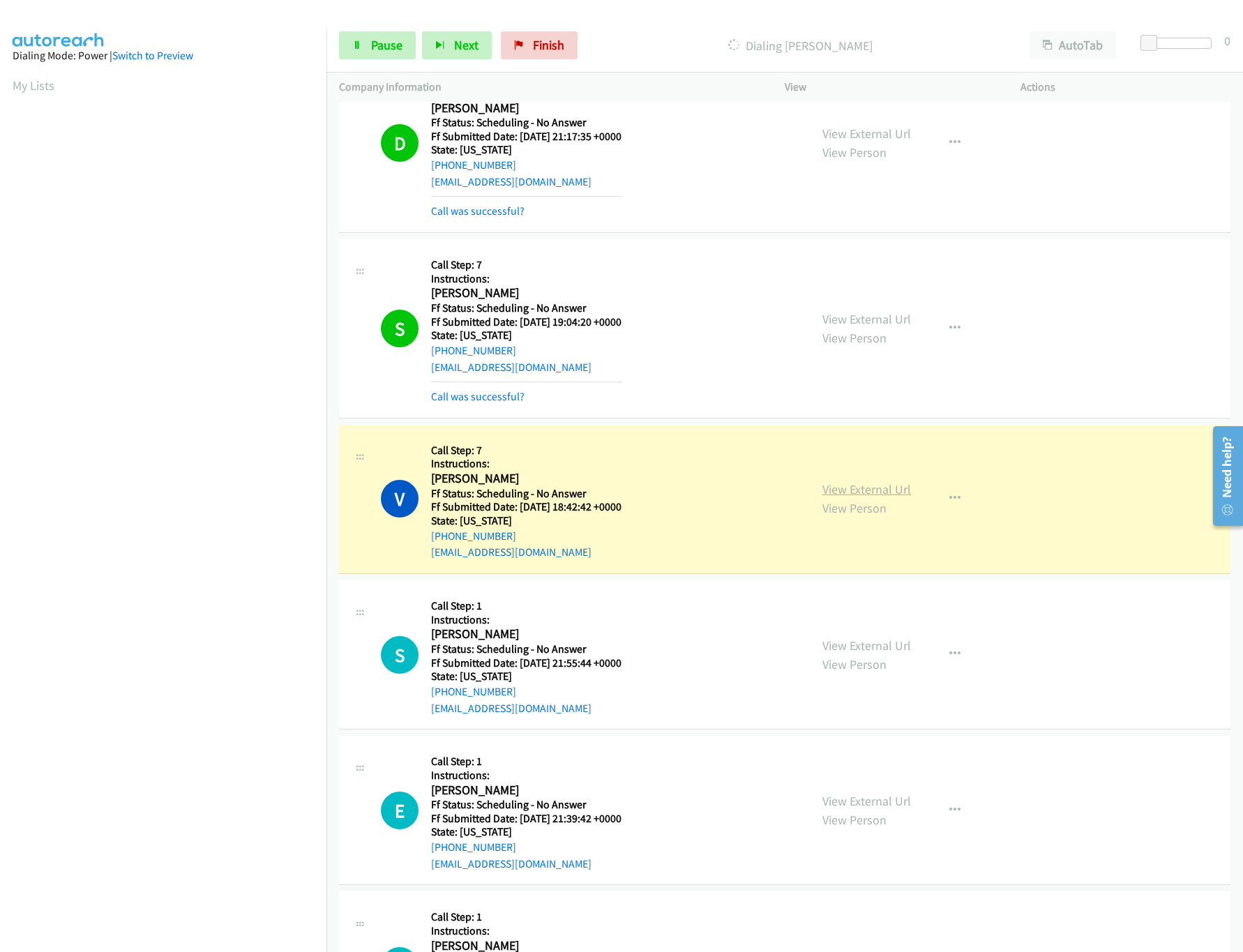
click at [900, 497] on link "View External Url" at bounding box center [867, 490] width 89 height 16
click at [852, 653] on link "View External Url" at bounding box center [867, 646] width 89 height 16
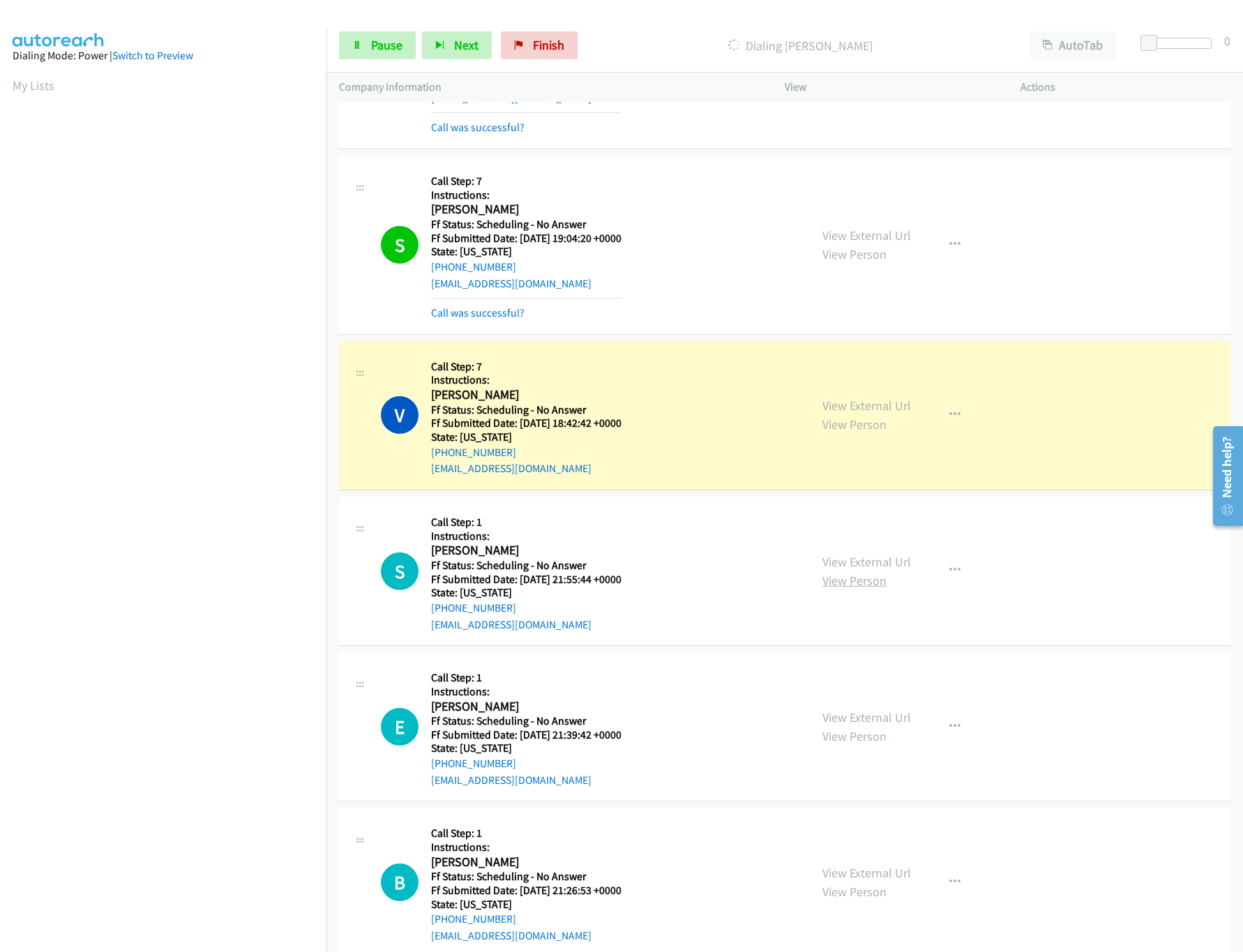
scroll to position [7116, 0]
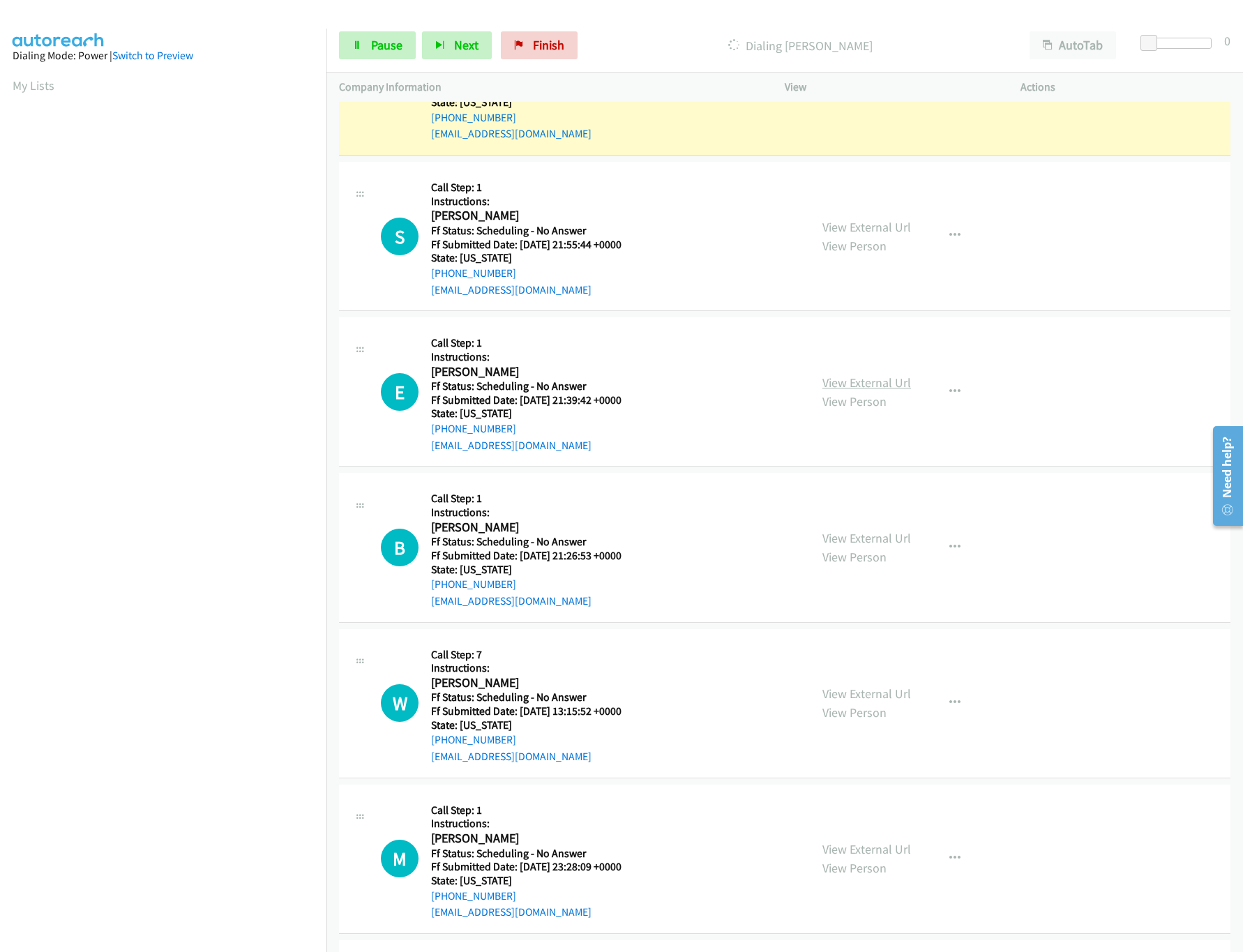
click at [883, 390] on link "View External Url" at bounding box center [867, 383] width 89 height 16
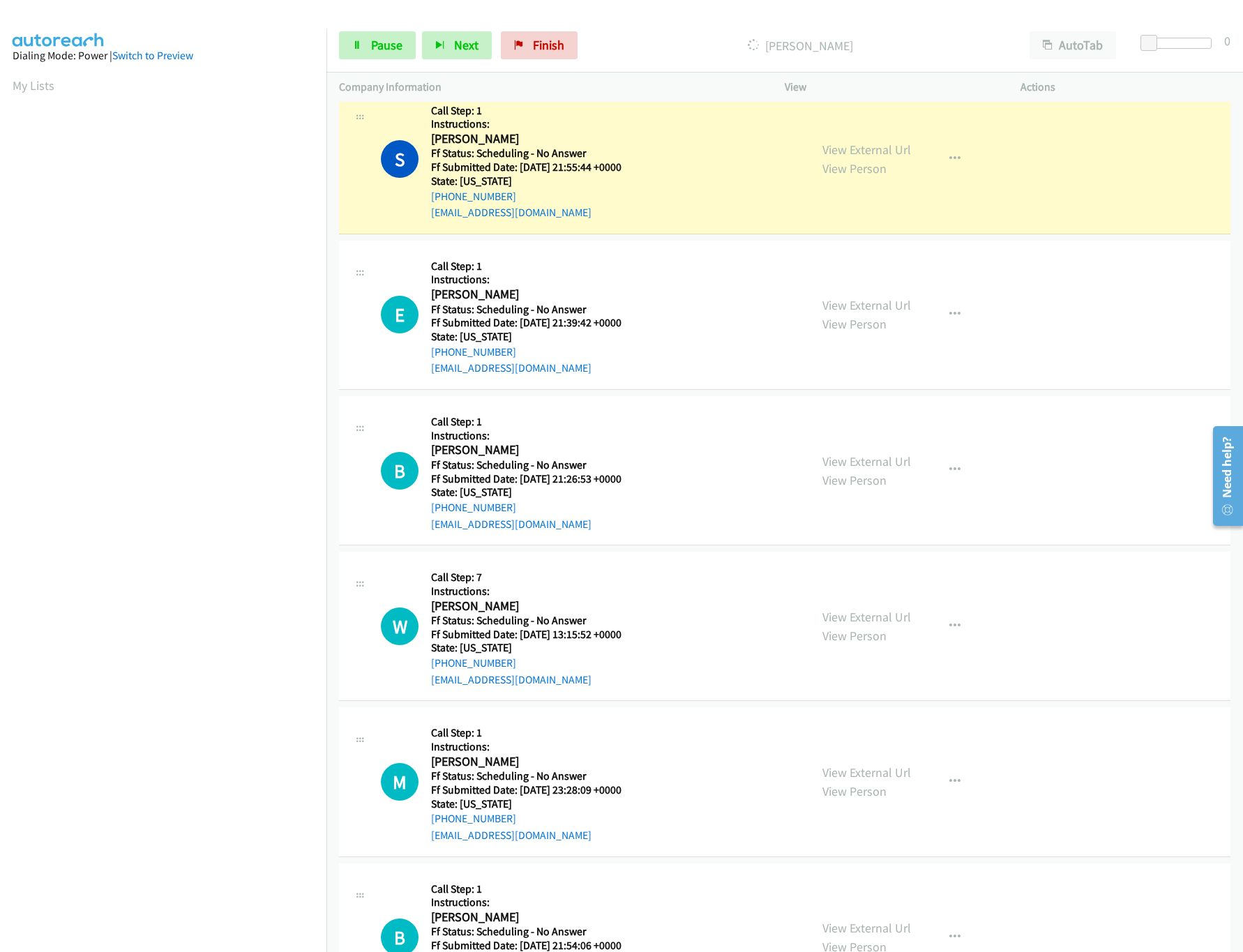
scroll to position [7269, 0]
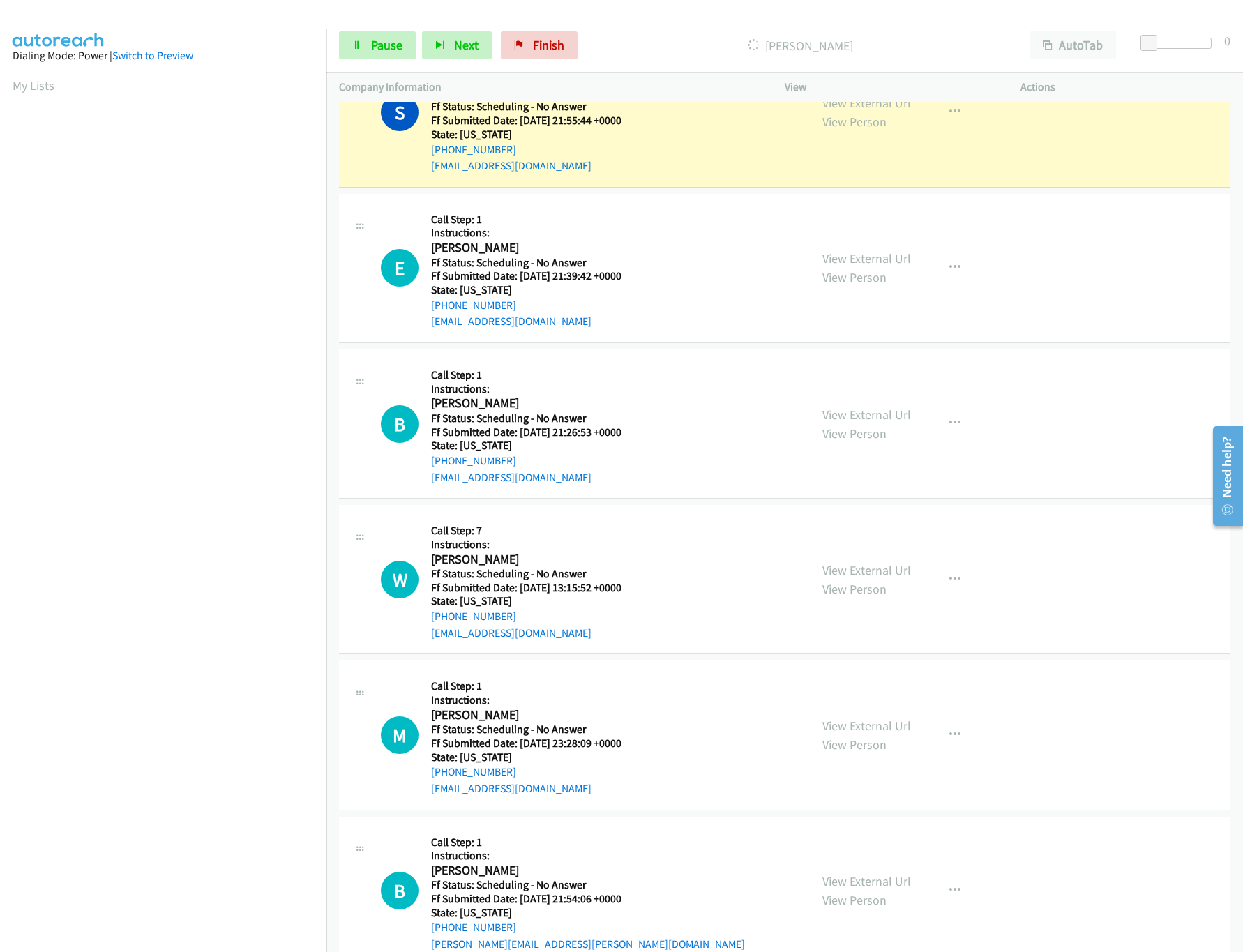
click at [810, 442] on div "View External Url View Person View External Url Email Schedule/Manage Callback …" at bounding box center [933, 424] width 248 height 124
click at [842, 423] on link "View External Url" at bounding box center [867, 415] width 89 height 16
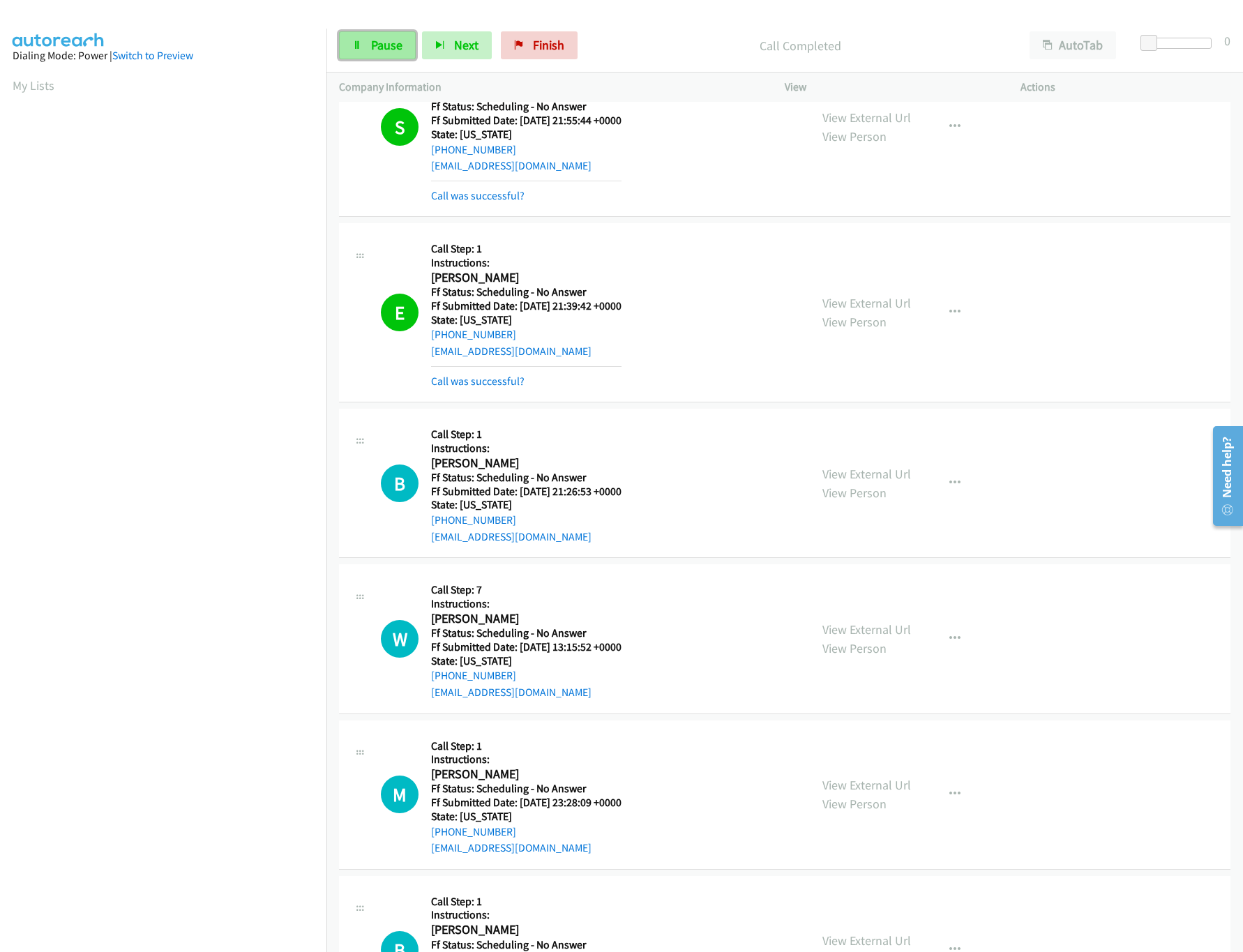
click at [369, 46] on link "Pause" at bounding box center [378, 45] width 77 height 28
click at [379, 44] on span "Start Calls" at bounding box center [398, 45] width 54 height 16
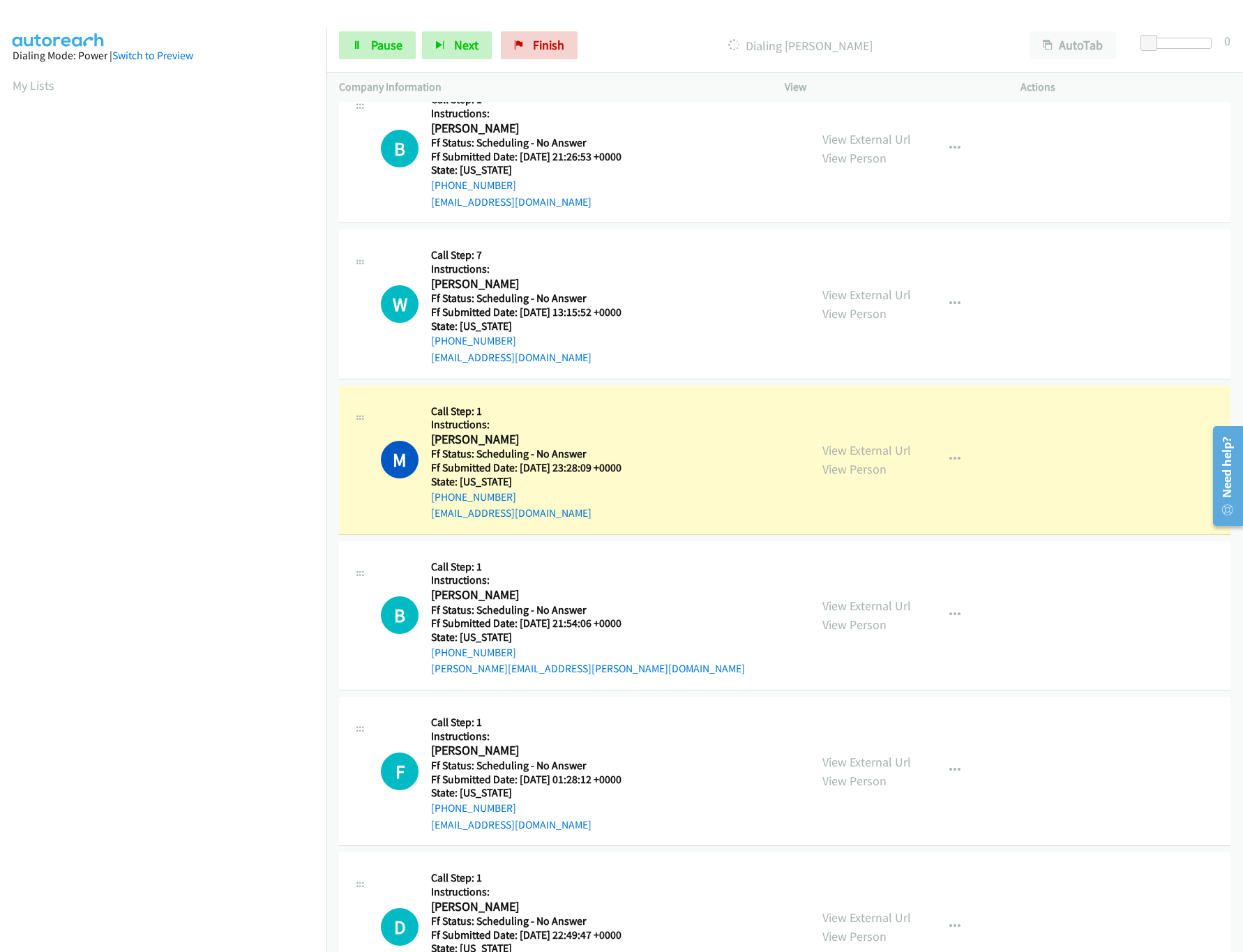
scroll to position [7688, 0]
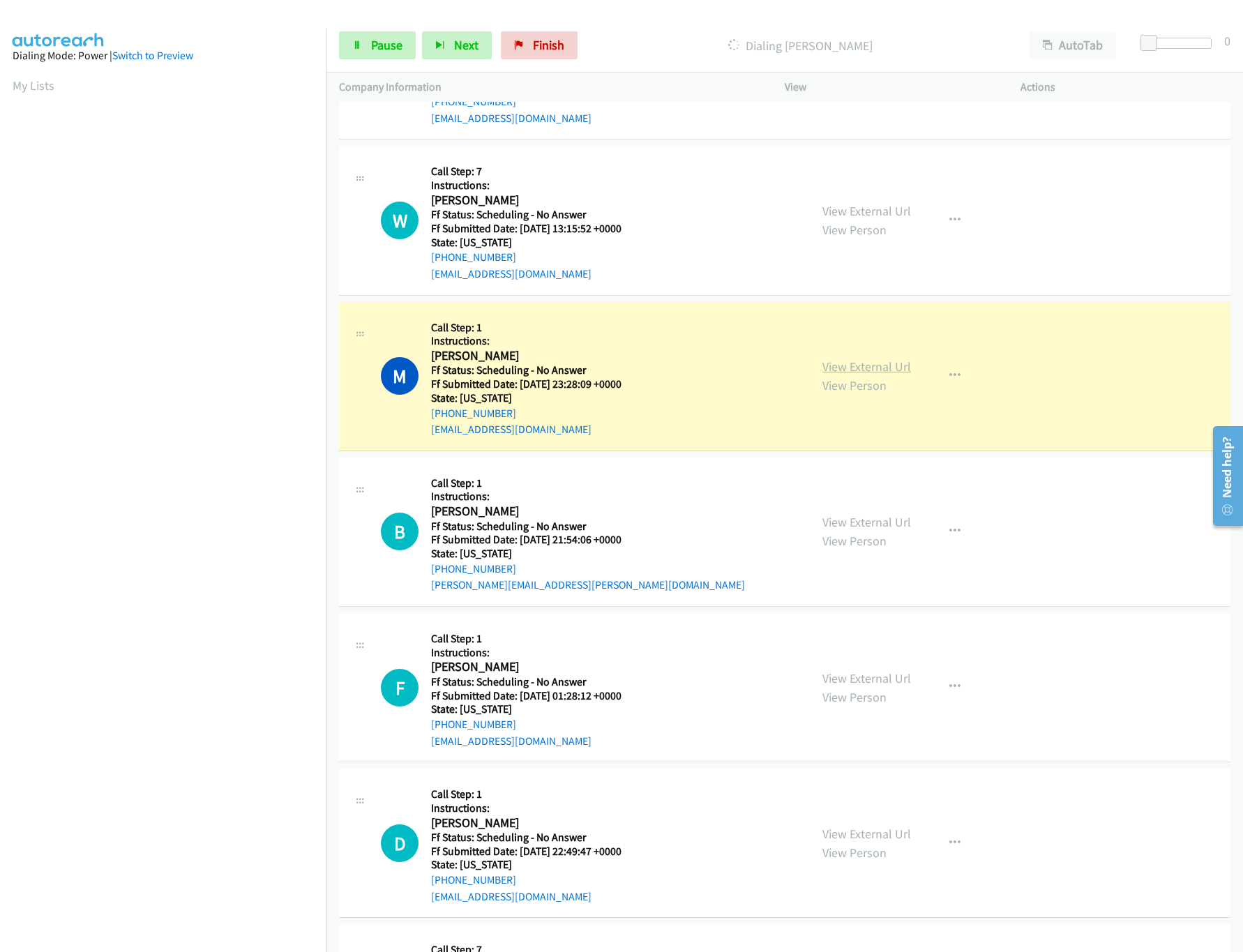
click at [847, 375] on link "View External Url" at bounding box center [867, 367] width 89 height 16
click at [877, 530] on link "View External Url" at bounding box center [867, 522] width 89 height 16
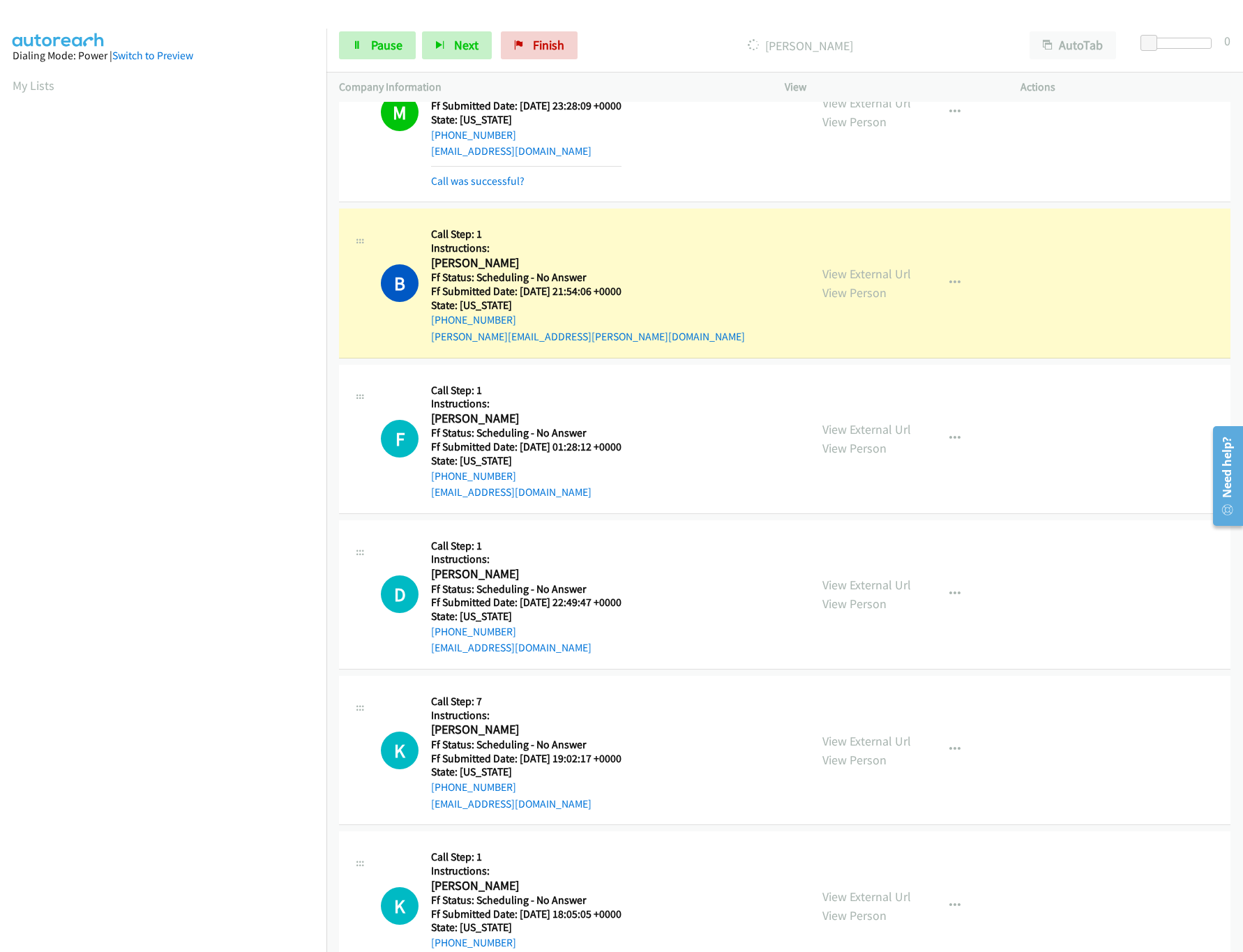
scroll to position [7968, 0]
click at [862, 436] on link "View External Url" at bounding box center [867, 428] width 89 height 16
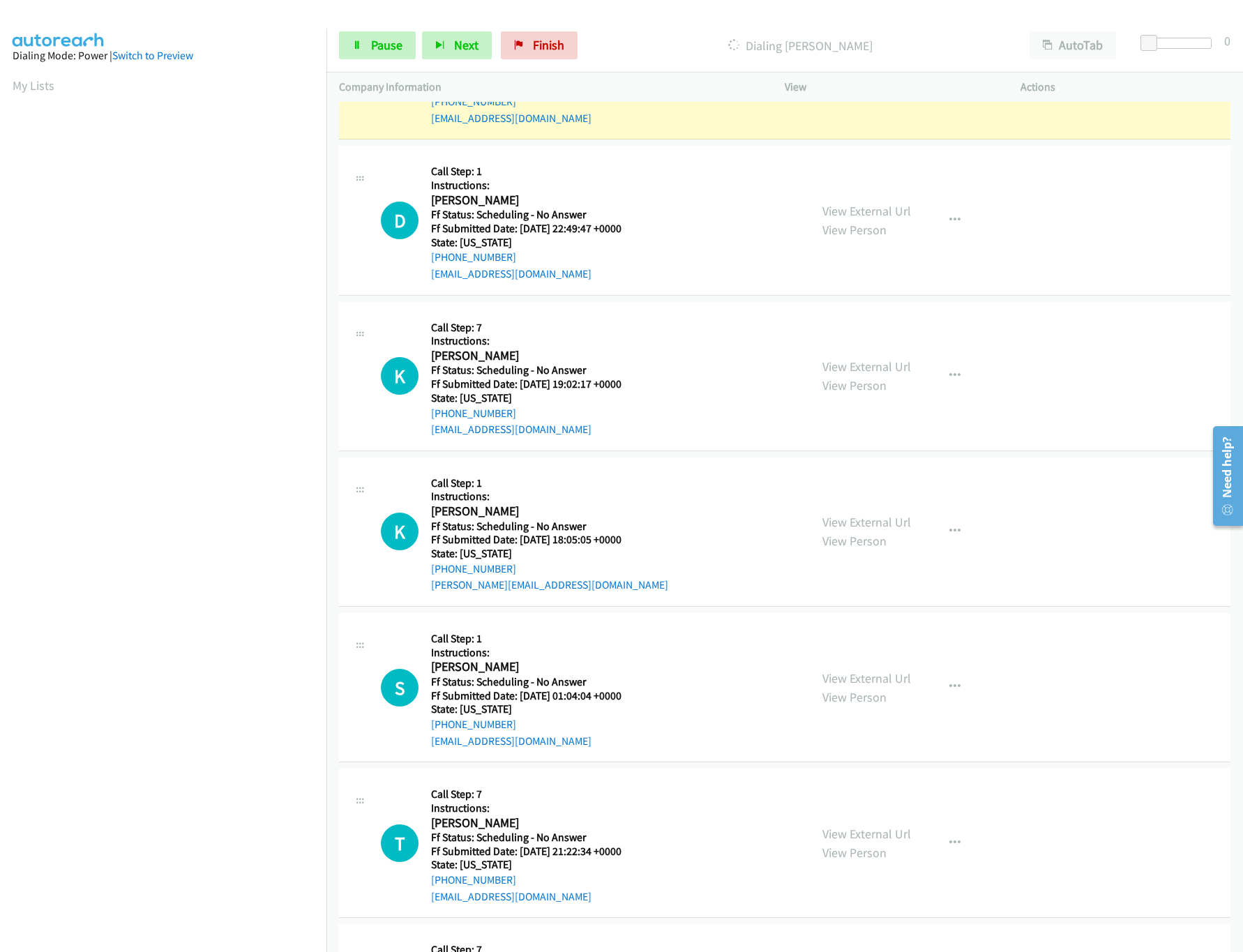
scroll to position [8386, 0]
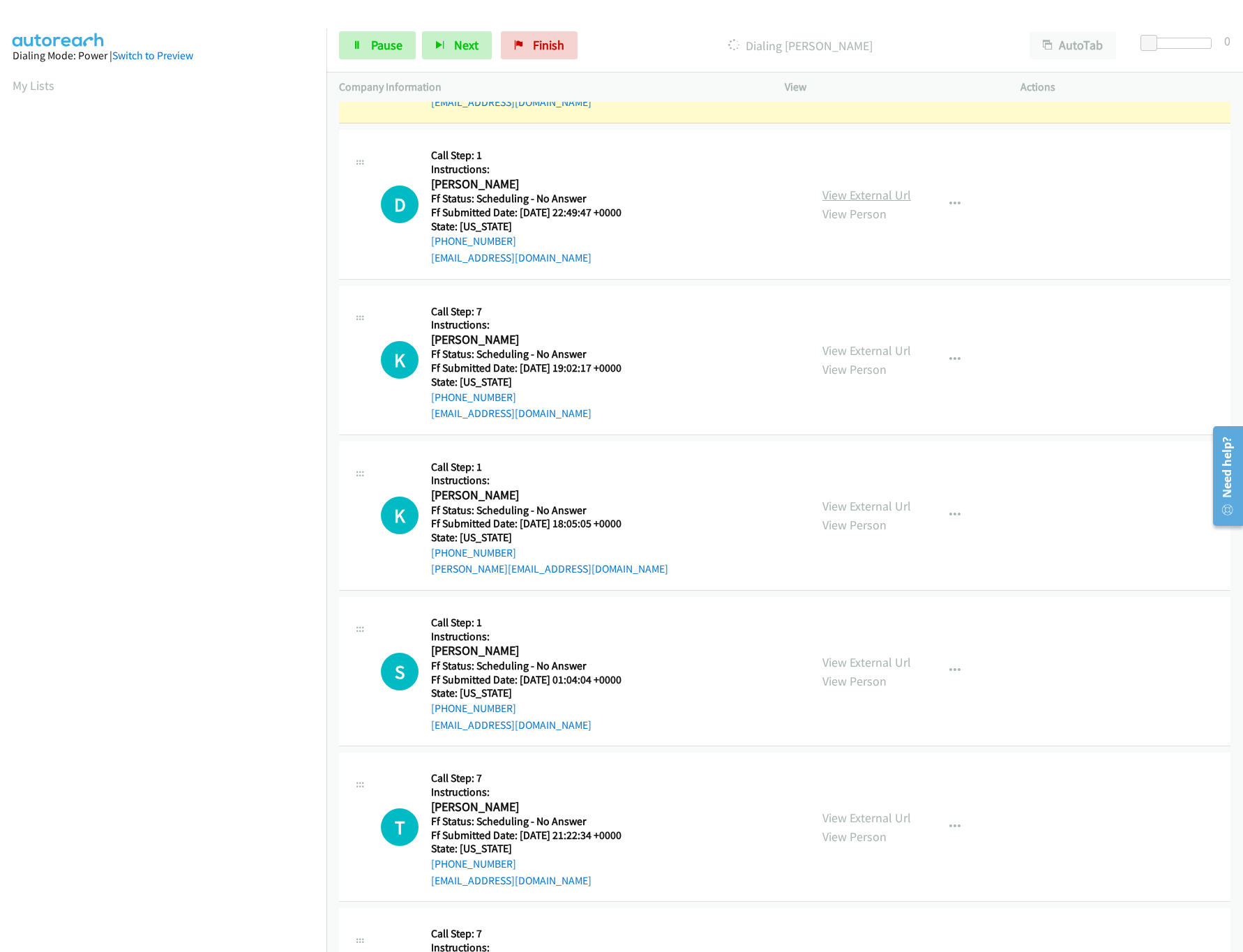
click at [885, 203] on link "View External Url" at bounding box center [867, 195] width 89 height 16
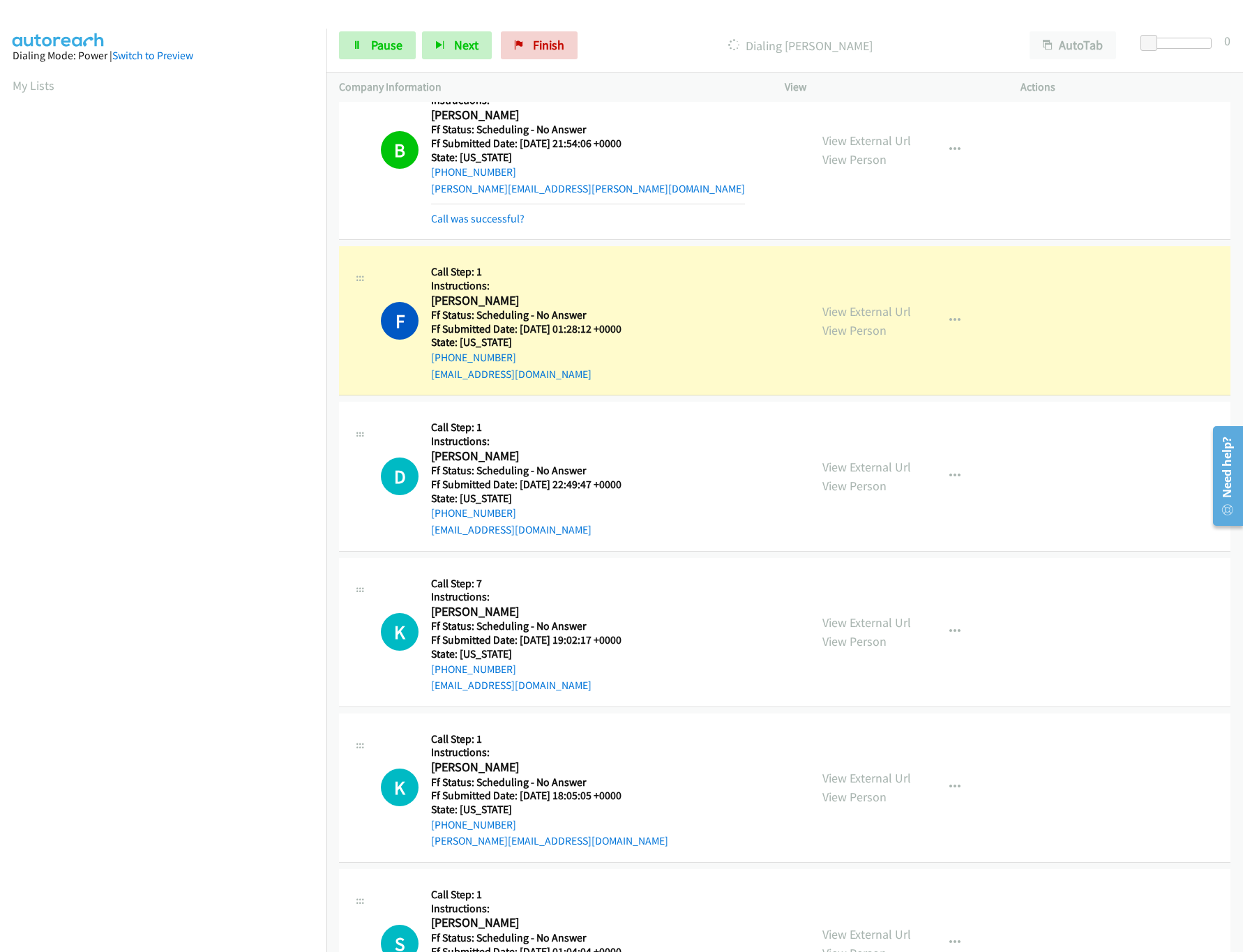
scroll to position [8106, 0]
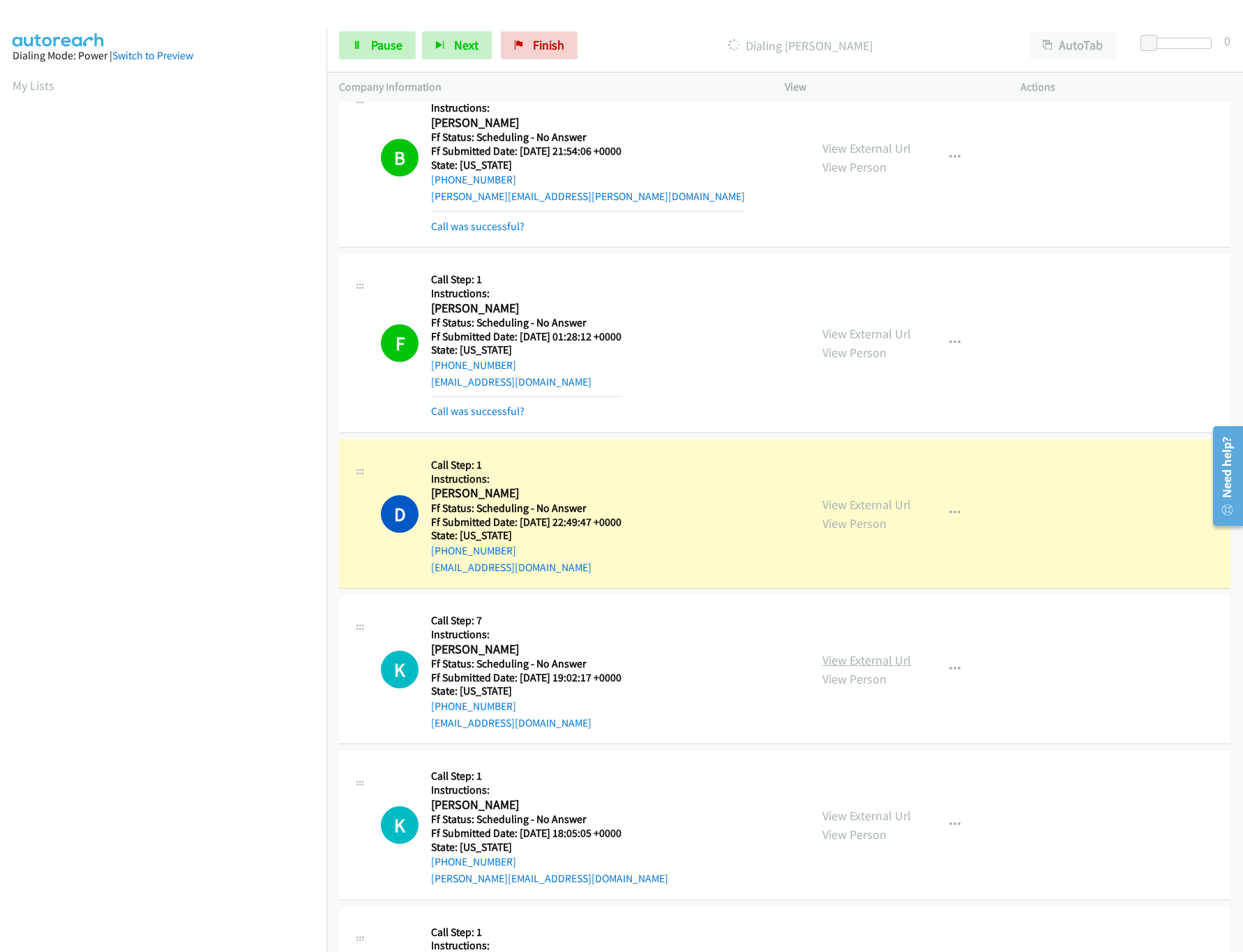
click at [868, 668] on link "View External Url" at bounding box center [867, 660] width 89 height 16
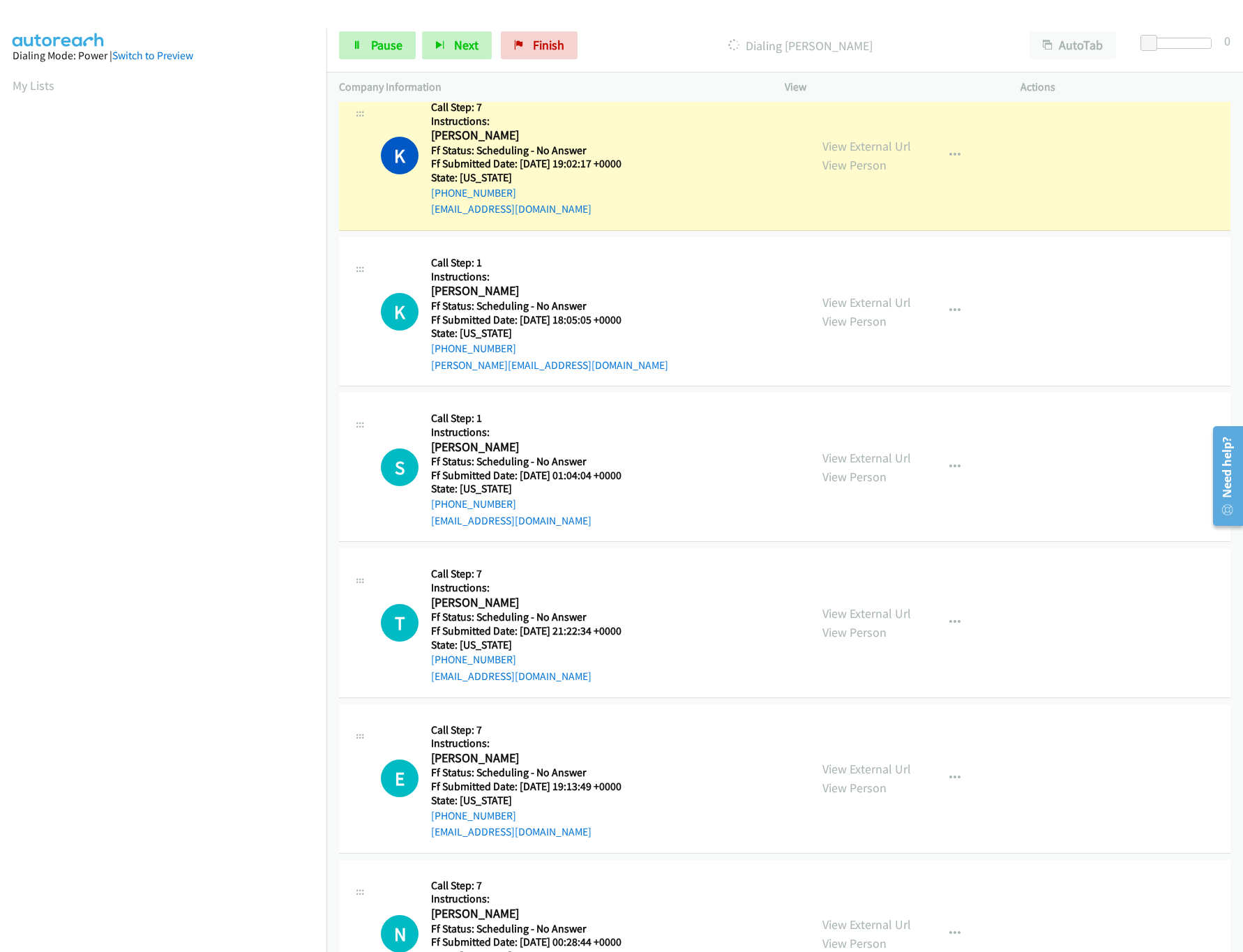
scroll to position [8666, 0]
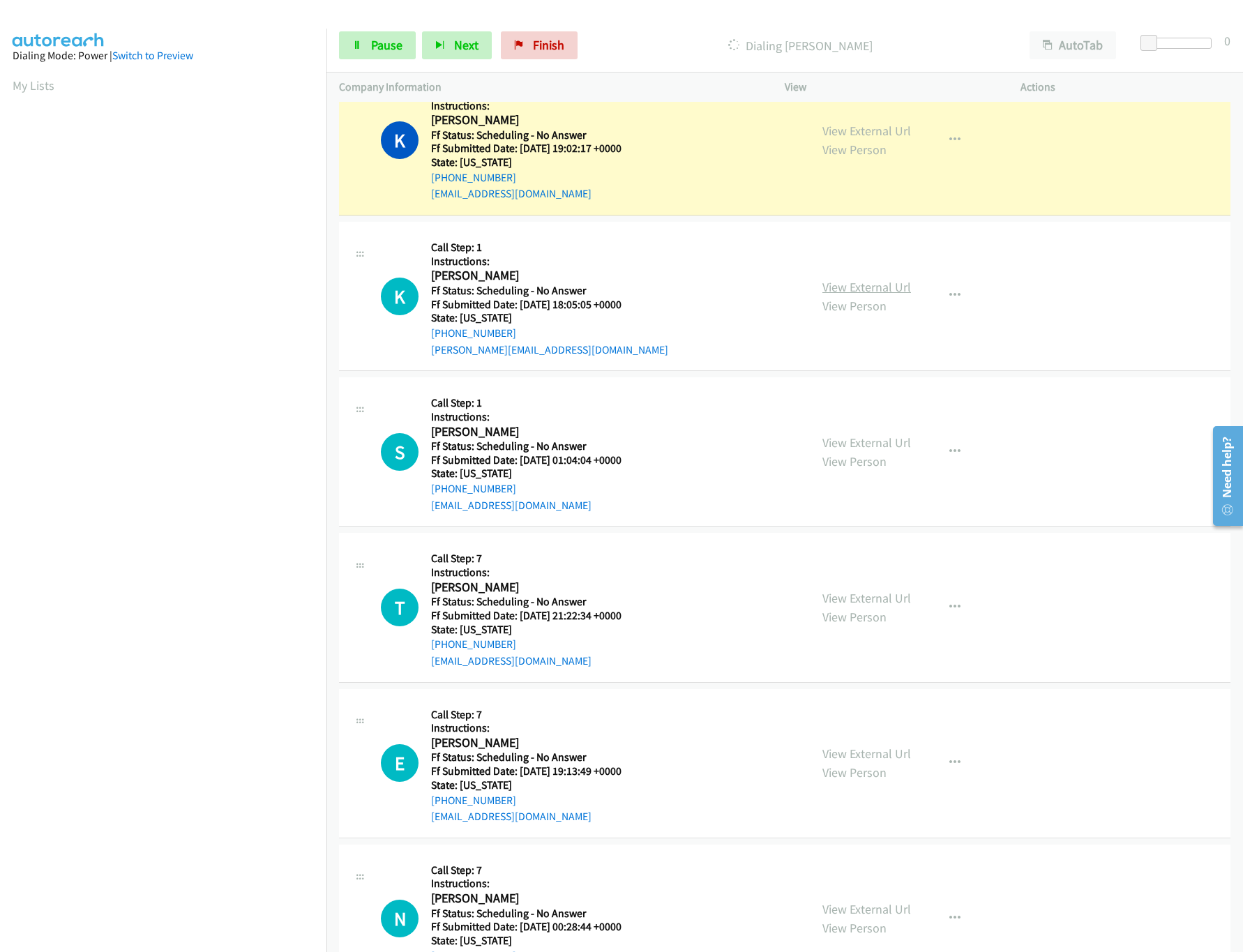
click at [878, 295] on link "View External Url" at bounding box center [867, 287] width 89 height 16
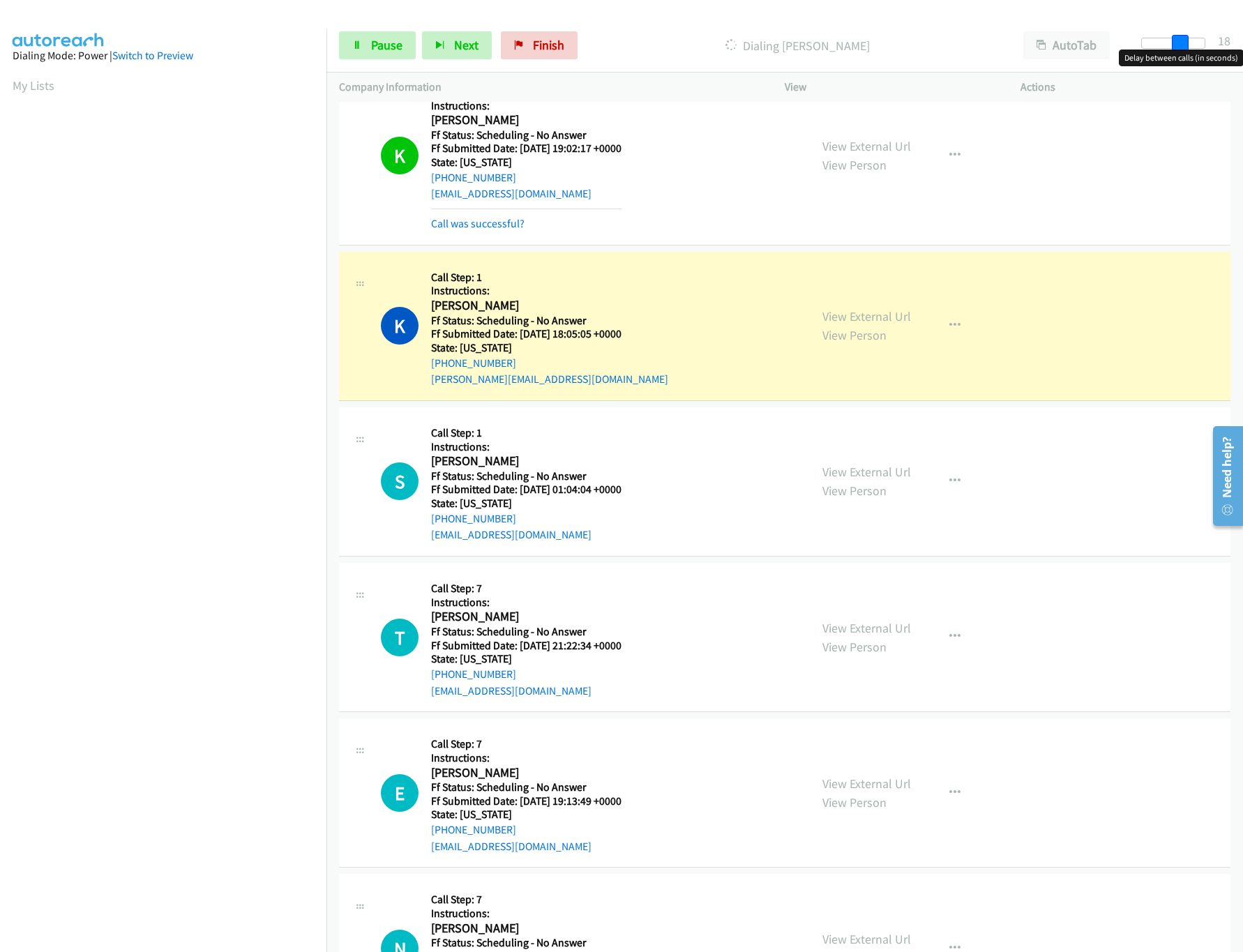
drag, startPoint x: 1149, startPoint y: 42, endPoint x: 1189, endPoint y: 42, distance: 40.0
click at [1189, 42] on span at bounding box center [1180, 43] width 17 height 17
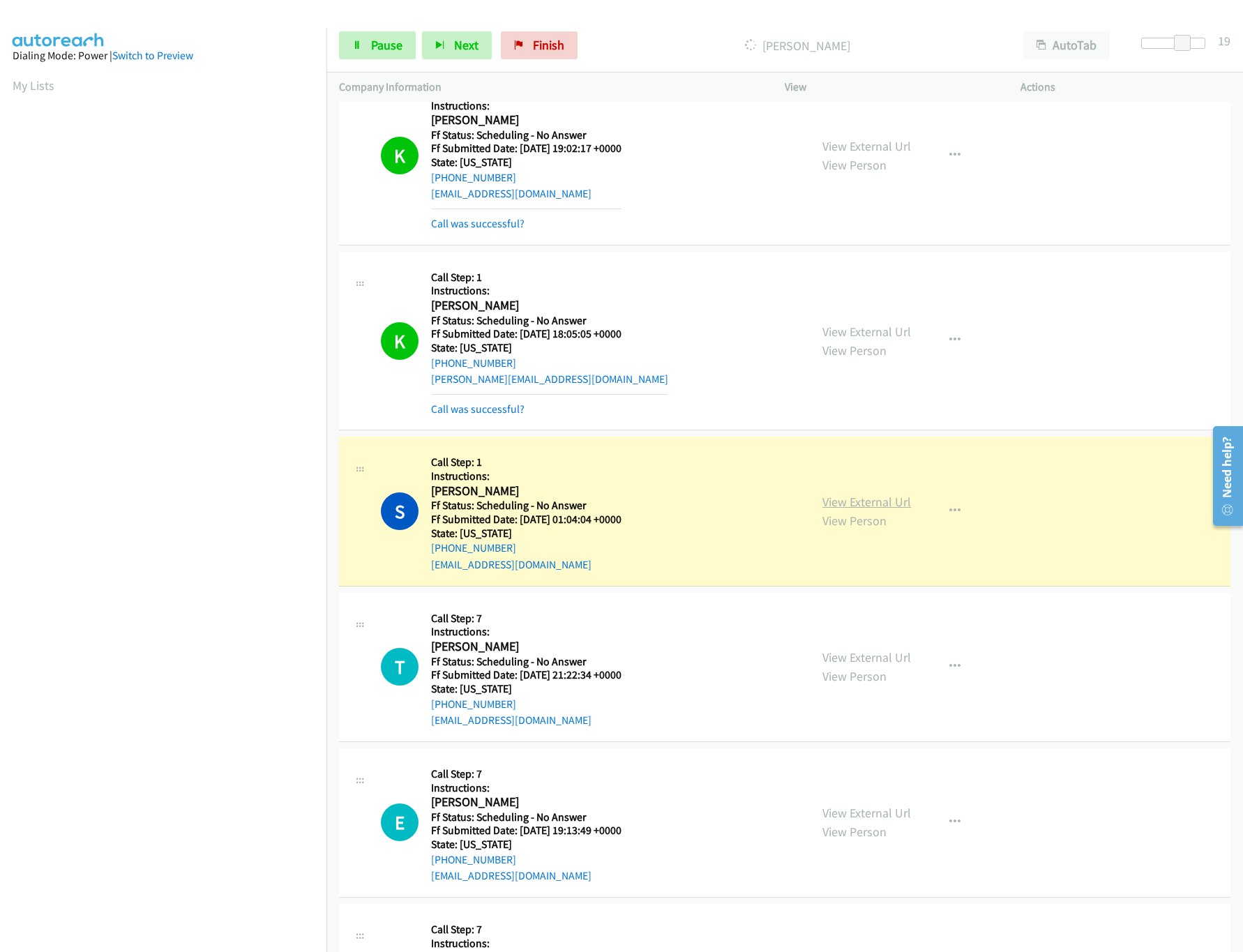
click at [854, 510] on link "View External Url" at bounding box center [867, 502] width 89 height 16
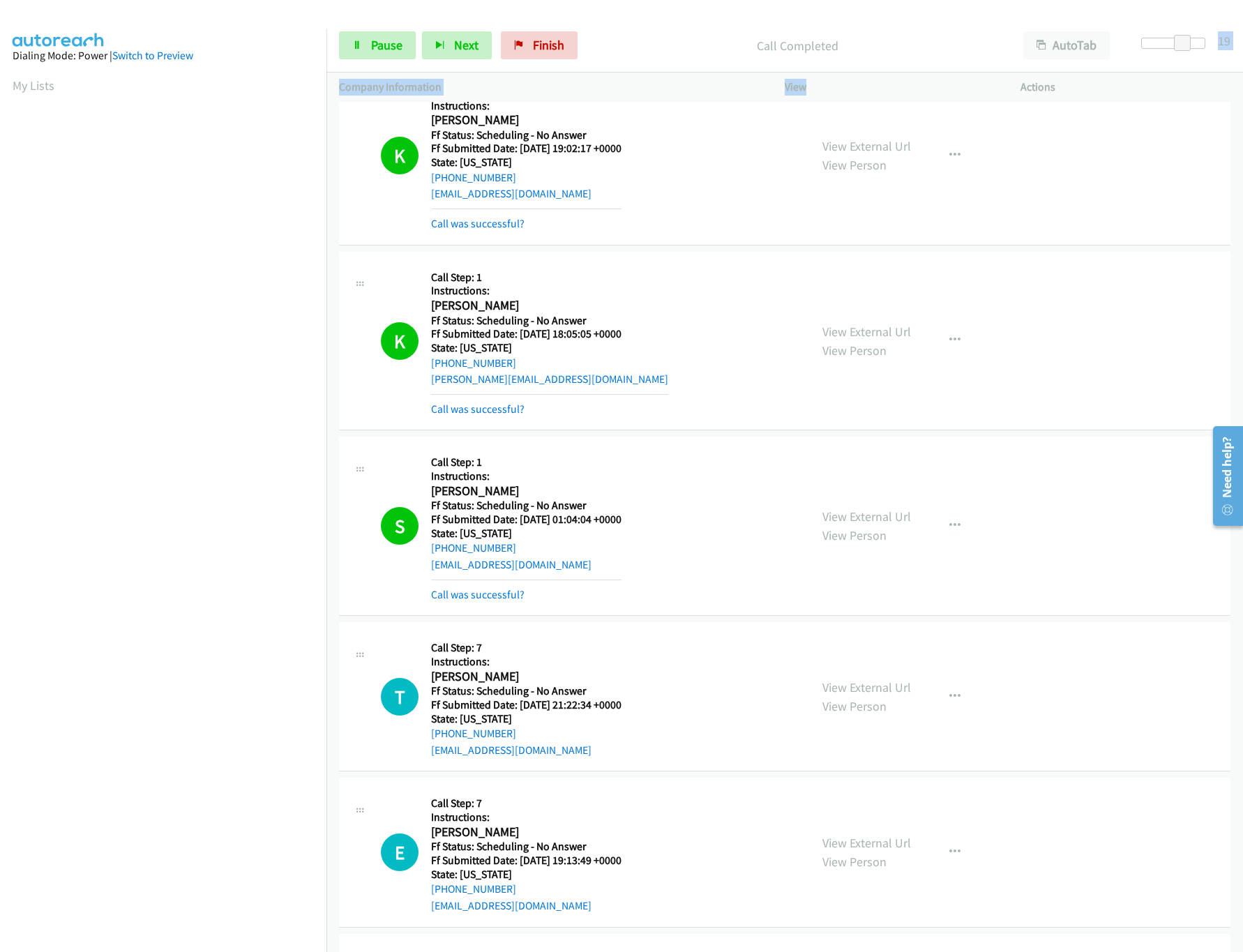
drag, startPoint x: 1193, startPoint y: 34, endPoint x: 939, endPoint y: 84, distance: 258.9
click at [939, 84] on div "Start Calls Pause Next Finish Call Completed AutoTab AutoTab 19 Company Informa…" at bounding box center [784, 60] width 916 height 84
drag, startPoint x: 1167, startPoint y: 40, endPoint x: 1090, endPoint y: 40, distance: 77.0
click at [1090, 40] on div "Start Calls Pause Next Finish Call Completed AutoTab AutoTab 0" at bounding box center [784, 45] width 916 height 54
click at [376, 49] on span "Pause" at bounding box center [387, 45] width 31 height 16
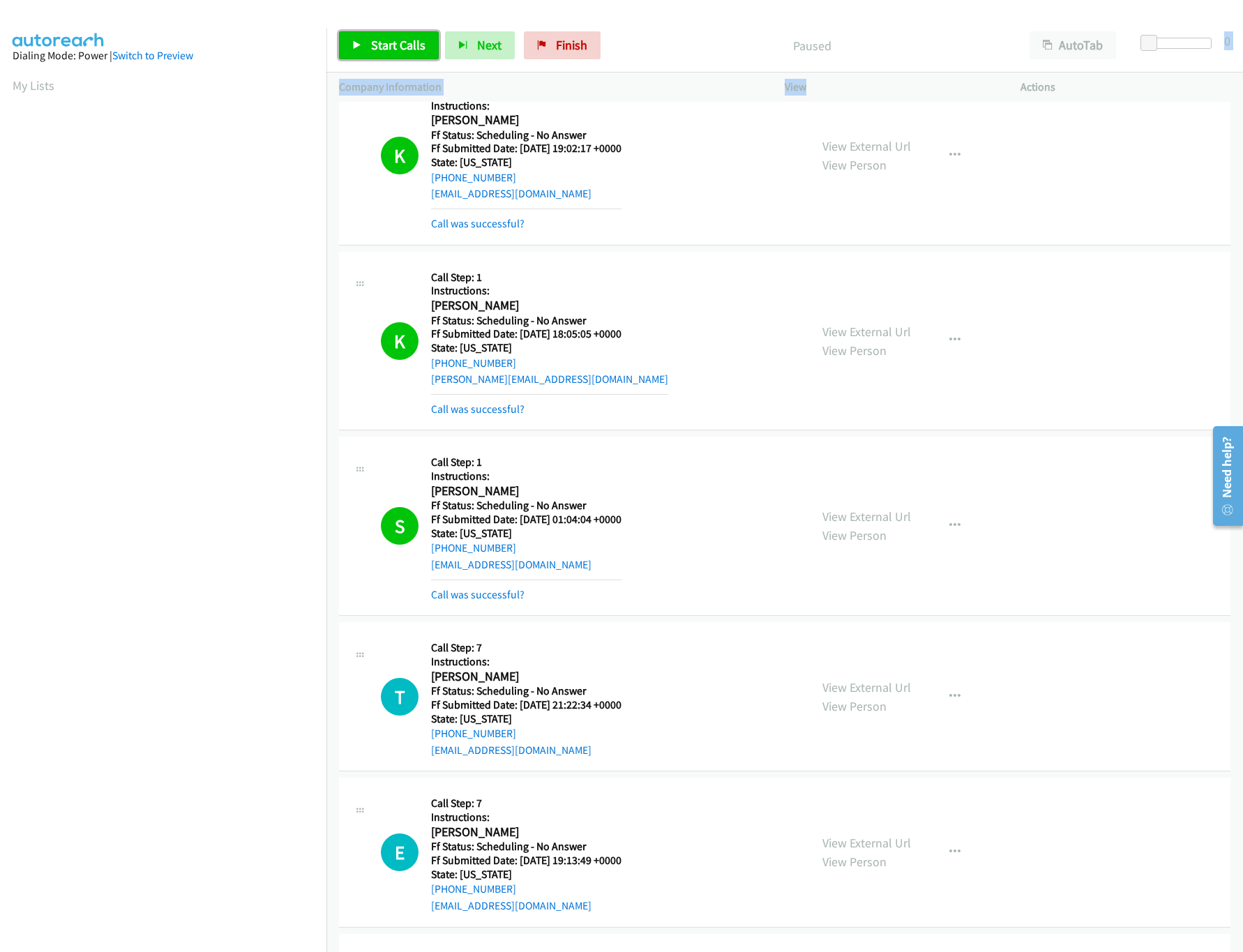
click at [376, 49] on span "Start Calls" at bounding box center [398, 45] width 54 height 16
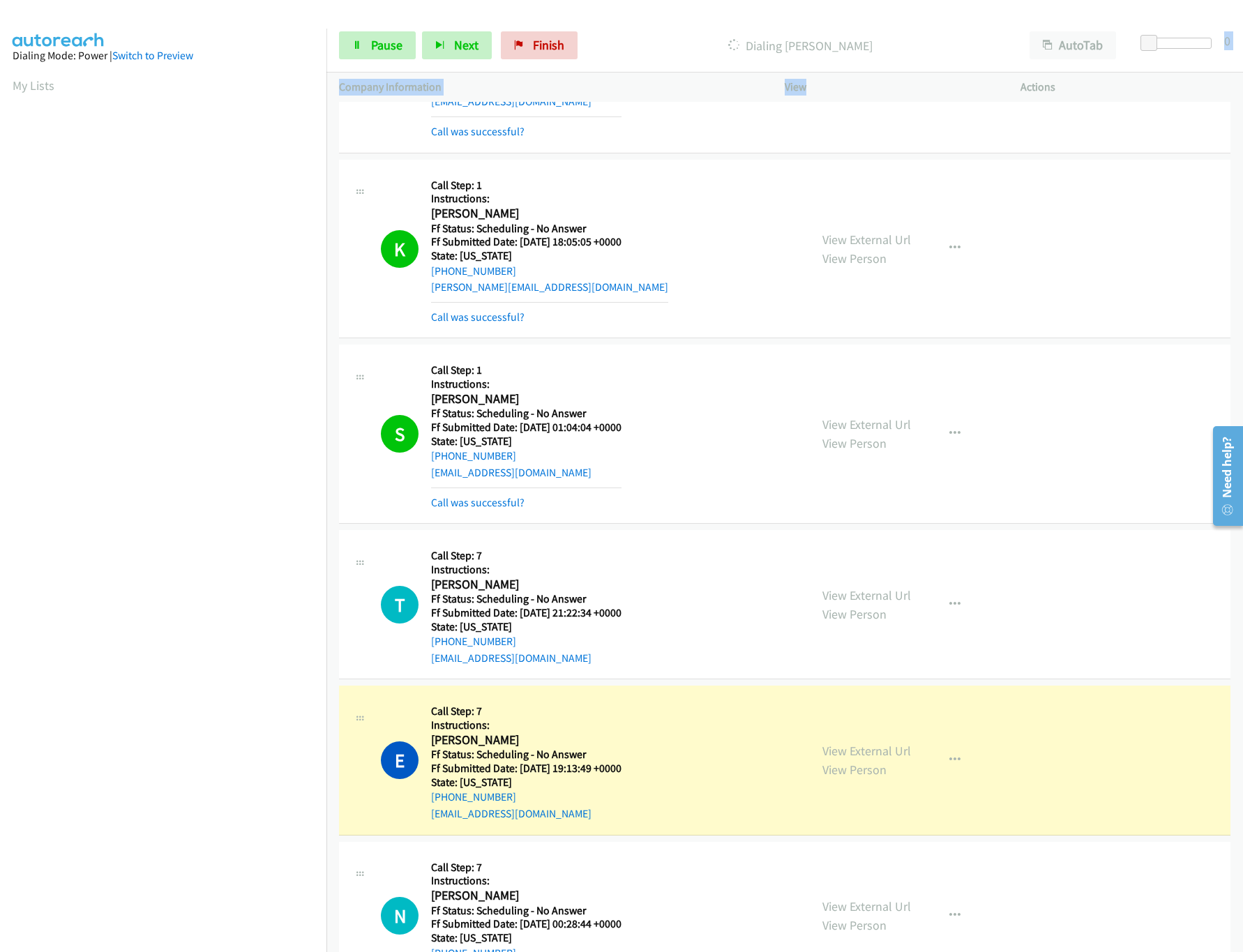
scroll to position [8805, 0]
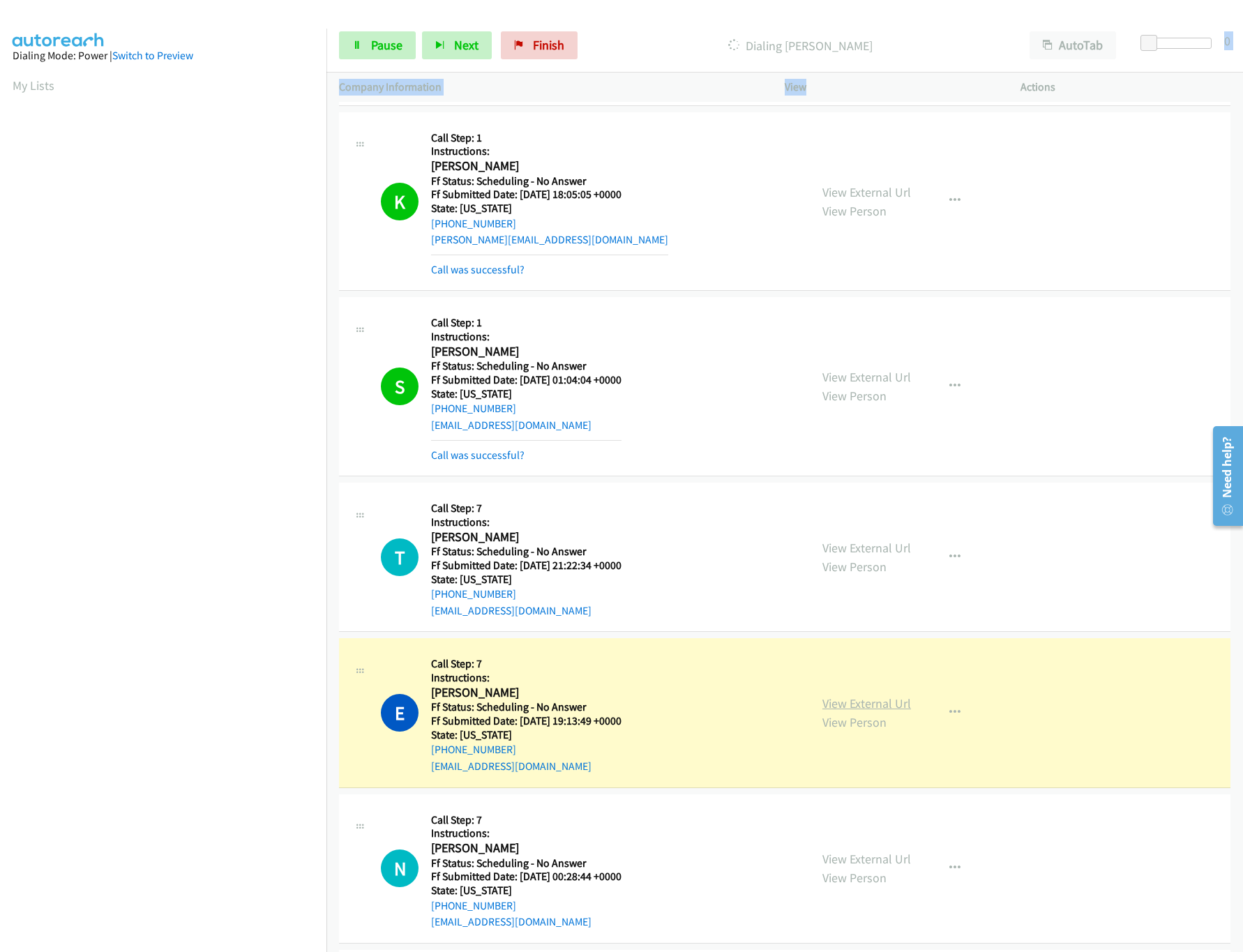
click at [887, 712] on link "View External Url" at bounding box center [867, 704] width 89 height 16
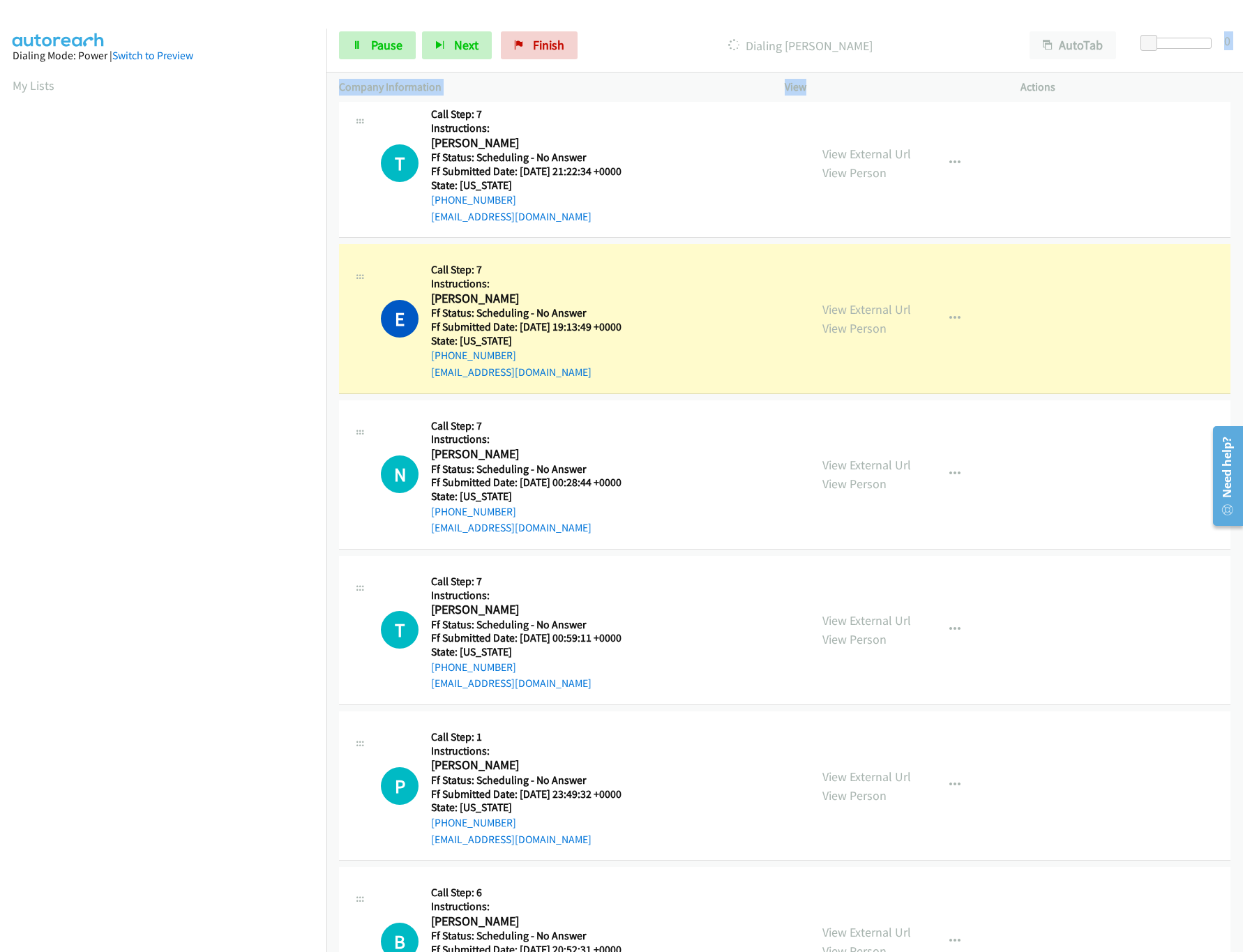
scroll to position [9224, 0]
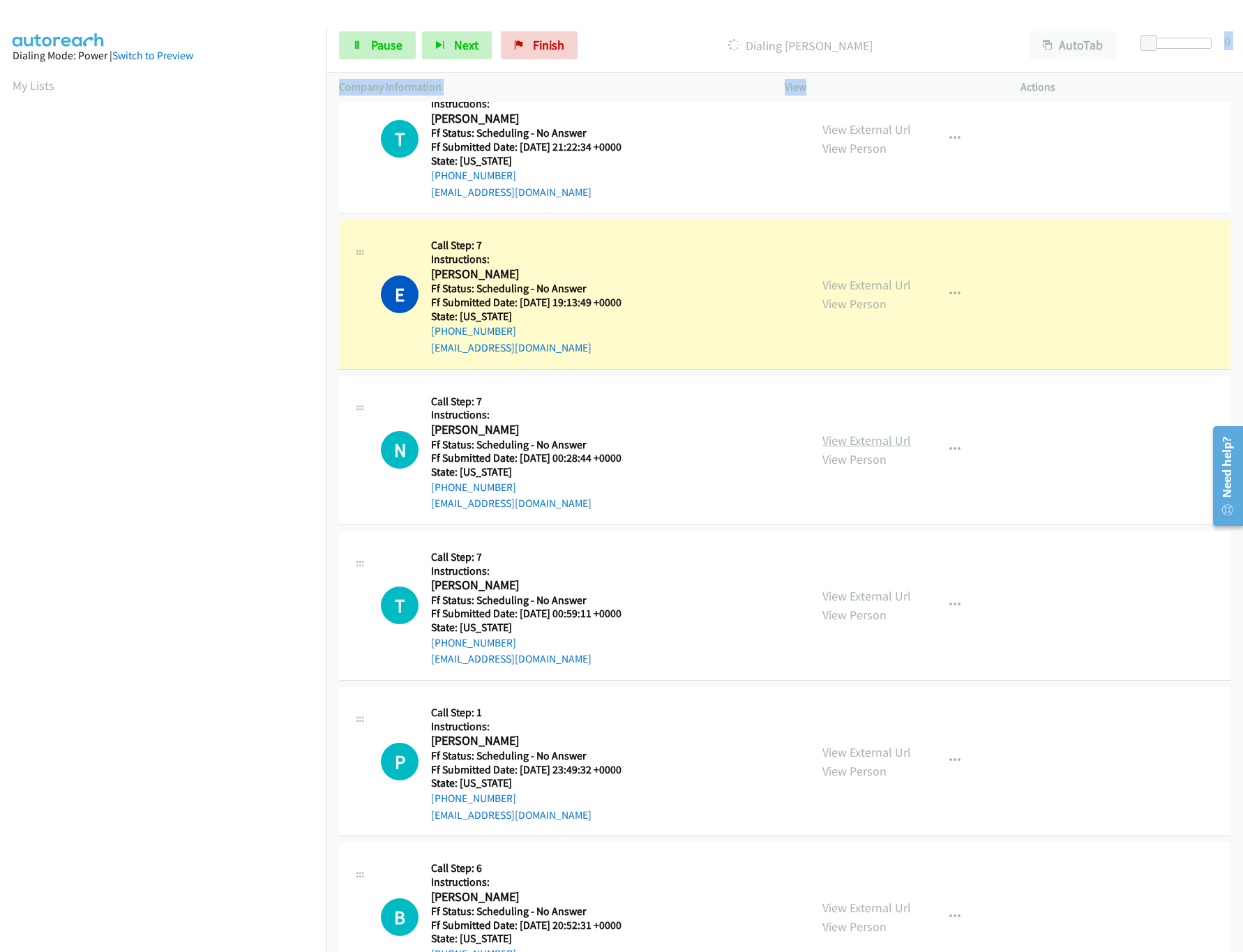
click at [852, 449] on link "View External Url" at bounding box center [867, 441] width 89 height 16
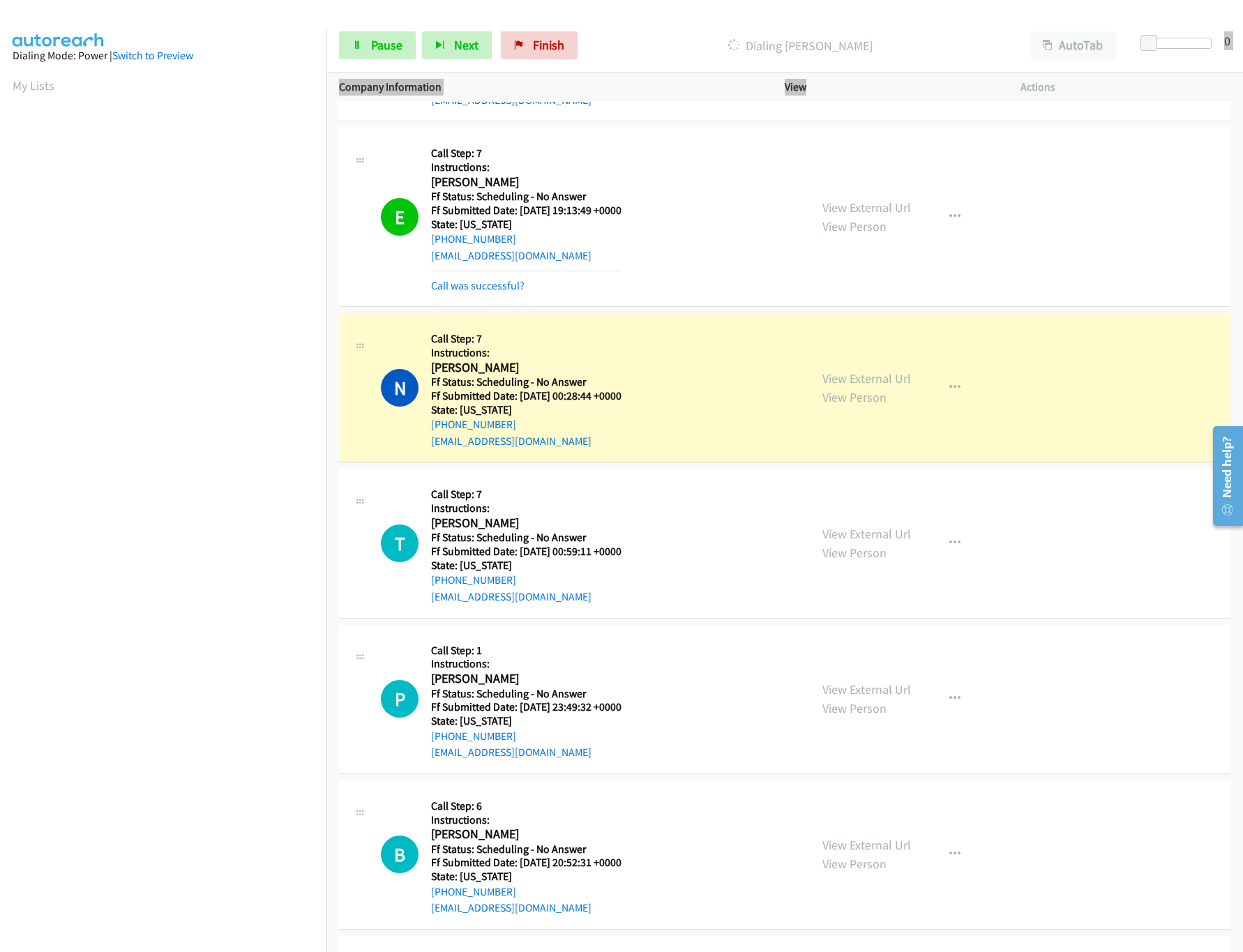
scroll to position [9363, 0]
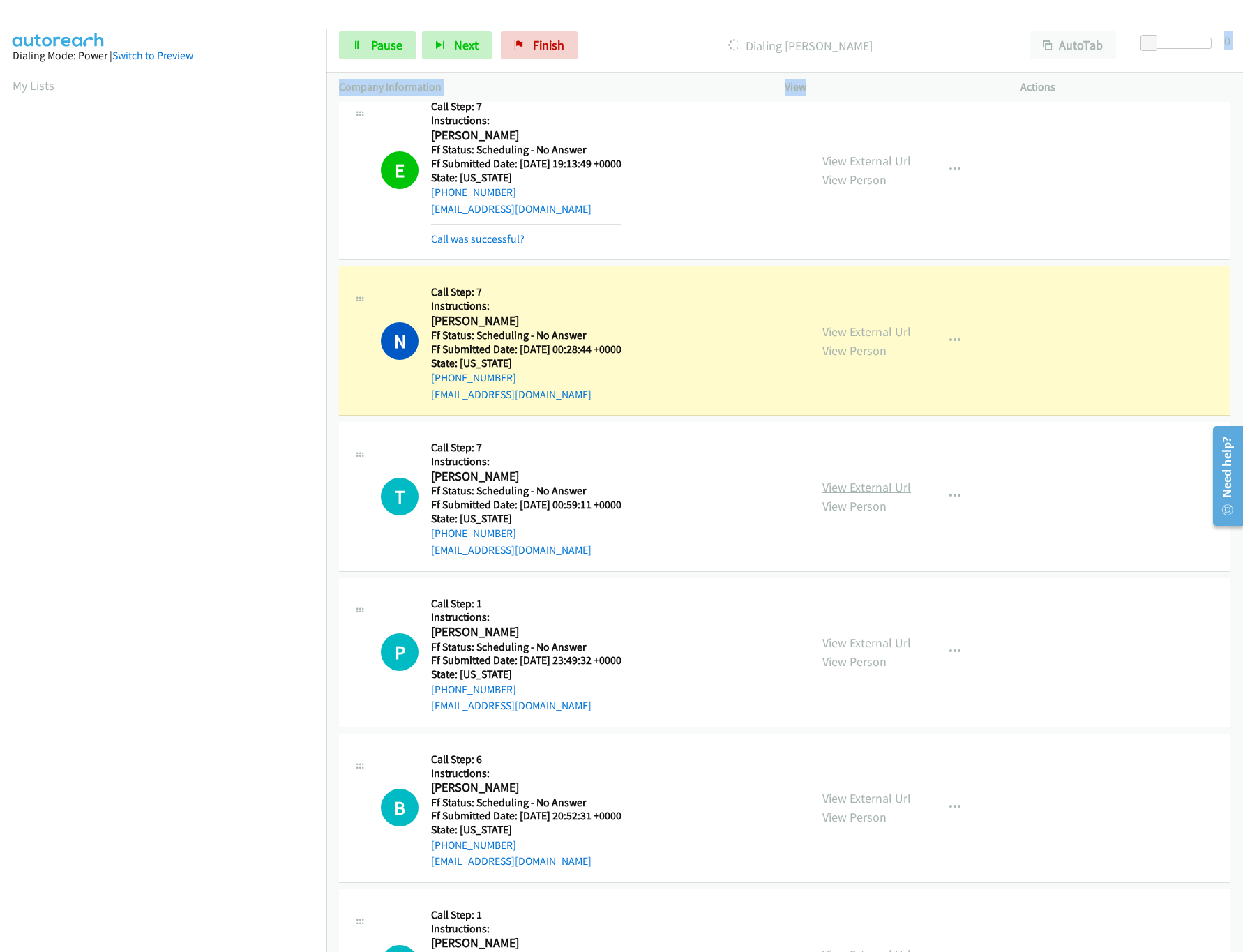
click at [878, 496] on link "View External Url" at bounding box center [867, 487] width 89 height 16
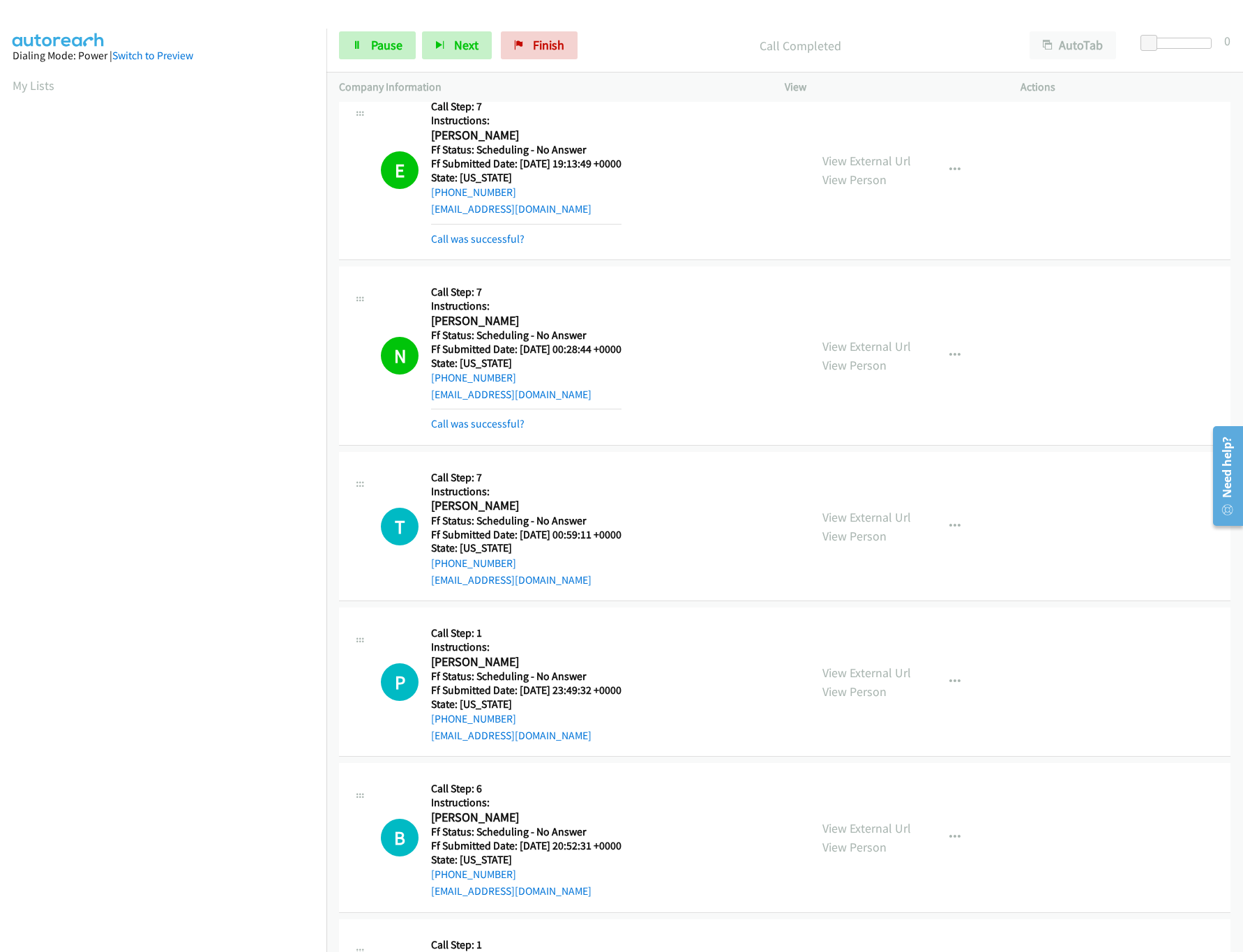
click at [373, 64] on div "Start Calls Pause Next Finish Call Completed AutoTab AutoTab 0" at bounding box center [784, 45] width 916 height 54
click at [376, 47] on span "Pause" at bounding box center [387, 45] width 31 height 16
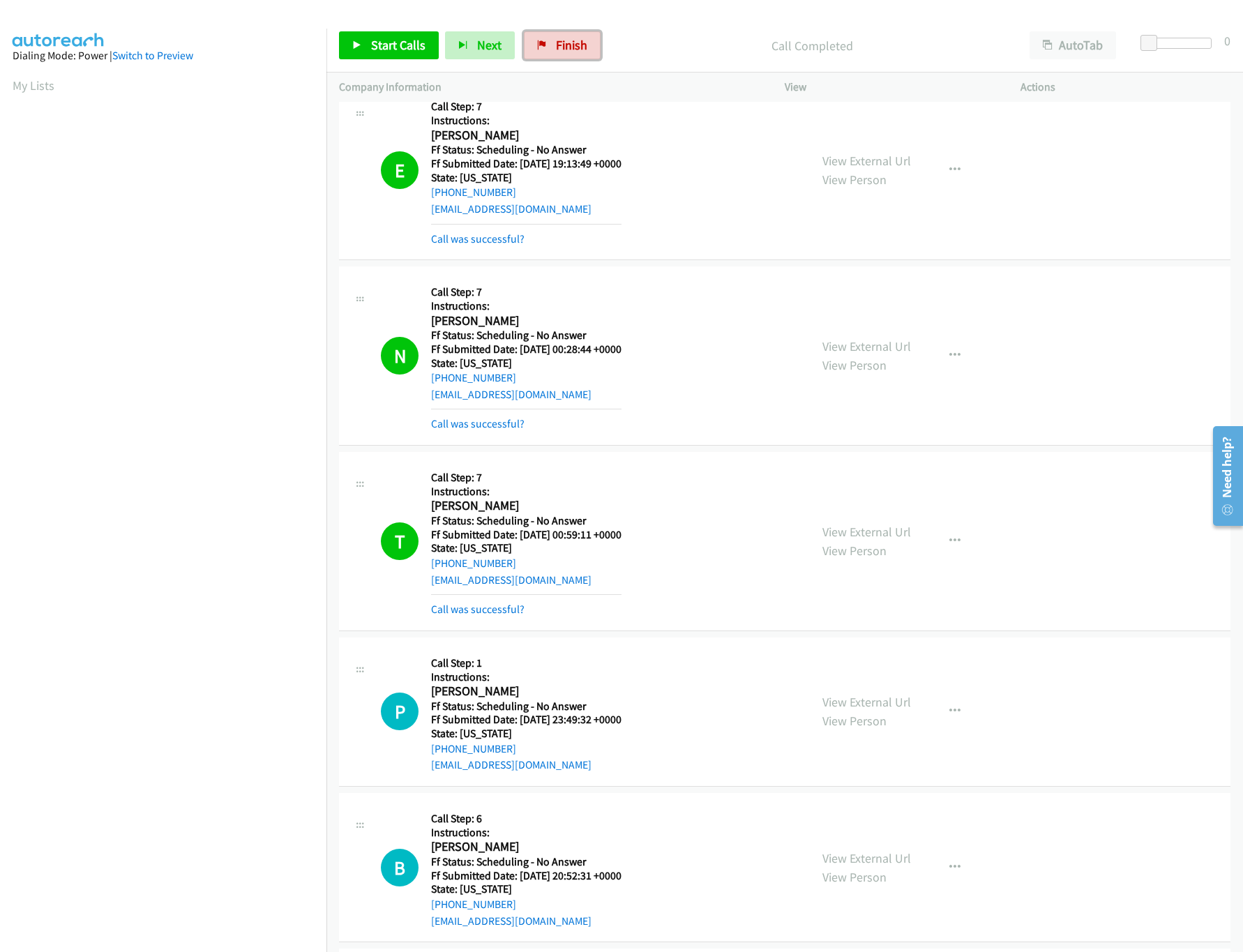
drag, startPoint x: 559, startPoint y: 41, endPoint x: 704, endPoint y: 72, distance: 148.3
click at [561, 41] on span "Finish" at bounding box center [572, 45] width 31 height 16
